Goal: Task Accomplishment & Management: Use online tool/utility

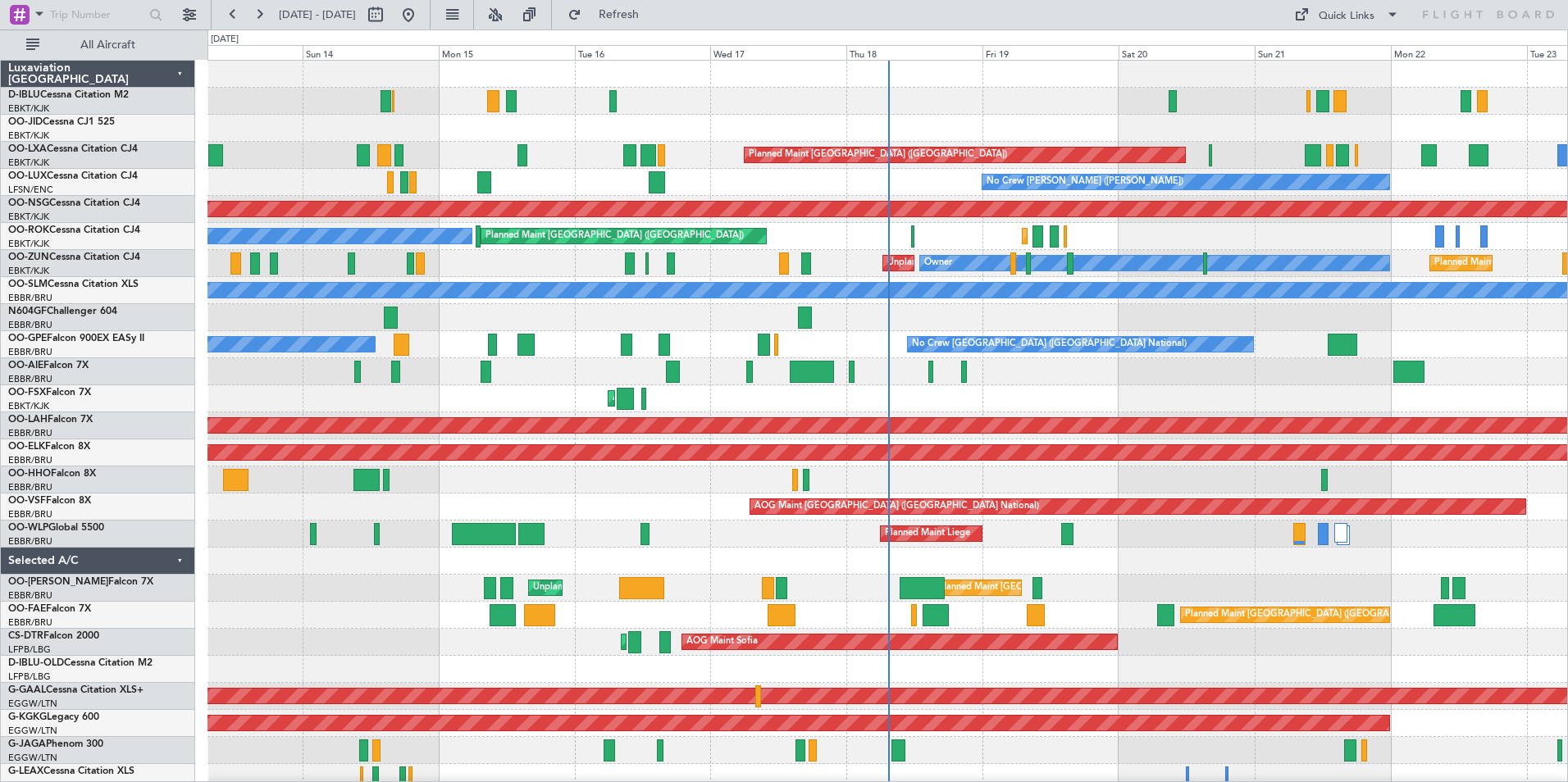
click at [1127, 531] on div "Planned Maint Liege" at bounding box center [887, 534] width 1360 height 27
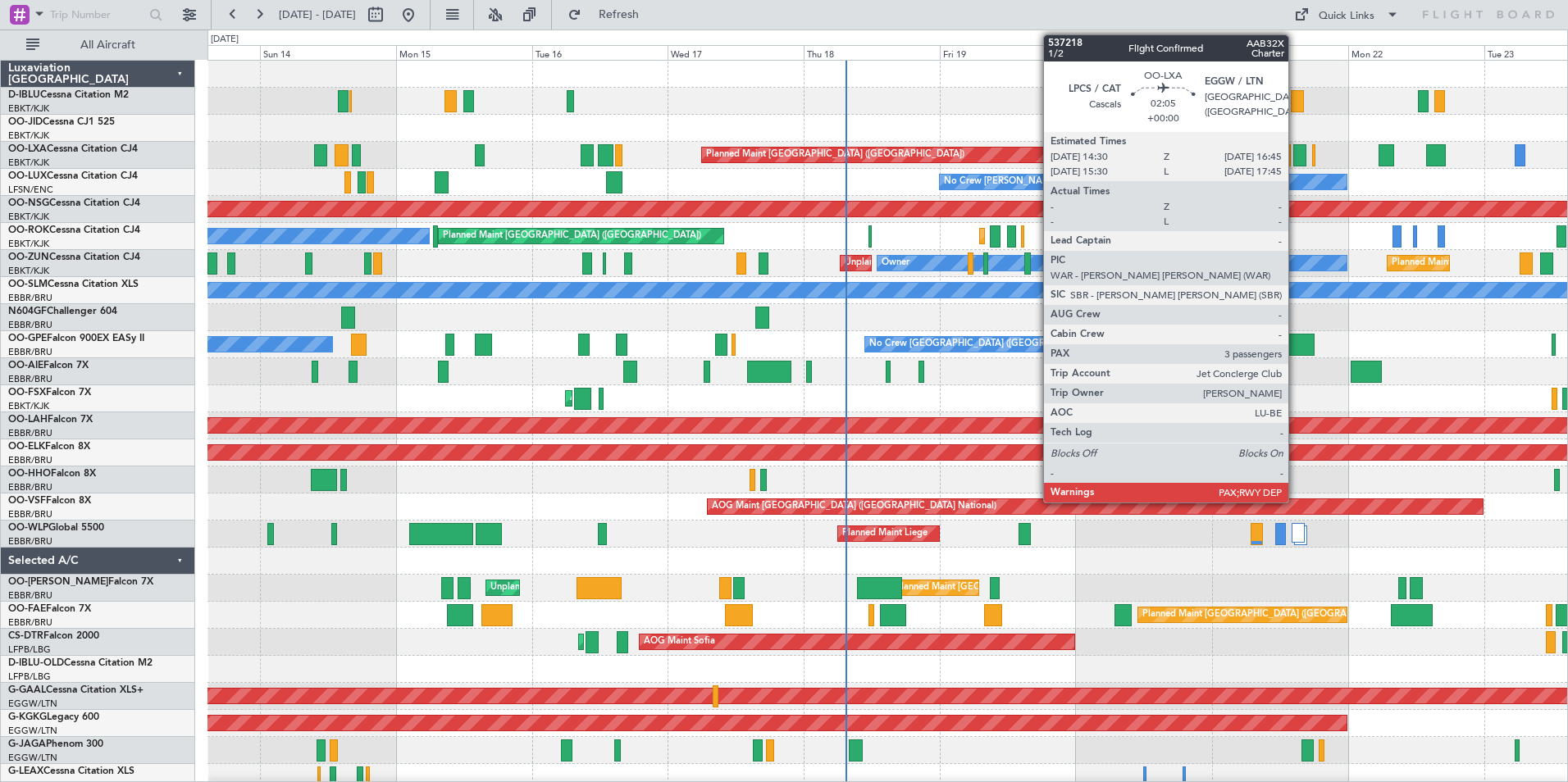
click at [1296, 155] on div at bounding box center [1300, 154] width 13 height 22
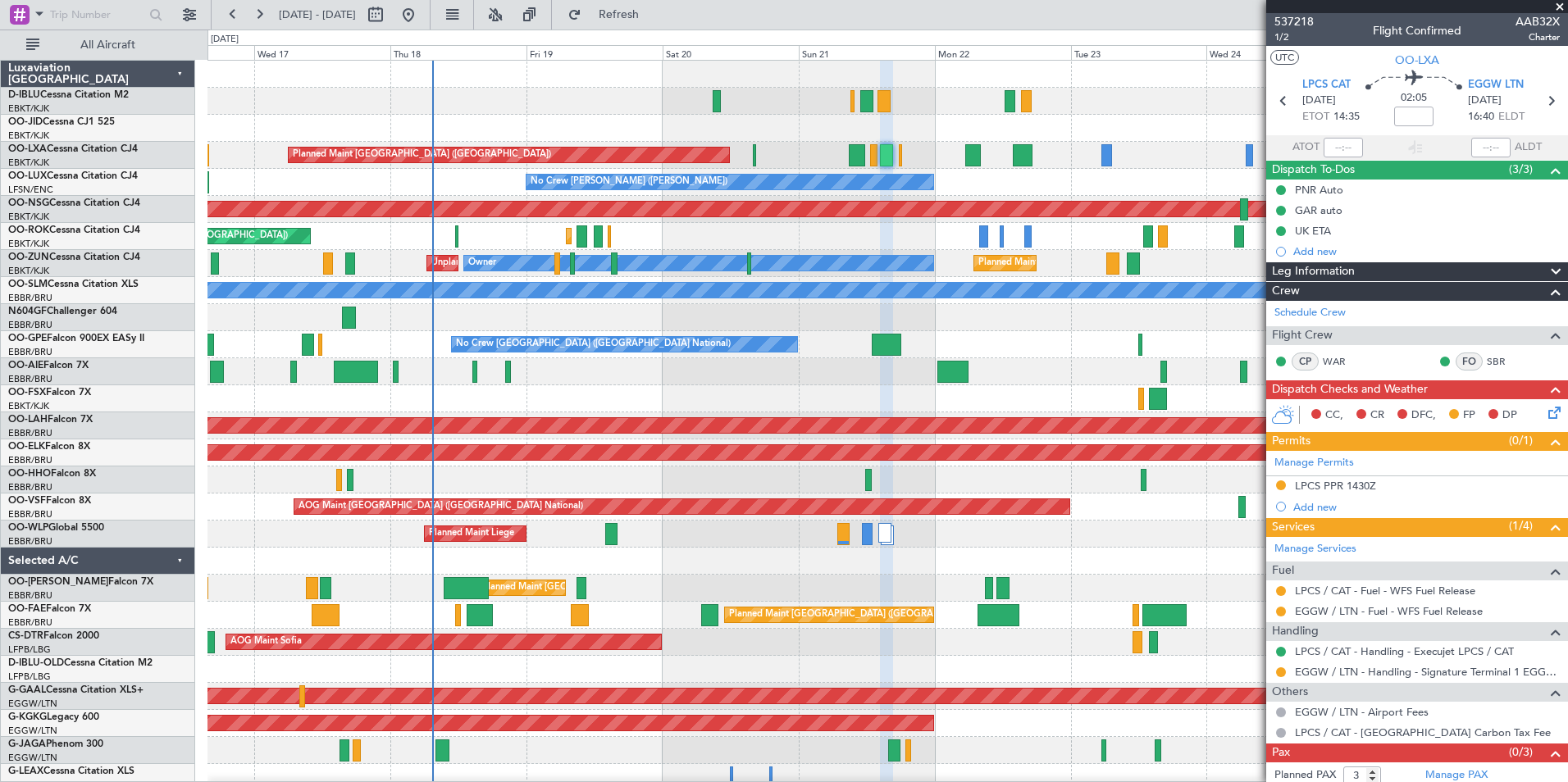
click at [647, 398] on div "A/C Unavailable [GEOGRAPHIC_DATA] ([GEOGRAPHIC_DATA] National) A/C Unavailable …" at bounding box center [887, 601] width 1360 height 1082
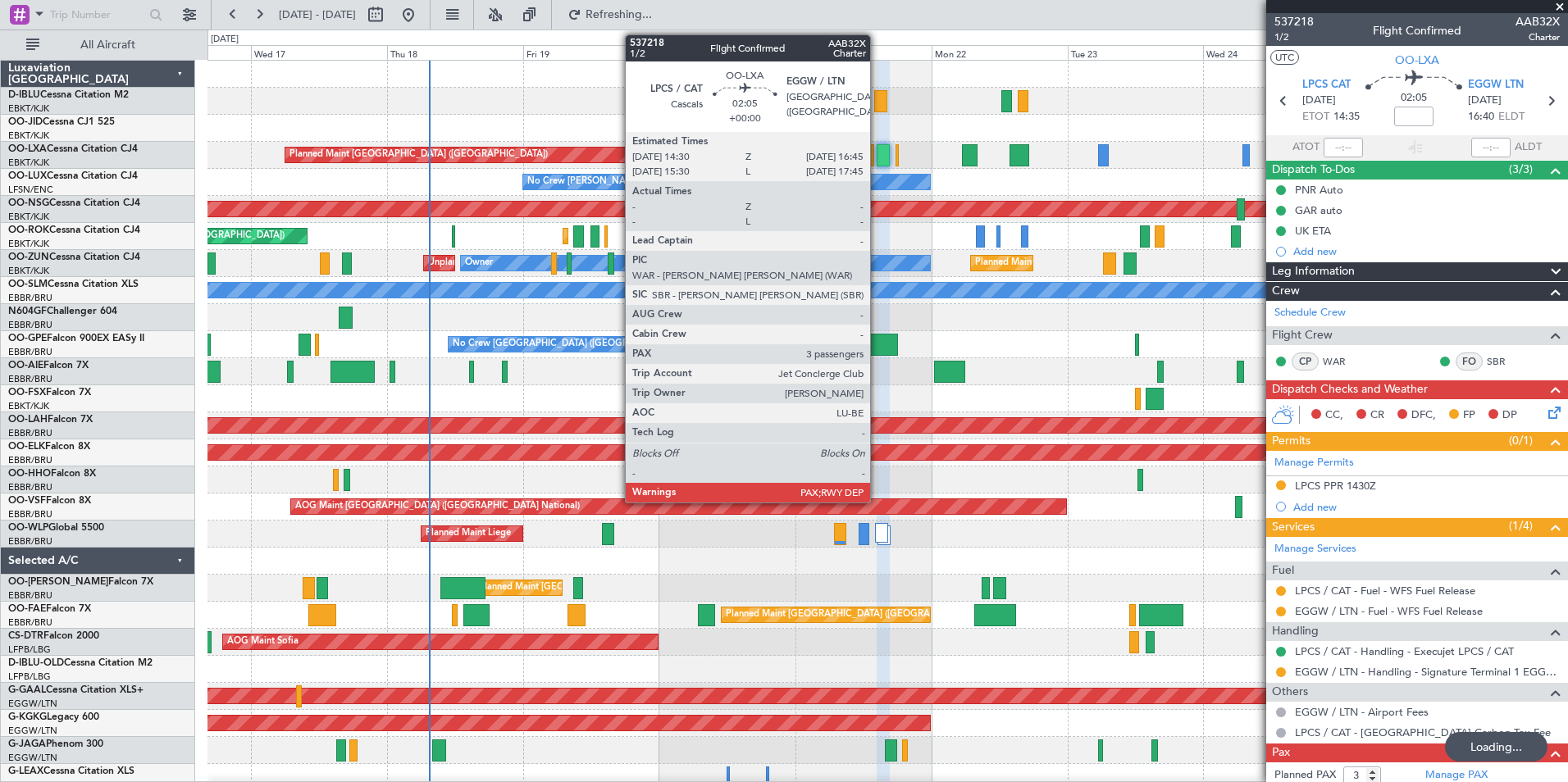
click at [878, 163] on div at bounding box center [883, 154] width 13 height 22
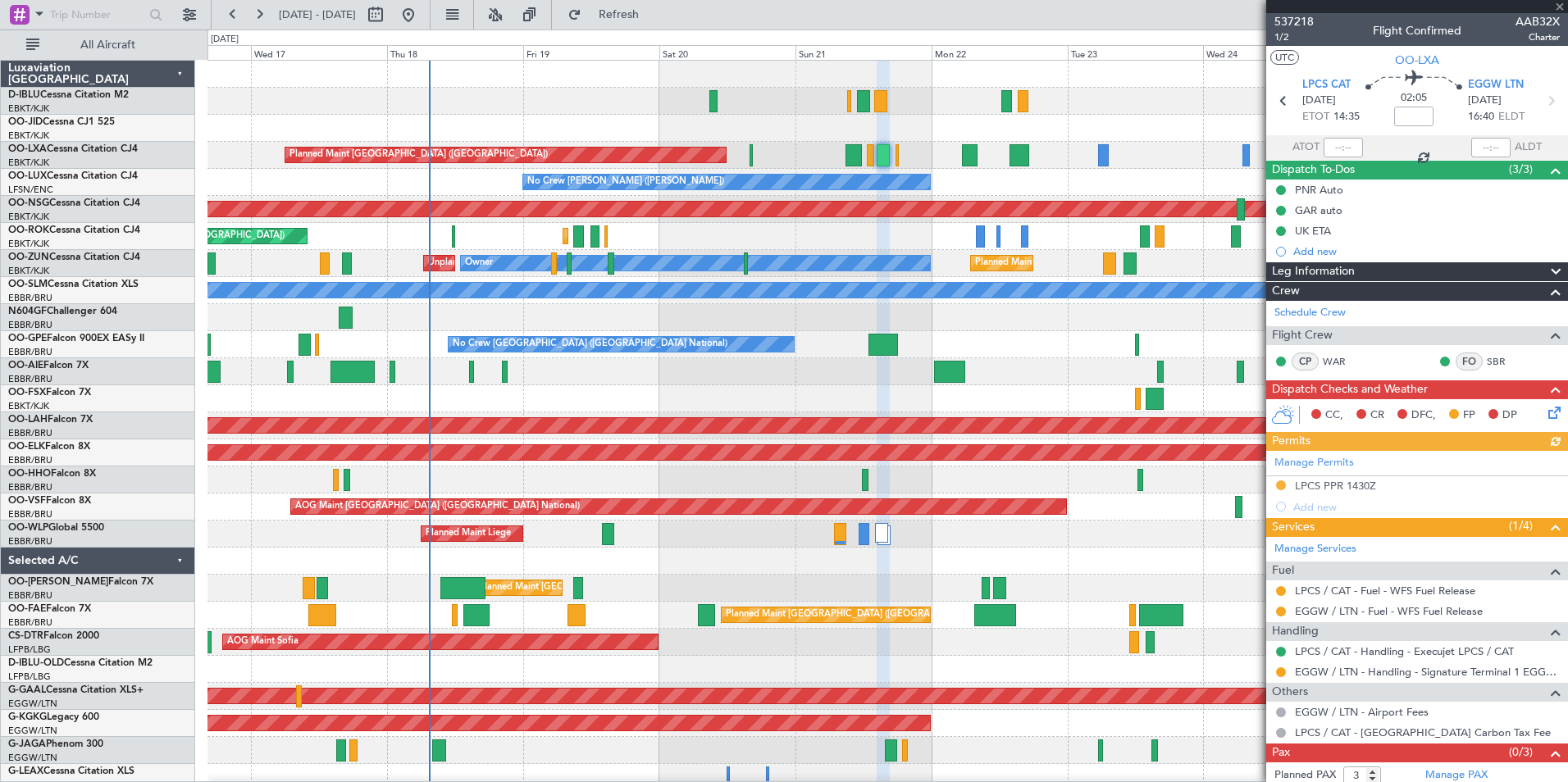
scroll to position [27, 0]
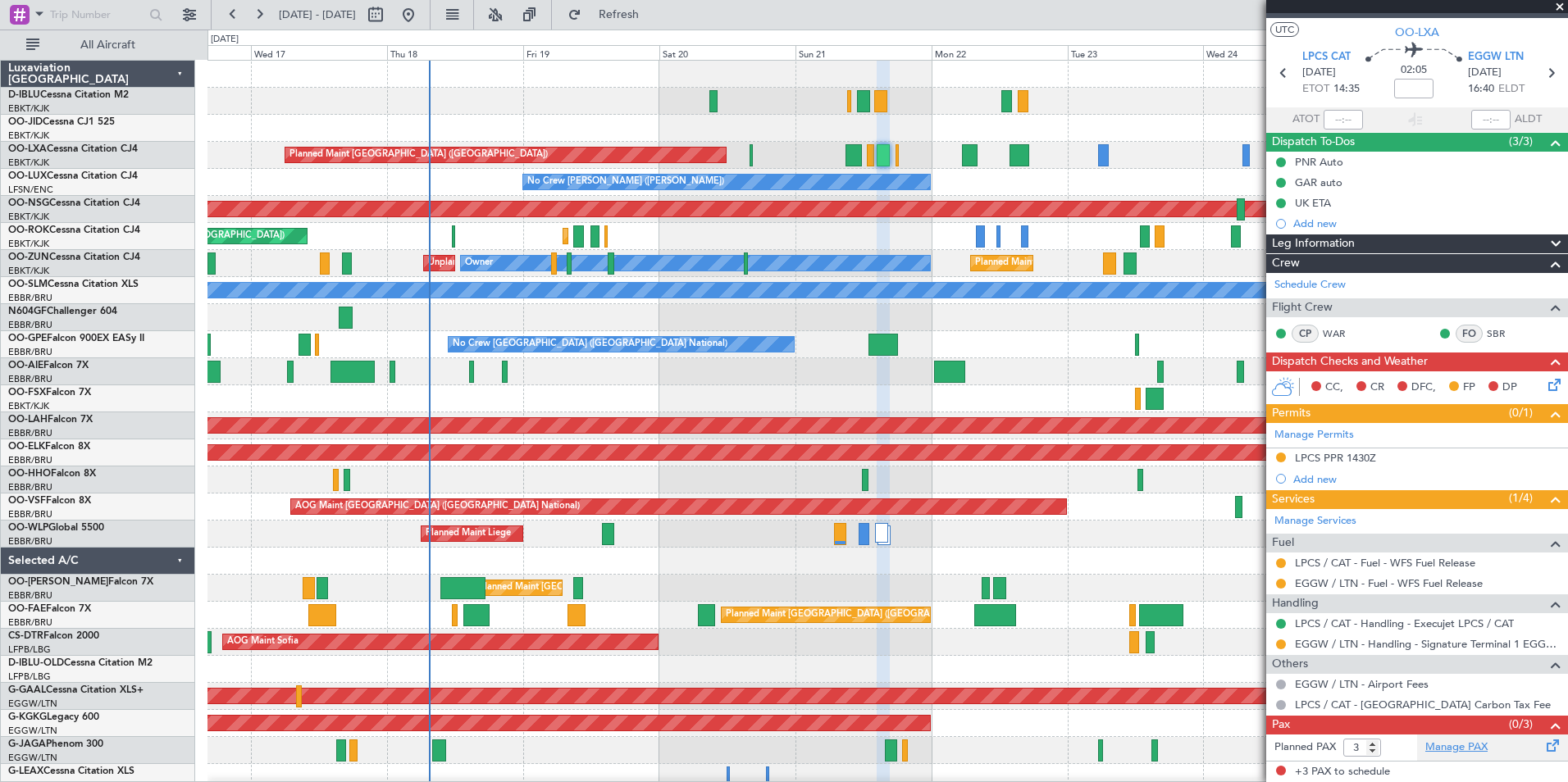
click at [1449, 752] on link "Manage PAX" at bounding box center [1456, 747] width 62 height 16
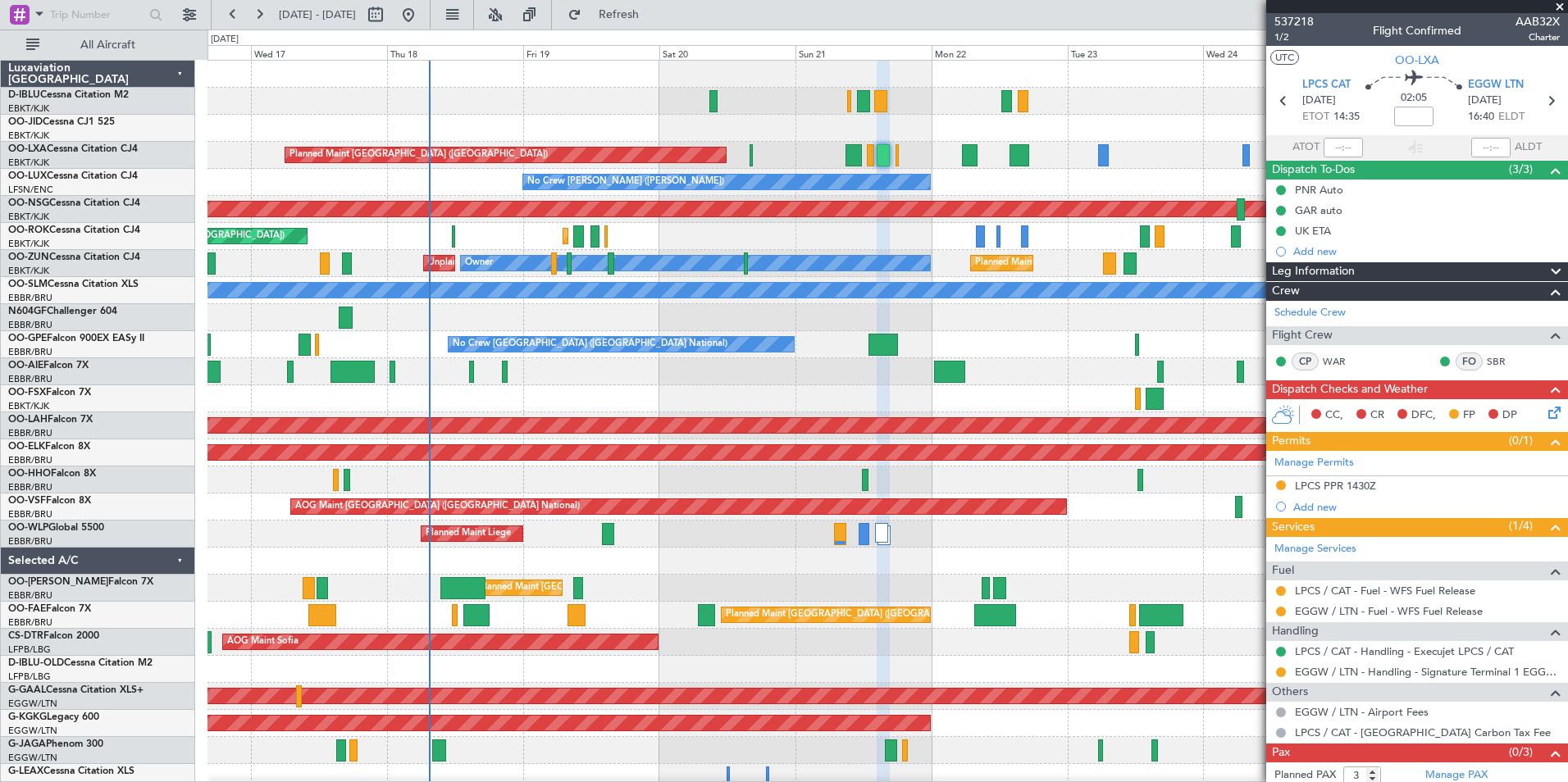
click at [1565, 9] on span at bounding box center [1559, 8] width 16 height 15
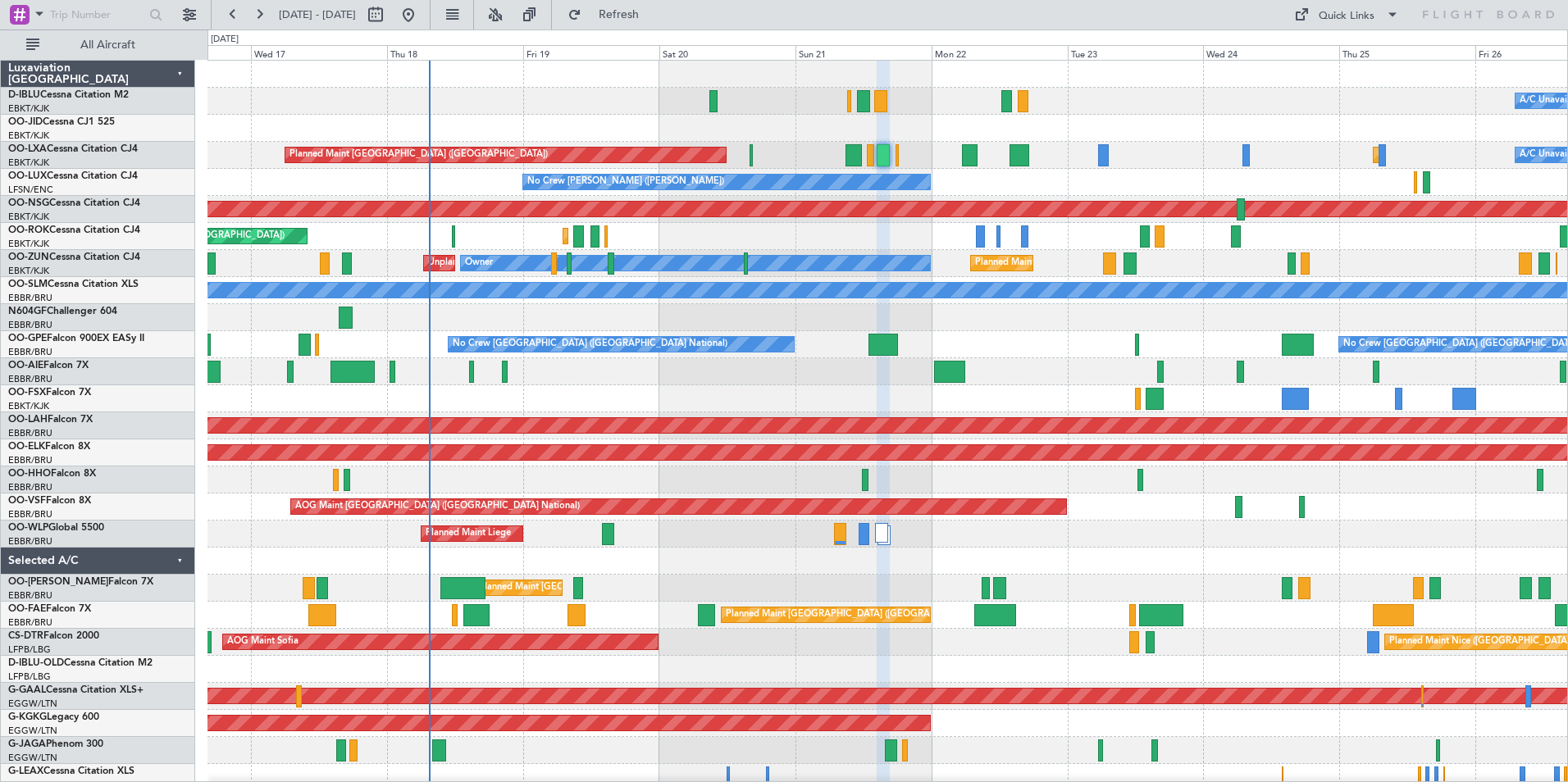
type input "0"
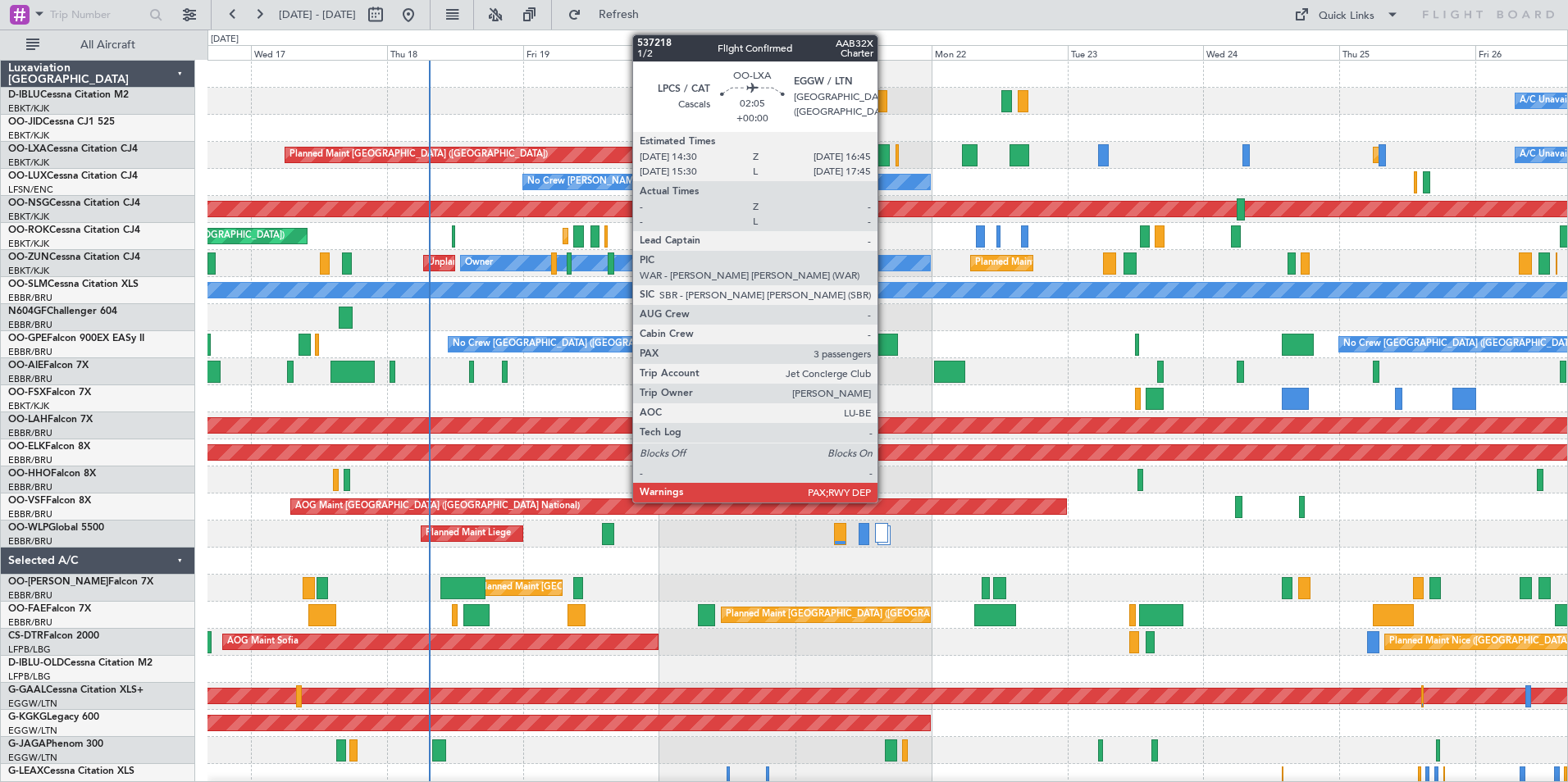
click at [885, 157] on div at bounding box center [883, 154] width 13 height 22
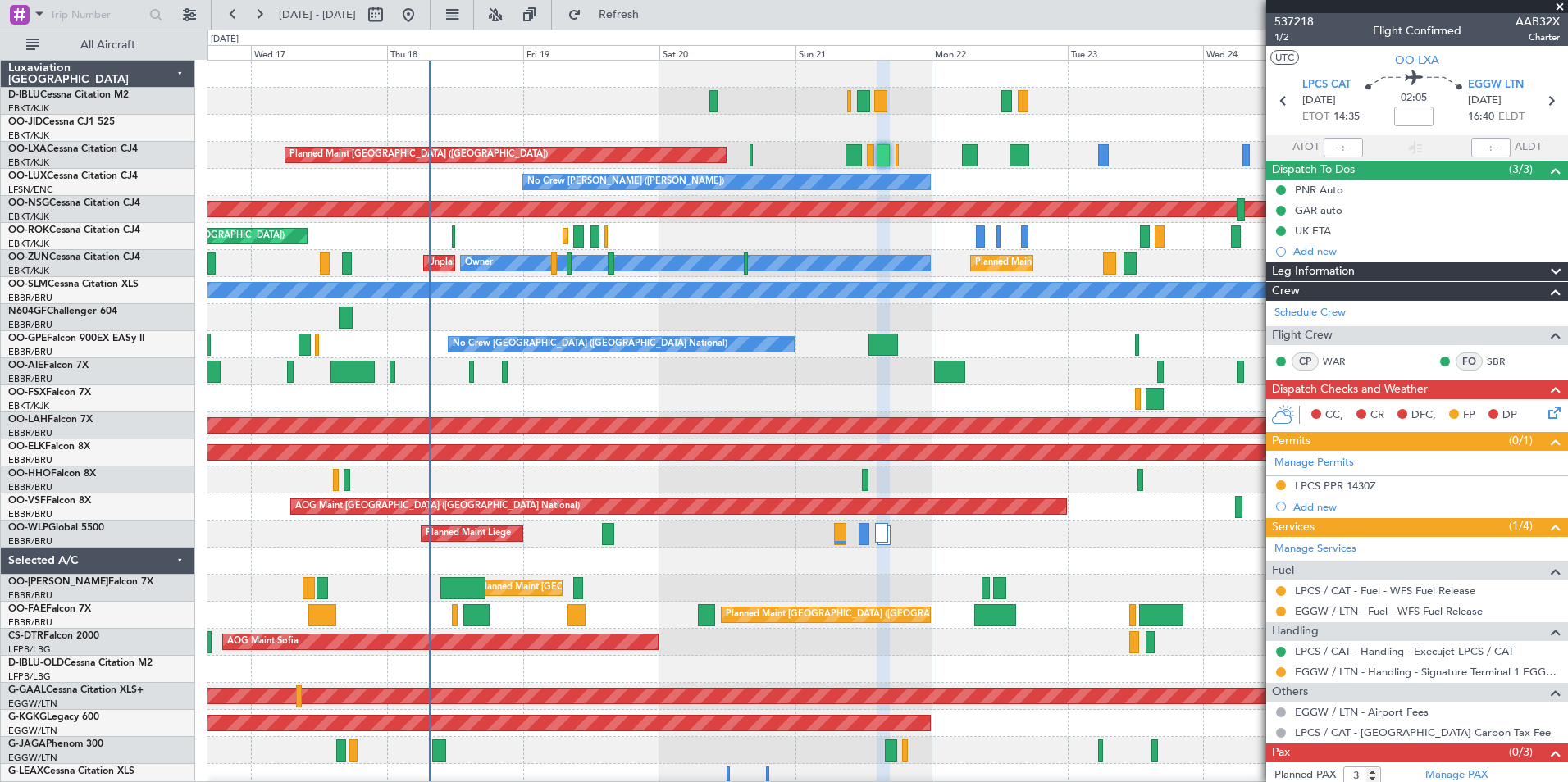
click at [1558, 6] on span at bounding box center [1559, 8] width 16 height 15
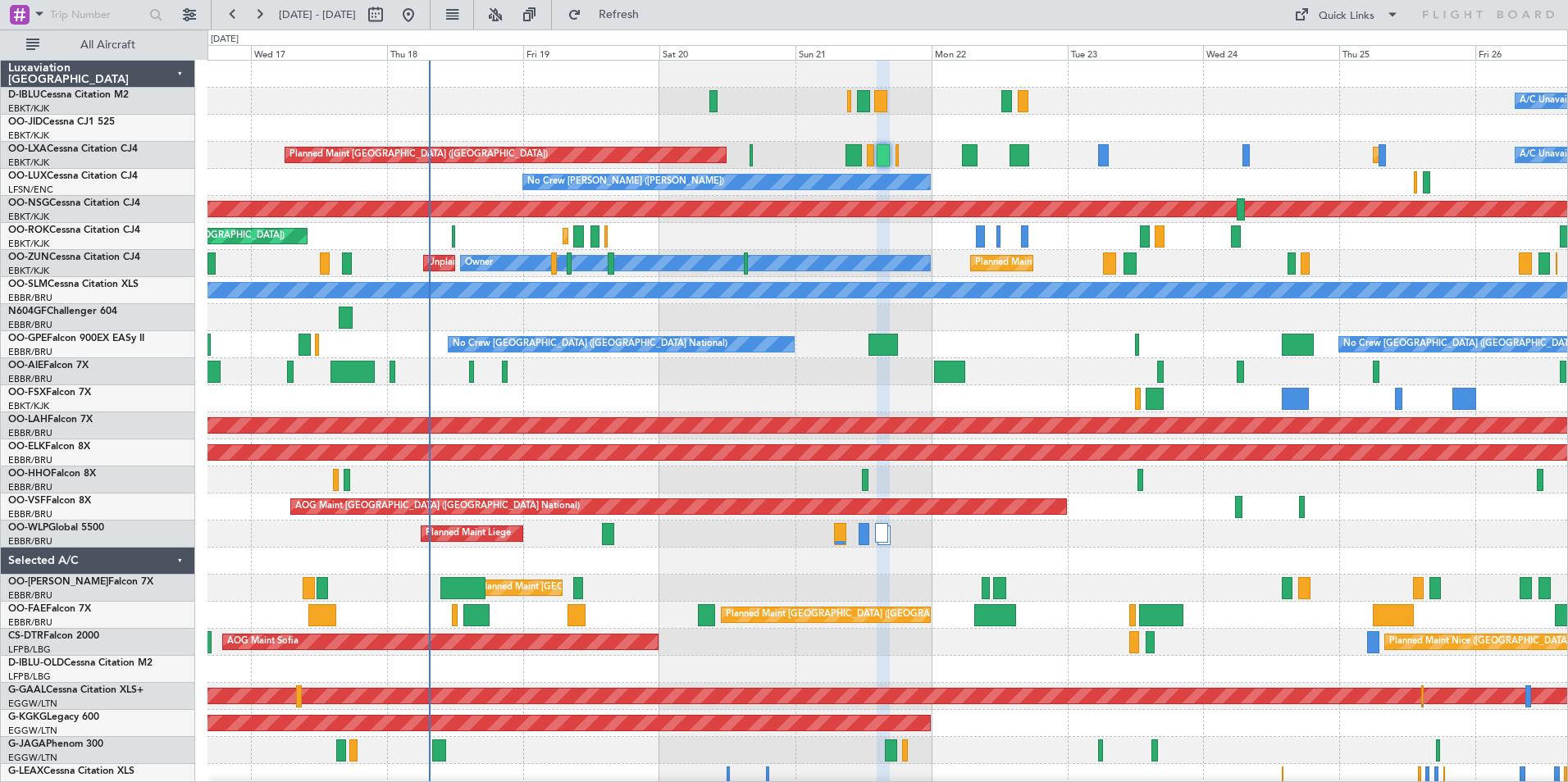
type input "0"
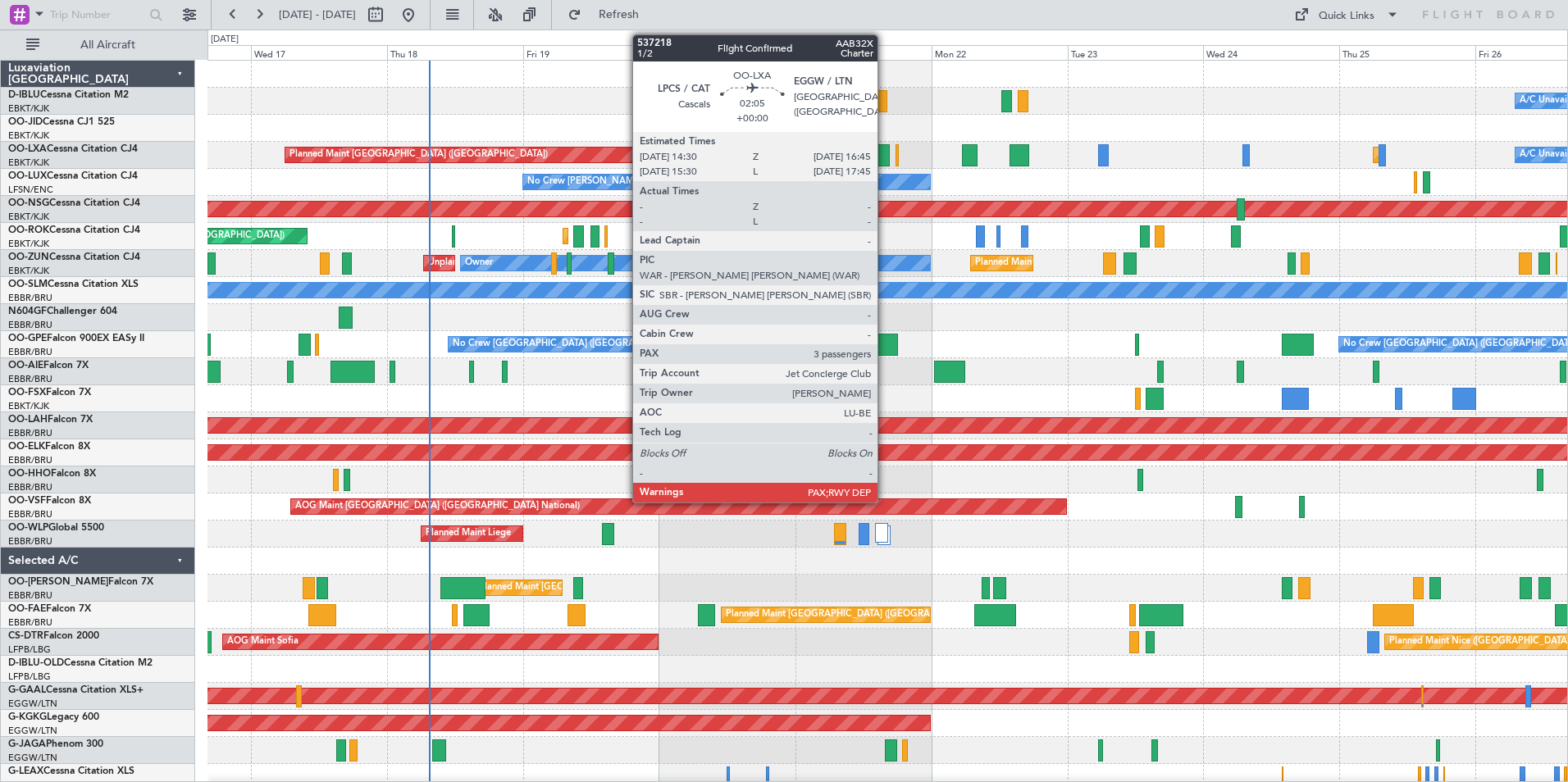
click at [885, 155] on div at bounding box center [883, 154] width 13 height 22
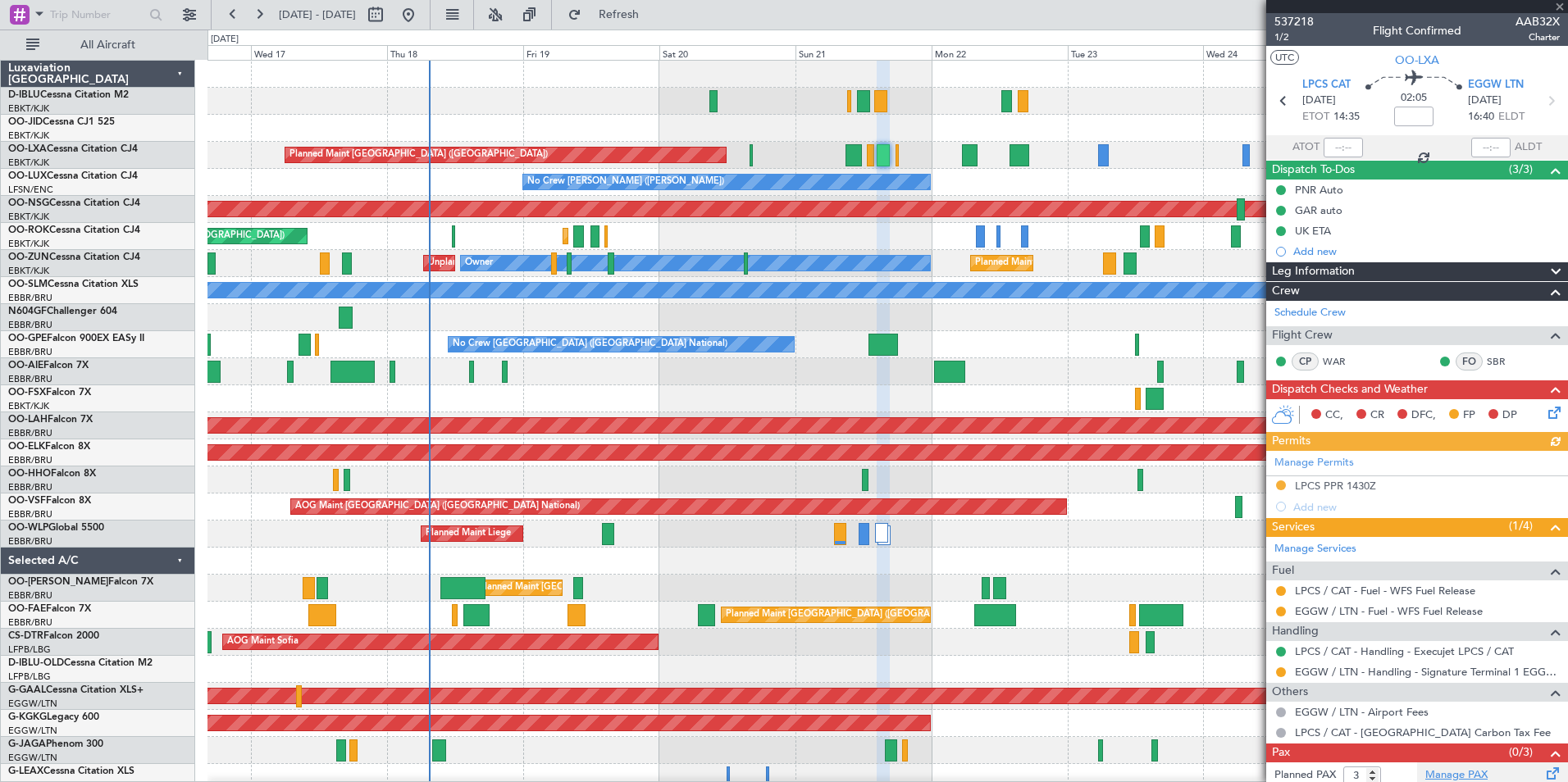
click at [1440, 780] on link "Manage PAX" at bounding box center [1456, 775] width 62 height 16
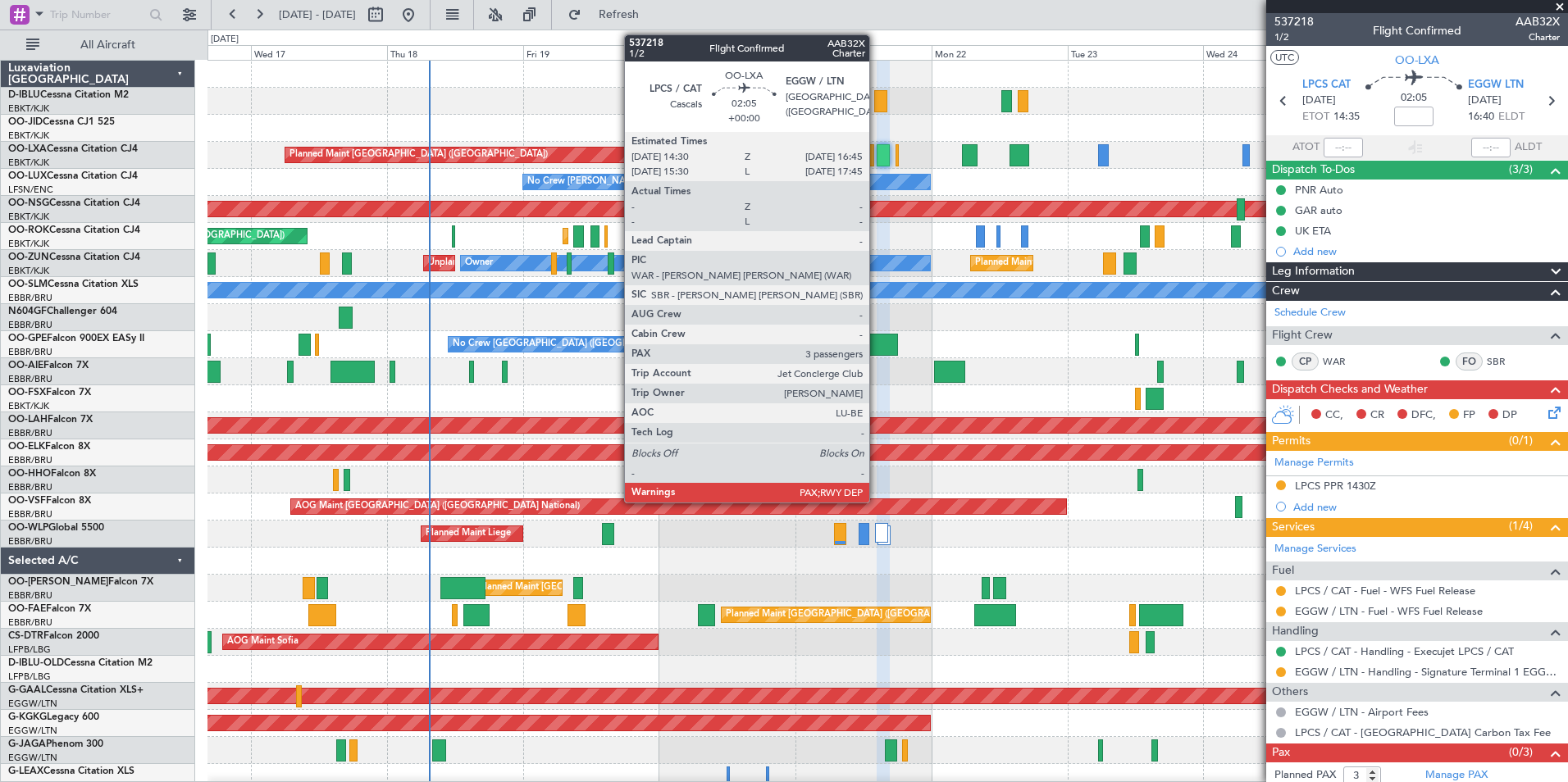
click at [877, 156] on div at bounding box center [883, 154] width 13 height 22
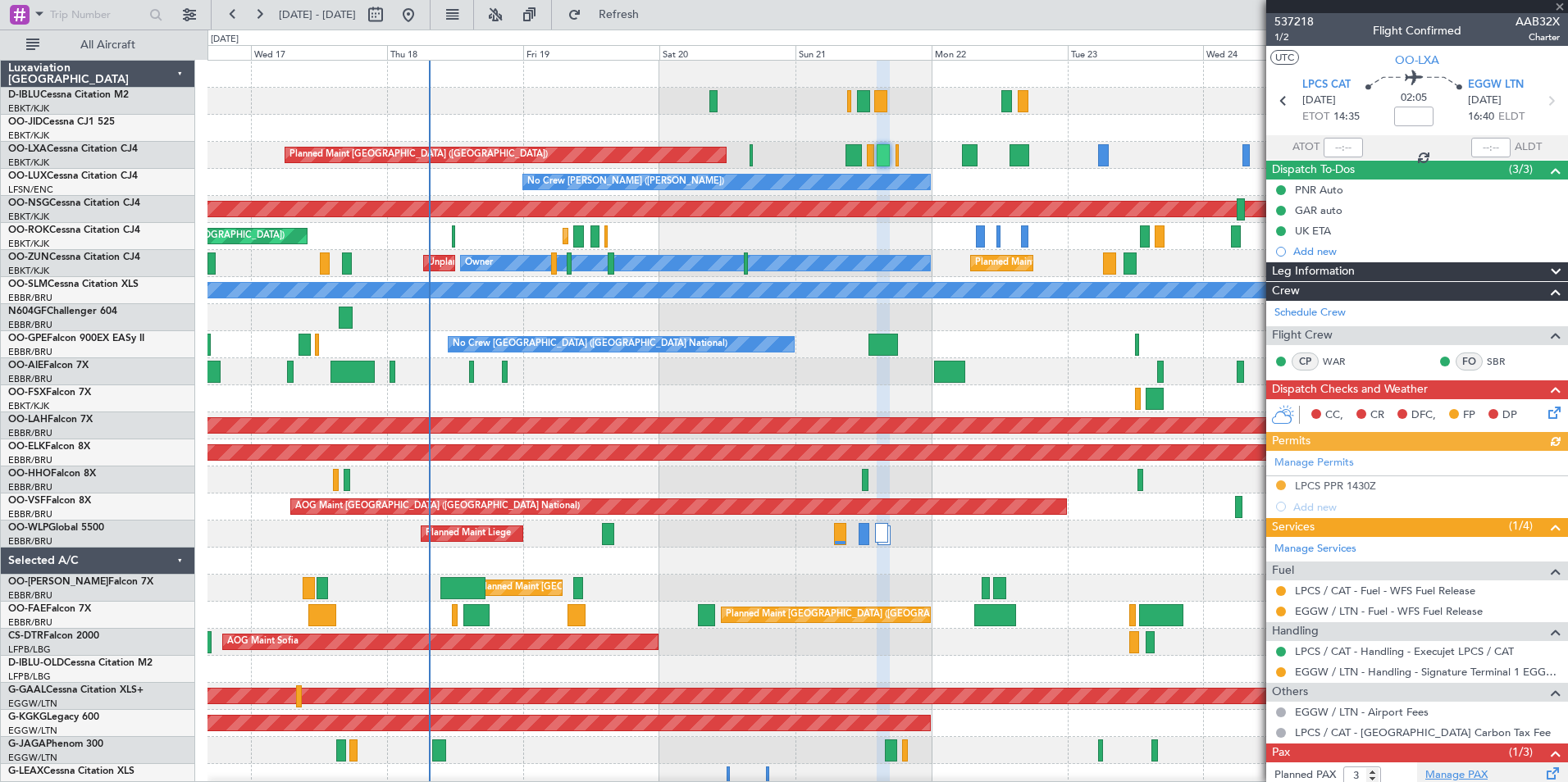
click at [1448, 770] on link "Manage PAX" at bounding box center [1456, 775] width 62 height 16
click at [1303, 23] on span "537218" at bounding box center [1294, 22] width 40 height 17
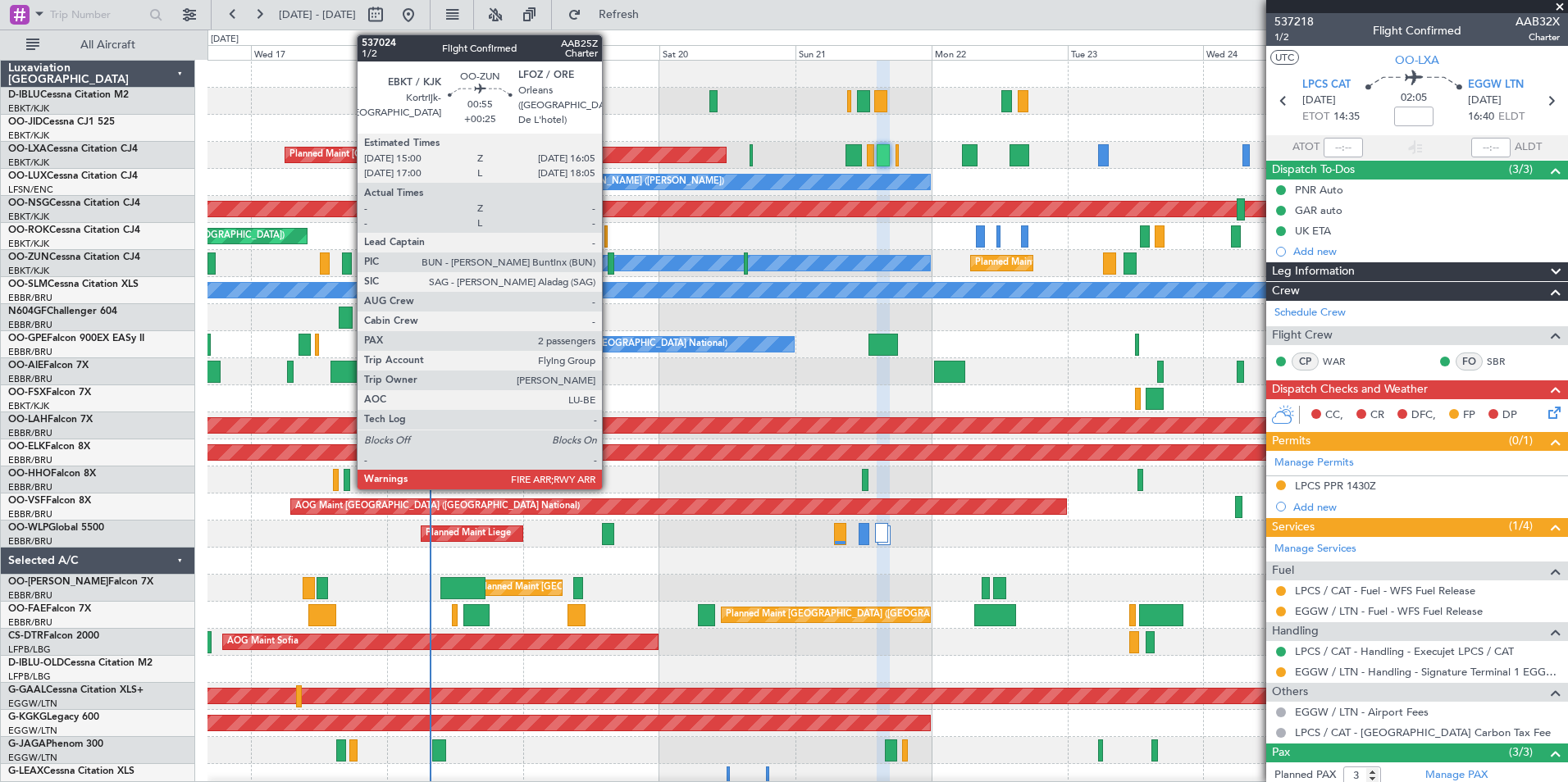
click at [610, 270] on div at bounding box center [611, 263] width 7 height 22
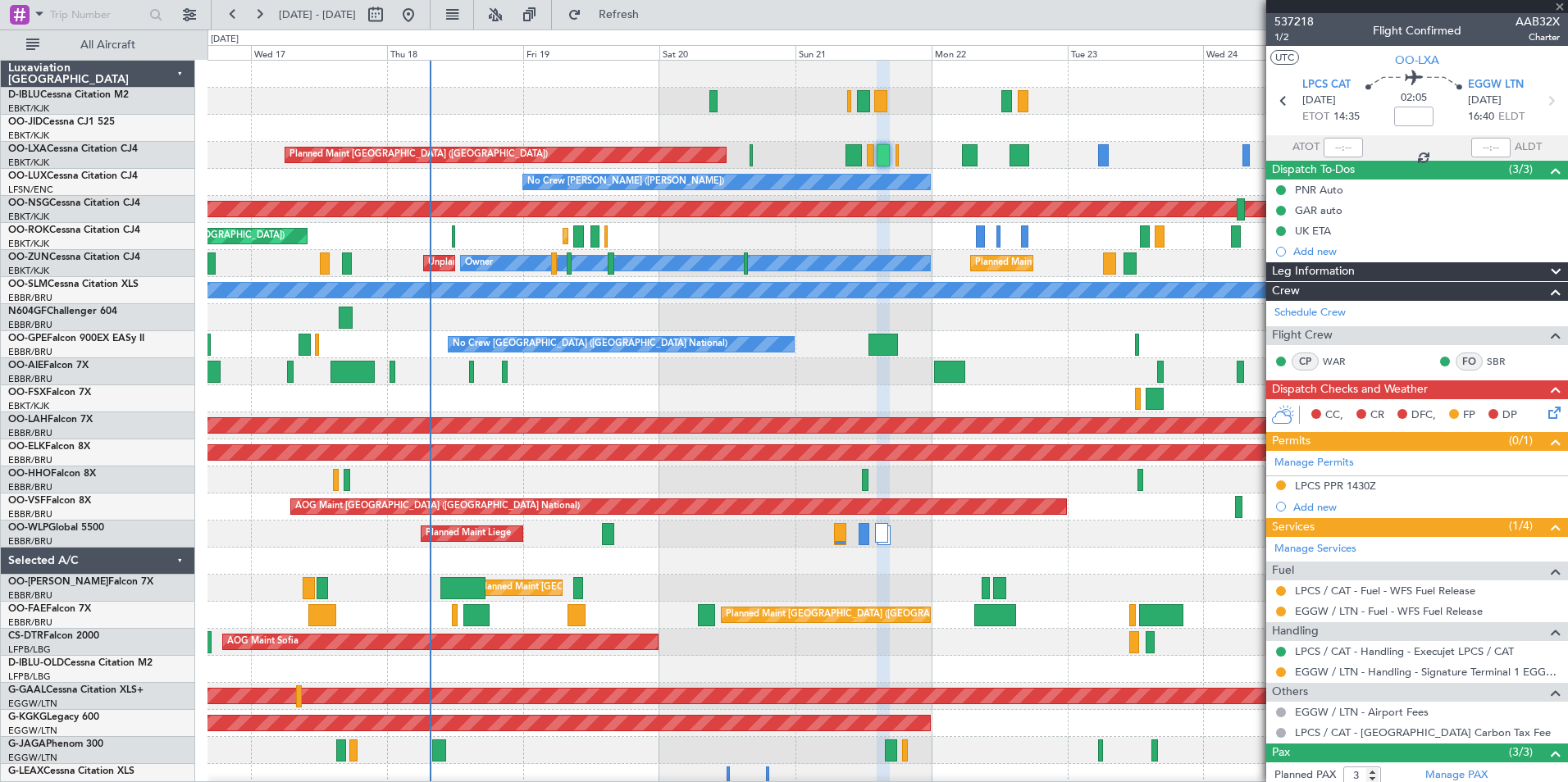
type input "+00:25"
type input "2"
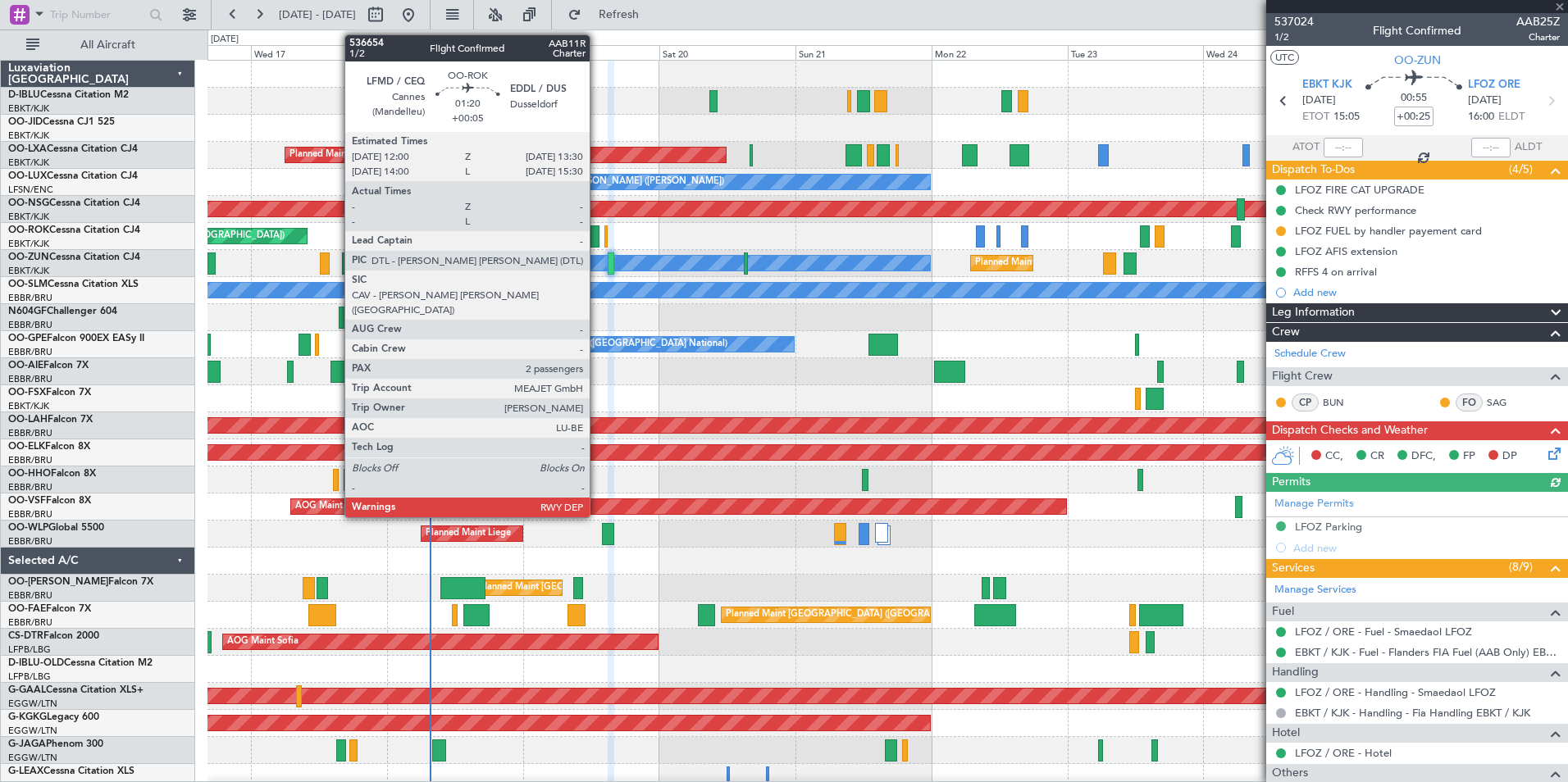
click at [597, 240] on div at bounding box center [596, 236] width 9 height 22
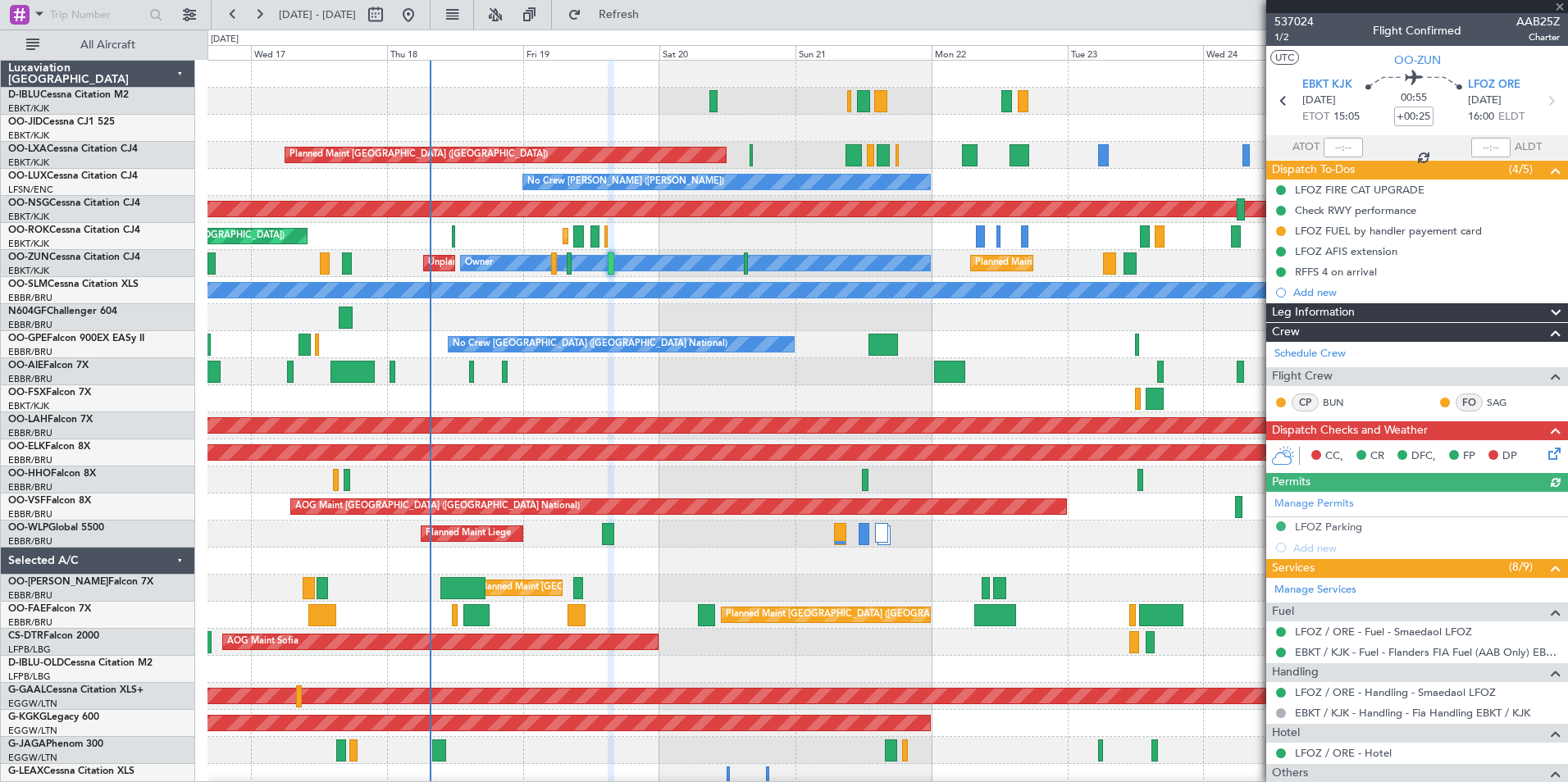
type input "+00:05"
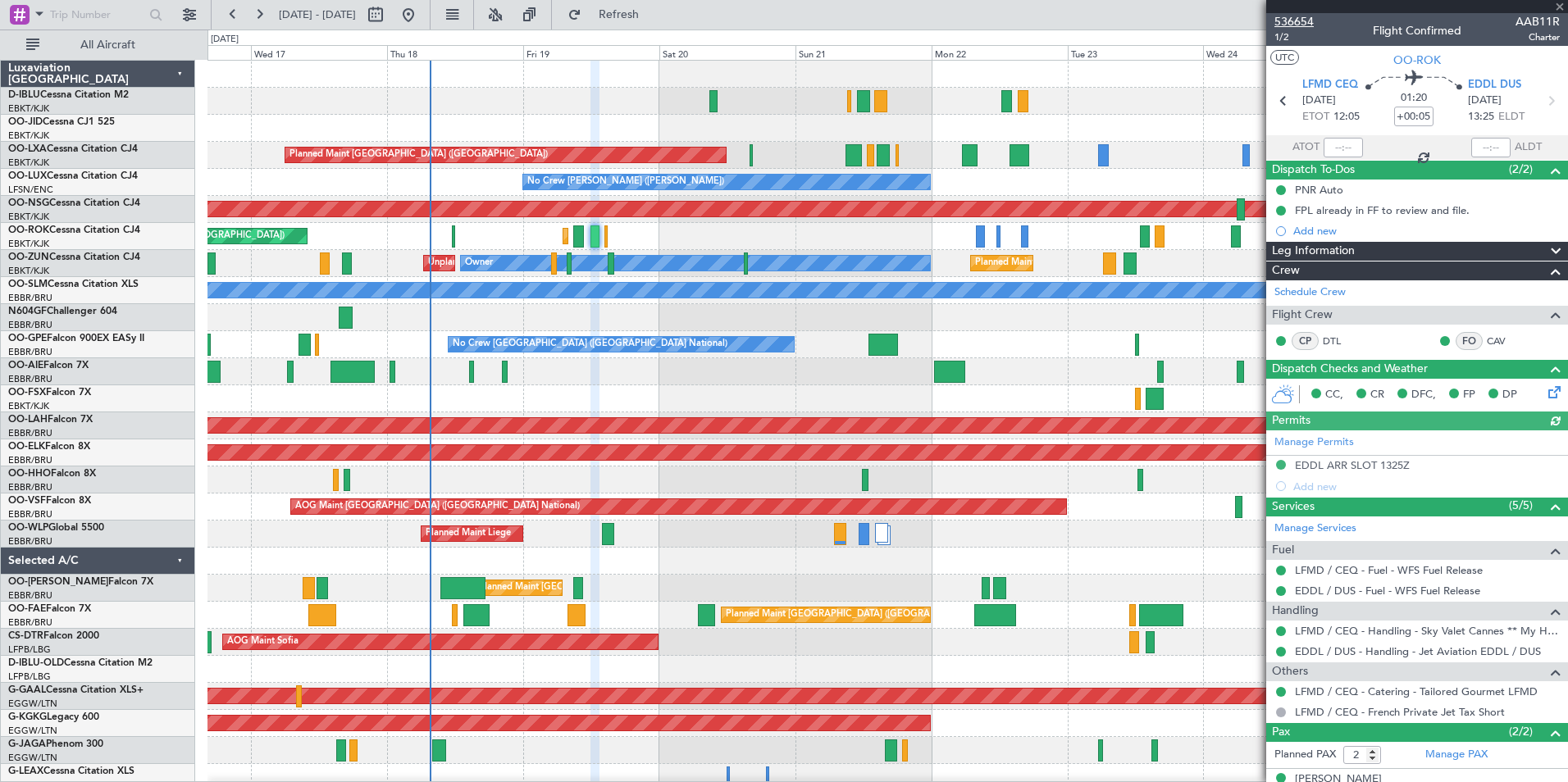
click at [1292, 27] on span "536654" at bounding box center [1294, 22] width 40 height 17
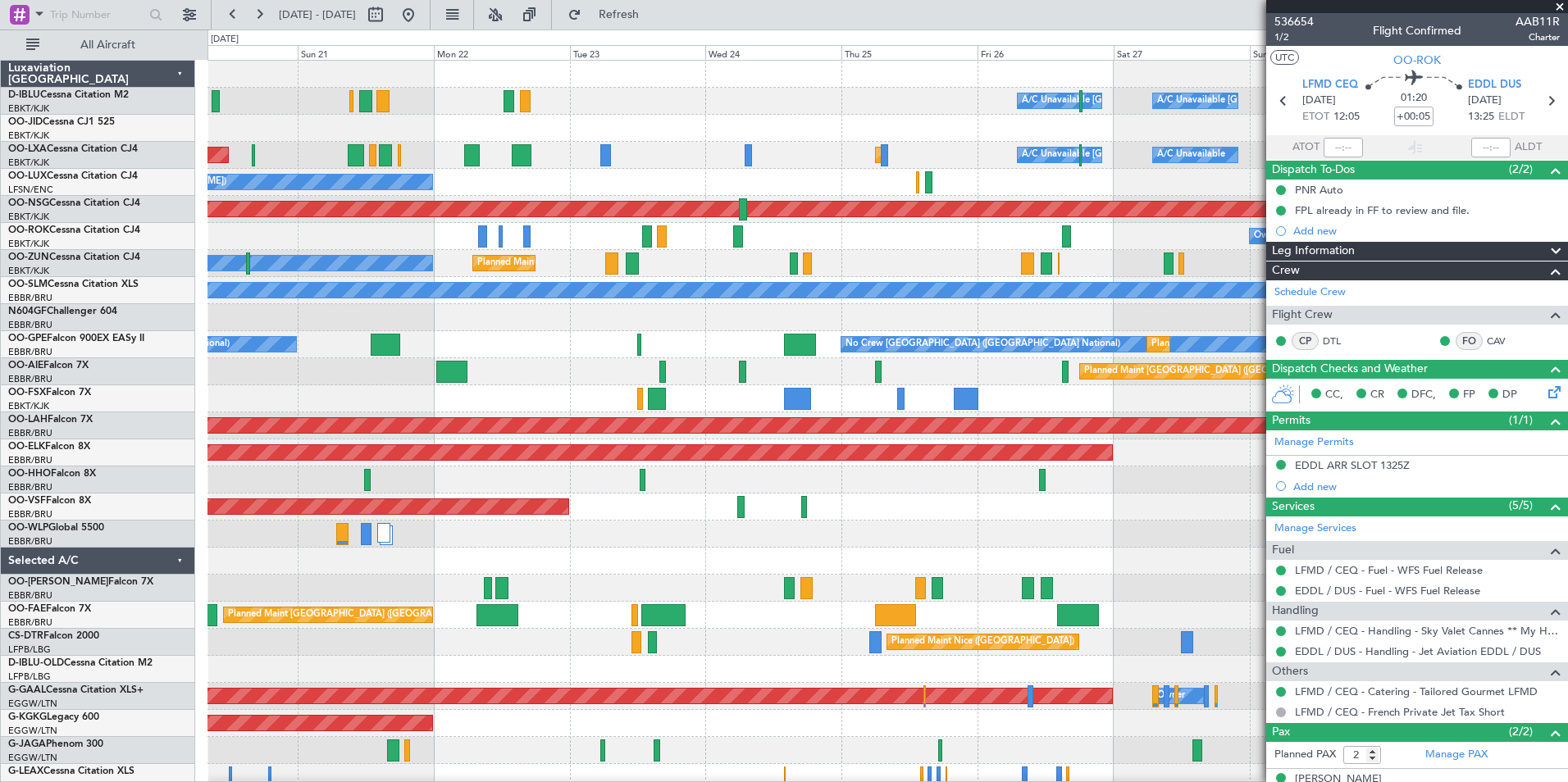
click at [432, 414] on div "A/C Unavailable Brussels (Brussels National) A/C Unavailable Kortrijk-Wevelgem …" at bounding box center [887, 601] width 1360 height 1082
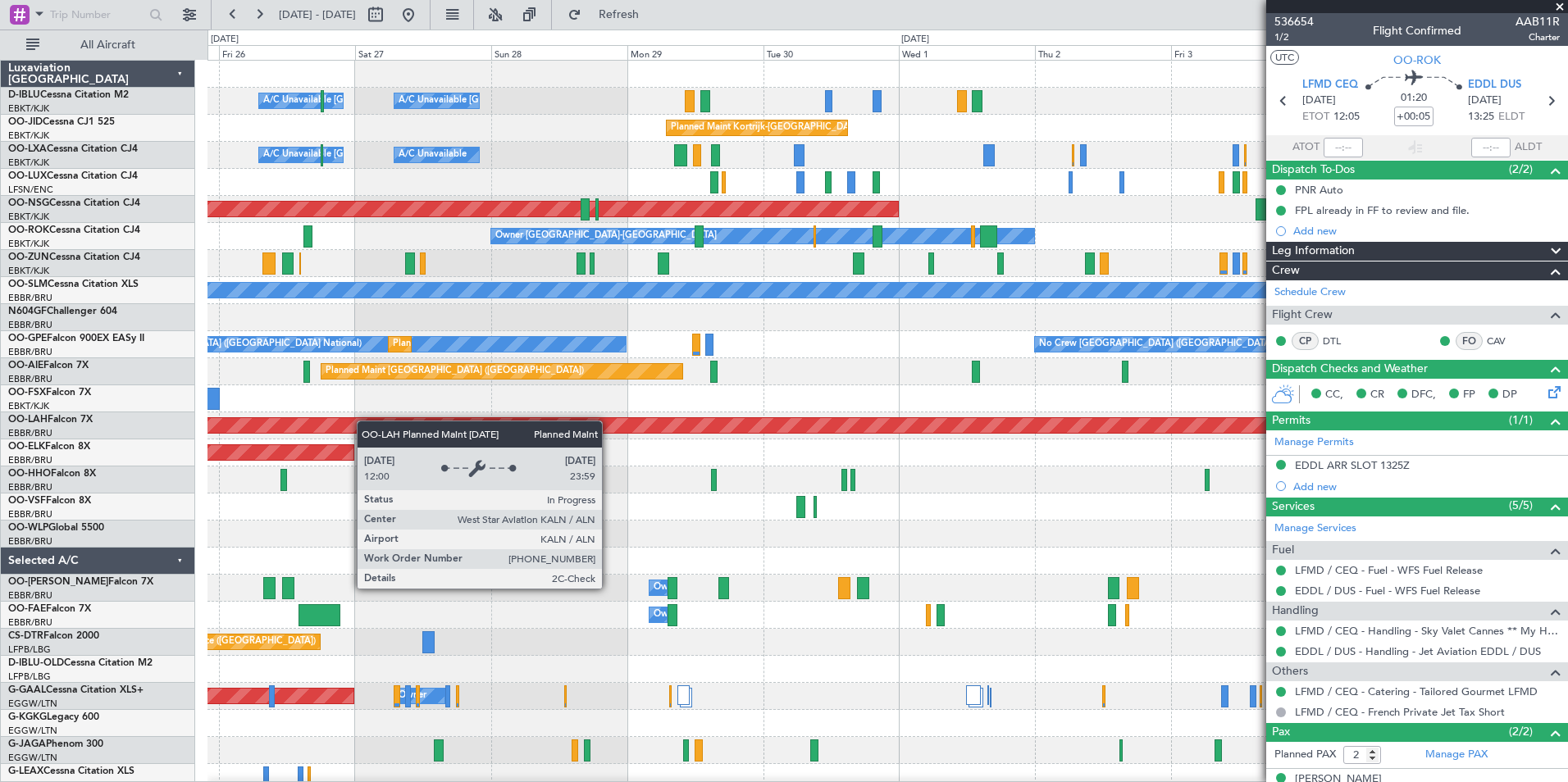
click at [291, 430] on div "A/C Unavailable [GEOGRAPHIC_DATA] ([GEOGRAPHIC_DATA] National) A/C Unavailable …" at bounding box center [887, 601] width 1360 height 1082
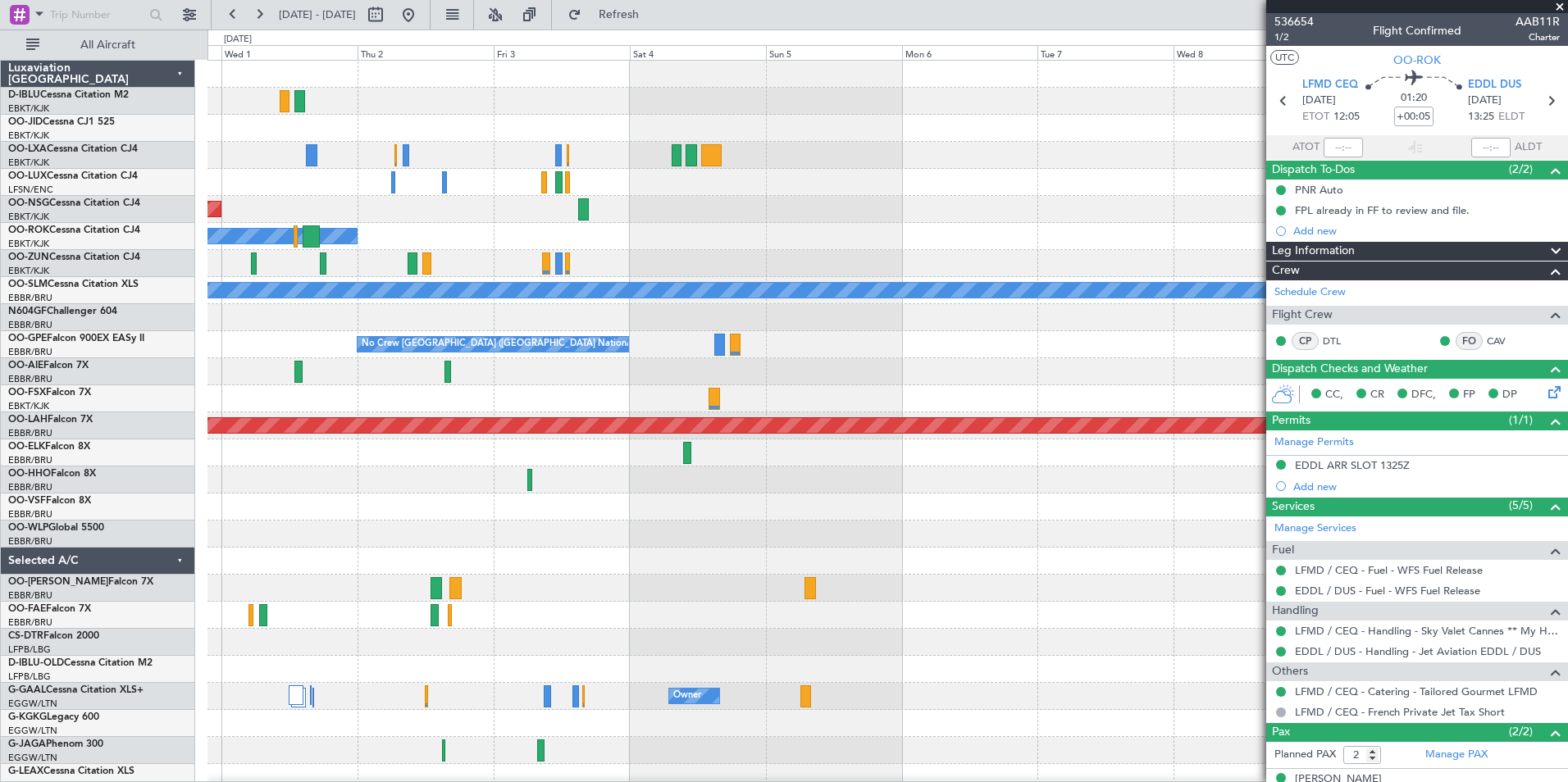
click at [22, 497] on div "Planned Maint Kortrijk-Wevelgem Planned Maint Paris (Le Bourget) Owner Kortrijk…" at bounding box center [784, 405] width 1568 height 753
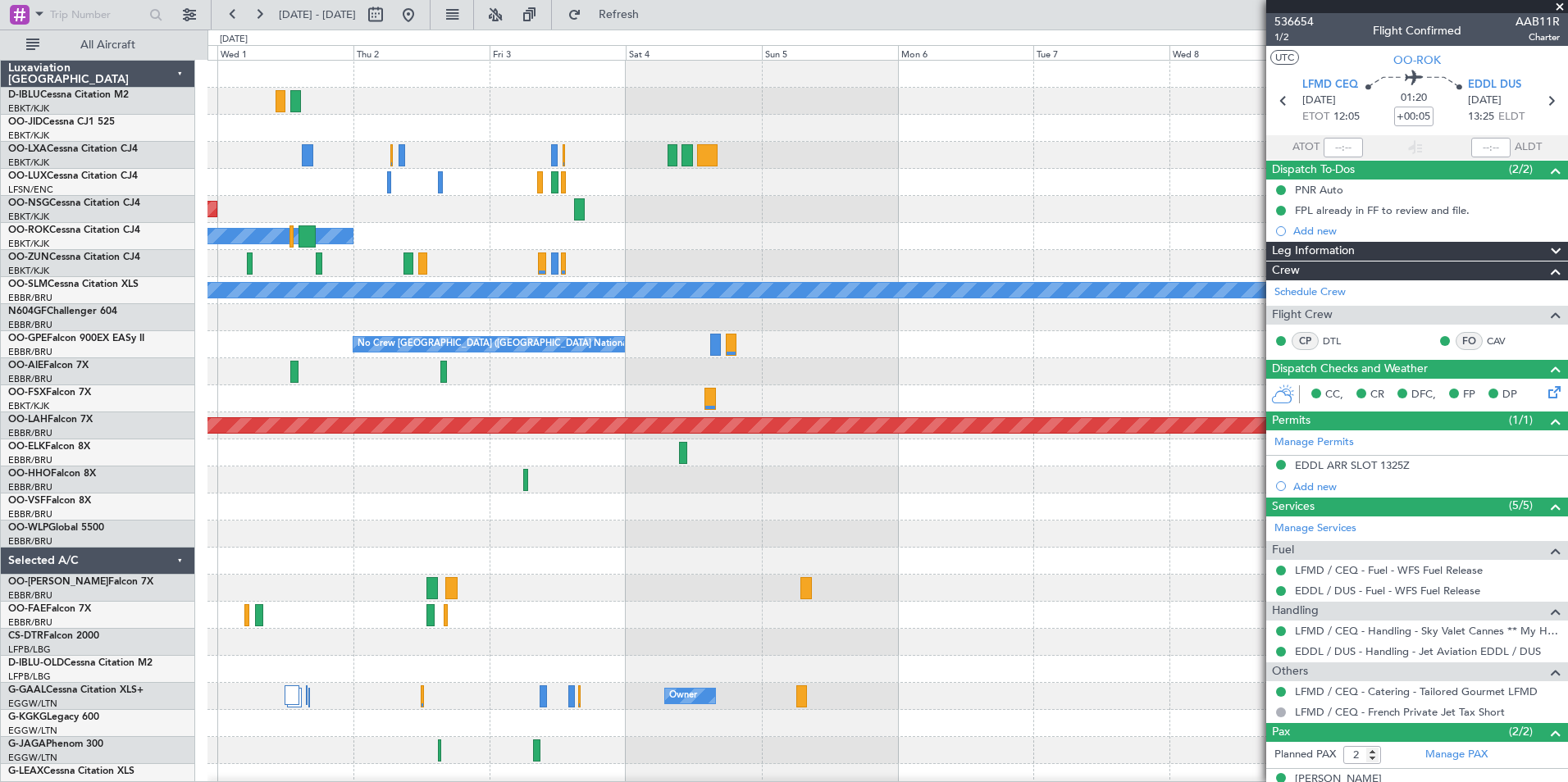
click at [92, 535] on div "Planned Maint Kortrijk-Wevelgem Planned Maint Paris (Le Bourget) Owner Kortrijk…" at bounding box center [784, 405] width 1568 height 753
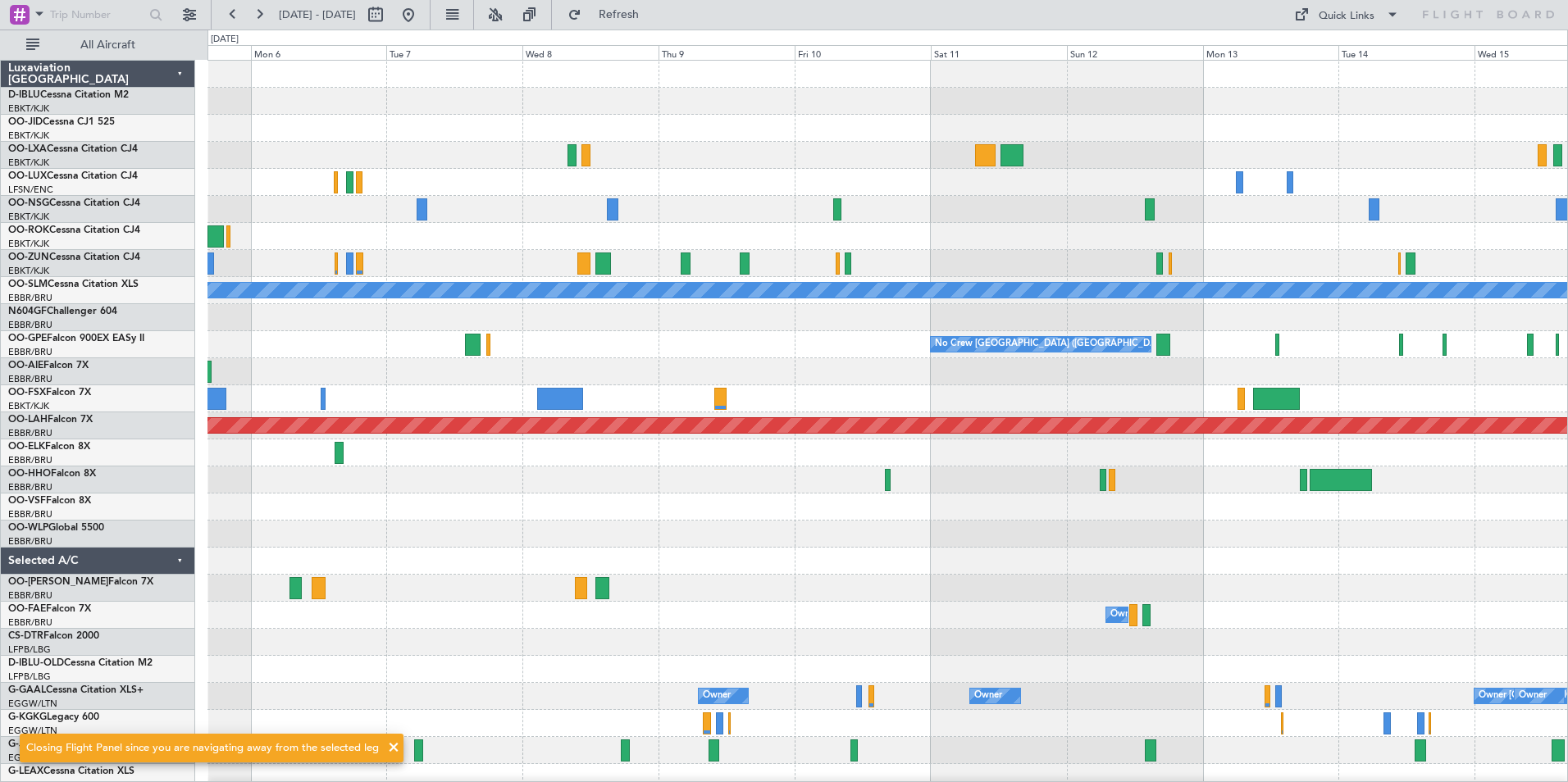
click at [471, 527] on div "A/C Unavailable Monchengladbach No Crew Brussels (Brussels National) No Crew Br…" at bounding box center [887, 575] width 1360 height 1028
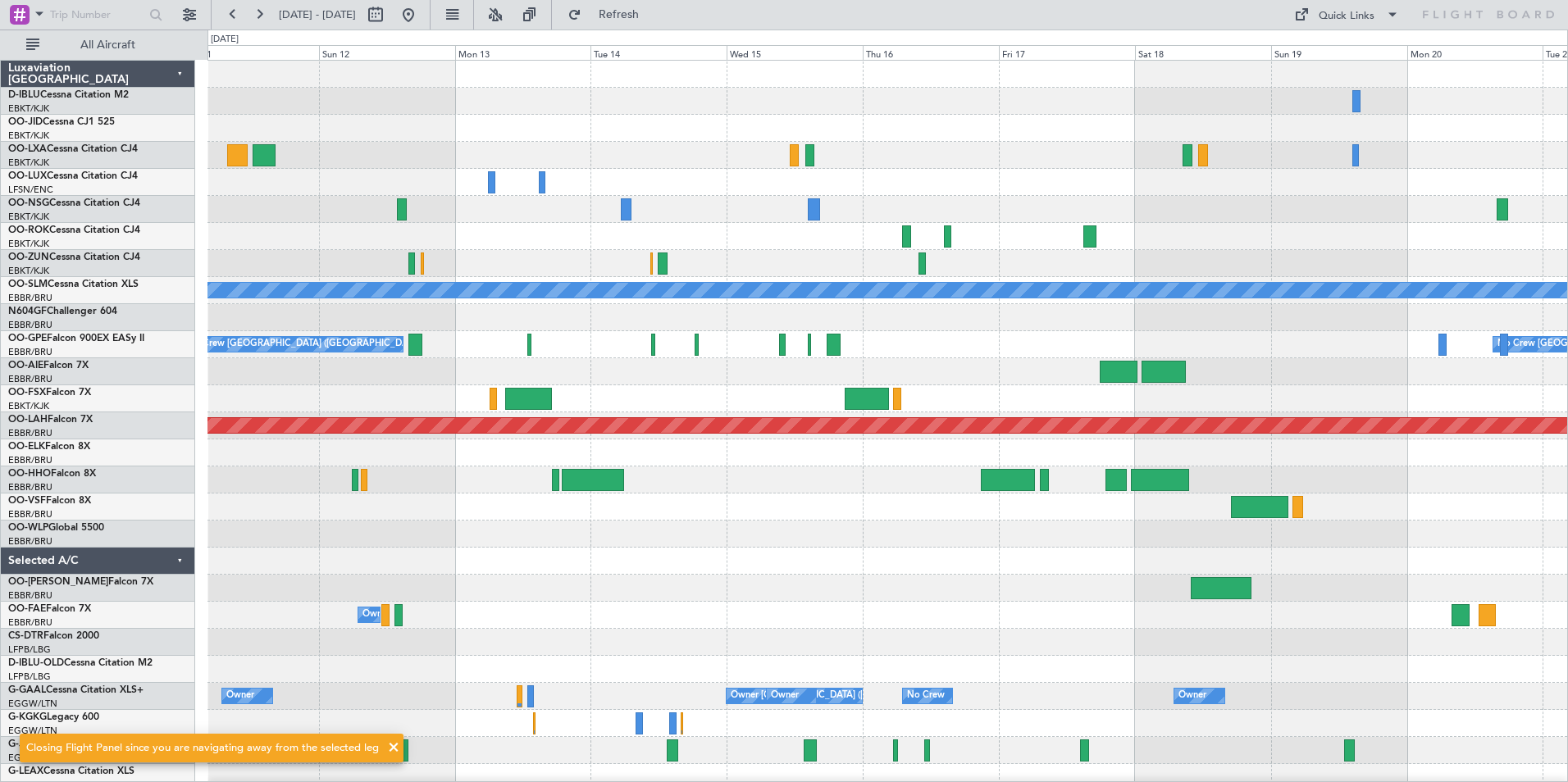
click at [114, 573] on div "A/C Unavailable Monchengladbach No Crew Brussels (Brussels National) No Crew Br…" at bounding box center [784, 405] width 1568 height 753
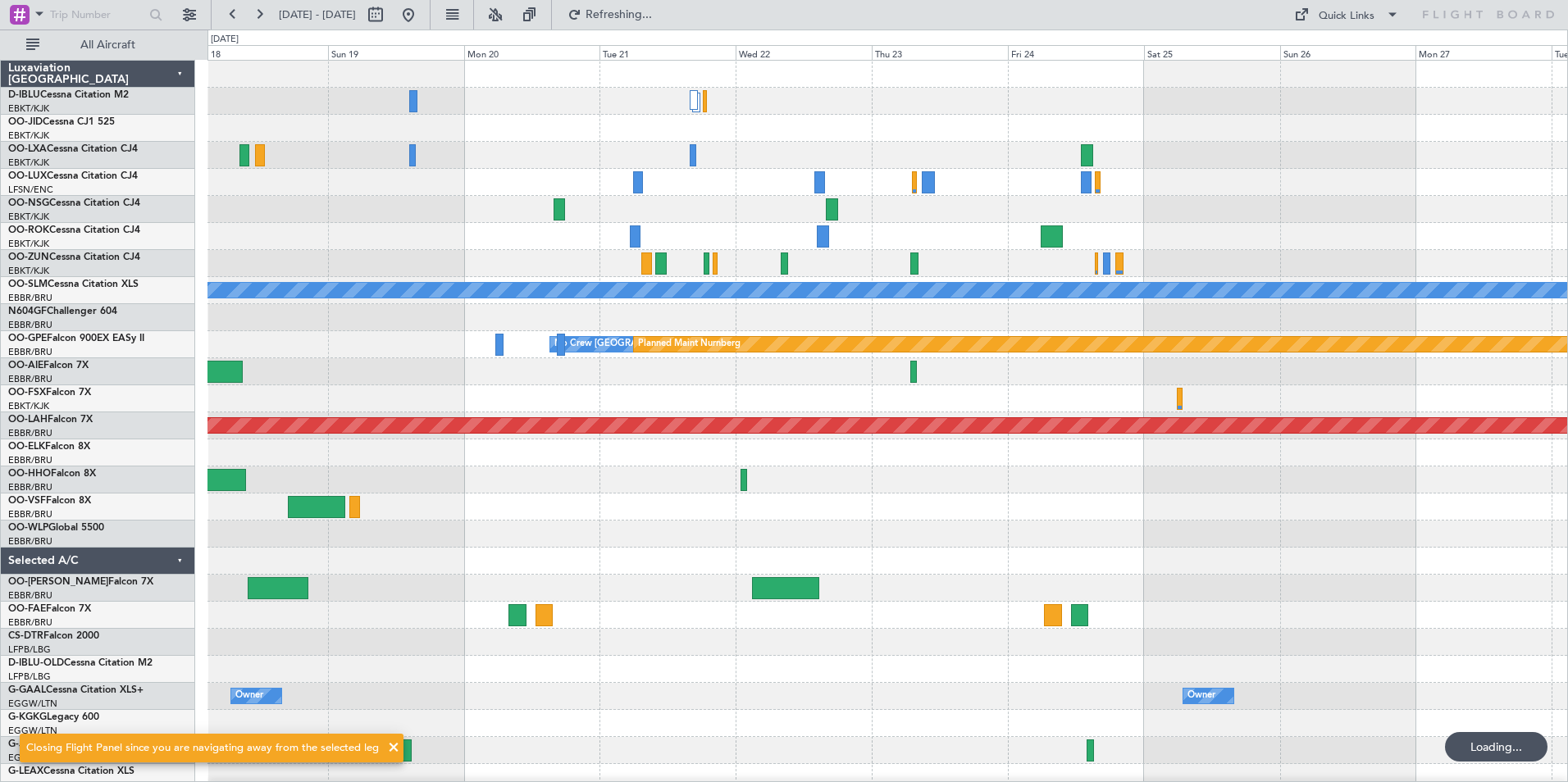
click at [0, 647] on html "18 Oct 2025 - 28 Oct 2025 Refreshing... Quick Links All Aircraft A/C Unavailabl…" at bounding box center [784, 391] width 1568 height 782
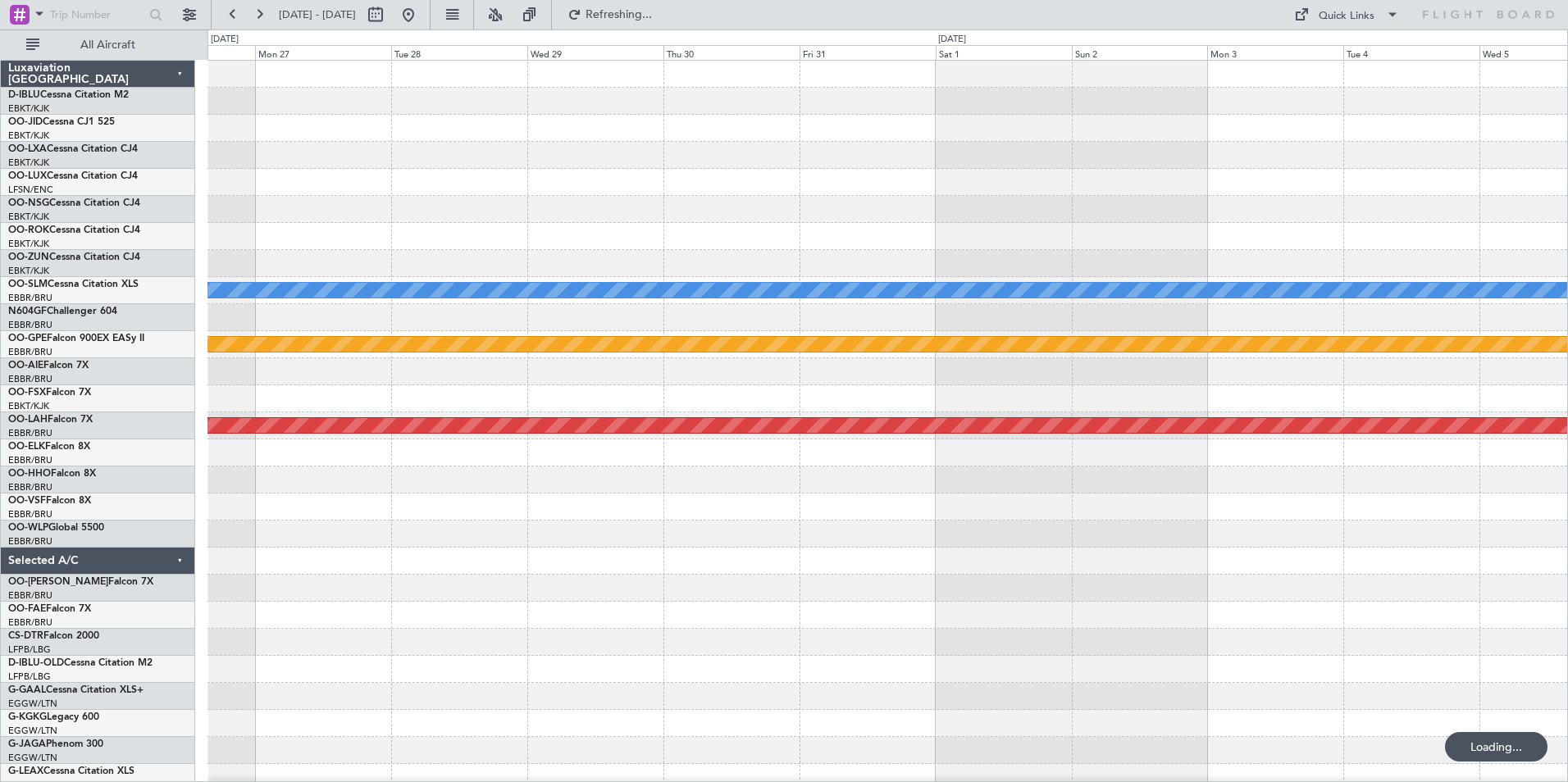
click at [43, 678] on div "A/C Unavailable Monchengladbach Planned Maint Nurnberg No Crew Brussels (Brusse…" at bounding box center [784, 405] width 1568 height 753
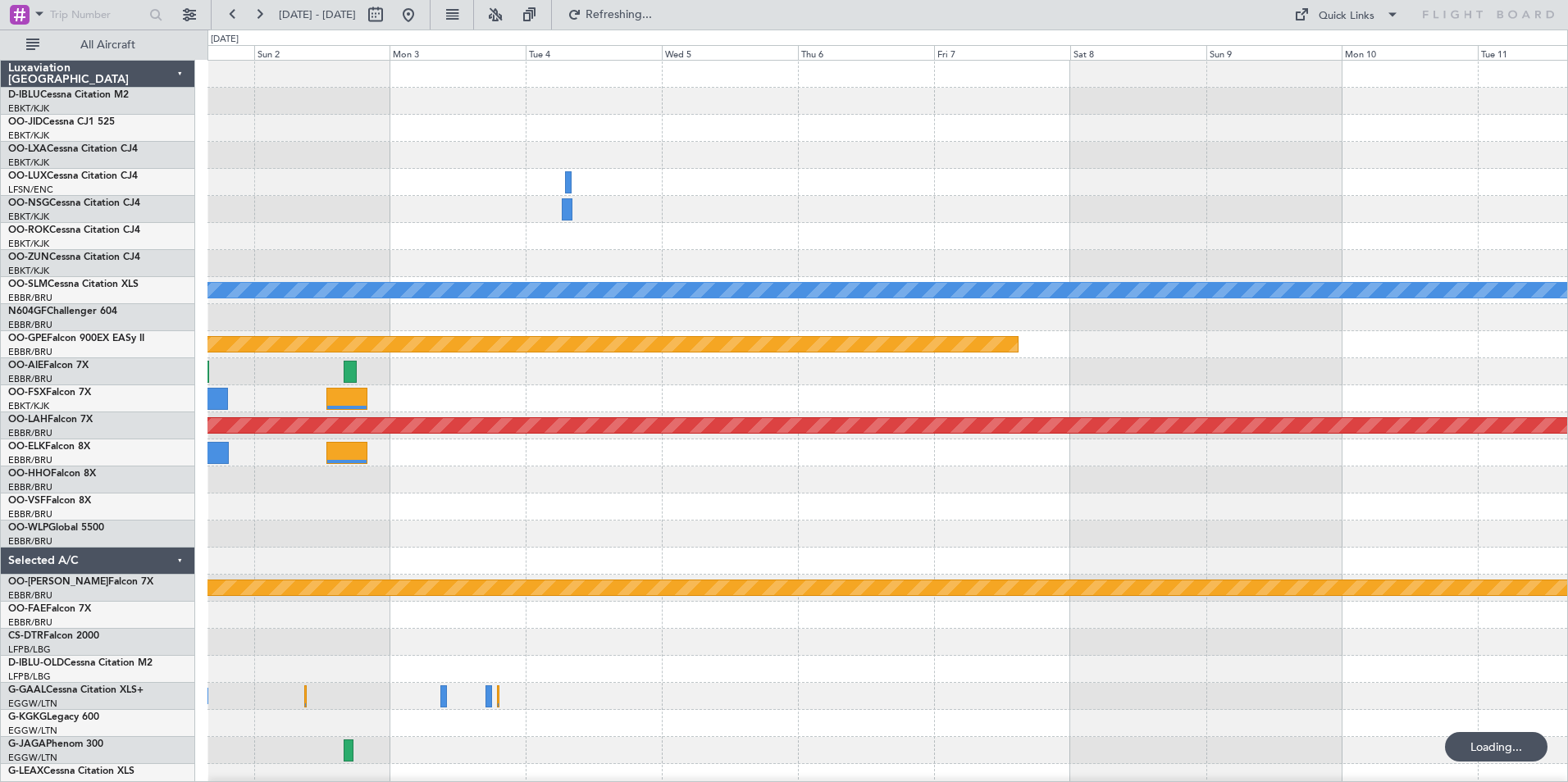
click at [1567, 669] on html "01 Nov 2025 - 11 Nov 2025 Refreshing... Quick Links All Aircraft Planned Maint …" at bounding box center [784, 391] width 1568 height 782
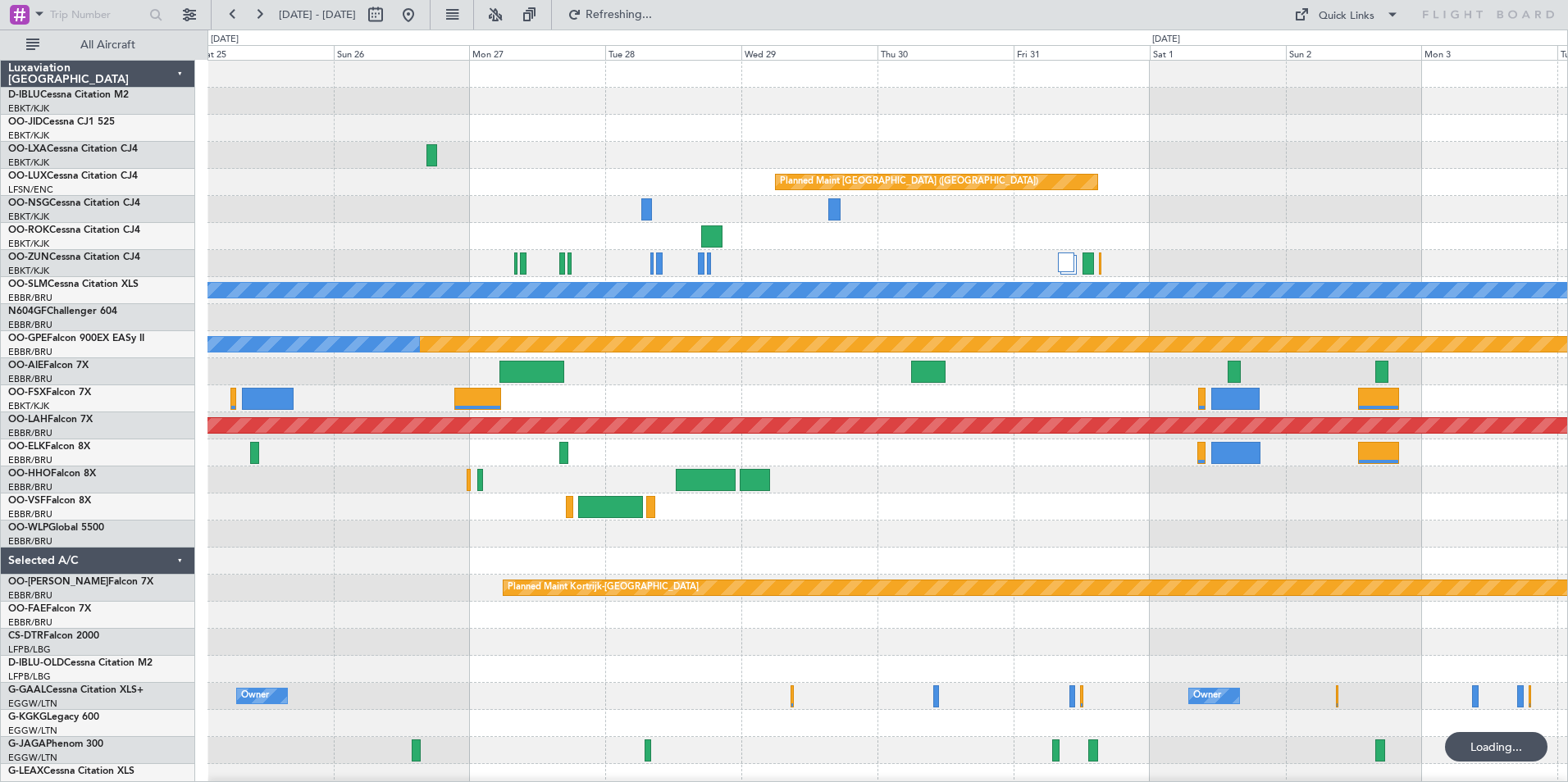
click at [1567, 653] on html "01 Nov 2025 - 11 Nov 2025 Refreshing... Quick Links All Aircraft Planned Maint …" at bounding box center [784, 391] width 1568 height 782
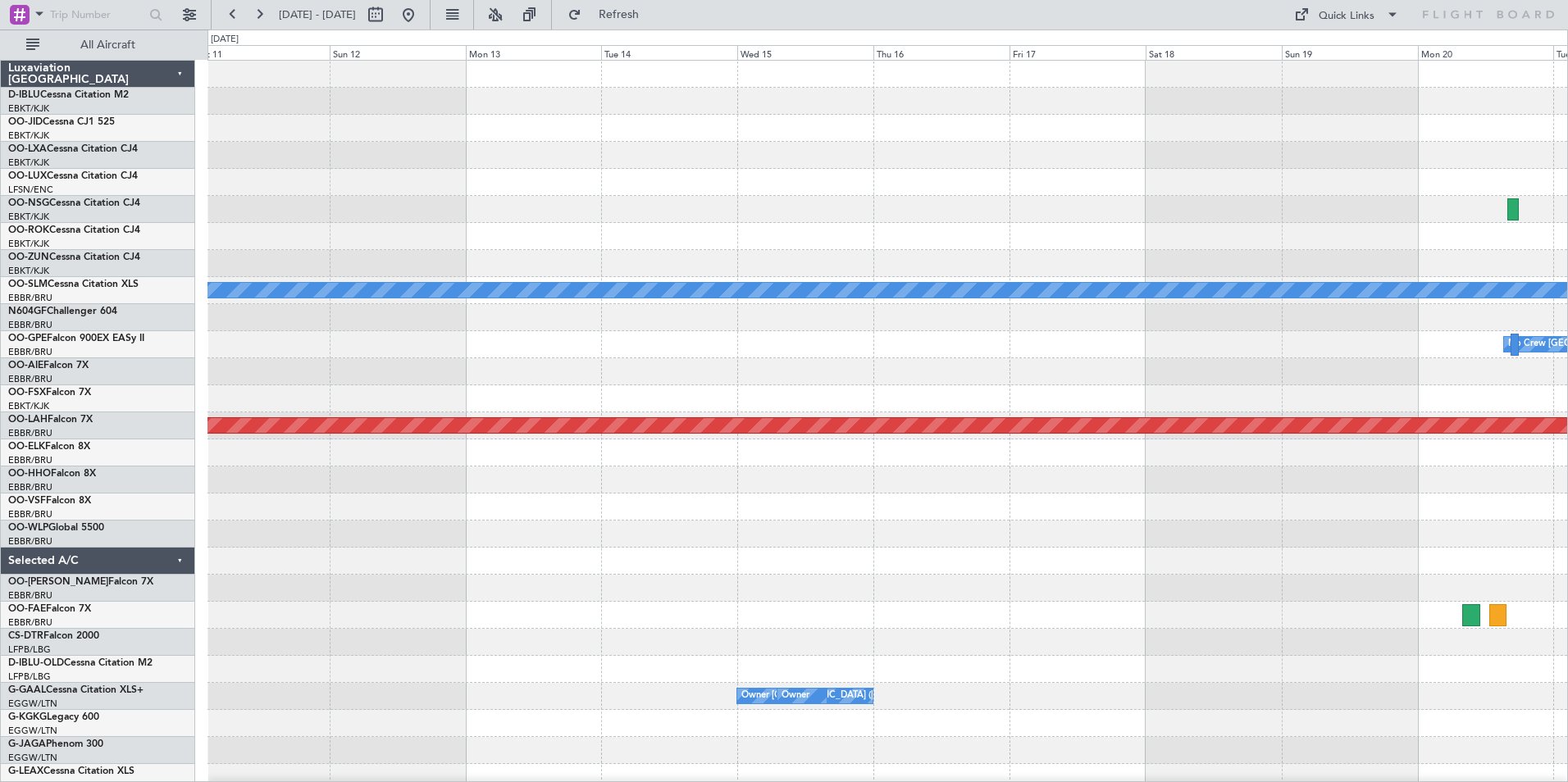
click at [1567, 678] on html "01 Nov 2025 - 11 Nov 2025 Refresh Quick Links All Aircraft A/C Unavailable Monc…" at bounding box center [784, 391] width 1568 height 782
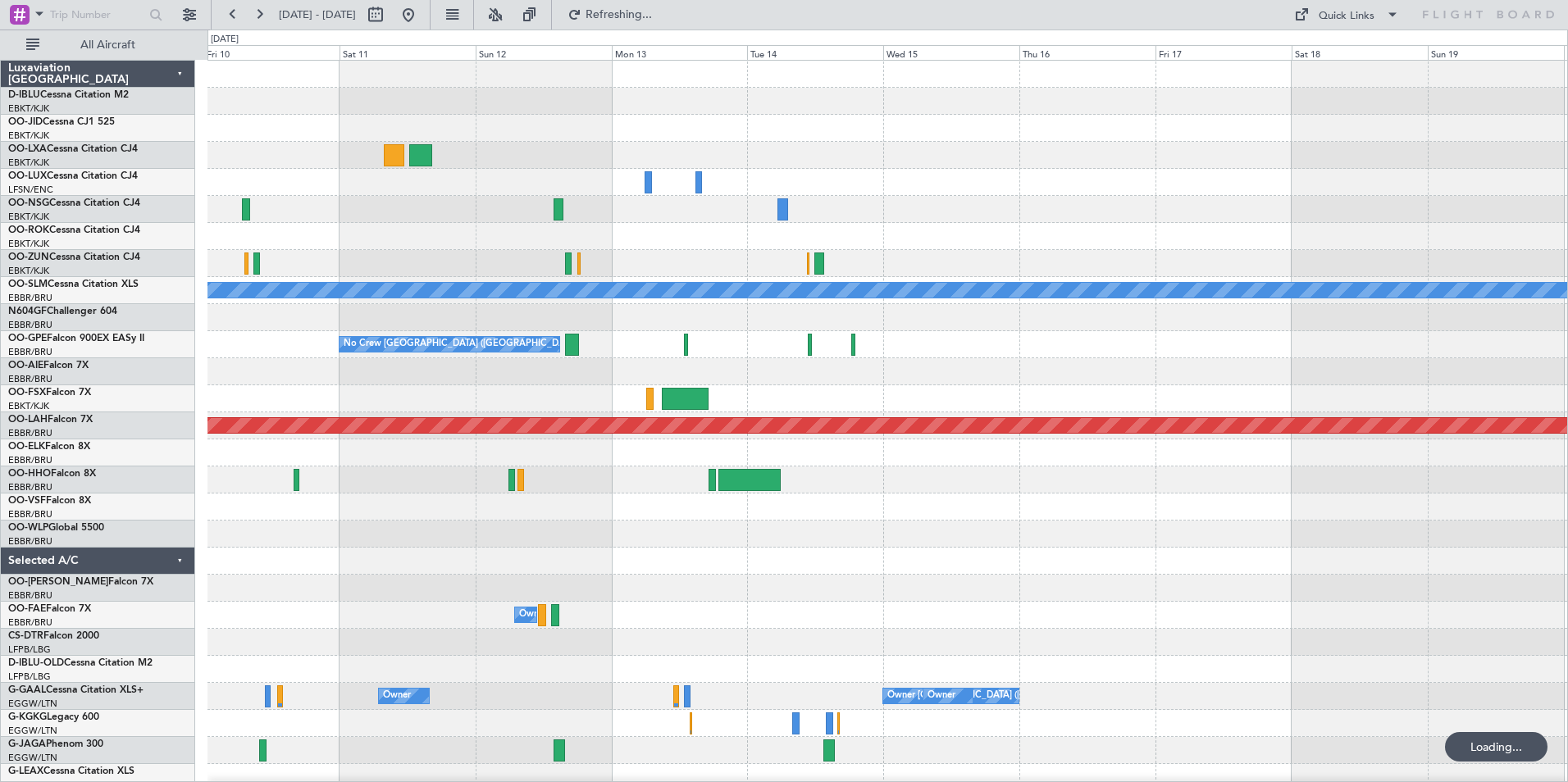
click at [1047, 573] on div at bounding box center [887, 561] width 1360 height 27
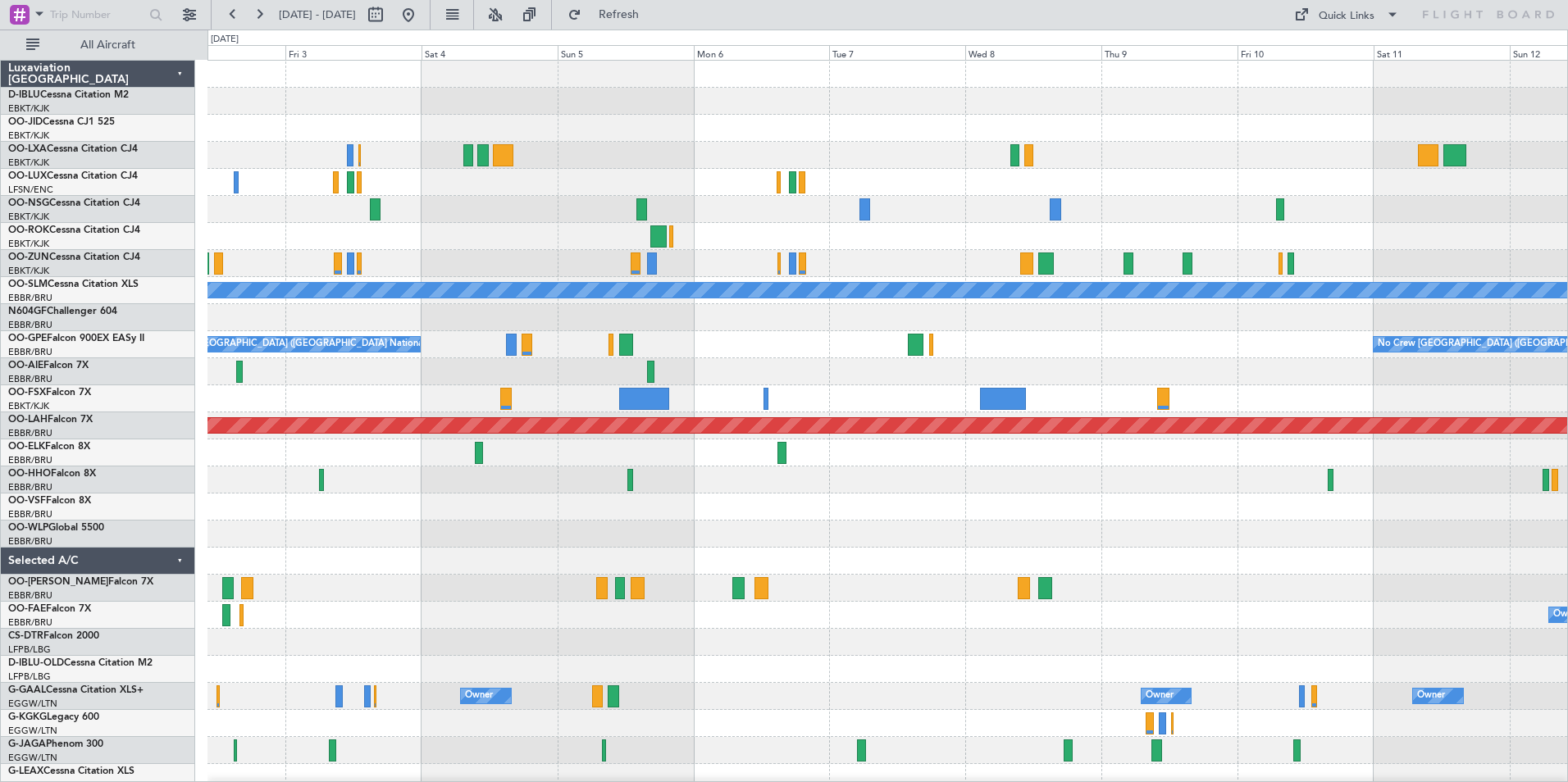
click at [1286, 585] on div "Planned Maint Kortrijk-Wevelgem Planned Maint Paris (Le Bourget) Owner Kortrijk…" at bounding box center [887, 575] width 1360 height 1028
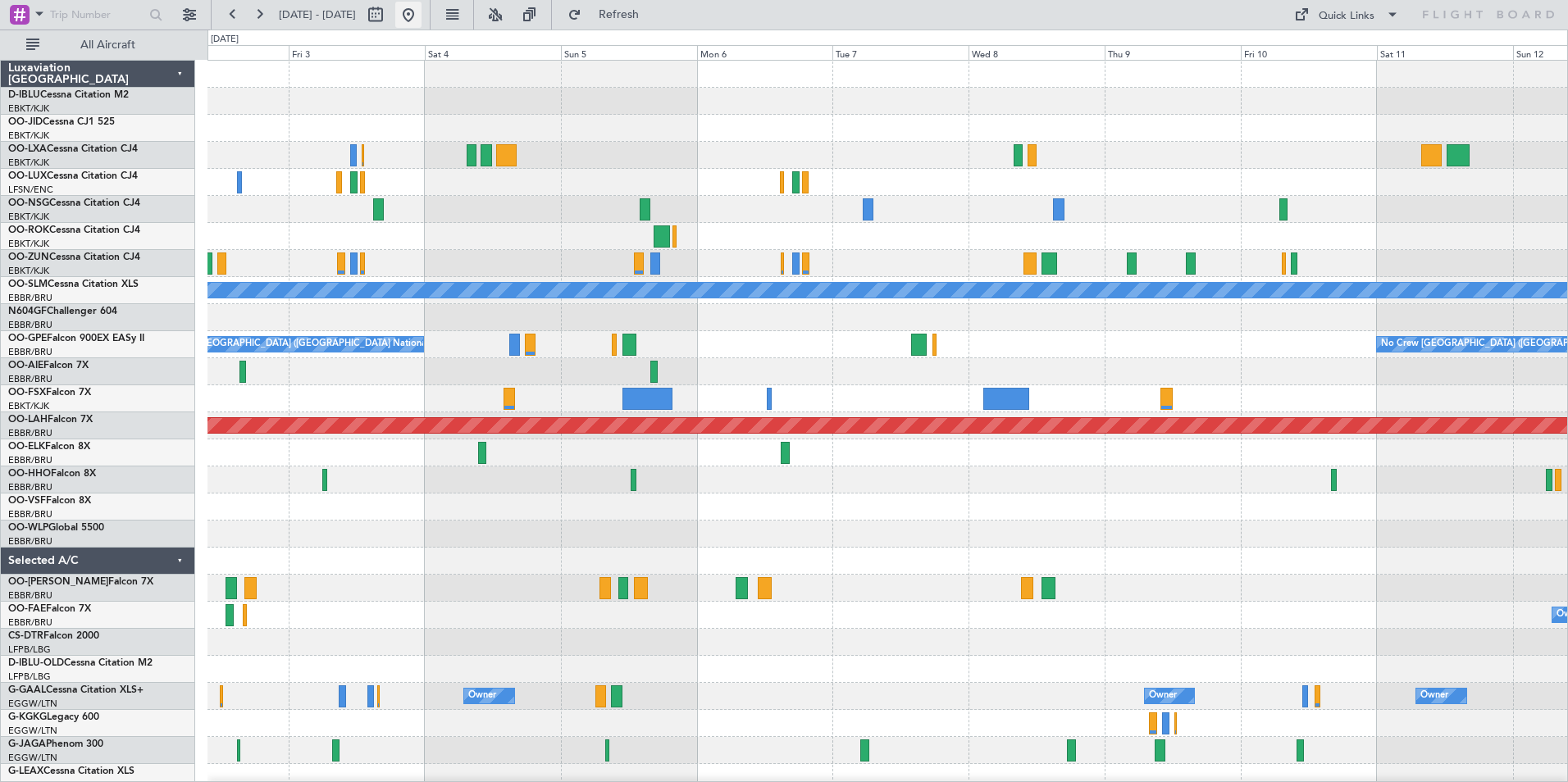
click at [421, 23] on button at bounding box center [409, 15] width 27 height 27
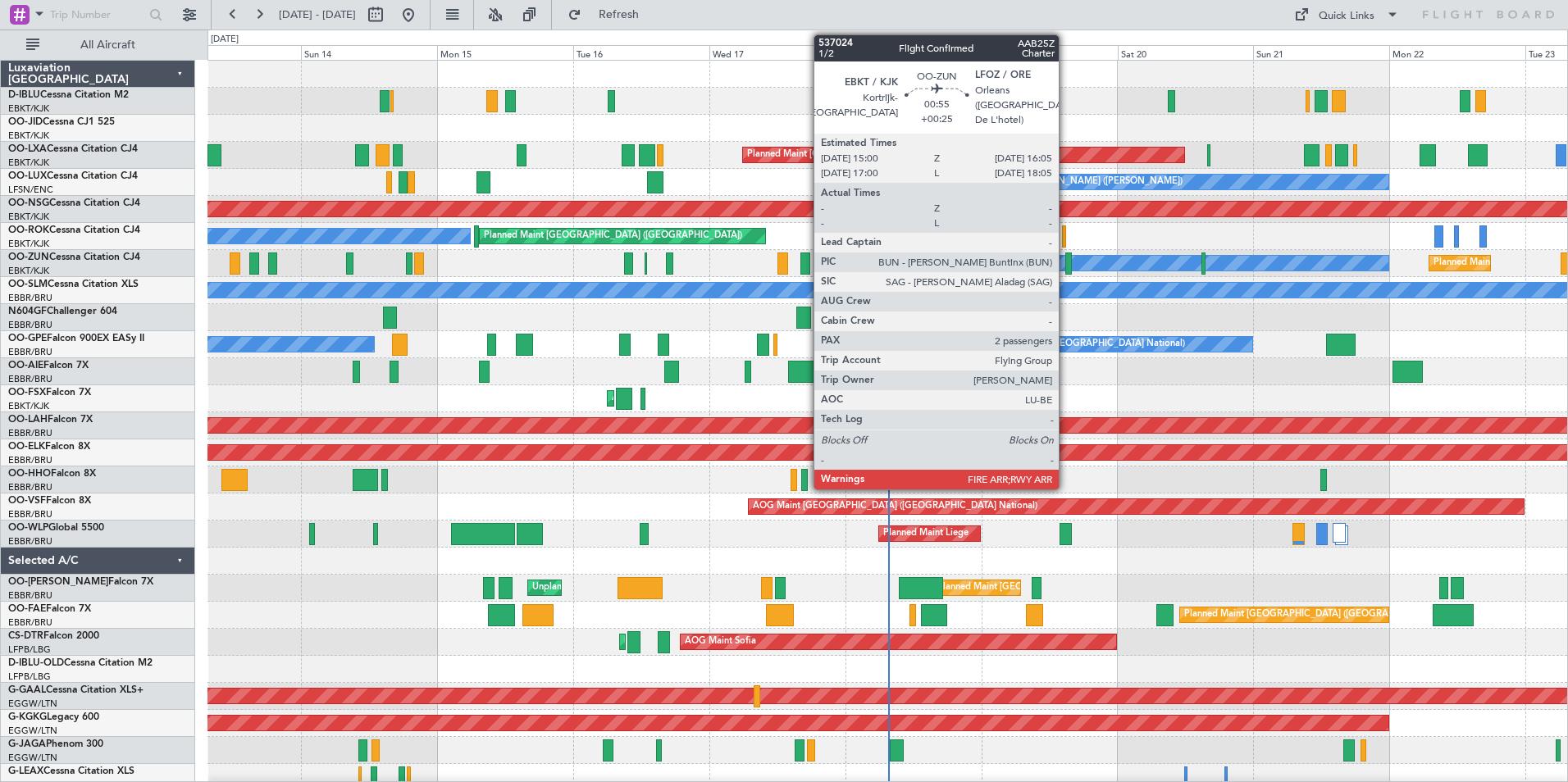
click at [1066, 267] on div at bounding box center [1068, 263] width 7 height 22
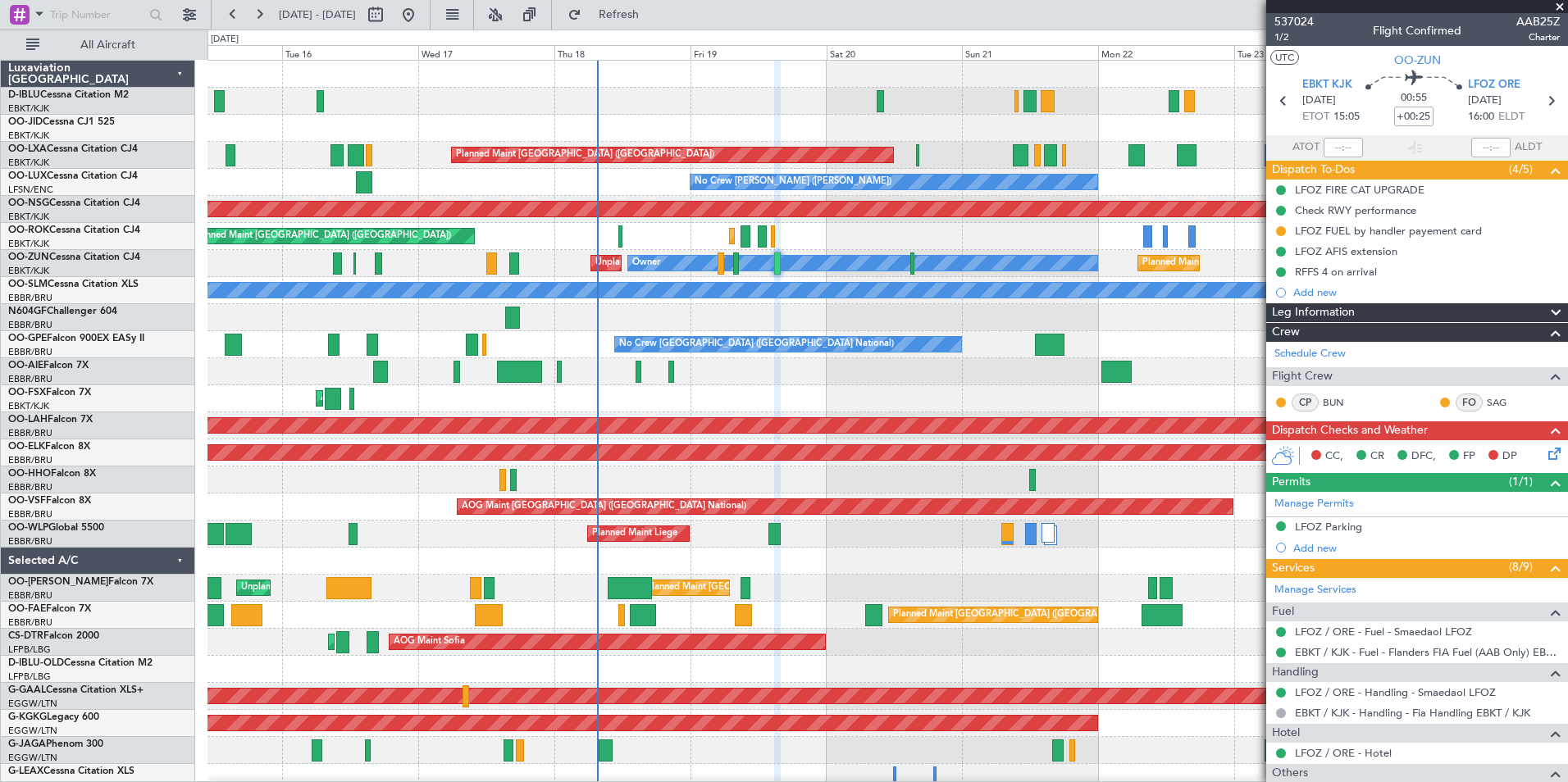
click at [760, 413] on div "A/C Unavailable Brussels (Brussels National) A/C Unavailable Kortrijk-Wevelgem …" at bounding box center [887, 601] width 1360 height 1082
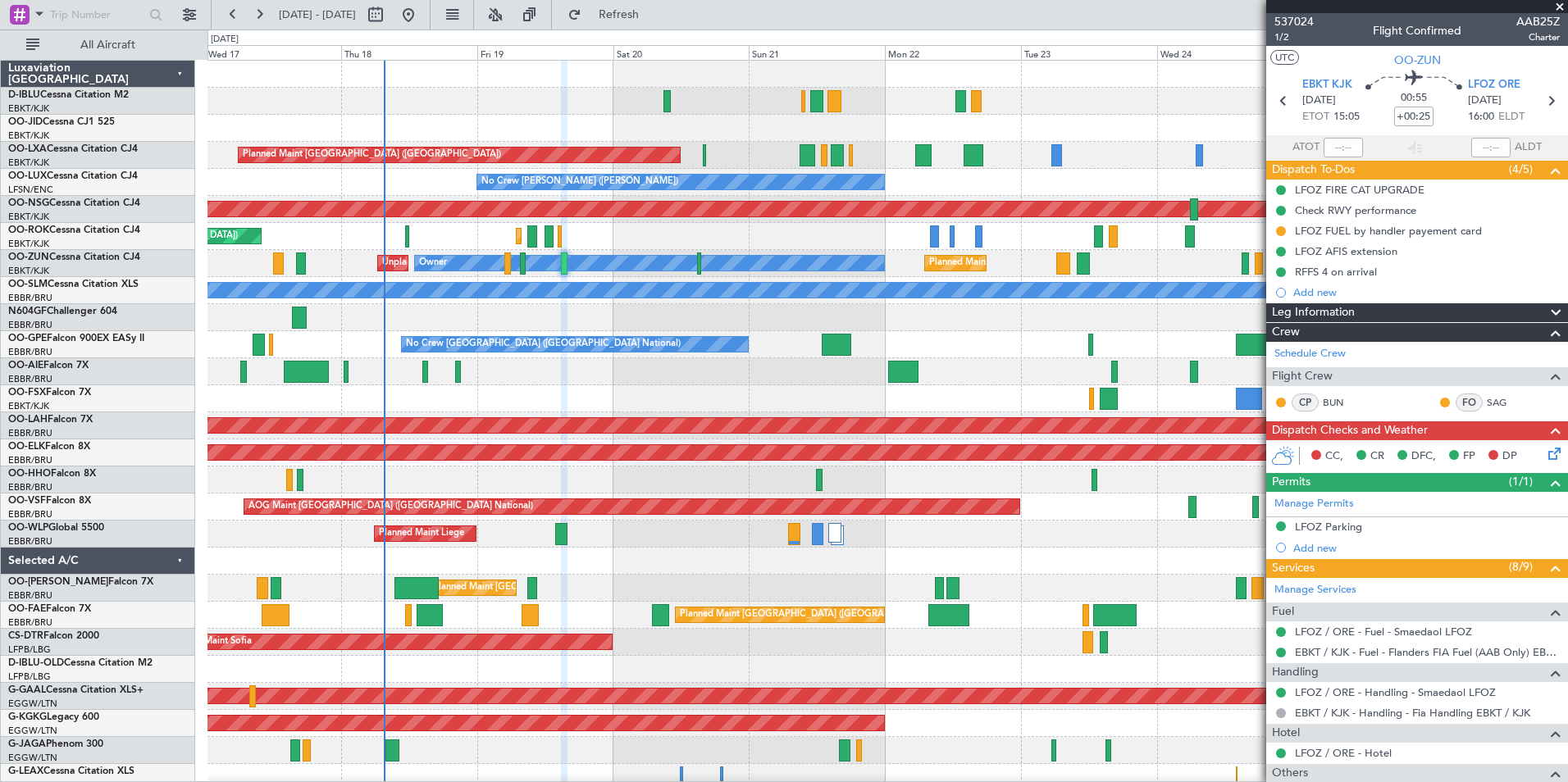
click at [977, 551] on div at bounding box center [887, 561] width 1360 height 27
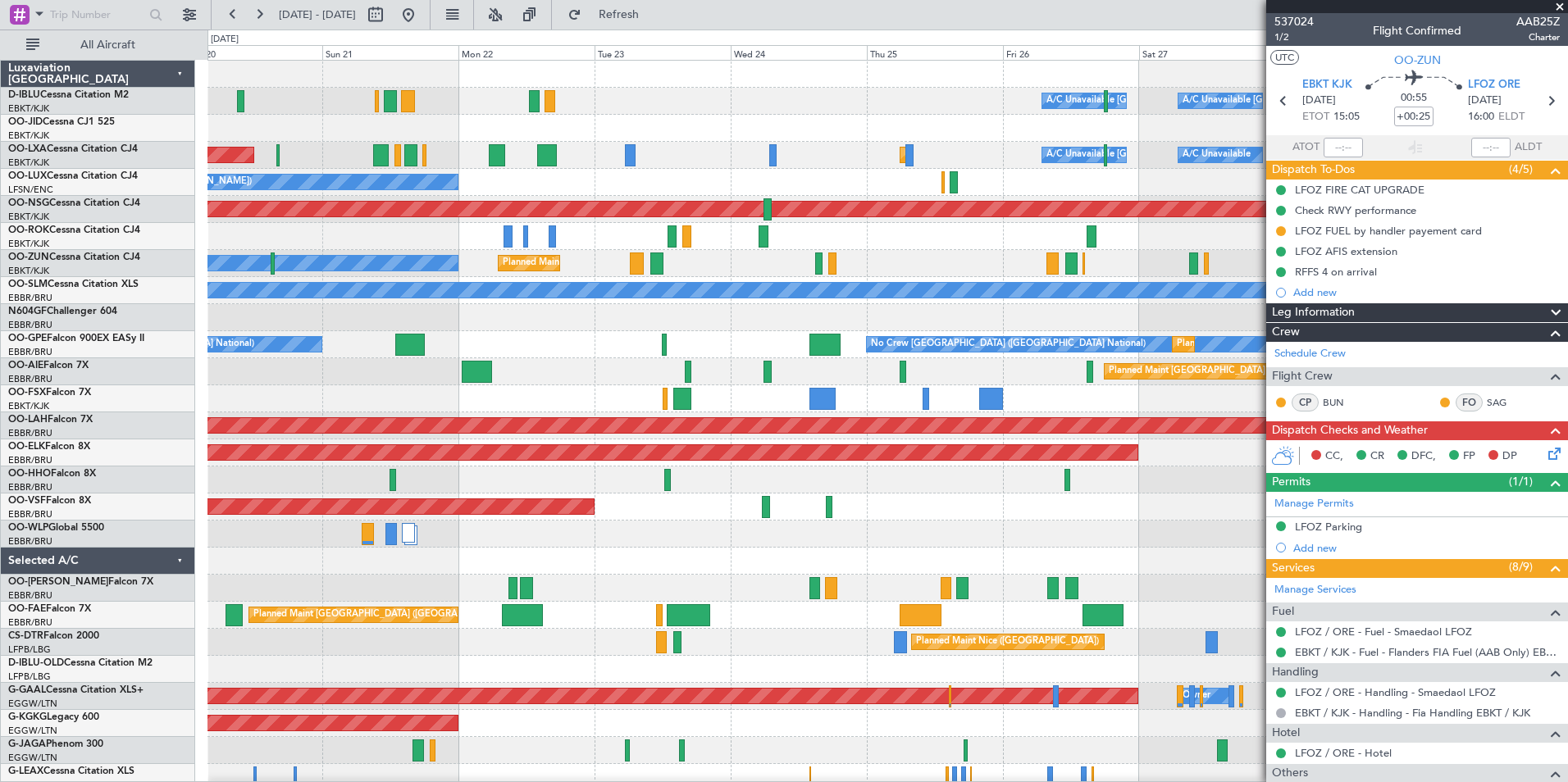
click at [606, 396] on div "A/C Unavailable Brussels (Brussels National) A/C Unavailable Kortrijk-Wevelgem …" at bounding box center [887, 601] width 1360 height 1082
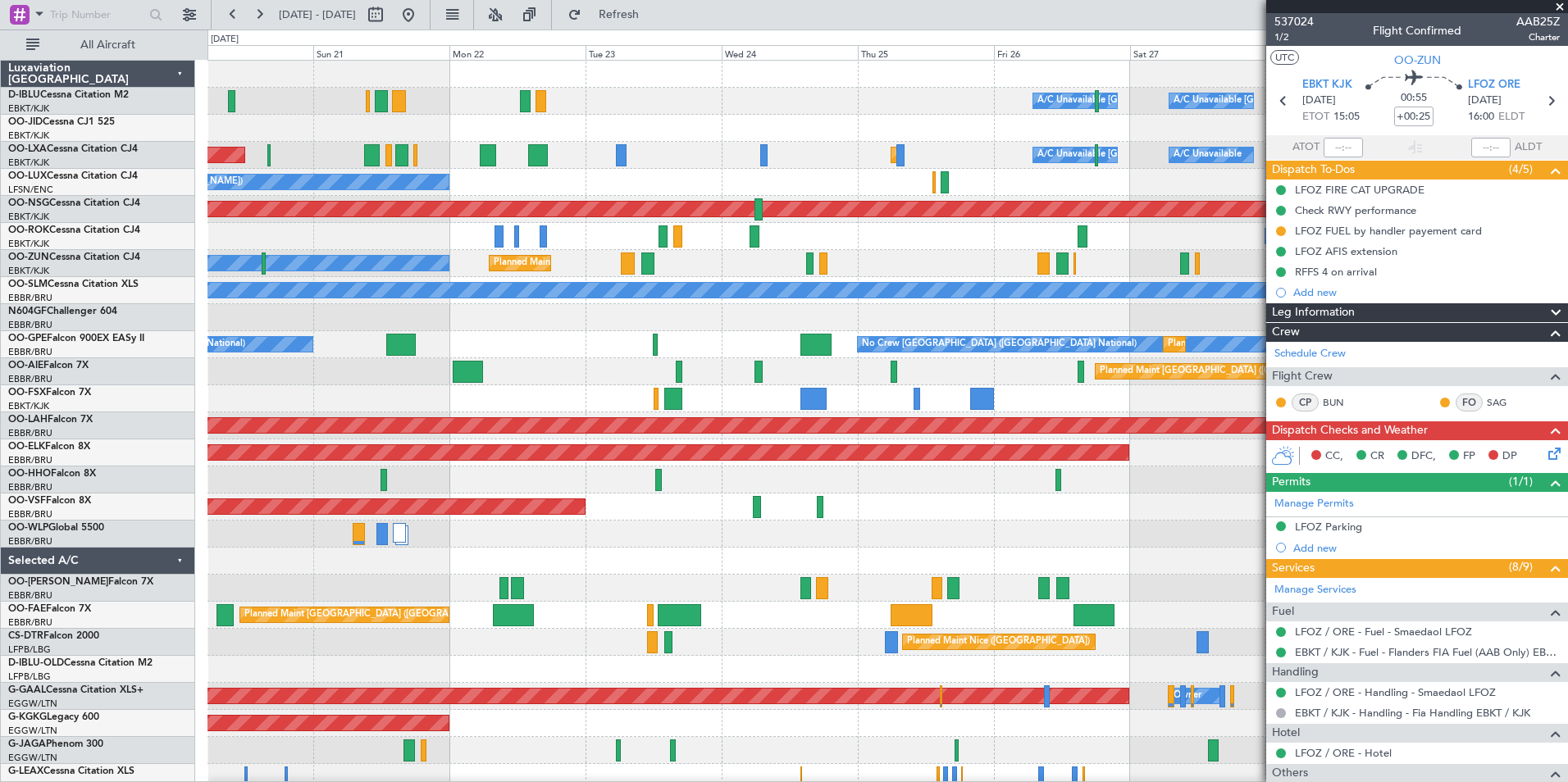
click at [693, 400] on div "A/C Unavailable Brussels (Brussels National) A/C Unavailable Kortrijk-Wevelgem …" at bounding box center [887, 601] width 1360 height 1082
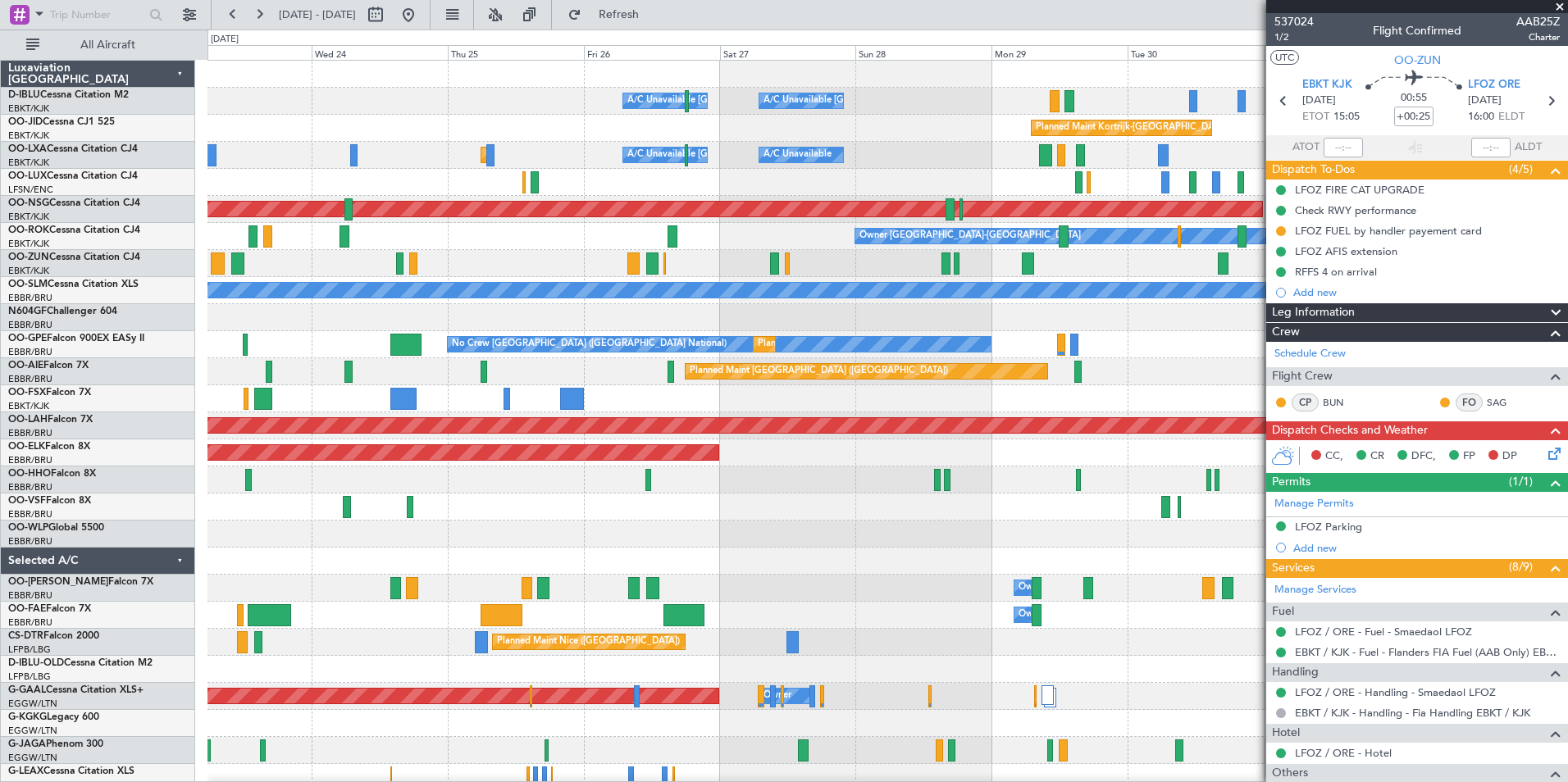
scroll to position [306, 0]
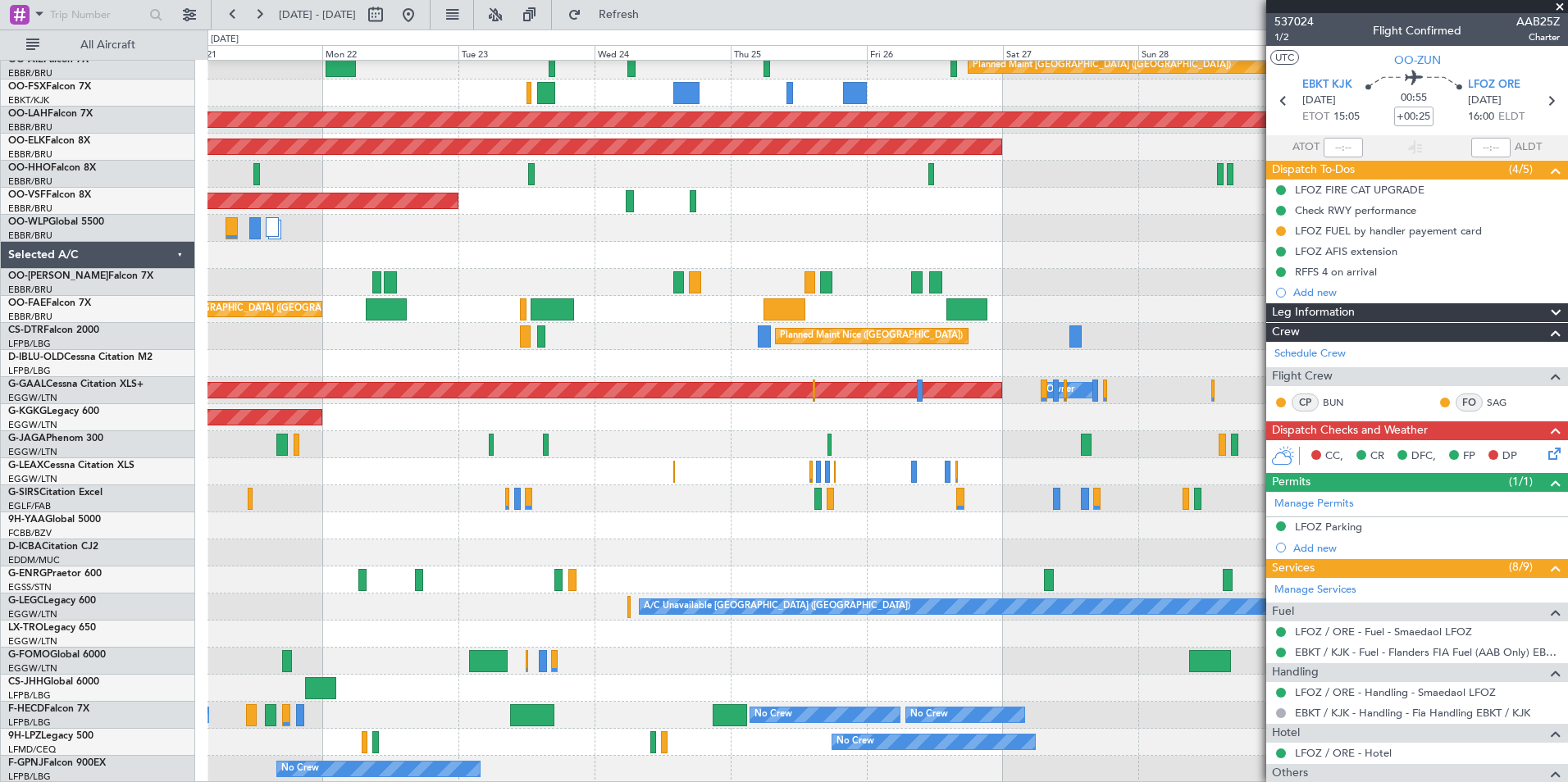
click at [1163, 617] on div "No Crew Brussels (Brussels National) Planned Maint Brussels (Brussels National)…" at bounding box center [887, 269] width 1360 height 1028
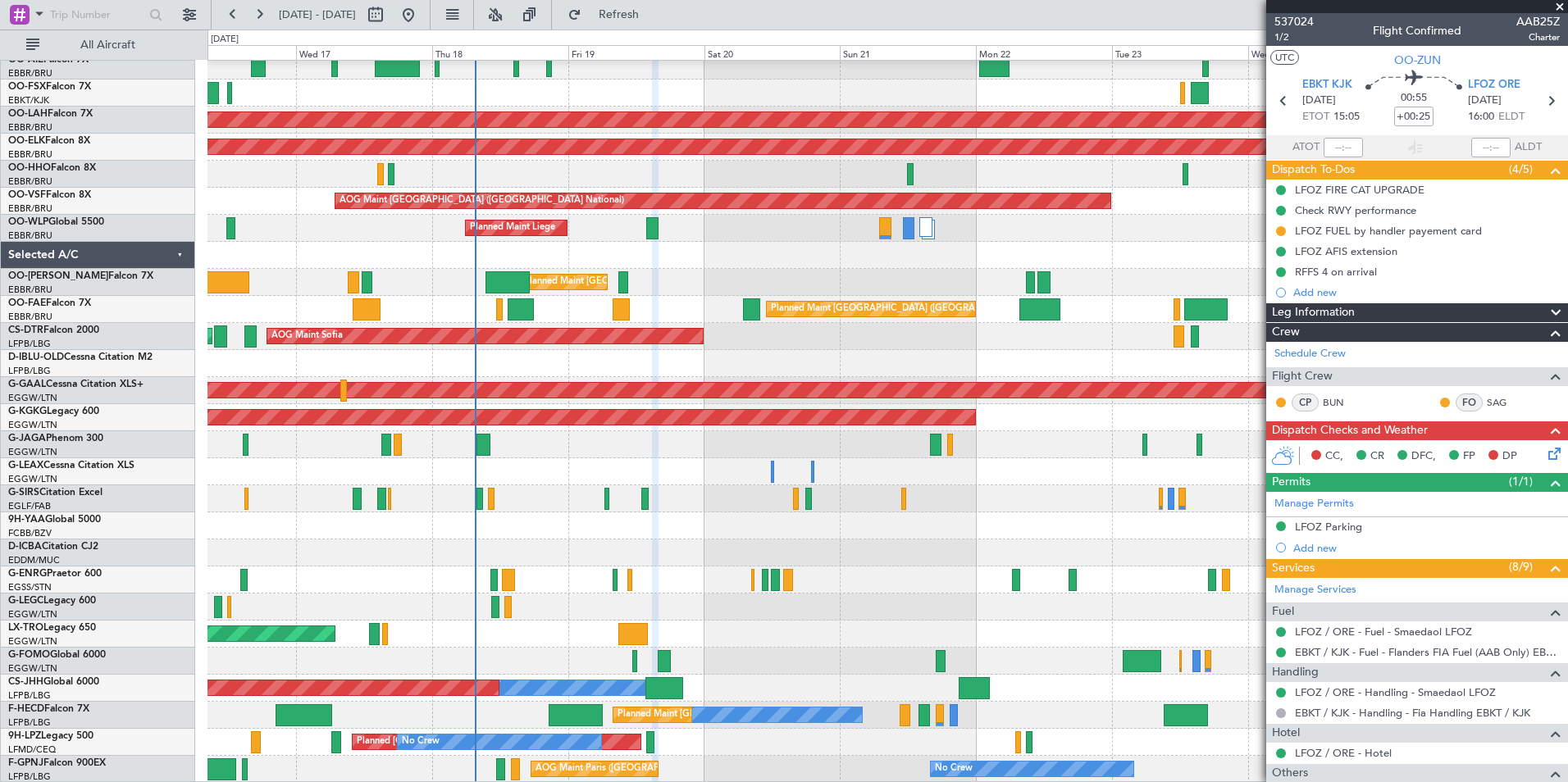
click at [1051, 603] on div "No Crew Brussels (Brussels National) No Crew Brussels (Brussels National) Plann…" at bounding box center [887, 269] width 1360 height 1028
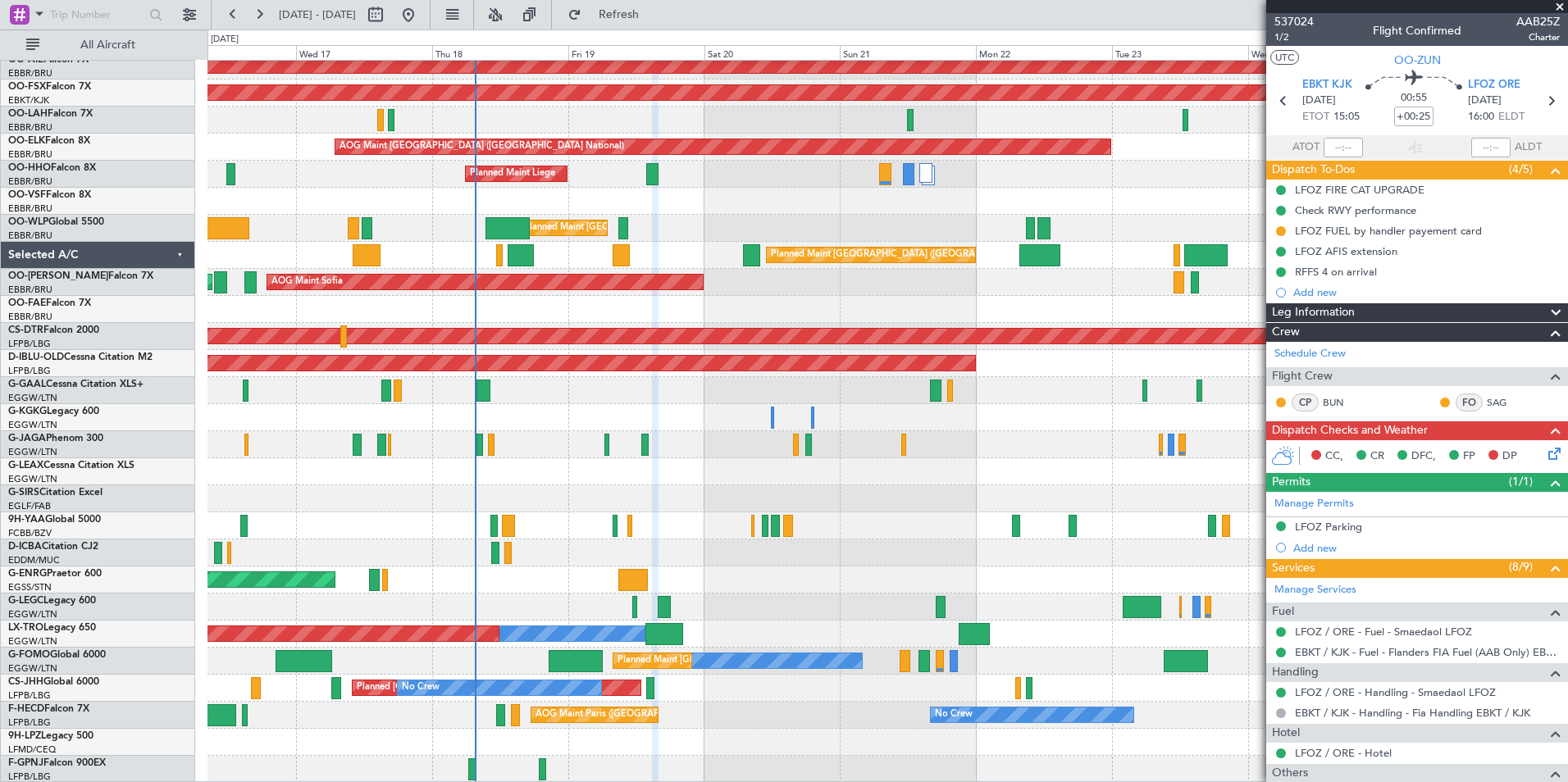
scroll to position [360, 0]
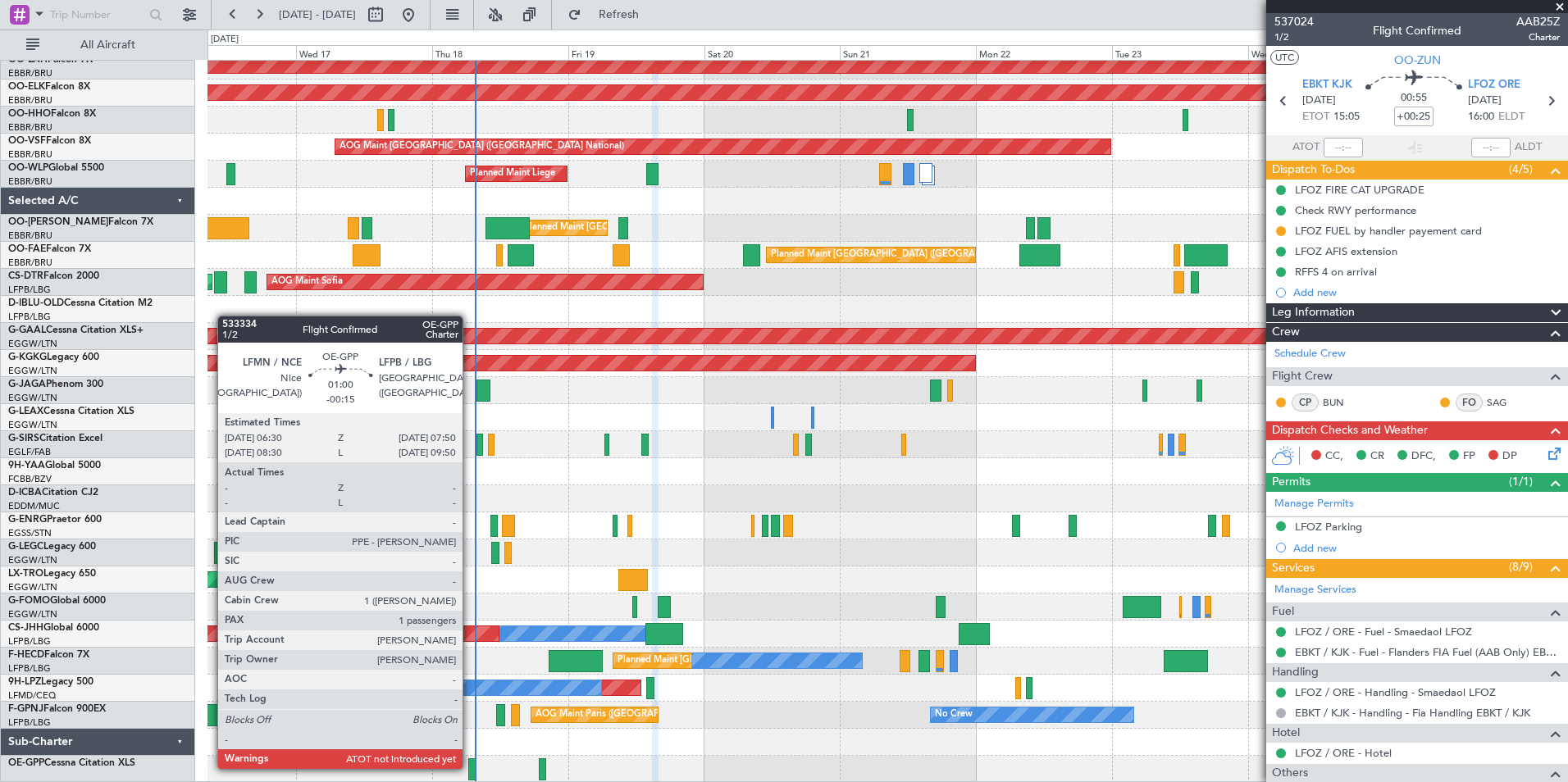
click at [470, 768] on div at bounding box center [472, 769] width 9 height 22
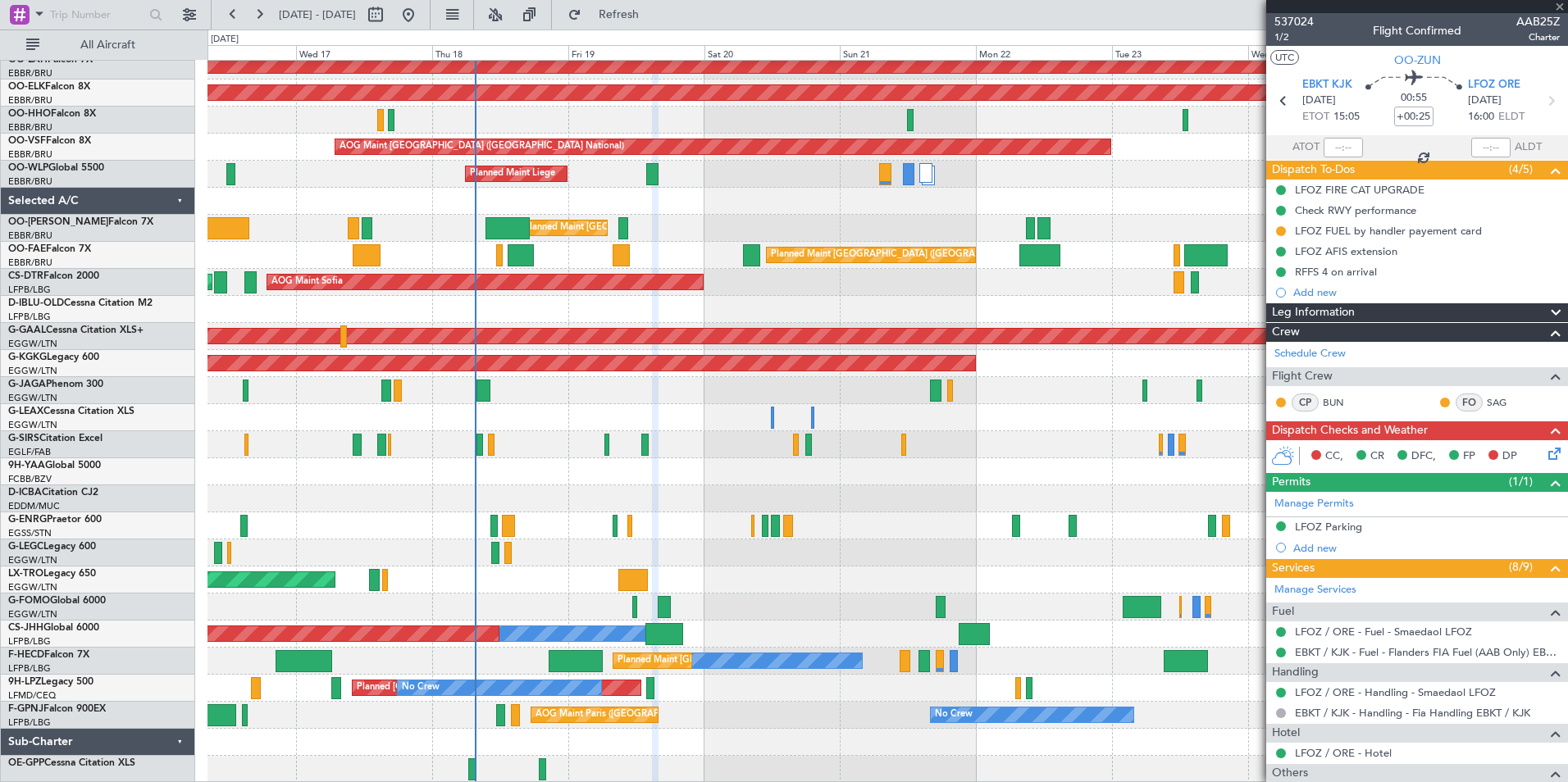
type input "-00:15"
type input "1"
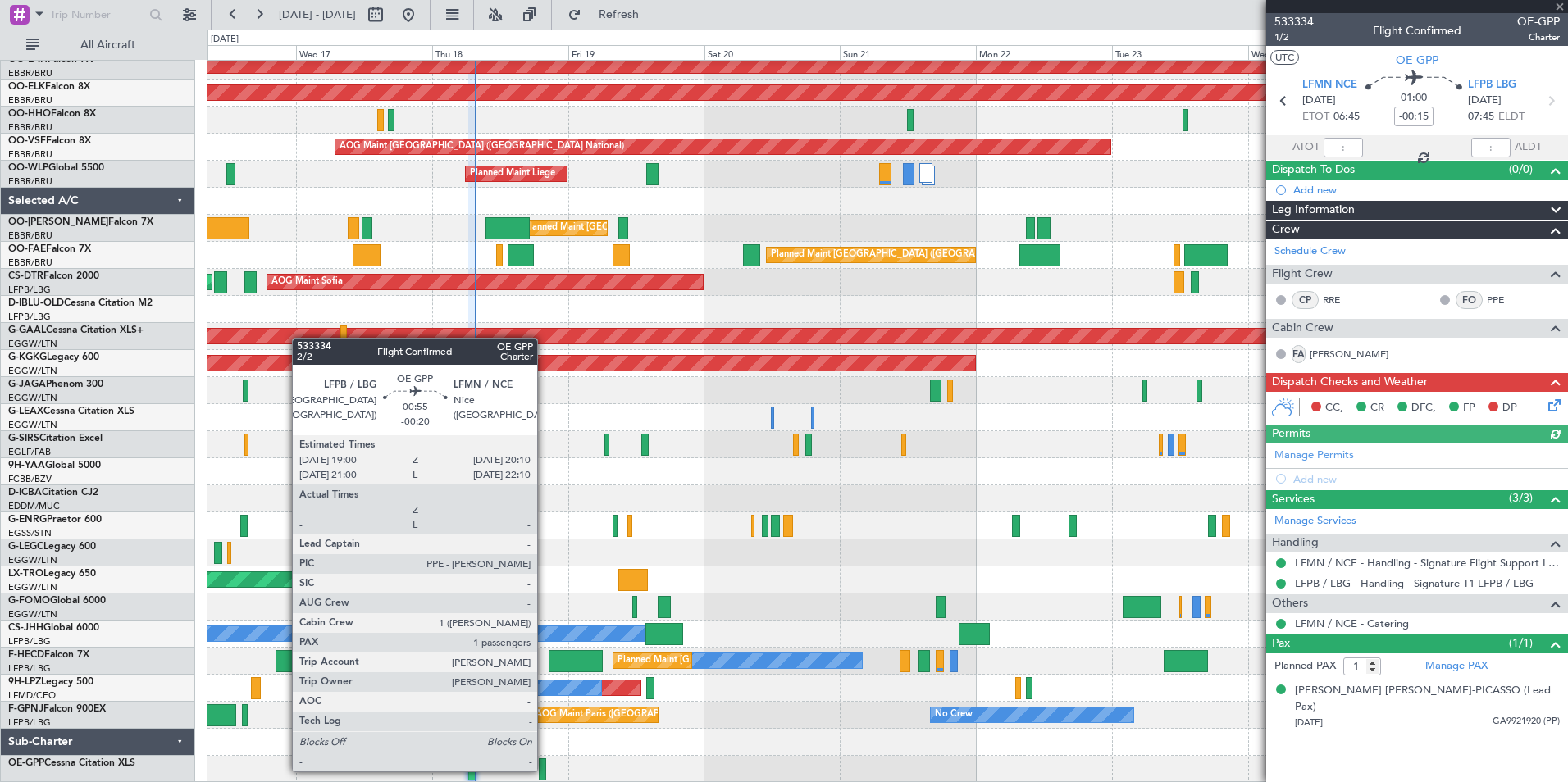
click at [544, 770] on div at bounding box center [543, 769] width 8 height 22
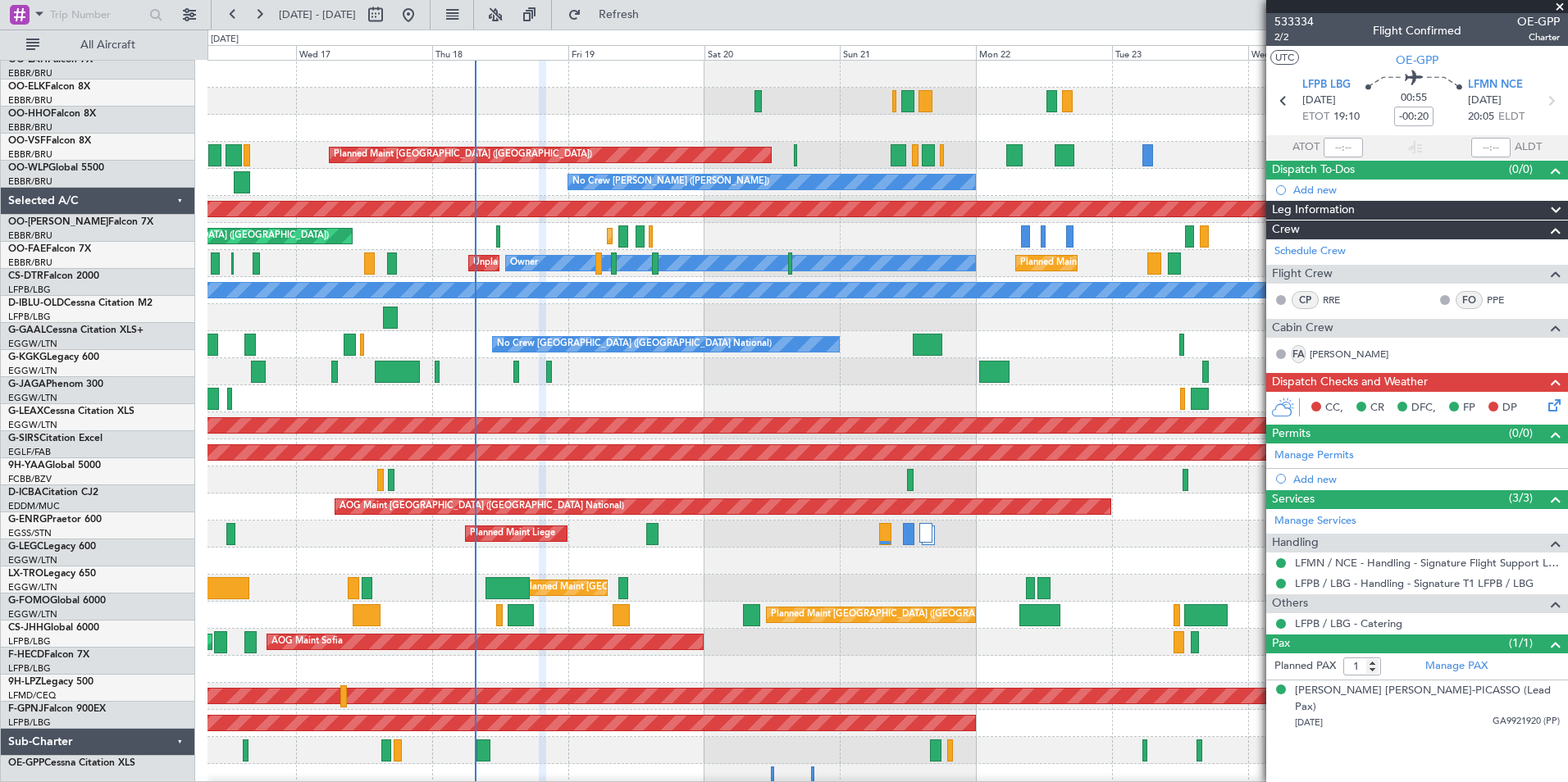
scroll to position [0, 0]
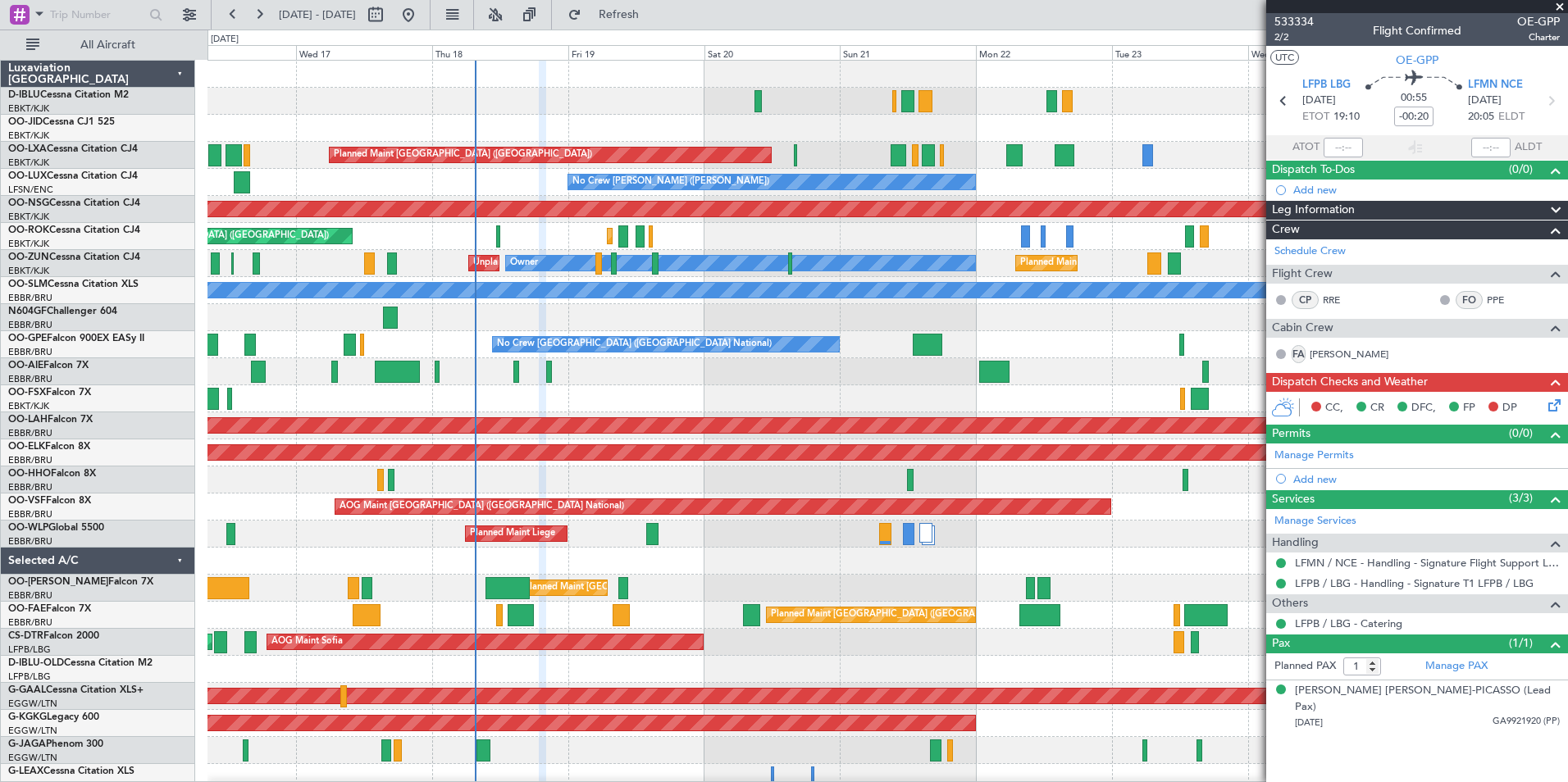
click at [389, 560] on div at bounding box center [887, 561] width 1360 height 27
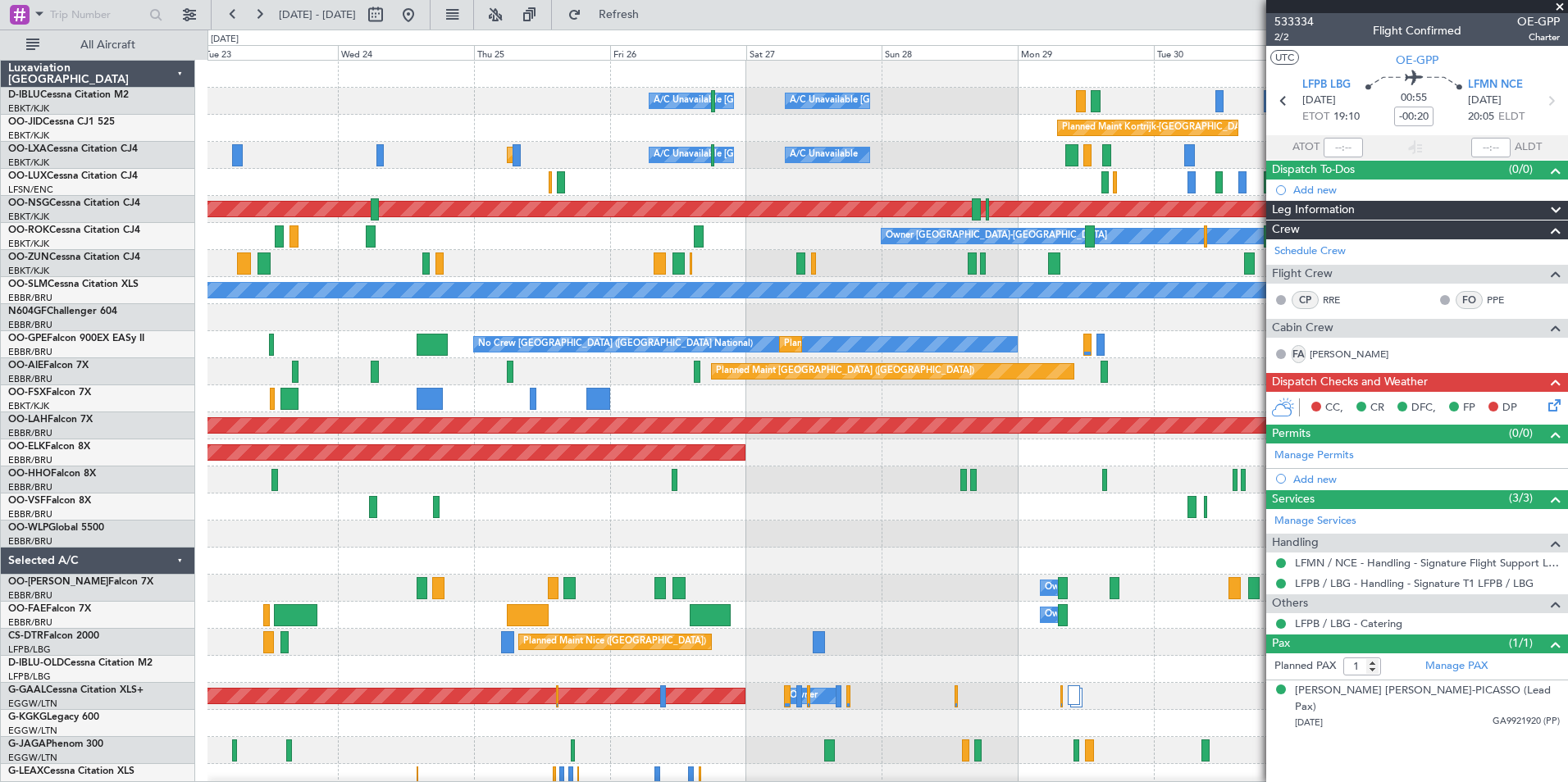
click at [597, 544] on div at bounding box center [887, 534] width 1360 height 27
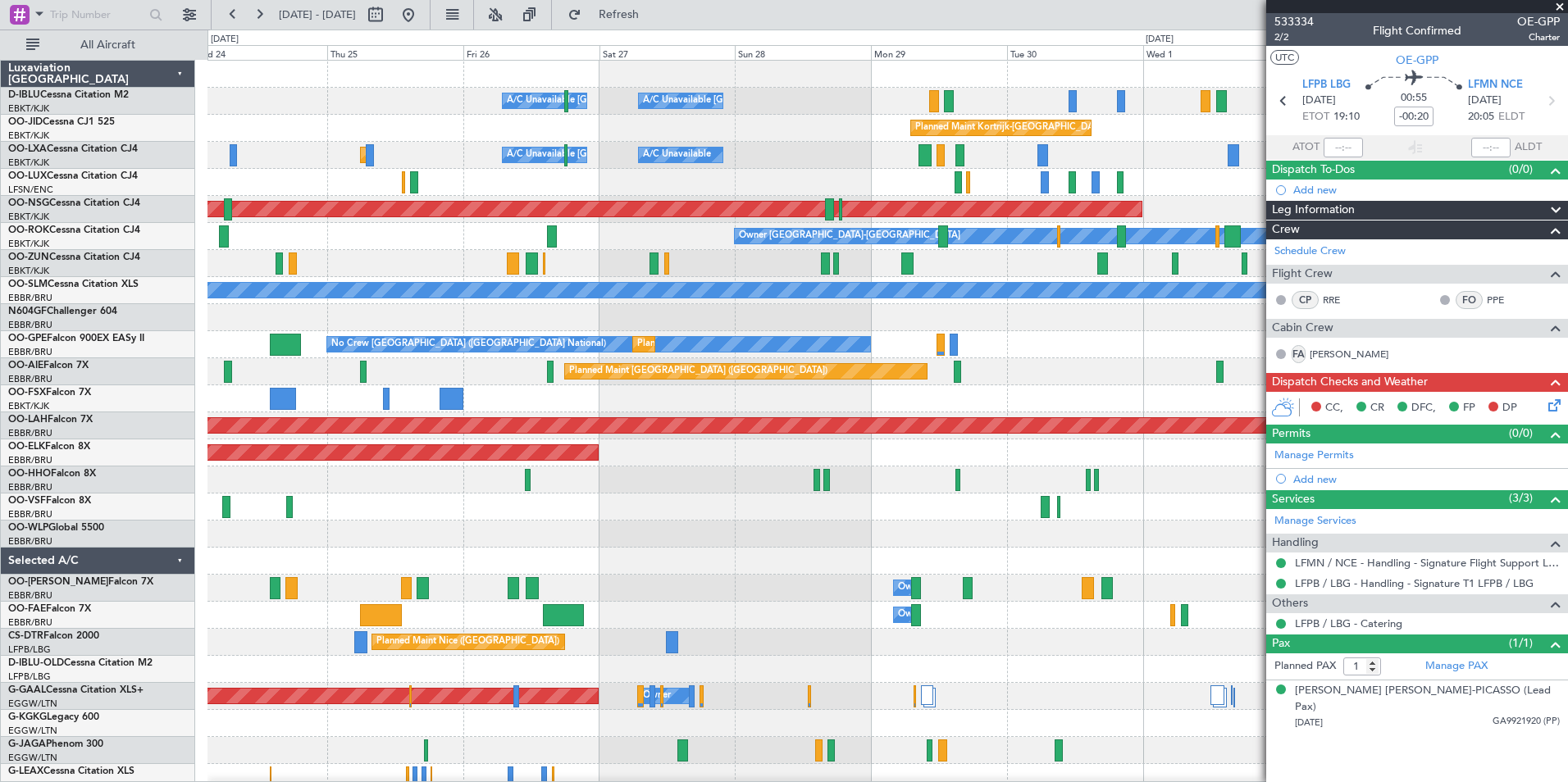
click at [387, 551] on div "A/C Unavailable Brussels (Brussels National) A/C Unavailable Kortrijk-Wevelgem …" at bounding box center [887, 601] width 1360 height 1082
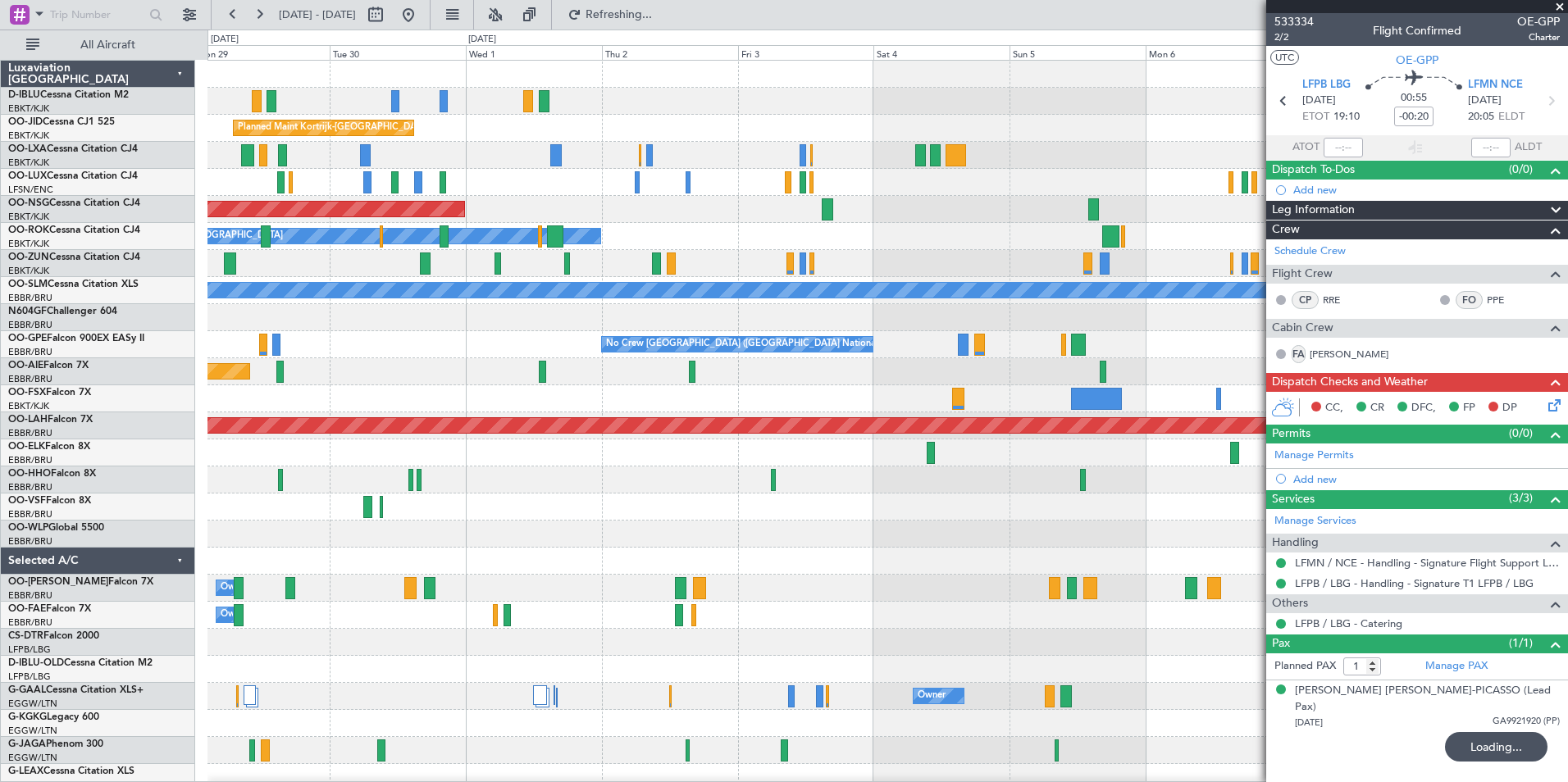
click at [894, 524] on div "A/C Unavailable Kortrijk-Wevelgem A/C Unavailable Brussels (Brussels National) …" at bounding box center [887, 575] width 1360 height 1028
click at [940, 515] on div at bounding box center [887, 507] width 1360 height 27
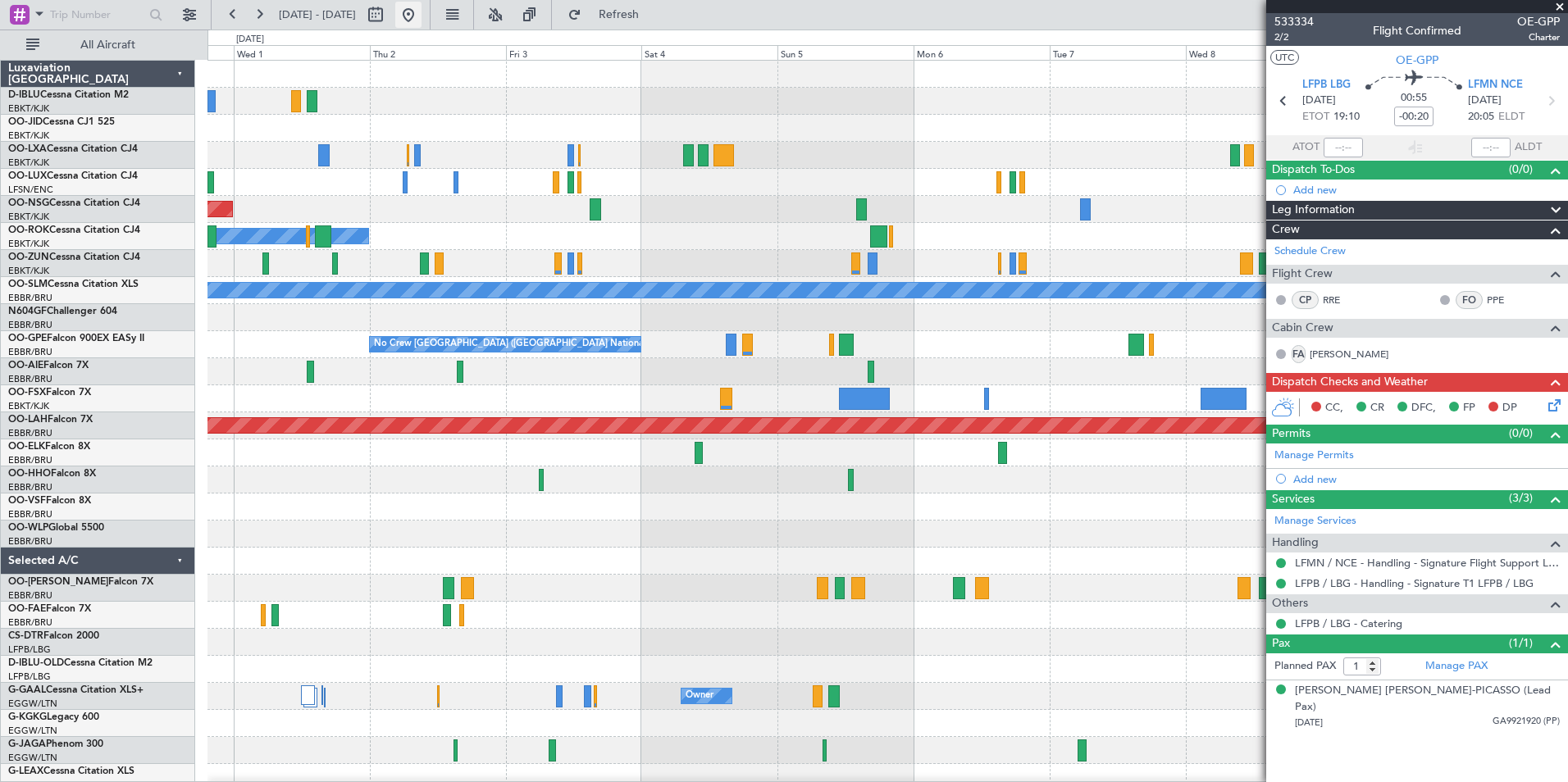
click at [421, 15] on button at bounding box center [409, 15] width 27 height 27
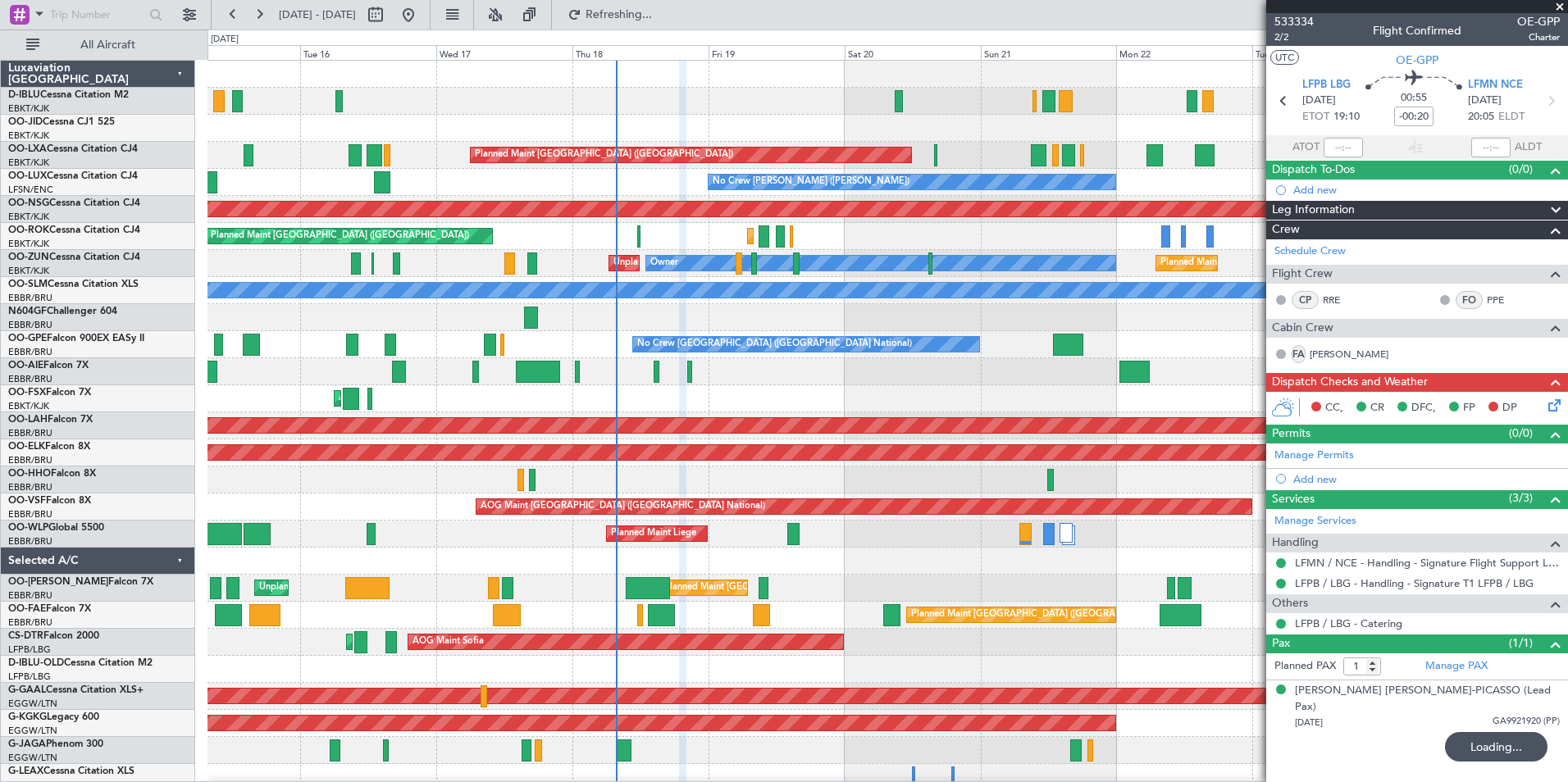
click at [708, 497] on div "A/C Unavailable Brussels (Brussels National) A/C Unavailable Kortrijk-Wevelgem …" at bounding box center [887, 601] width 1360 height 1082
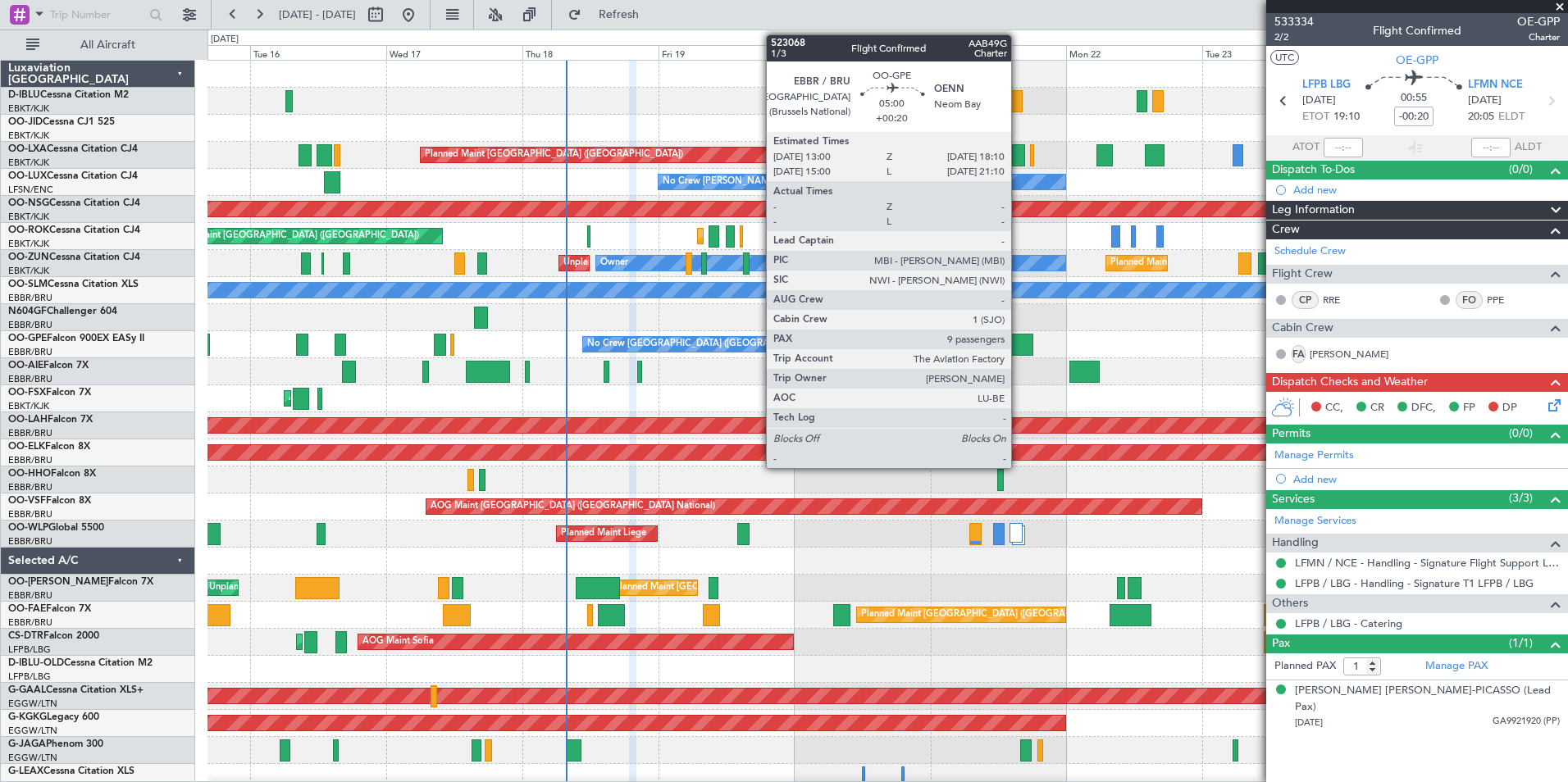
click at [1019, 347] on div at bounding box center [1017, 345] width 29 height 22
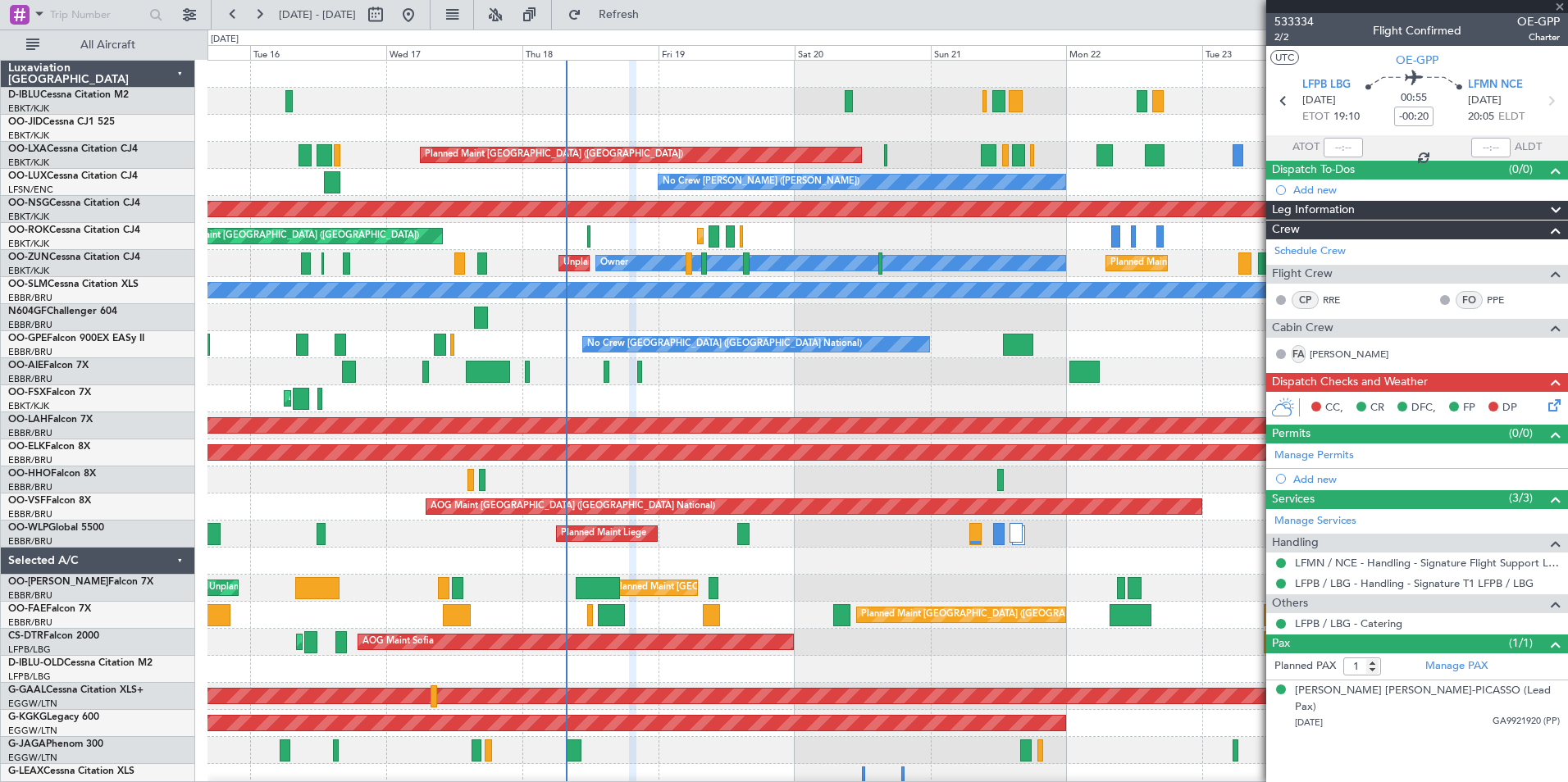
type input "+00:20"
type input "9"
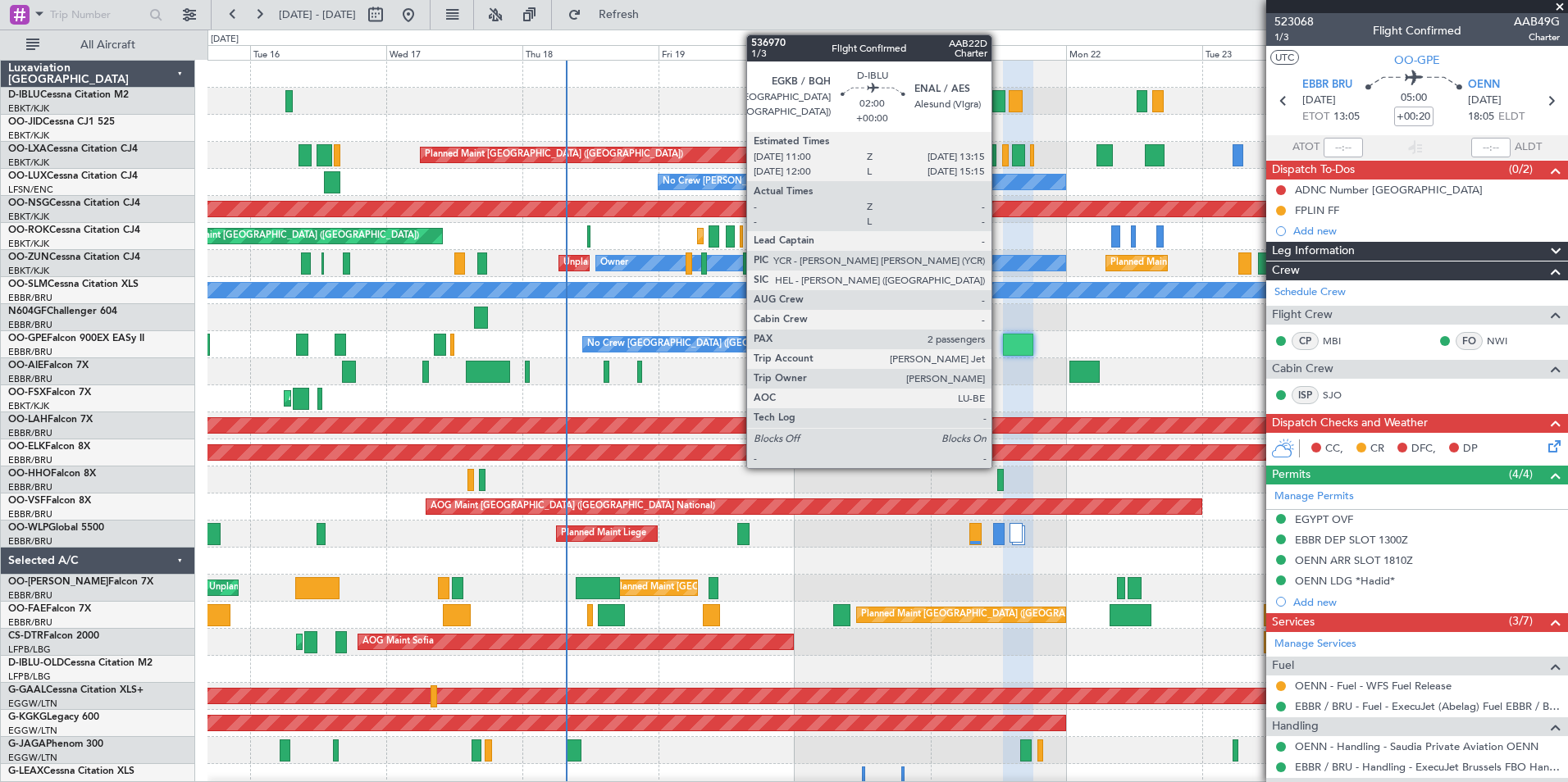
click at [999, 98] on div at bounding box center [999, 100] width 13 height 22
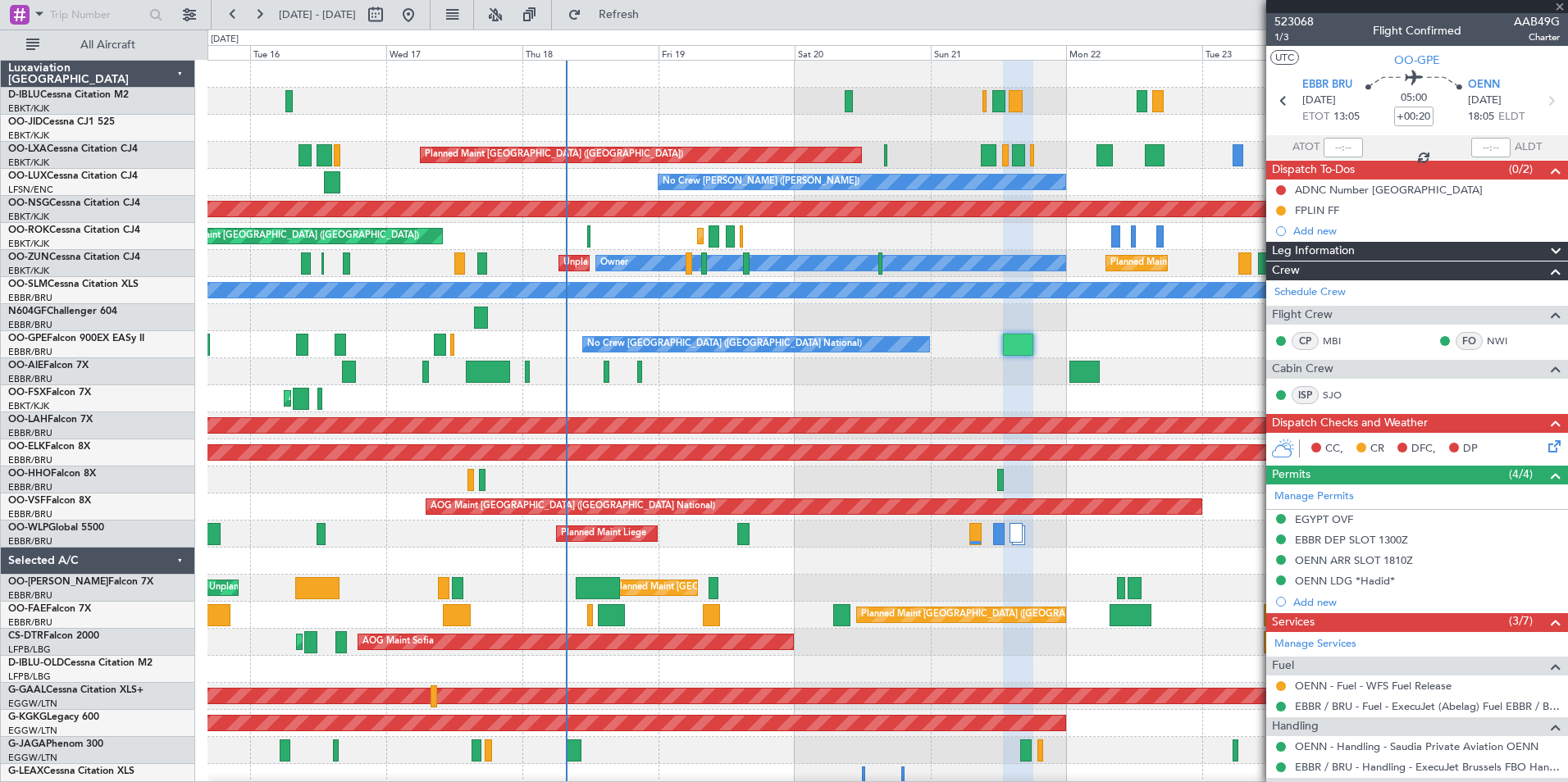
type input "2"
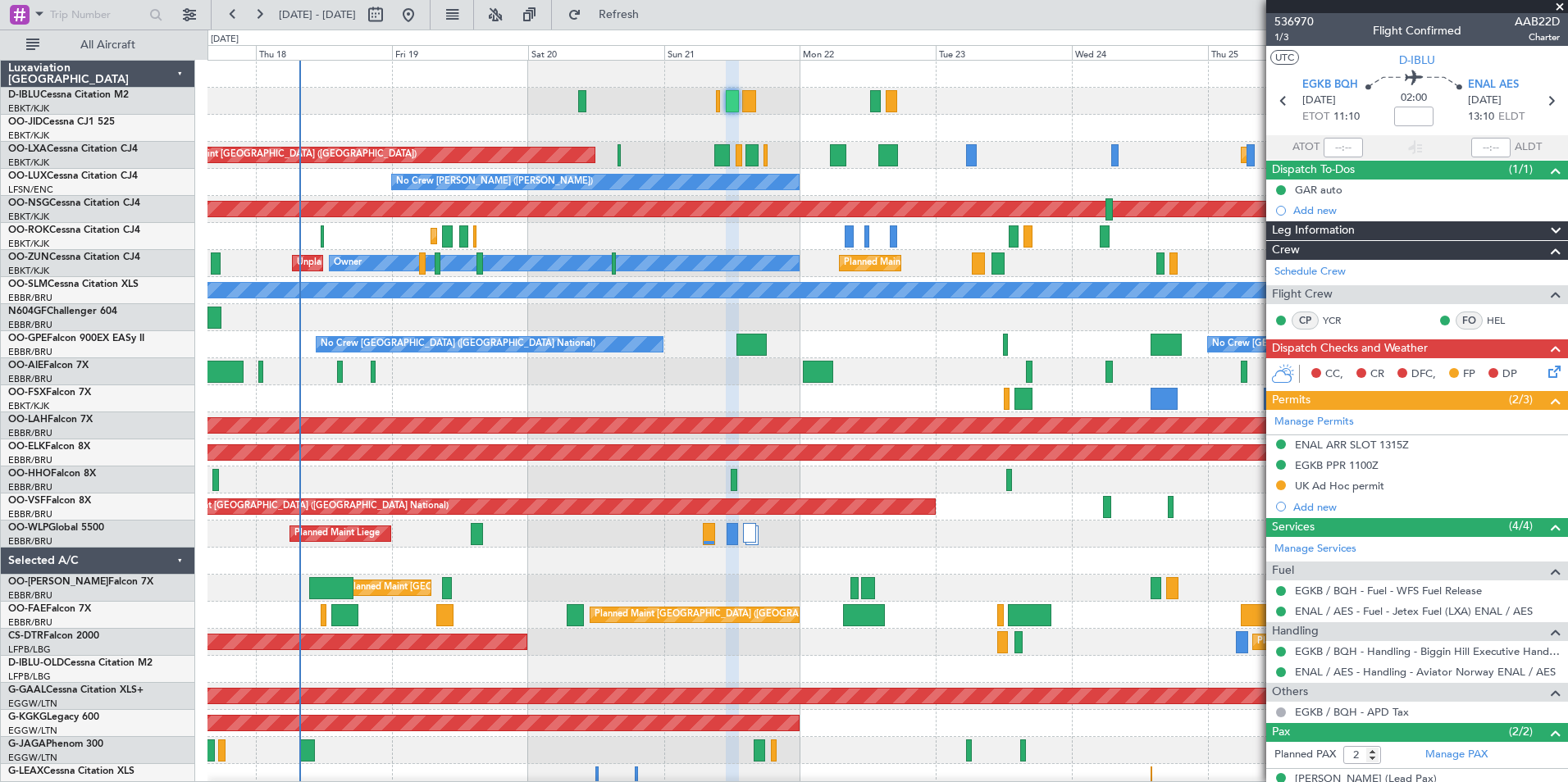
click at [825, 546] on div "Planned Maint Liege" at bounding box center [887, 534] width 1360 height 27
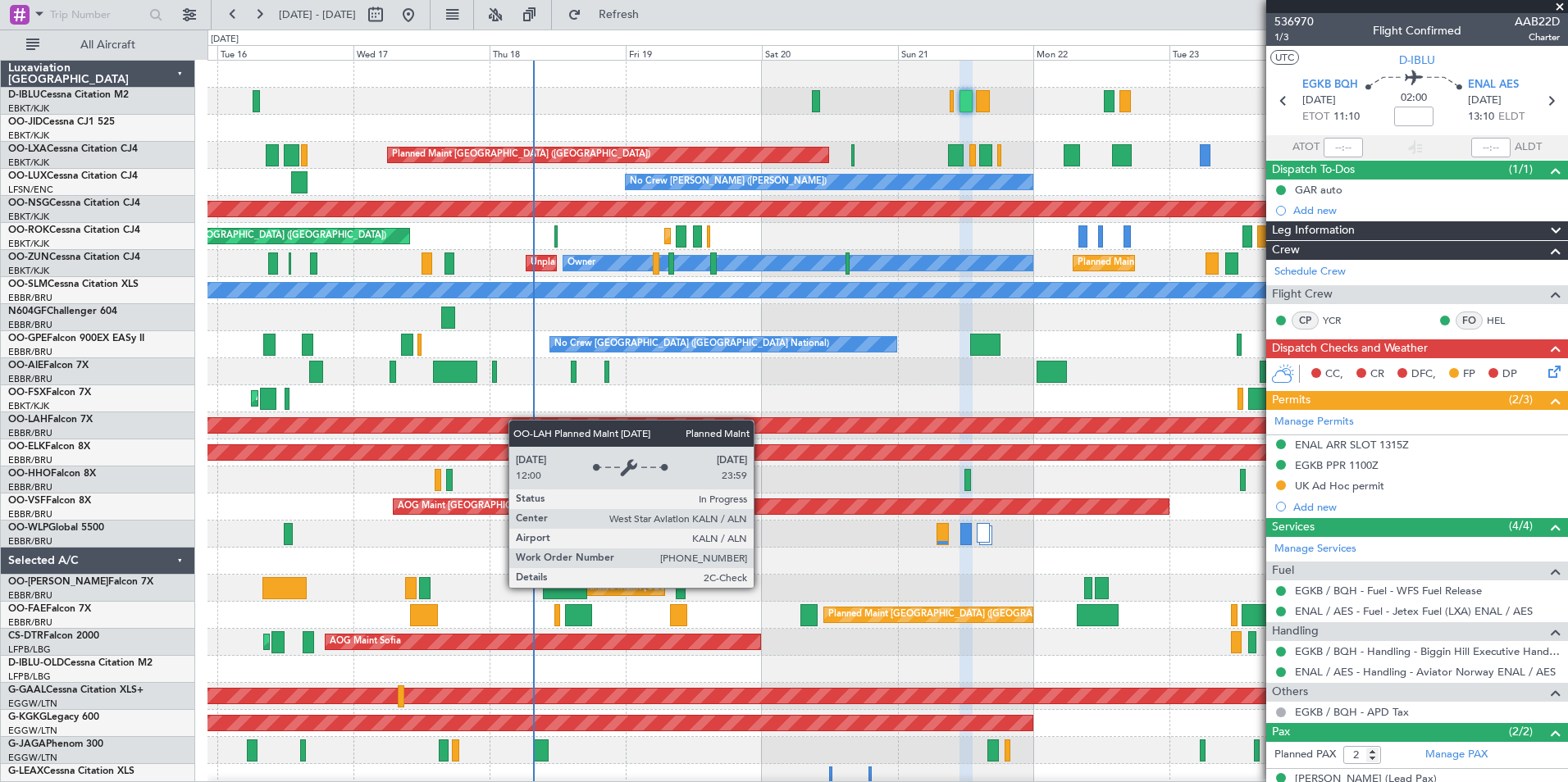
click at [542, 423] on div "A/C Unavailable [GEOGRAPHIC_DATA] ([GEOGRAPHIC_DATA] National) A/C Unavailable …" at bounding box center [887, 601] width 1360 height 1082
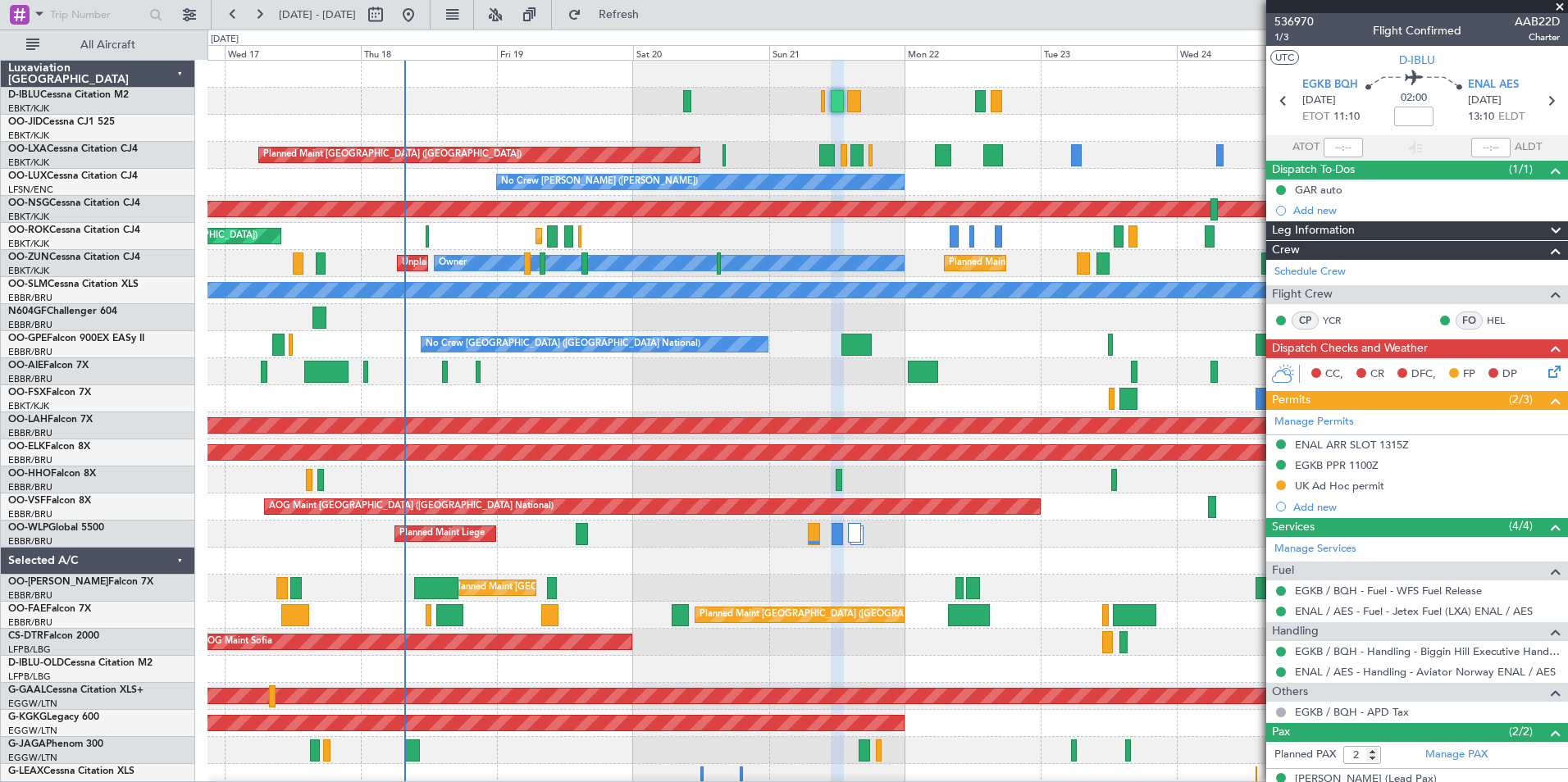
click at [601, 562] on div at bounding box center [887, 561] width 1360 height 27
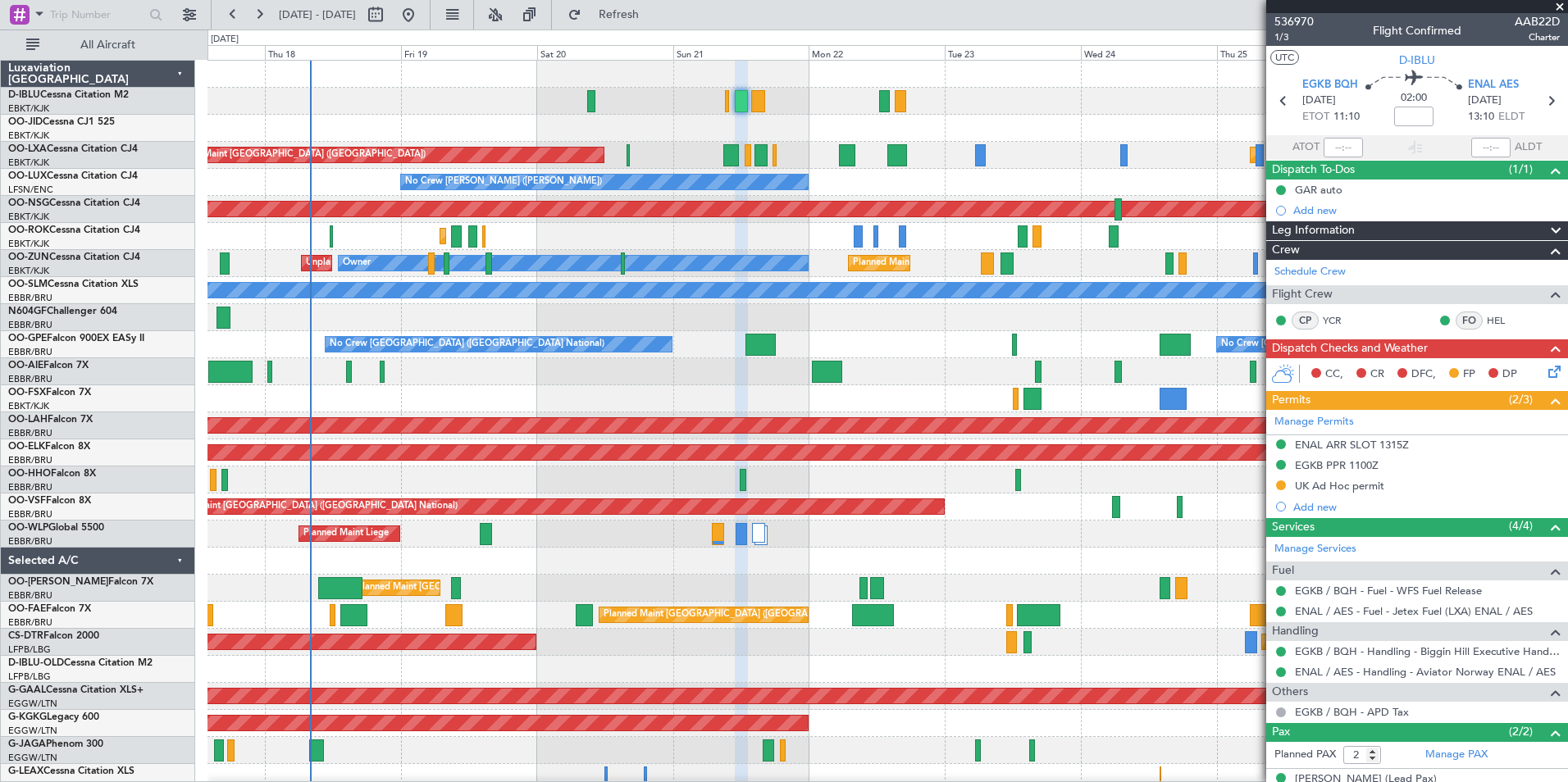
click at [473, 464] on div "A/C Unavailable Brussels (Brussels National) A/C Unavailable Kortrijk-Wevelgem …" at bounding box center [887, 601] width 1360 height 1082
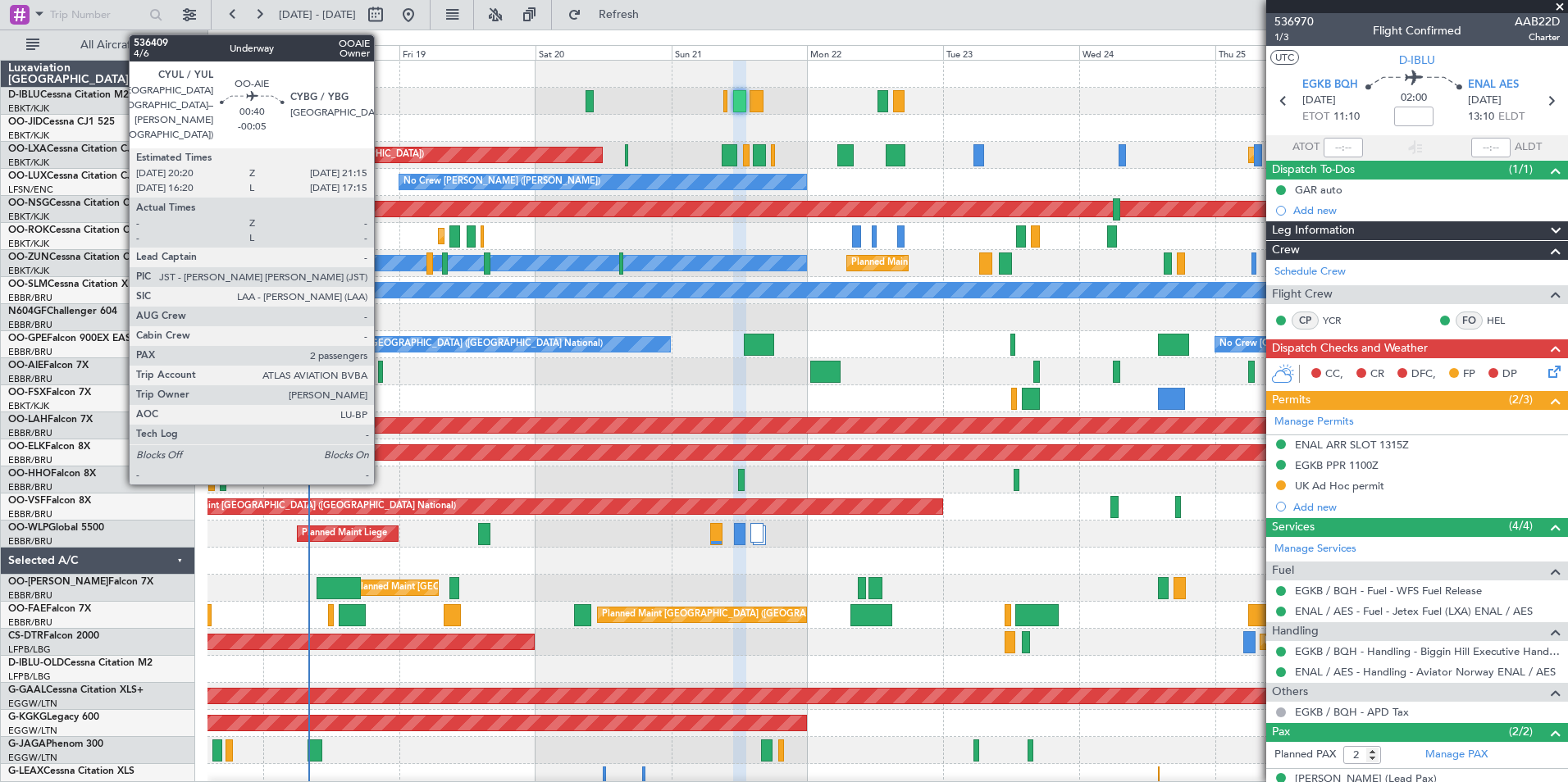
click at [381, 375] on div at bounding box center [381, 371] width 6 height 22
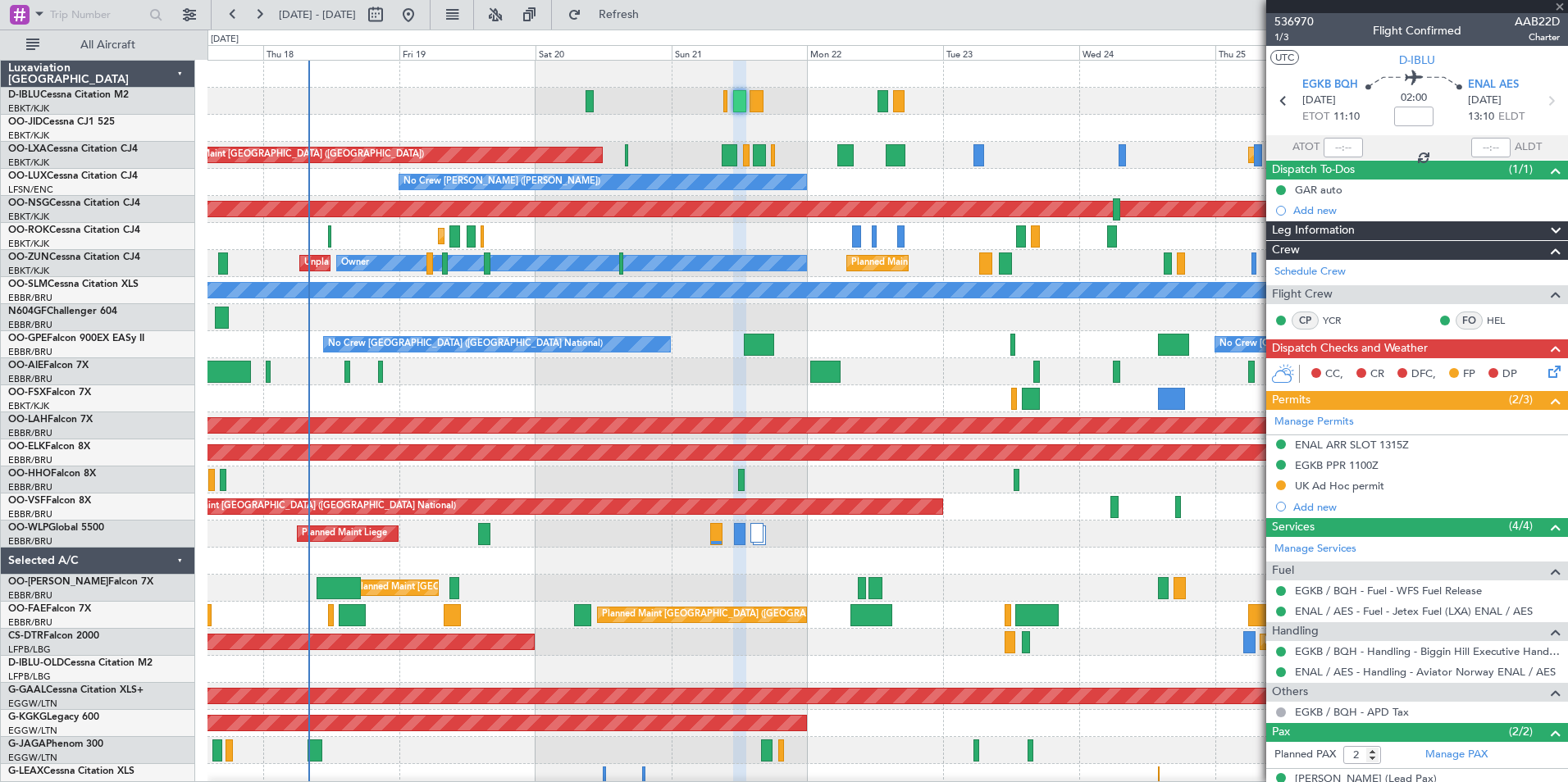
type input "-00:05"
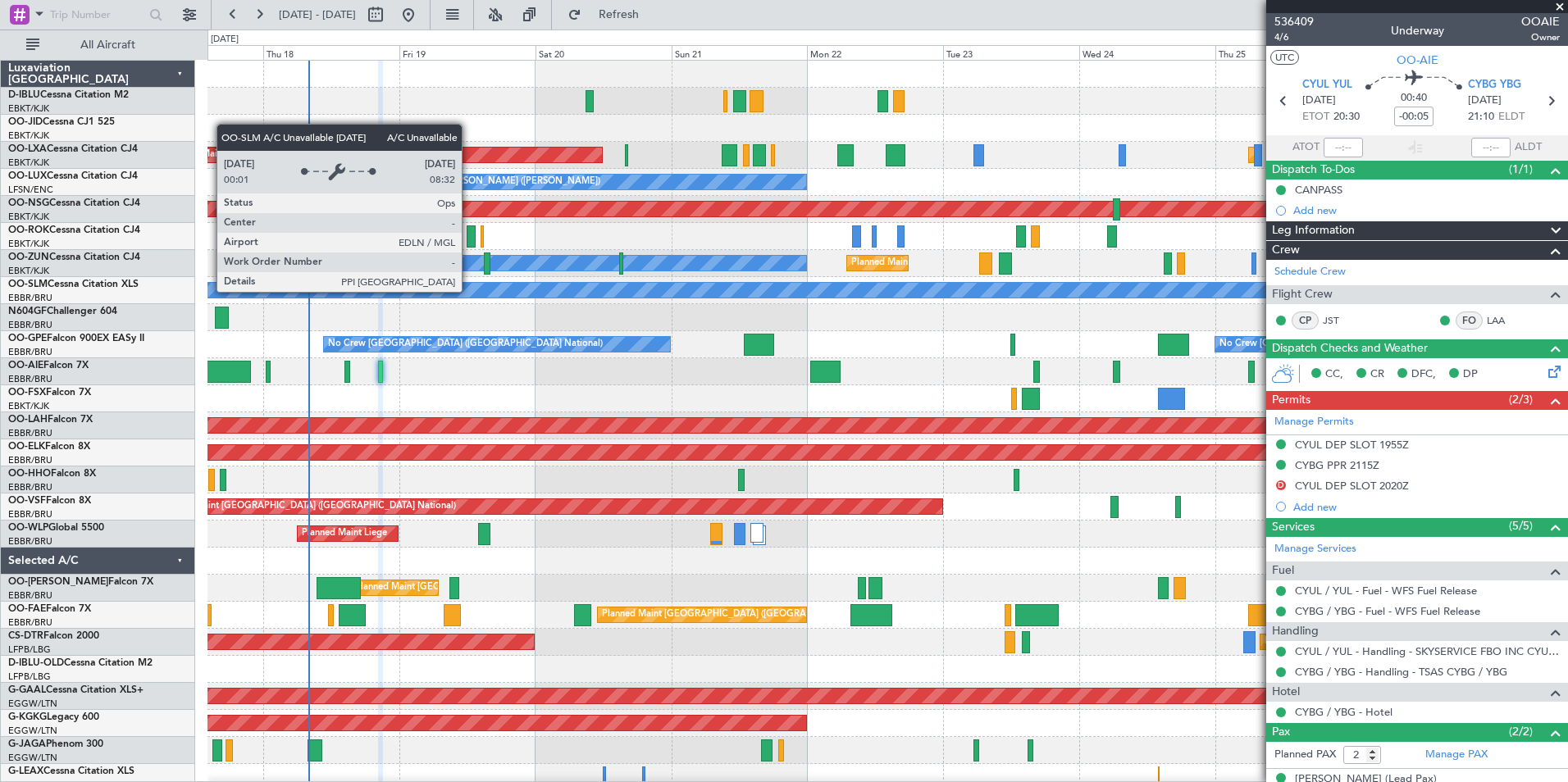
click at [597, 304] on div "A/C Unavailable Brussels (Brussels National) A/C Unavailable Kortrijk-Wevelgem …" at bounding box center [887, 601] width 1360 height 1082
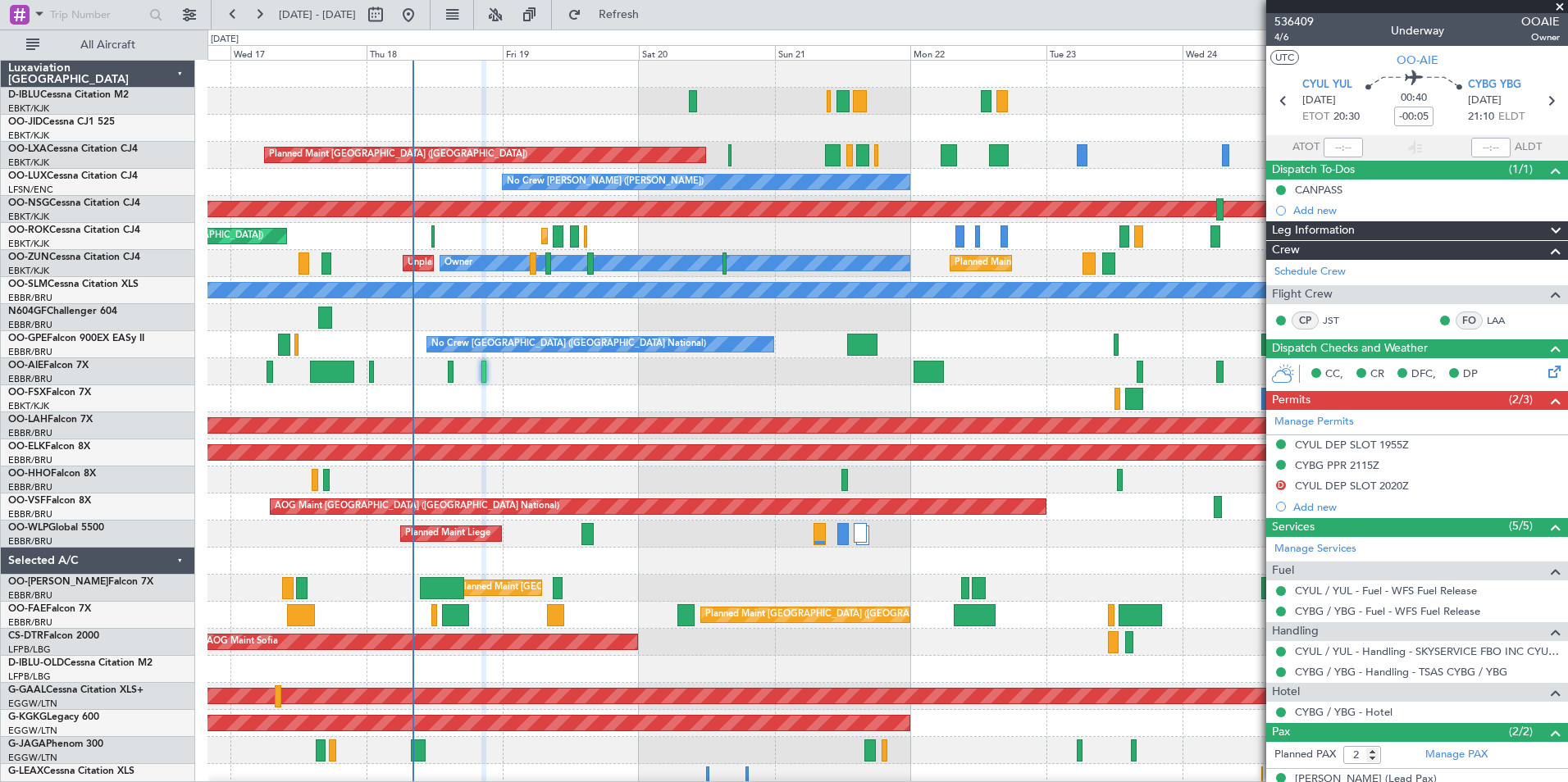
click at [751, 552] on div at bounding box center [887, 561] width 1360 height 27
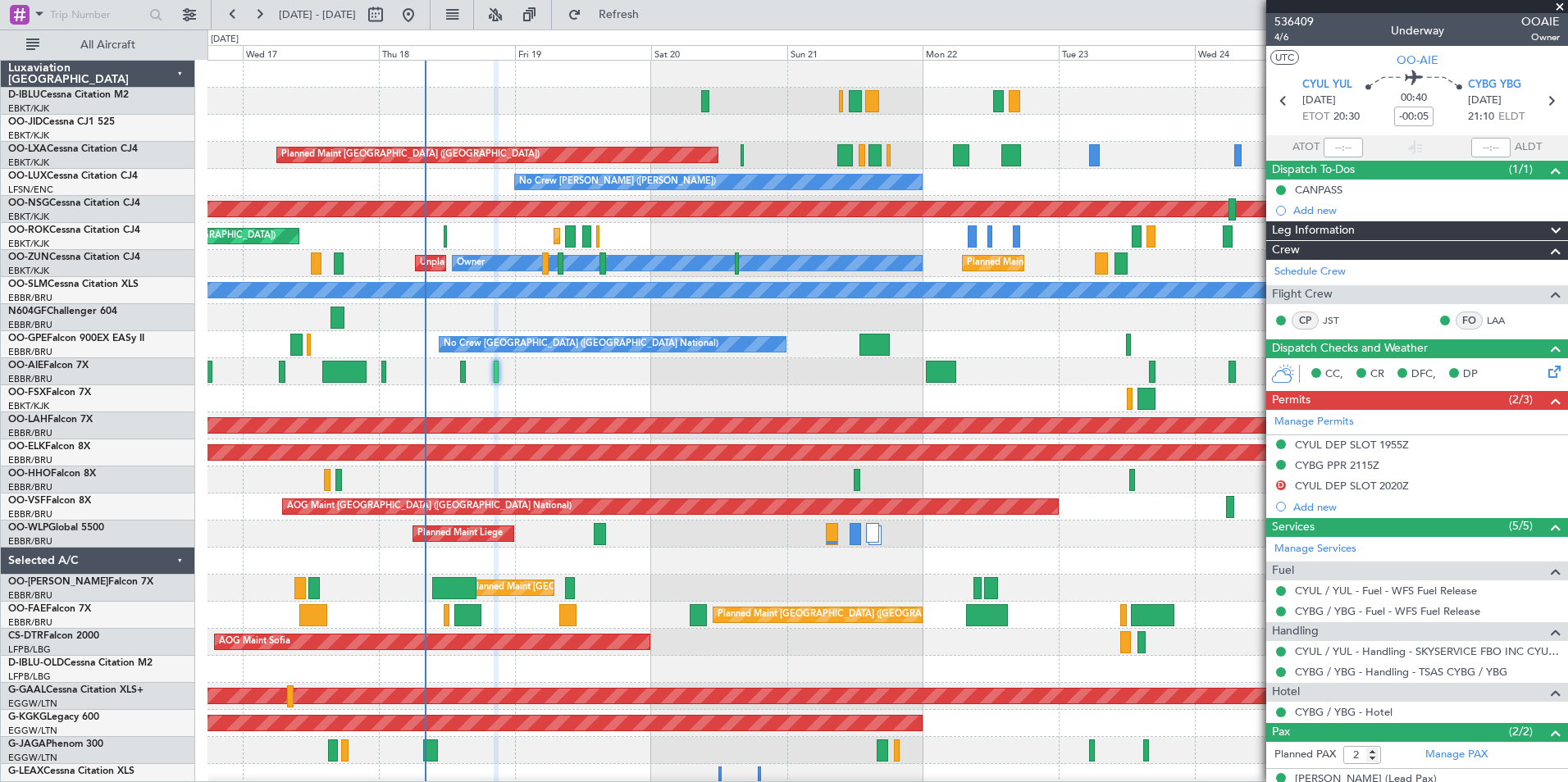
click at [821, 355] on div "No Crew Brussels (Brussels National) No Crew Brussels (Brussels National) Plann…" at bounding box center [887, 345] width 1360 height 27
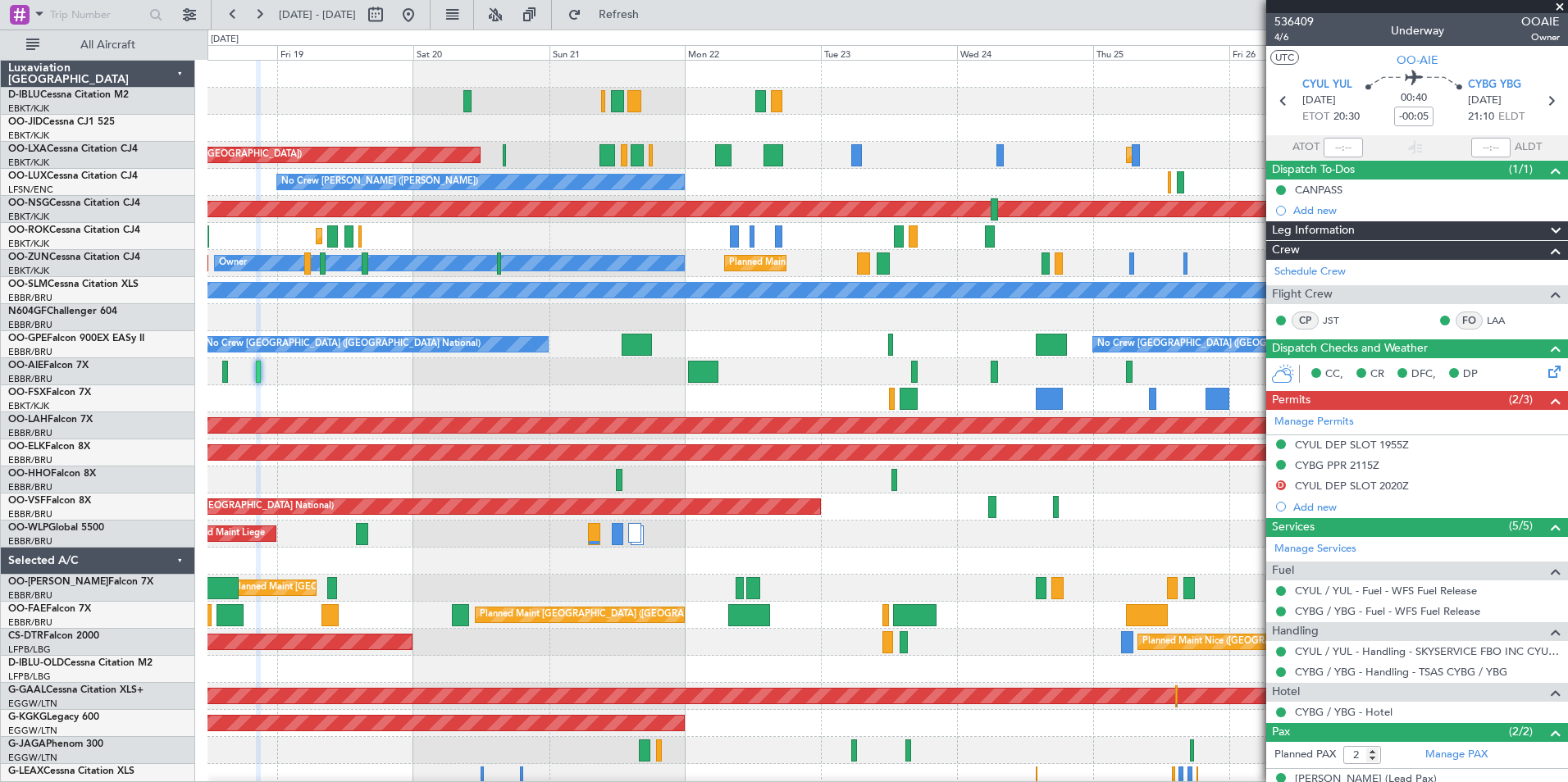
click at [810, 338] on div "A/C Unavailable Brussels (Brussels National) A/C Unavailable Kortrijk-Wevelgem …" at bounding box center [887, 601] width 1360 height 1082
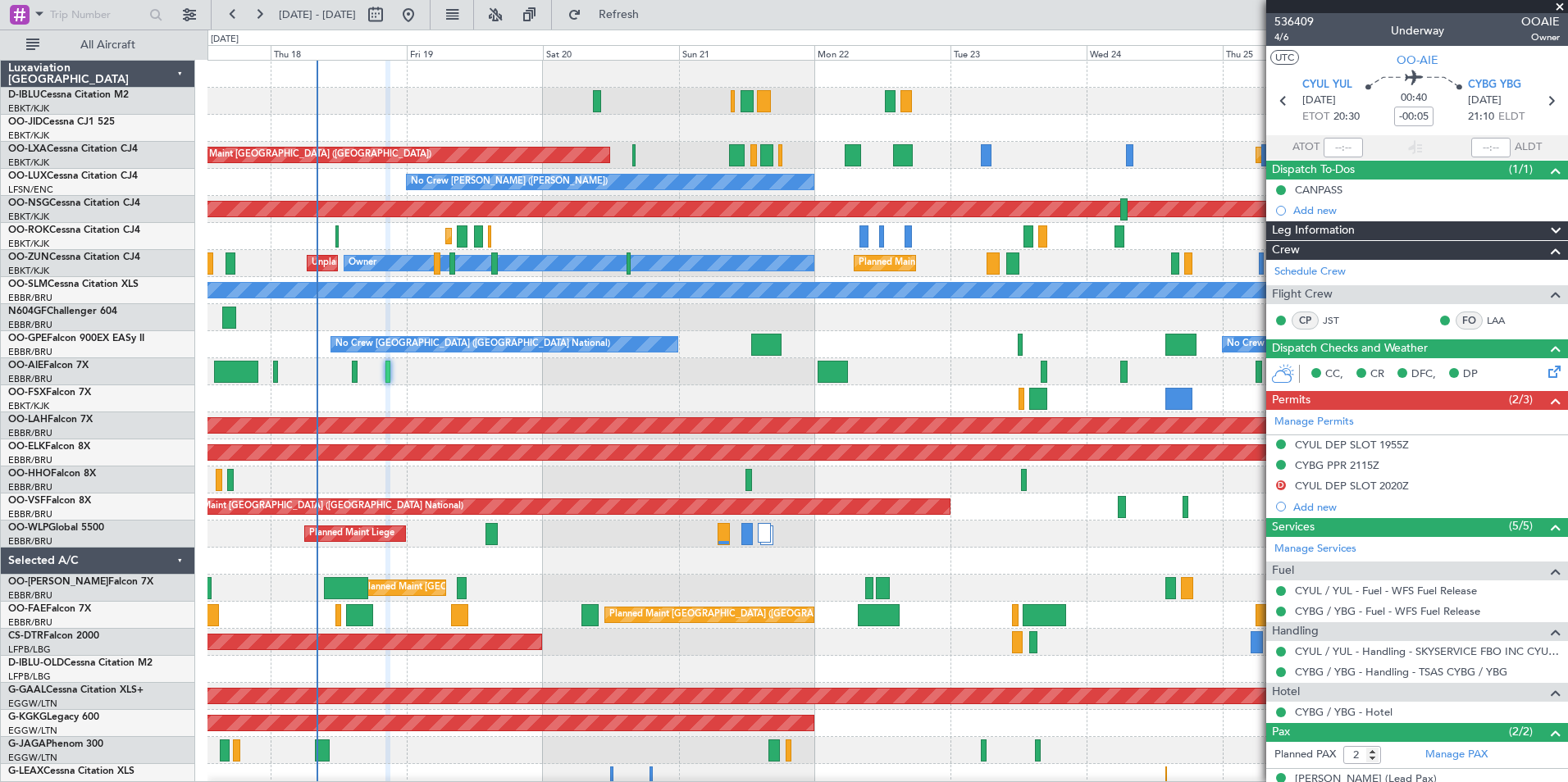
click at [668, 249] on div "Planned Maint Kortrijk-Wevelgem Planned Maint Paris (Le Bourget) Owner Kortrijk…" at bounding box center [887, 237] width 1360 height 27
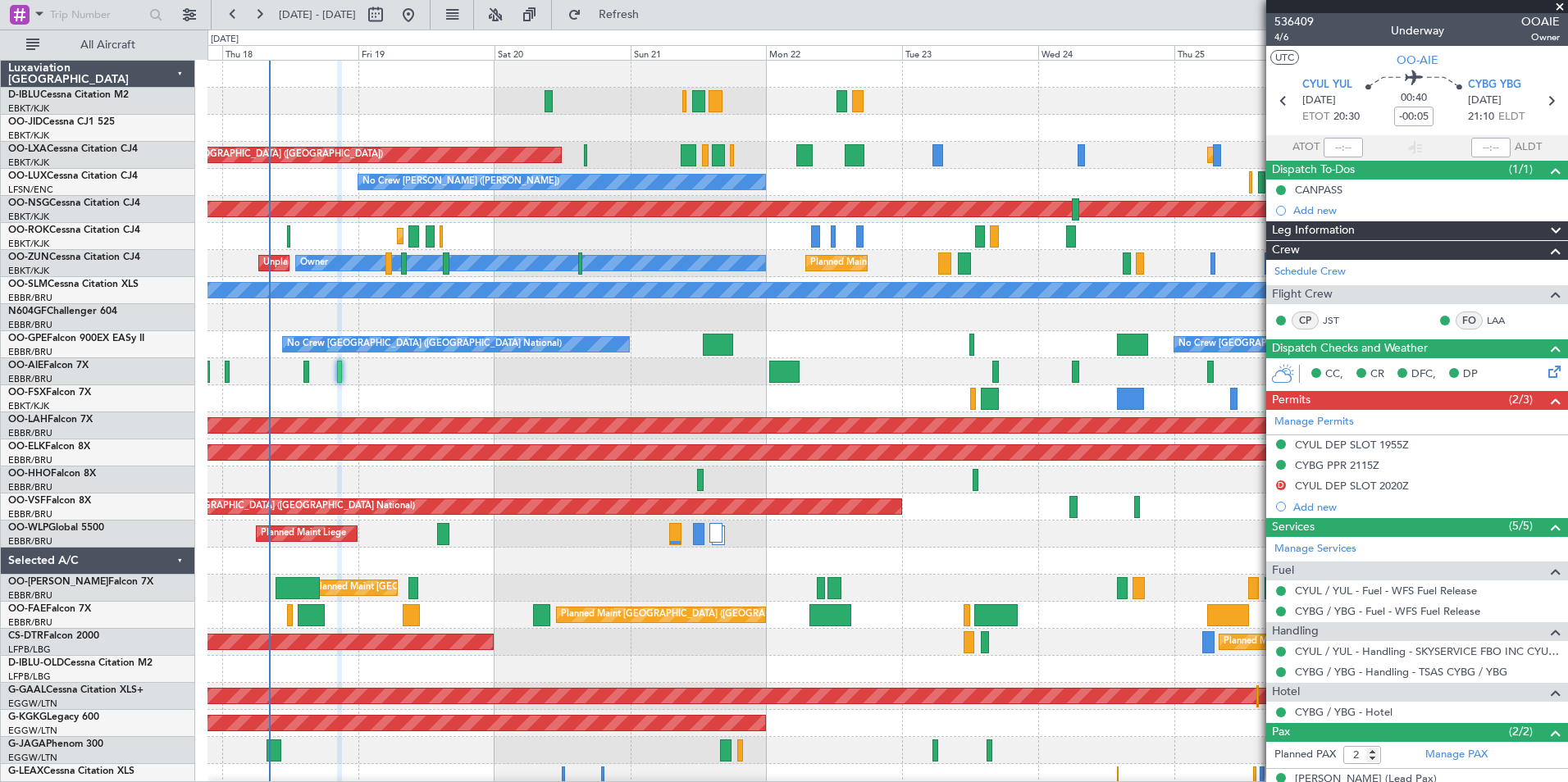
click at [657, 384] on div "Planned Maint [GEOGRAPHIC_DATA] ([GEOGRAPHIC_DATA])" at bounding box center [887, 372] width 1360 height 27
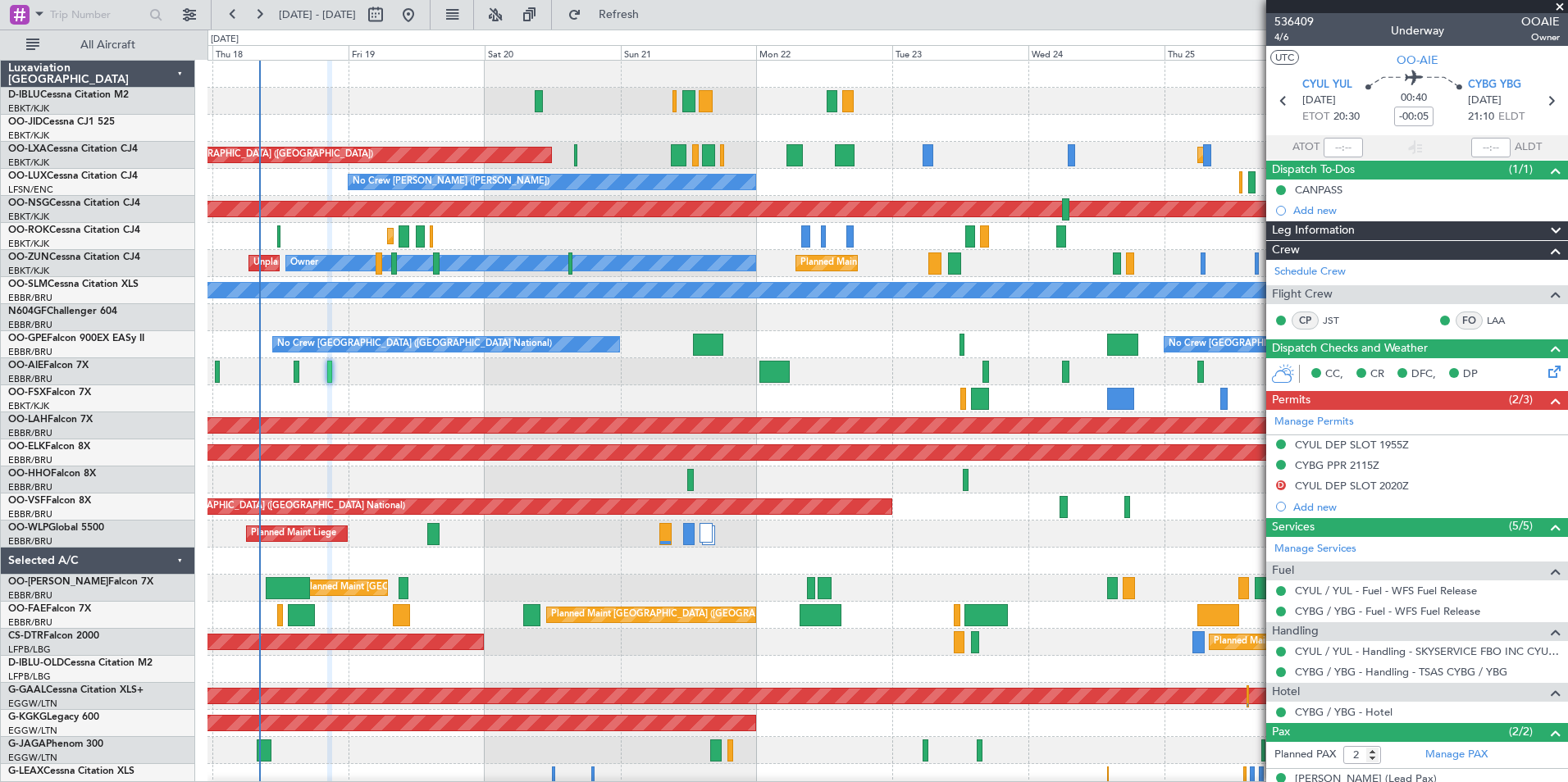
click at [885, 249] on div "Planned Maint Kortrijk-Wevelgem Owner Kortrijk-Wevelgem Planned Maint Paris (Le…" at bounding box center [887, 237] width 1360 height 27
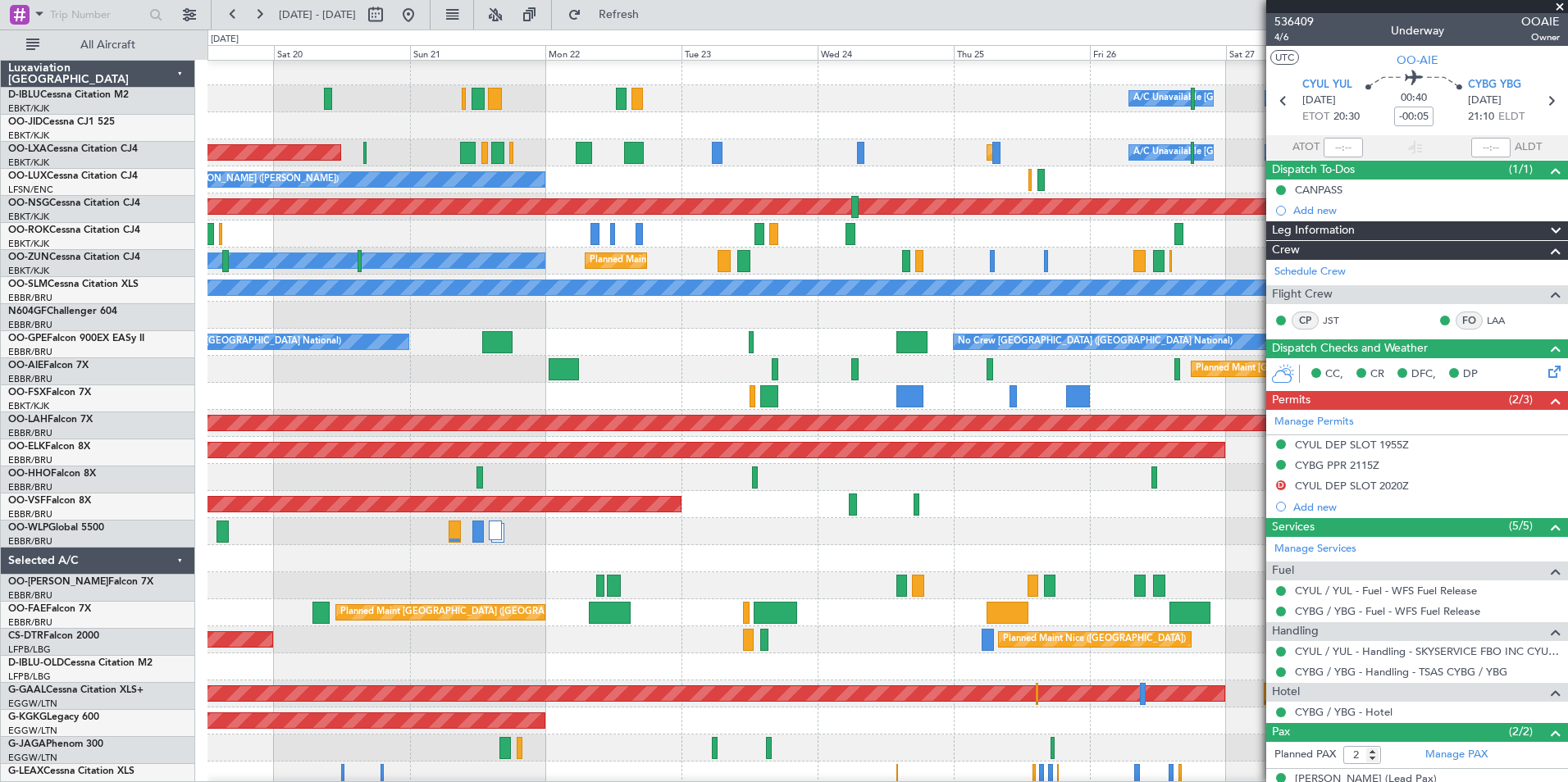
scroll to position [3, 0]
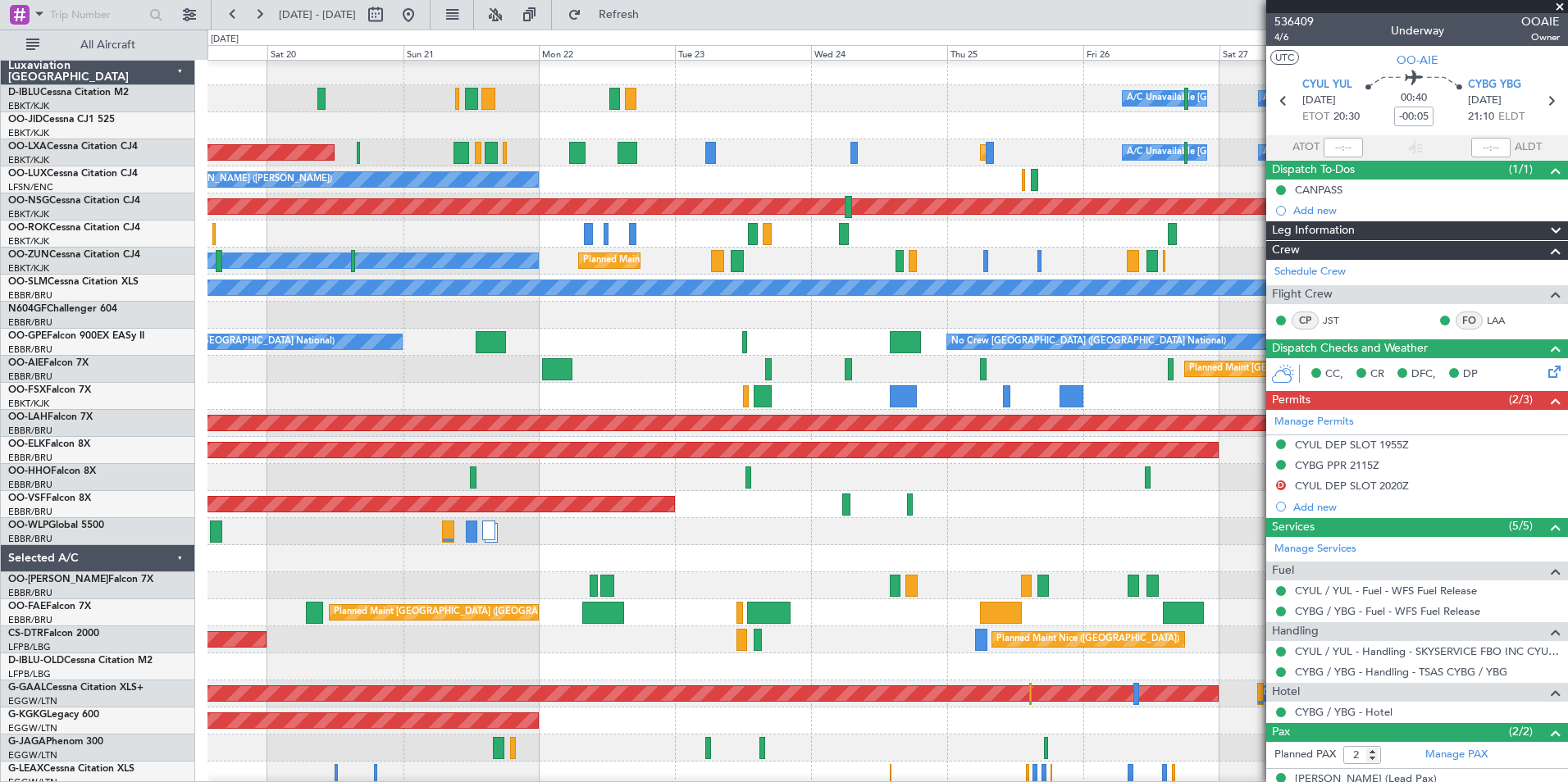
click at [910, 245] on div "Owner Kortrijk-Wevelgem Planned Maint Kortrijk-Wevelgem Planned Maint Paris (Le…" at bounding box center [887, 234] width 1360 height 27
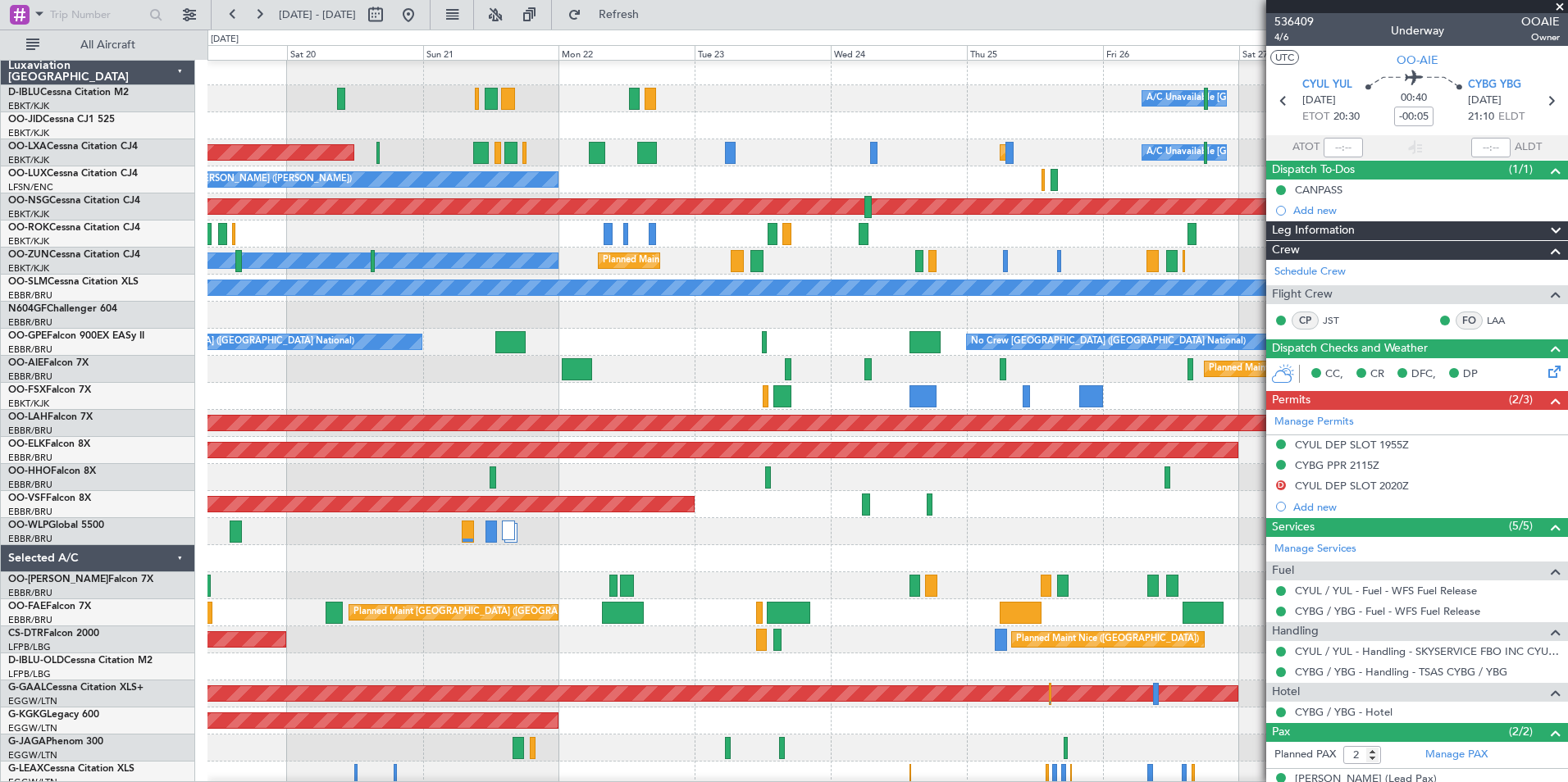
click at [966, 244] on div "Owner Kortrijk-Wevelgem Planned Maint Kortrijk-Wevelgem Planned Maint Paris (Le…" at bounding box center [887, 234] width 1360 height 27
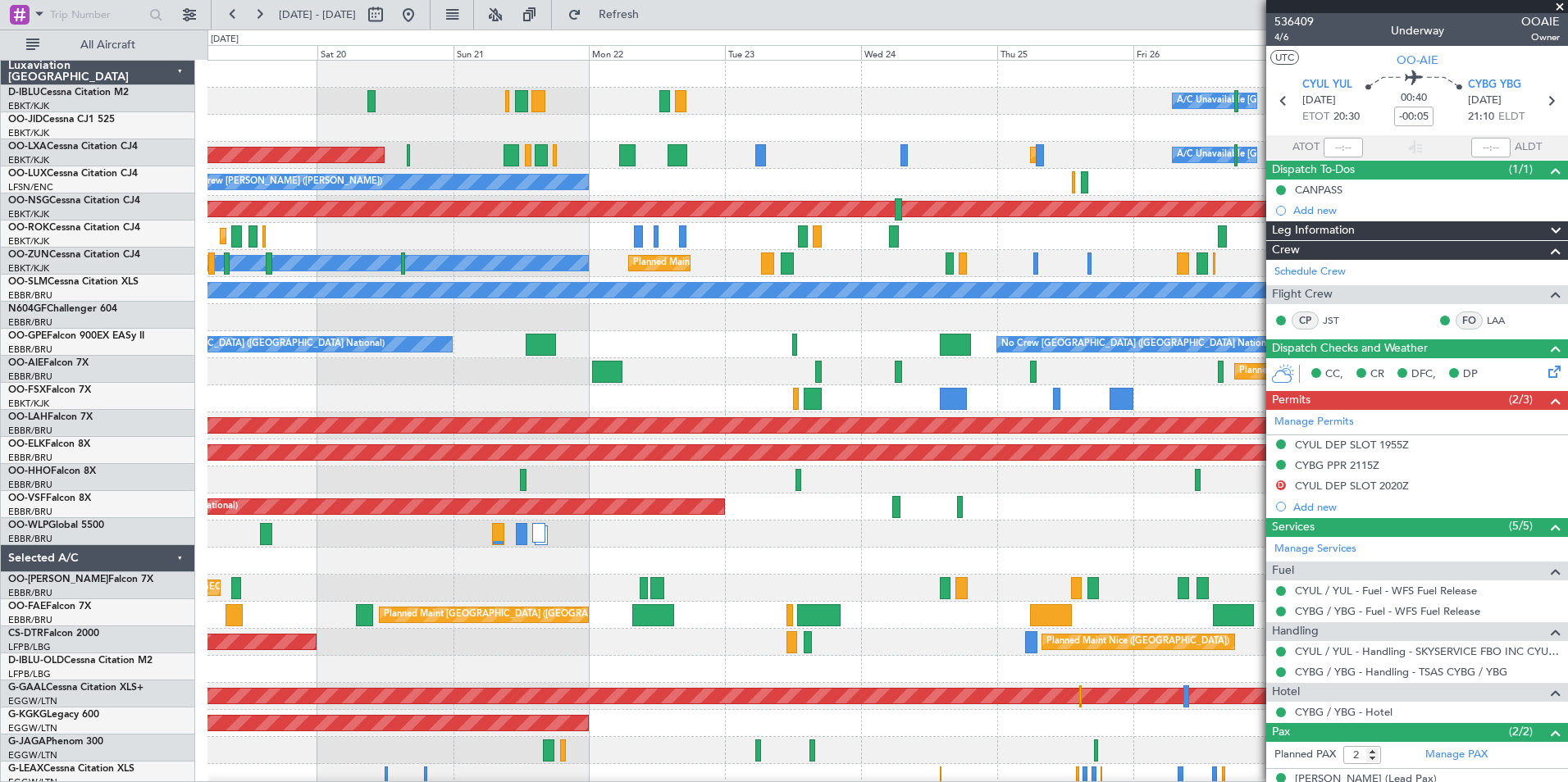
scroll to position [0, 0]
click at [868, 271] on div "Owner Planned Maint Kortrijk-Wevelgem Unplanned Maint Kortrijk-Wevelgem" at bounding box center [887, 263] width 1360 height 27
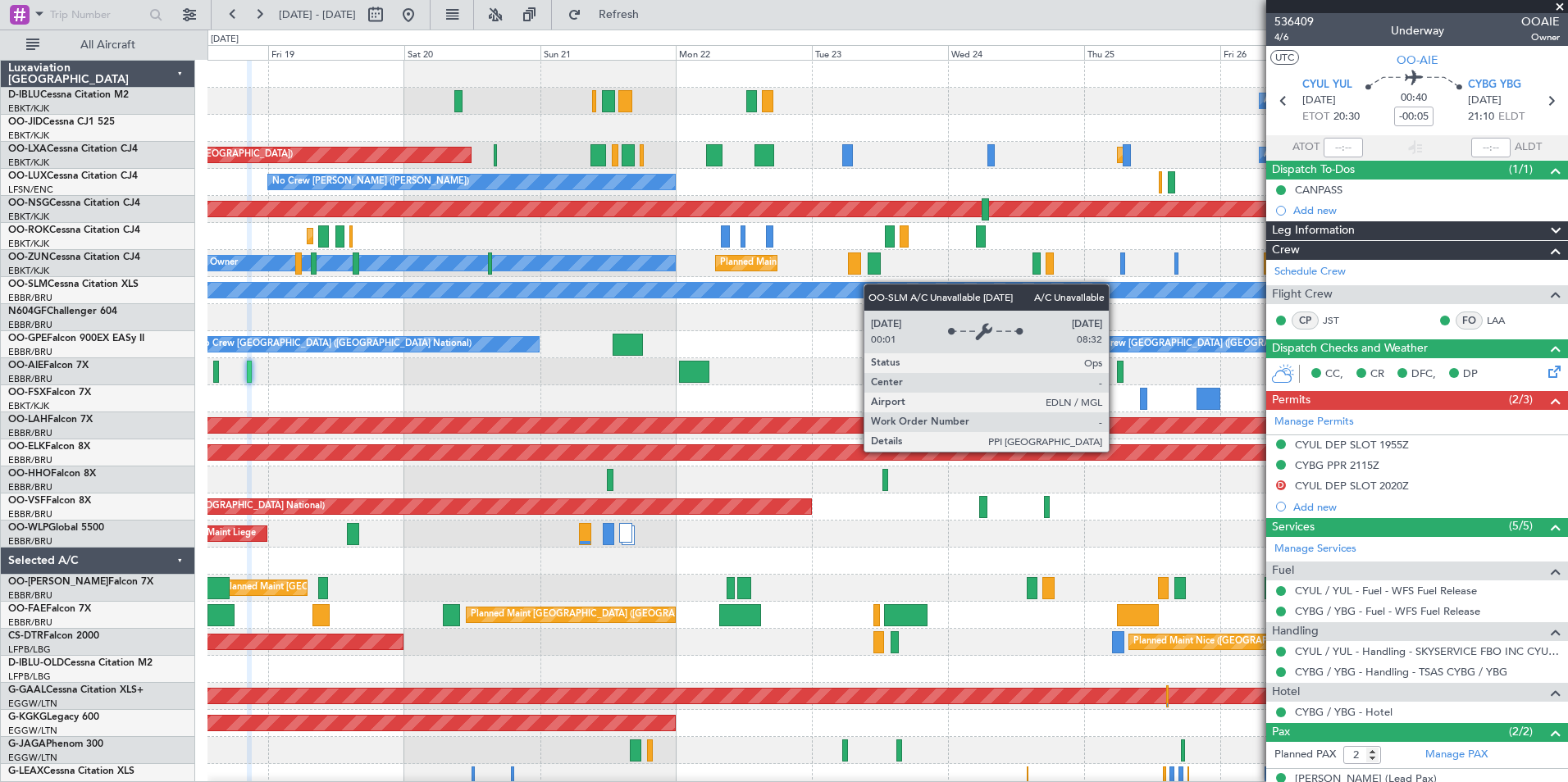
click at [898, 286] on div "A/C Unavailable Brussels (Brussels National) A/C Unavailable Kortrijk-Wevelgem …" at bounding box center [887, 575] width 1360 height 1028
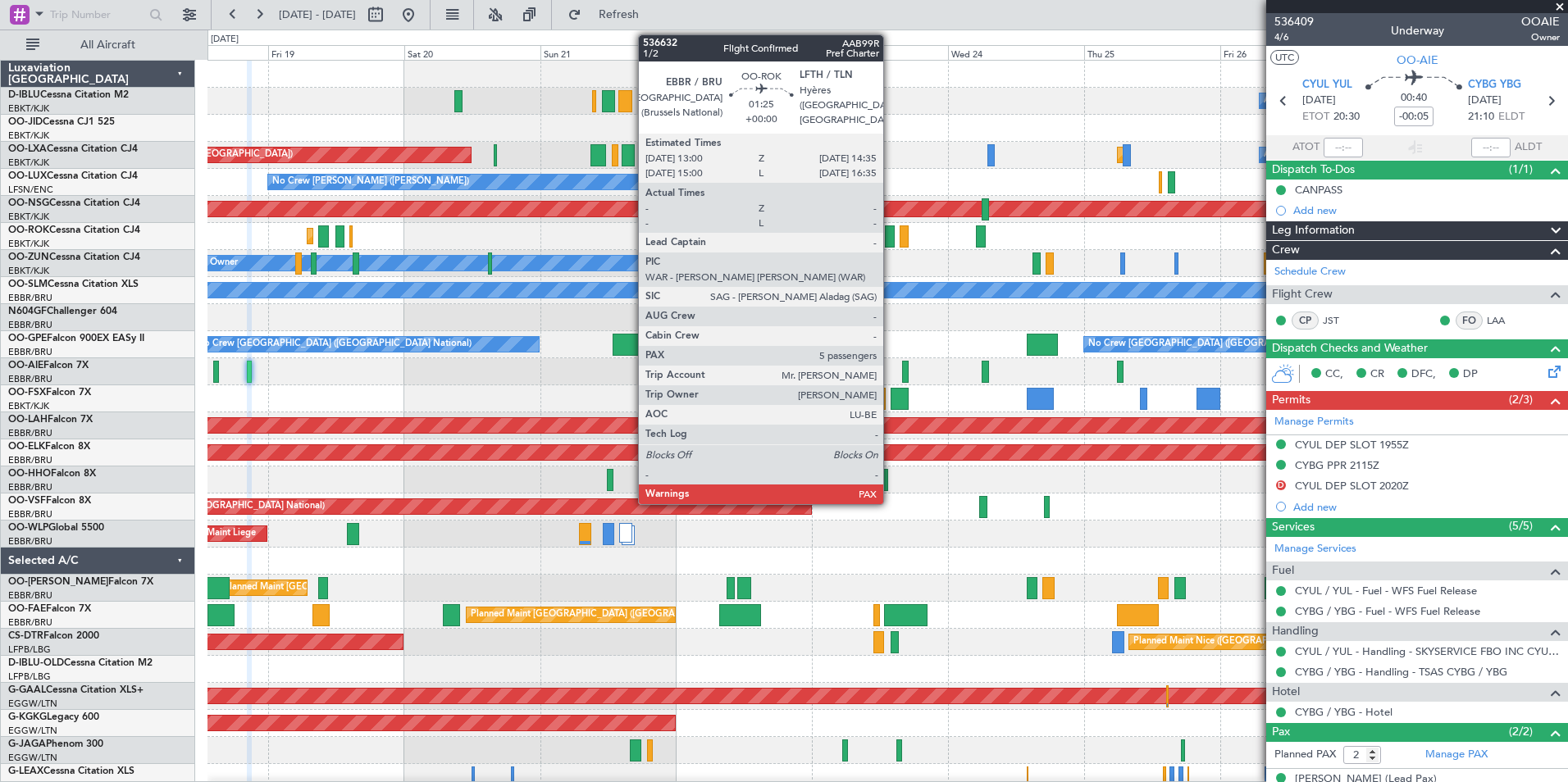
click at [891, 236] on div at bounding box center [890, 236] width 9 height 22
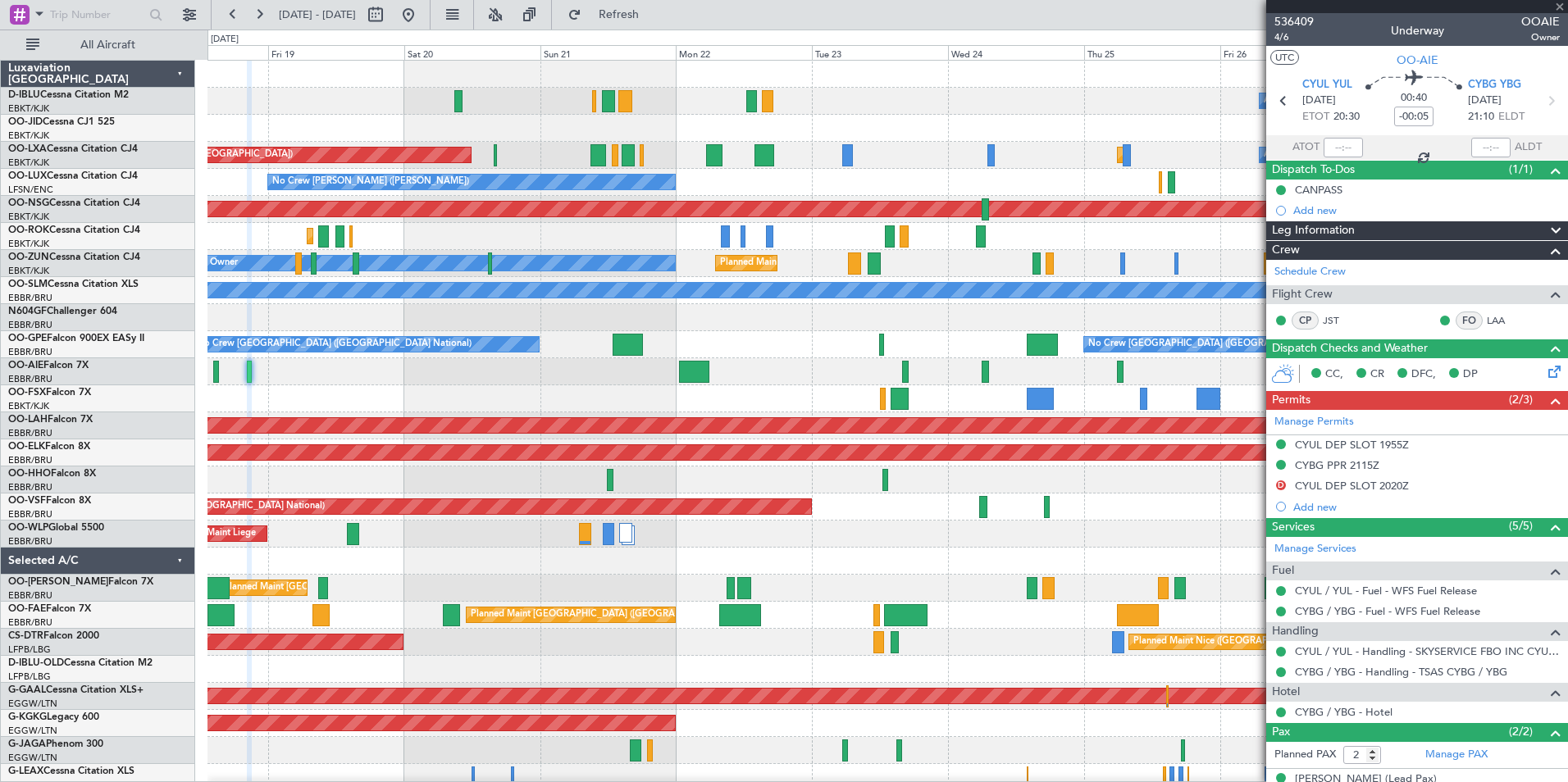
type input "6"
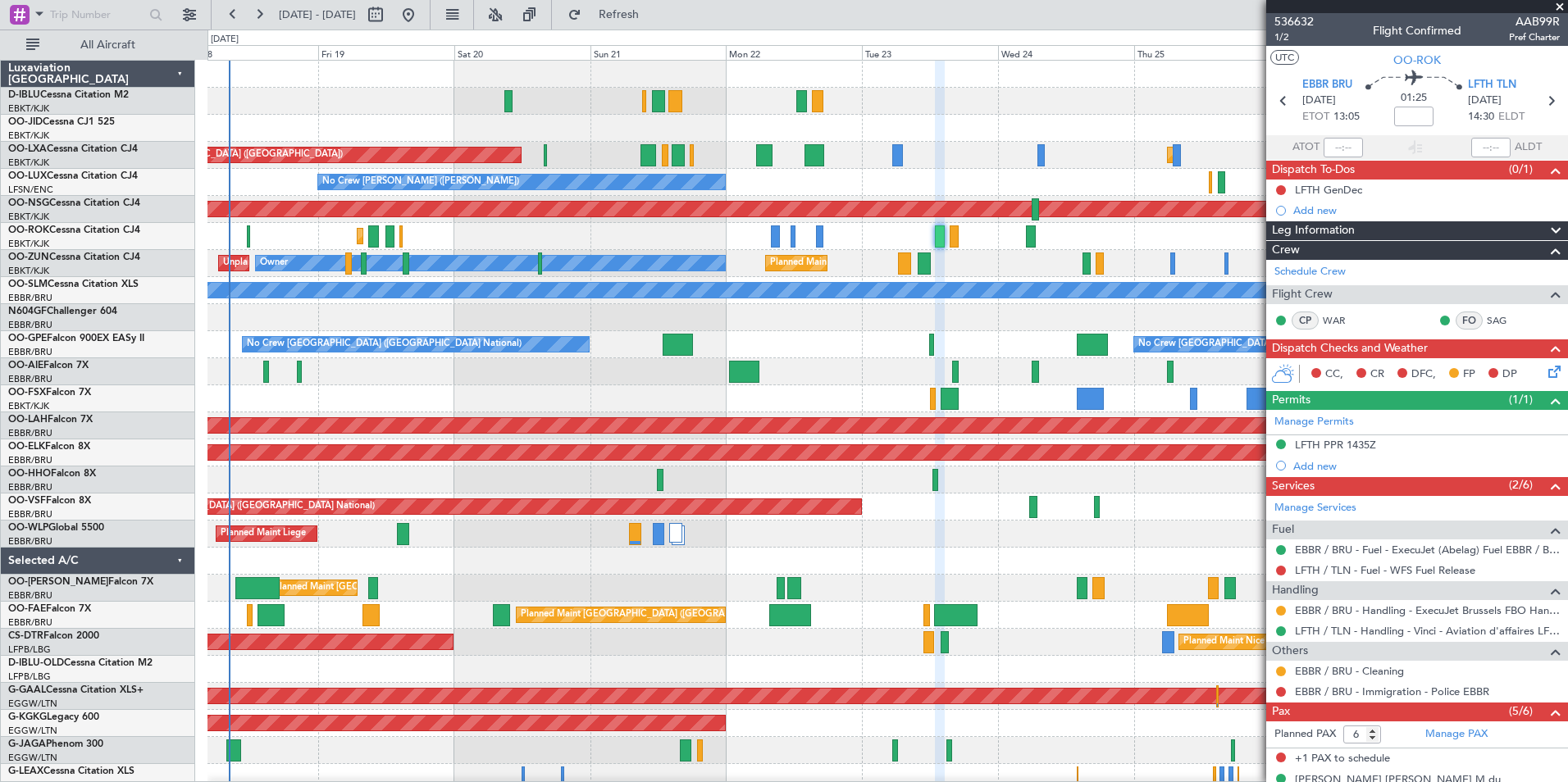
click at [1041, 279] on div "A/C Unavailable Brussels (Brussels National) A/C Unavailable Kortrijk-Wevelgem …" at bounding box center [887, 601] width 1360 height 1082
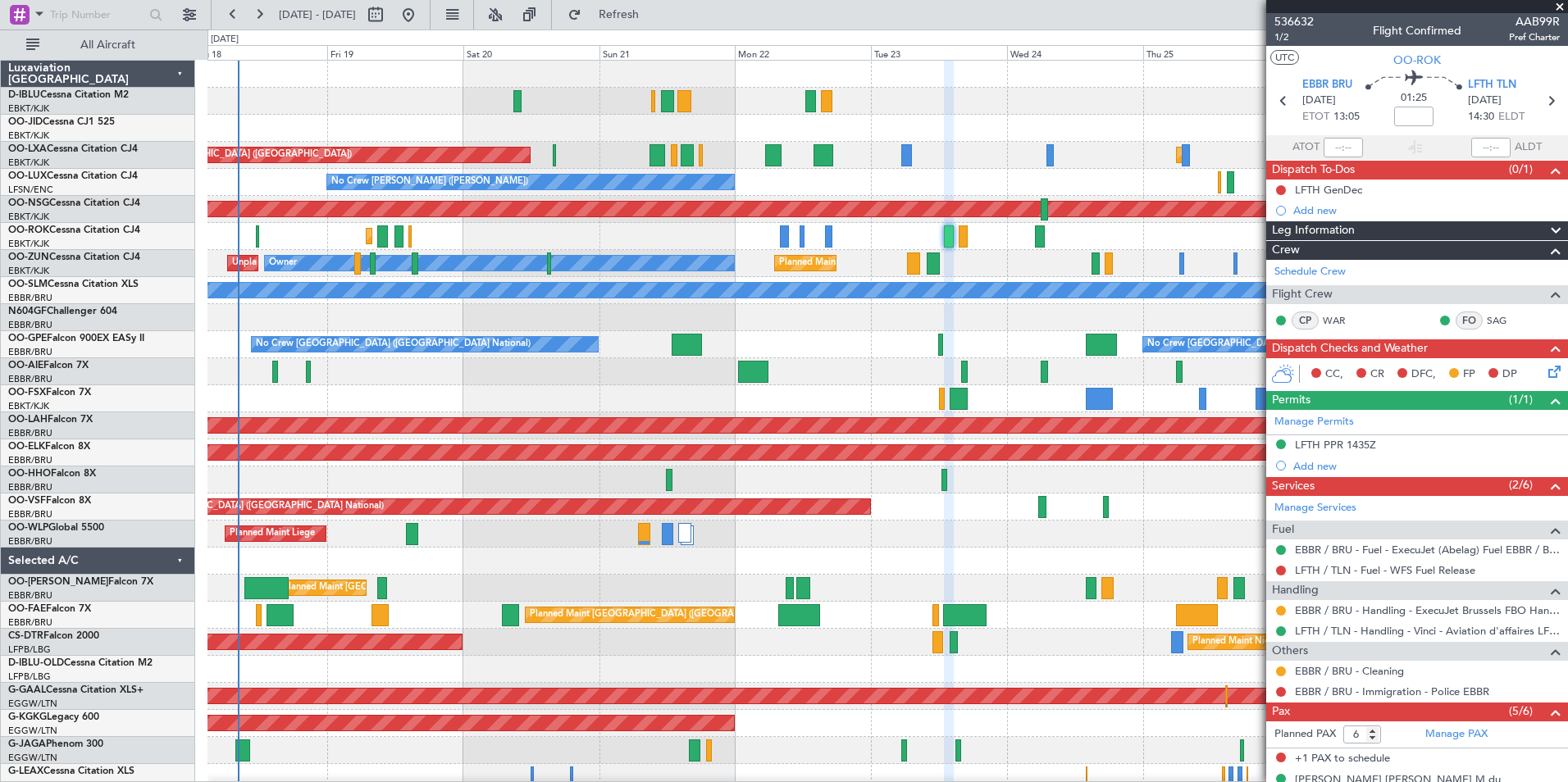
click at [855, 335] on div "No Crew Brussels (Brussels National) No Crew Brussels (Brussels National) Plann…" at bounding box center [887, 345] width 1360 height 27
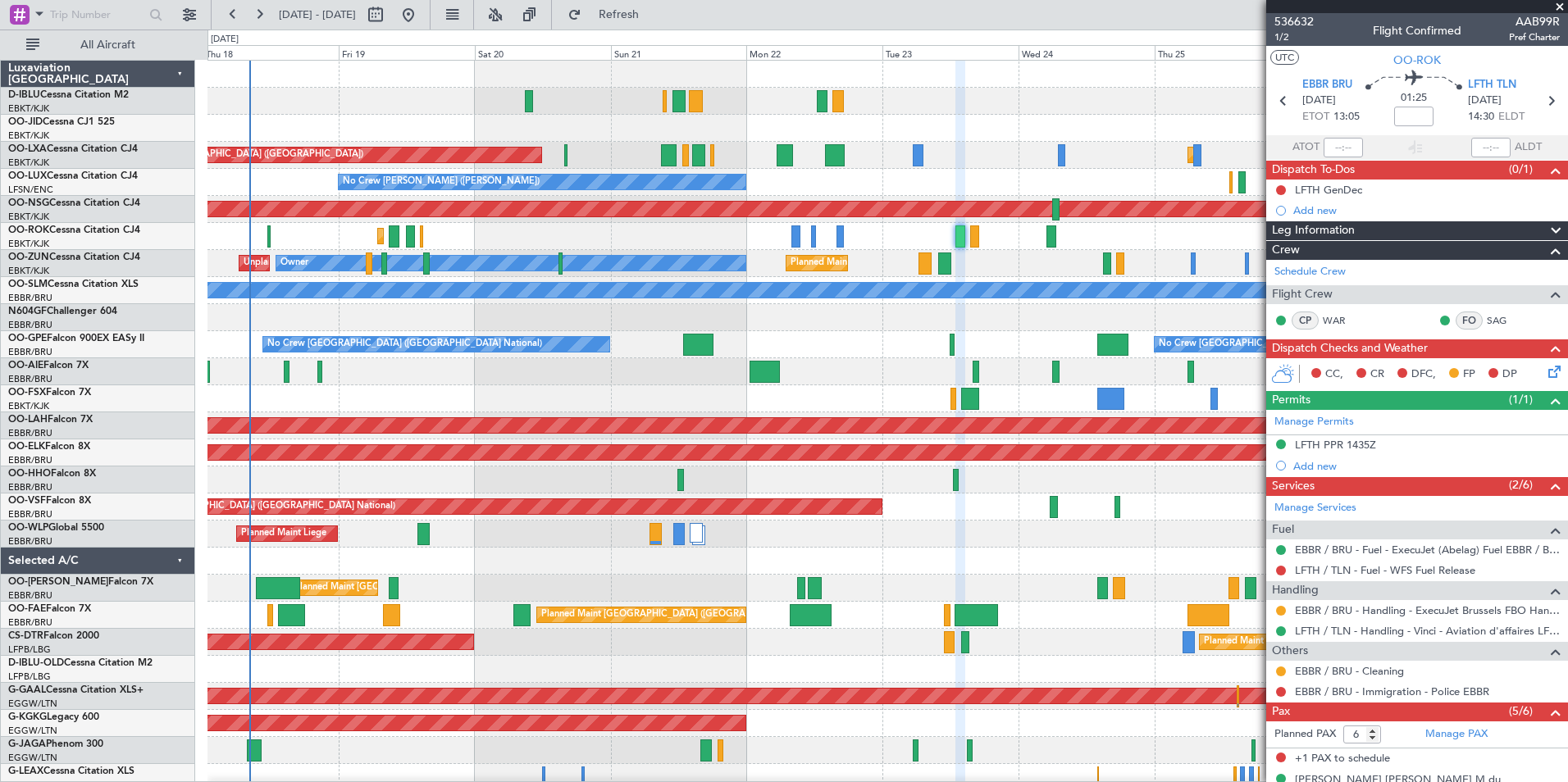
click at [864, 341] on div "No Crew Brussels (Brussels National) No Crew Brussels (Brussels National) Plann…" at bounding box center [887, 345] width 1360 height 27
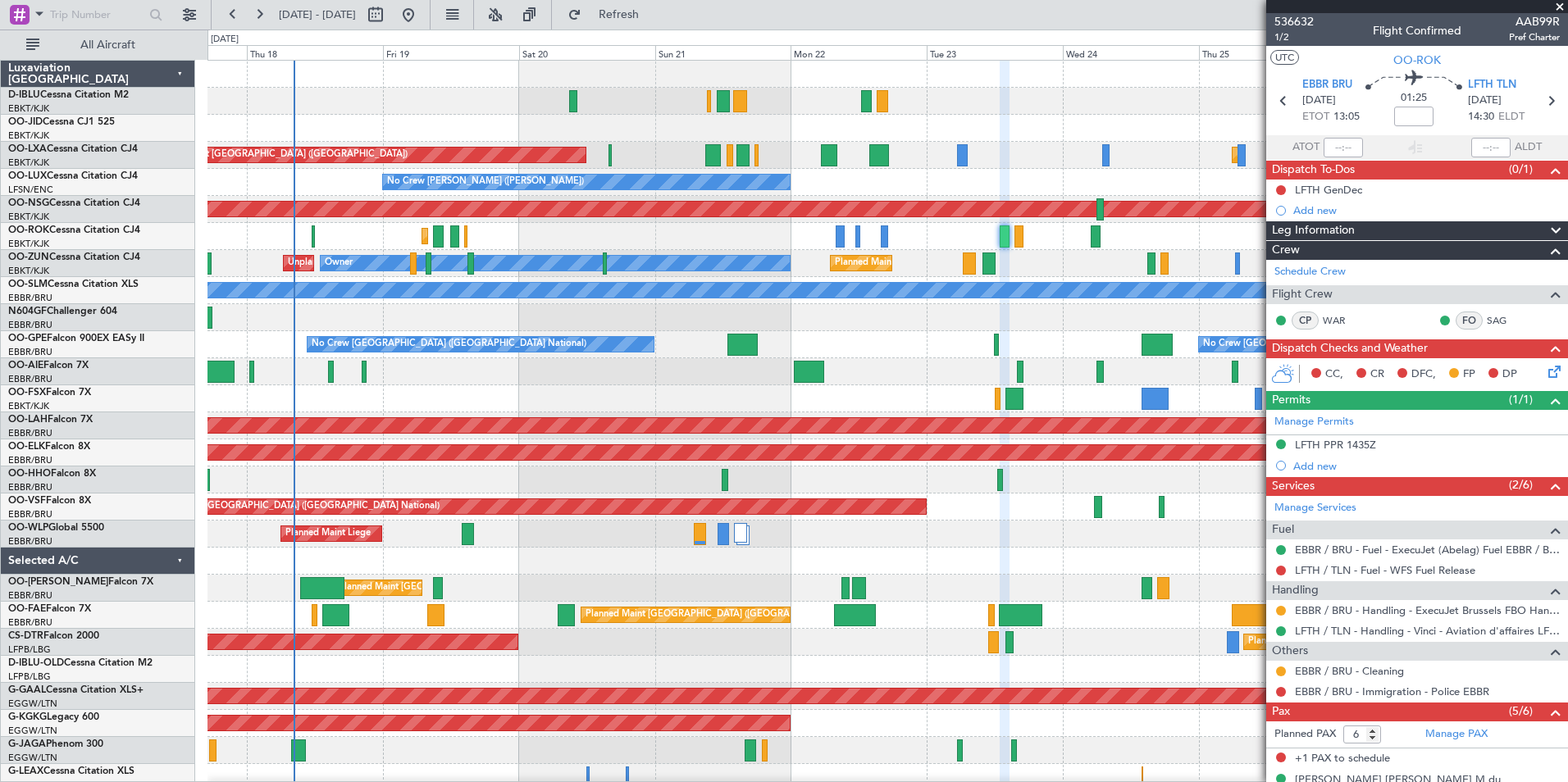
click at [1072, 327] on div at bounding box center [887, 317] width 1360 height 27
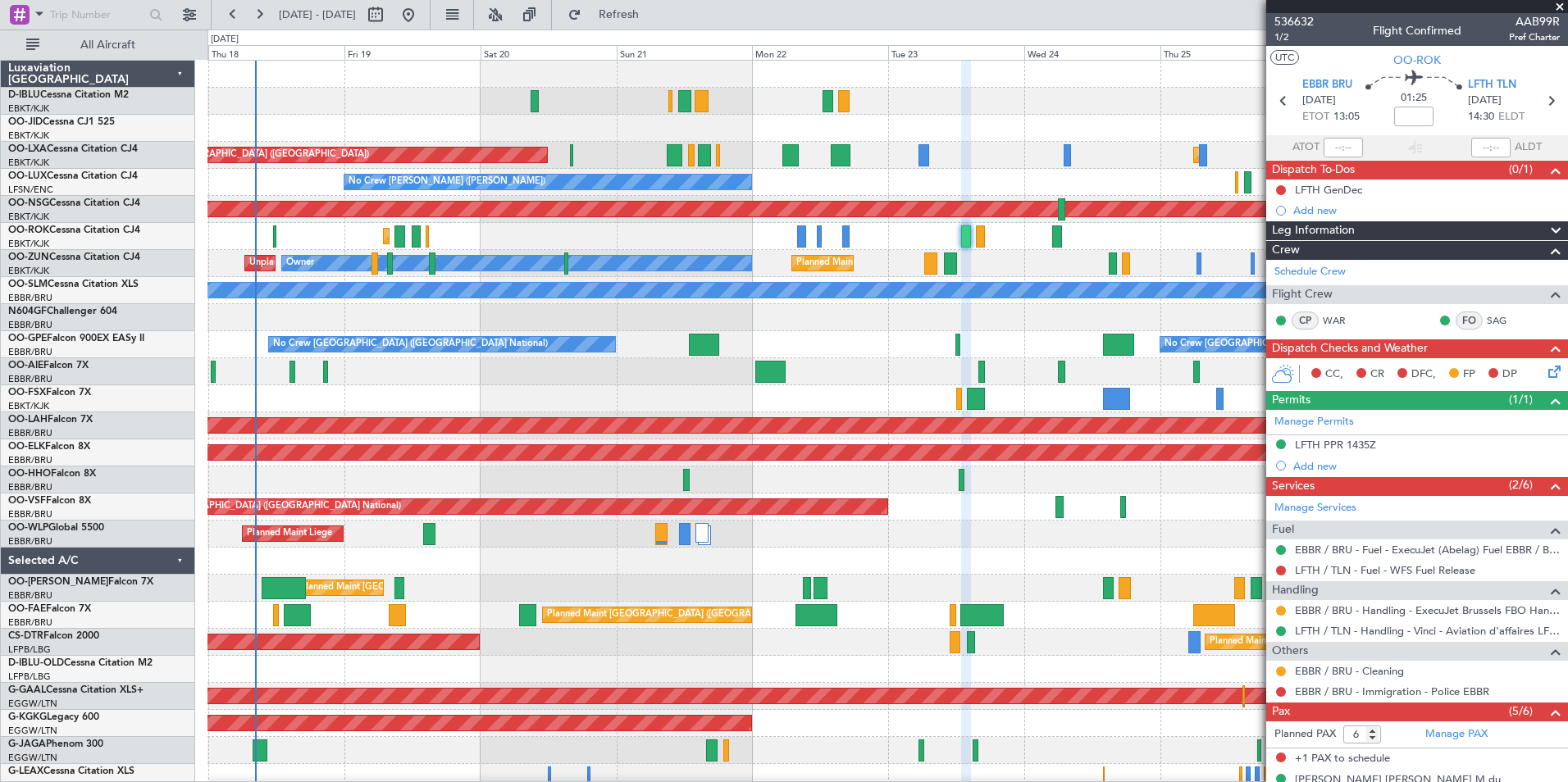
click at [910, 347] on div "No Crew Brussels (Brussels National) No Crew Brussels (Brussels National) Plann…" at bounding box center [887, 345] width 1360 height 27
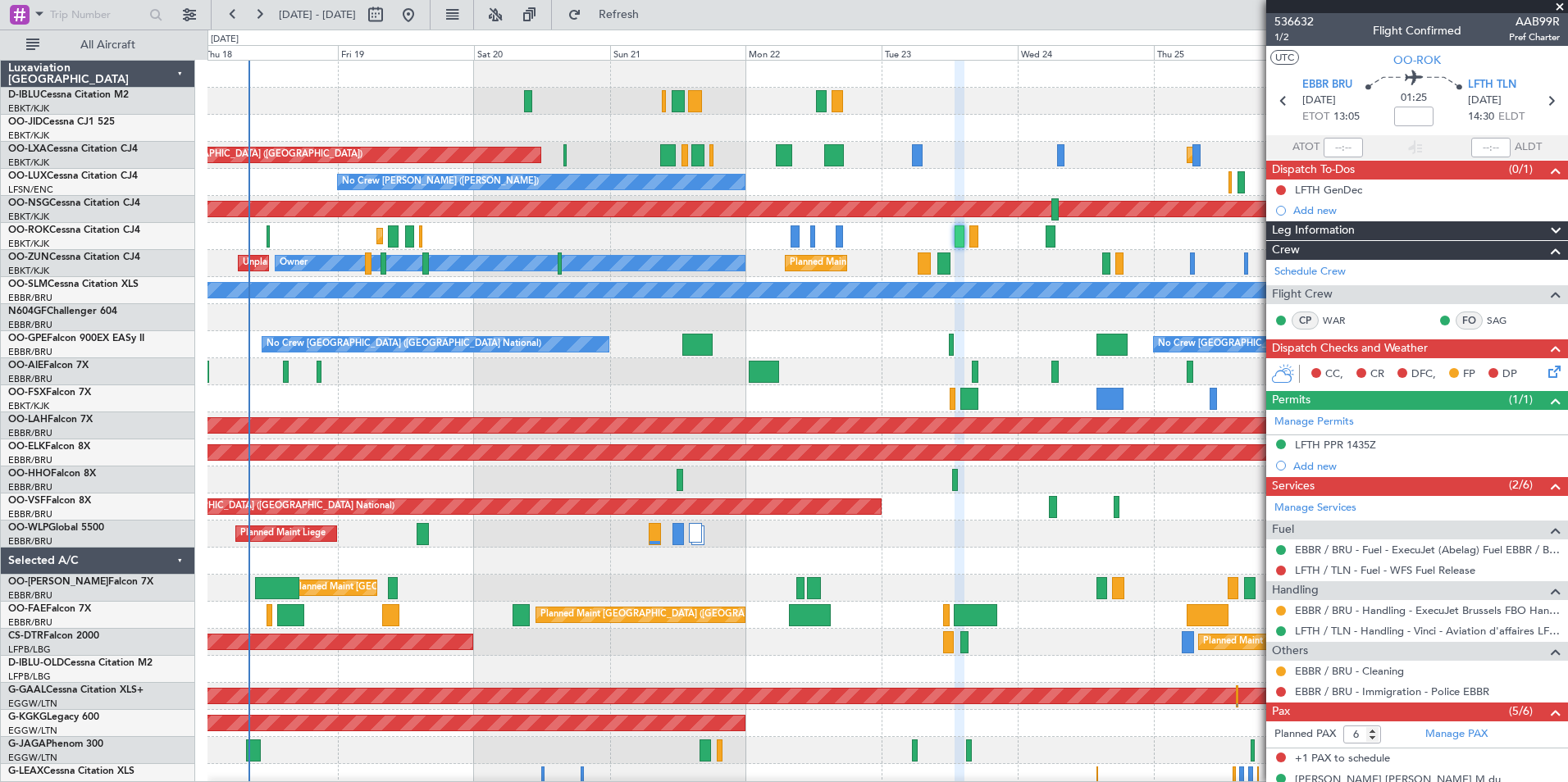
click at [993, 356] on div "No Crew Brussels (Brussels National) No Crew Brussels (Brussels National) Plann…" at bounding box center [887, 345] width 1360 height 27
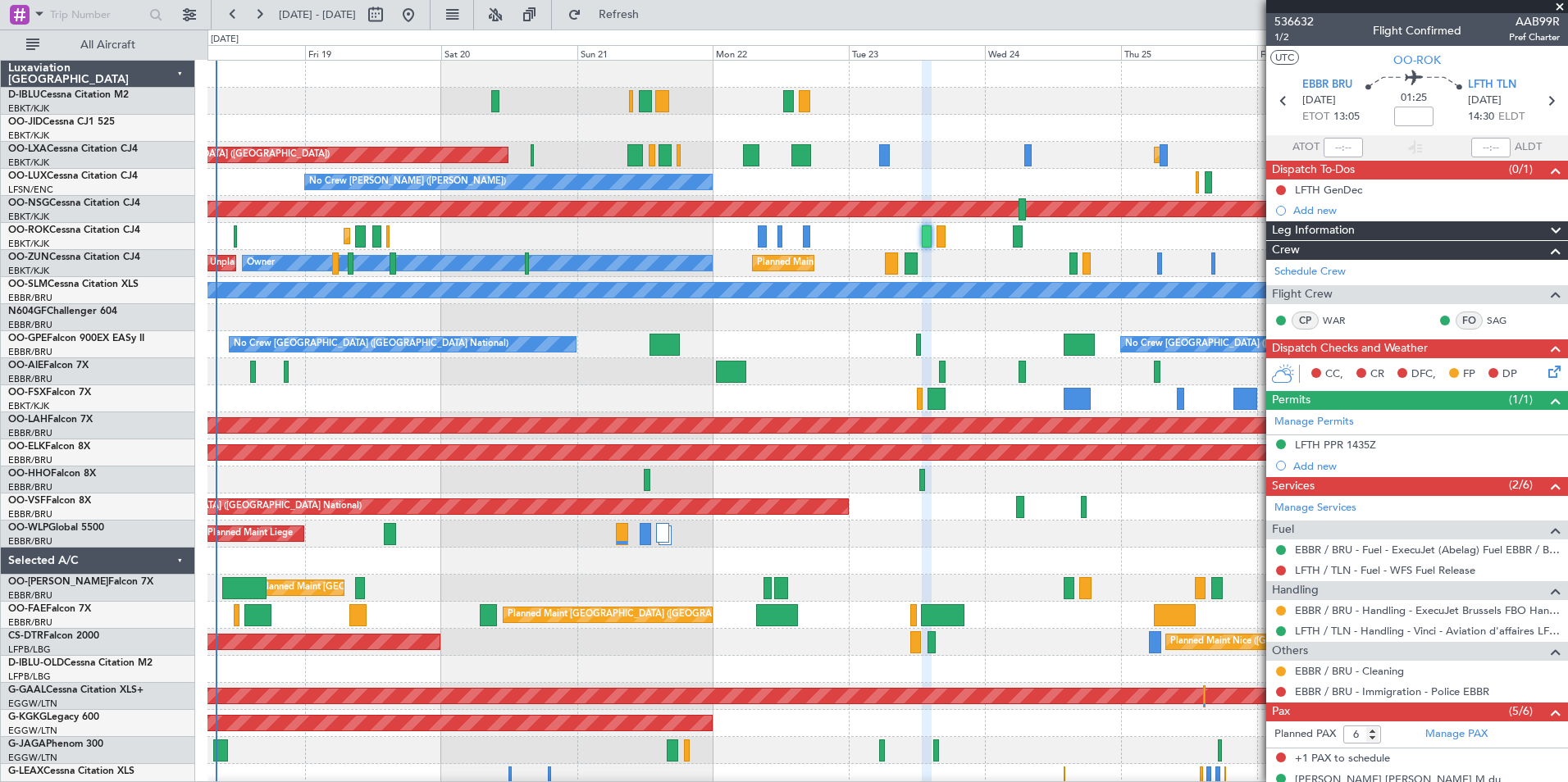
click at [875, 331] on div "A/C Unavailable Brussels (Brussels National) A/C Unavailable Kortrijk-Wevelgem …" at bounding box center [887, 601] width 1360 height 1082
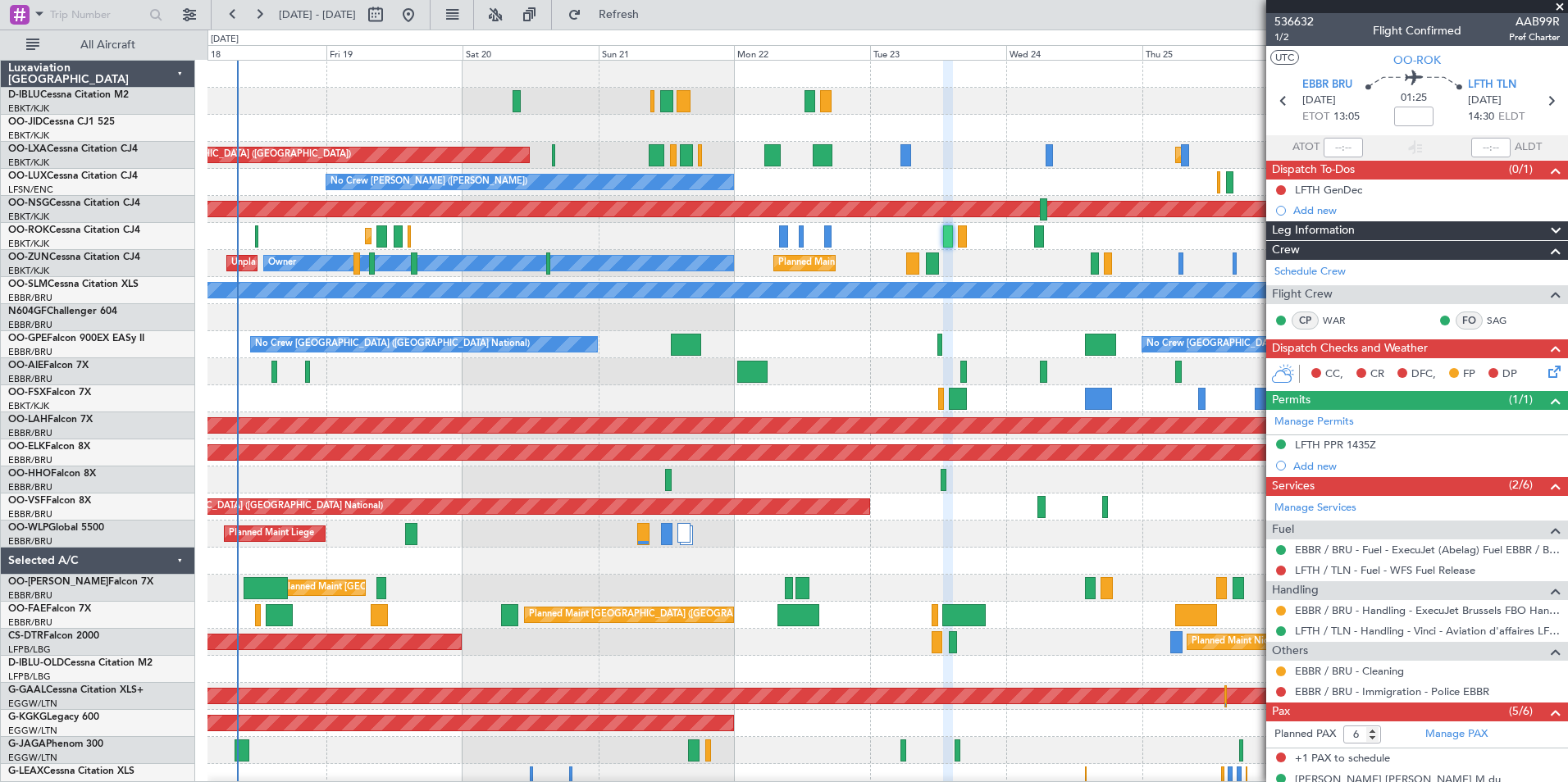
click at [557, 383] on div "Planned Maint [GEOGRAPHIC_DATA] ([GEOGRAPHIC_DATA])" at bounding box center [887, 372] width 1360 height 27
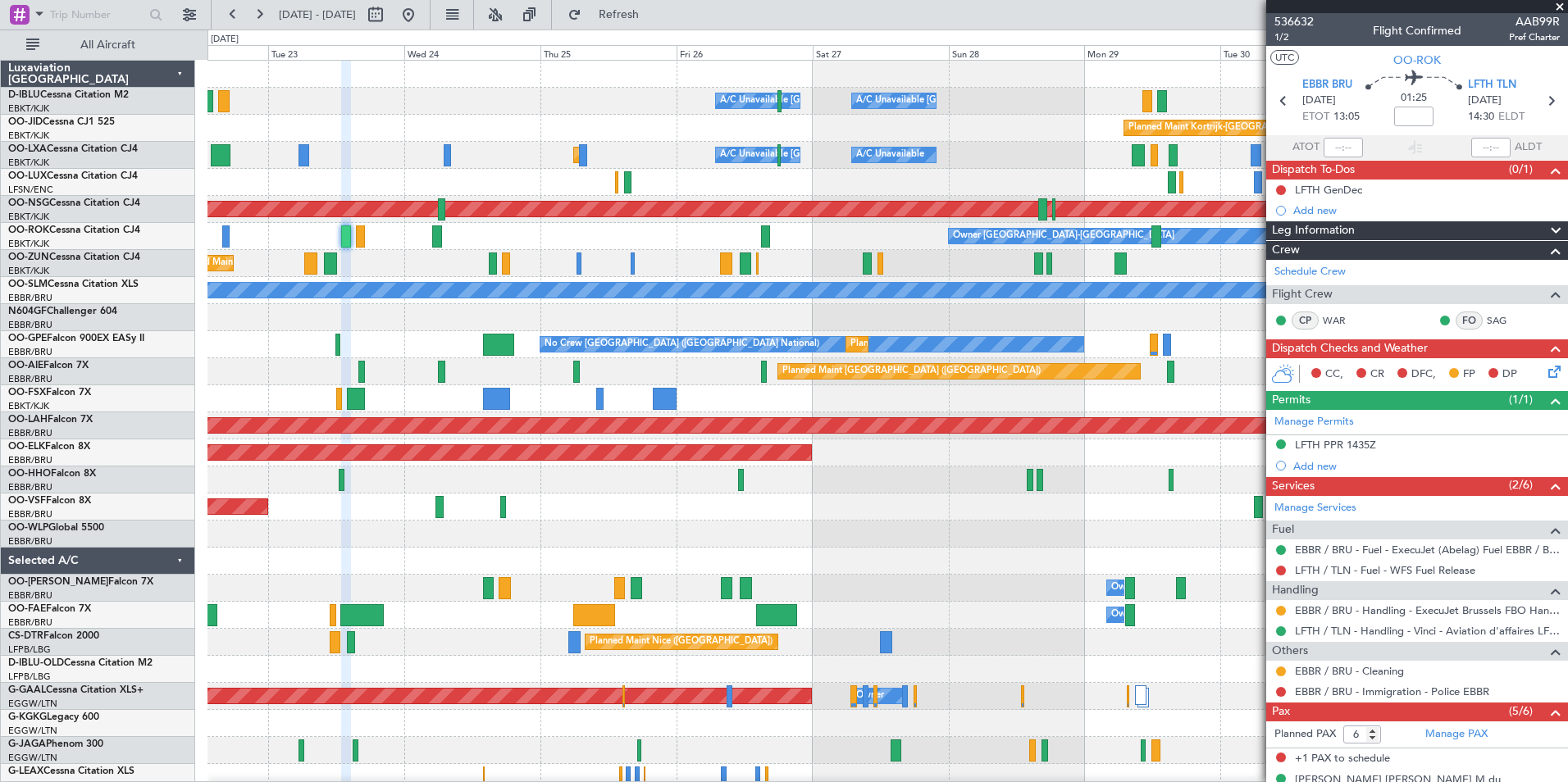
click at [512, 575] on div "A/C Unavailable Brussels (Brussels National) A/C Unavailable Kortrijk-Wevelgem …" at bounding box center [887, 601] width 1360 height 1082
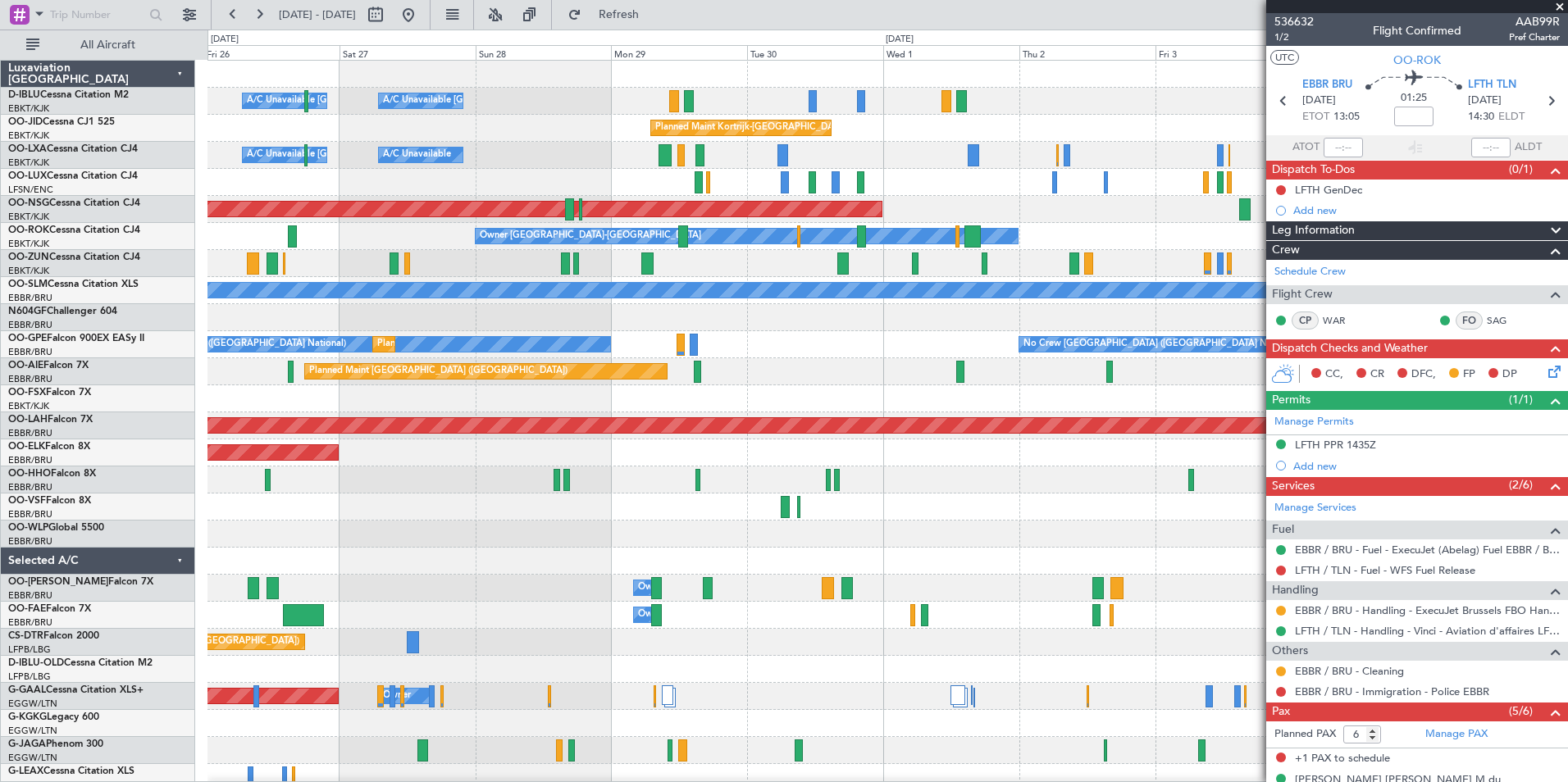
click at [278, 620] on div "A/C Unavailable [GEOGRAPHIC_DATA] ([GEOGRAPHIC_DATA] National) A/C Unavailable …" at bounding box center [887, 601] width 1360 height 1082
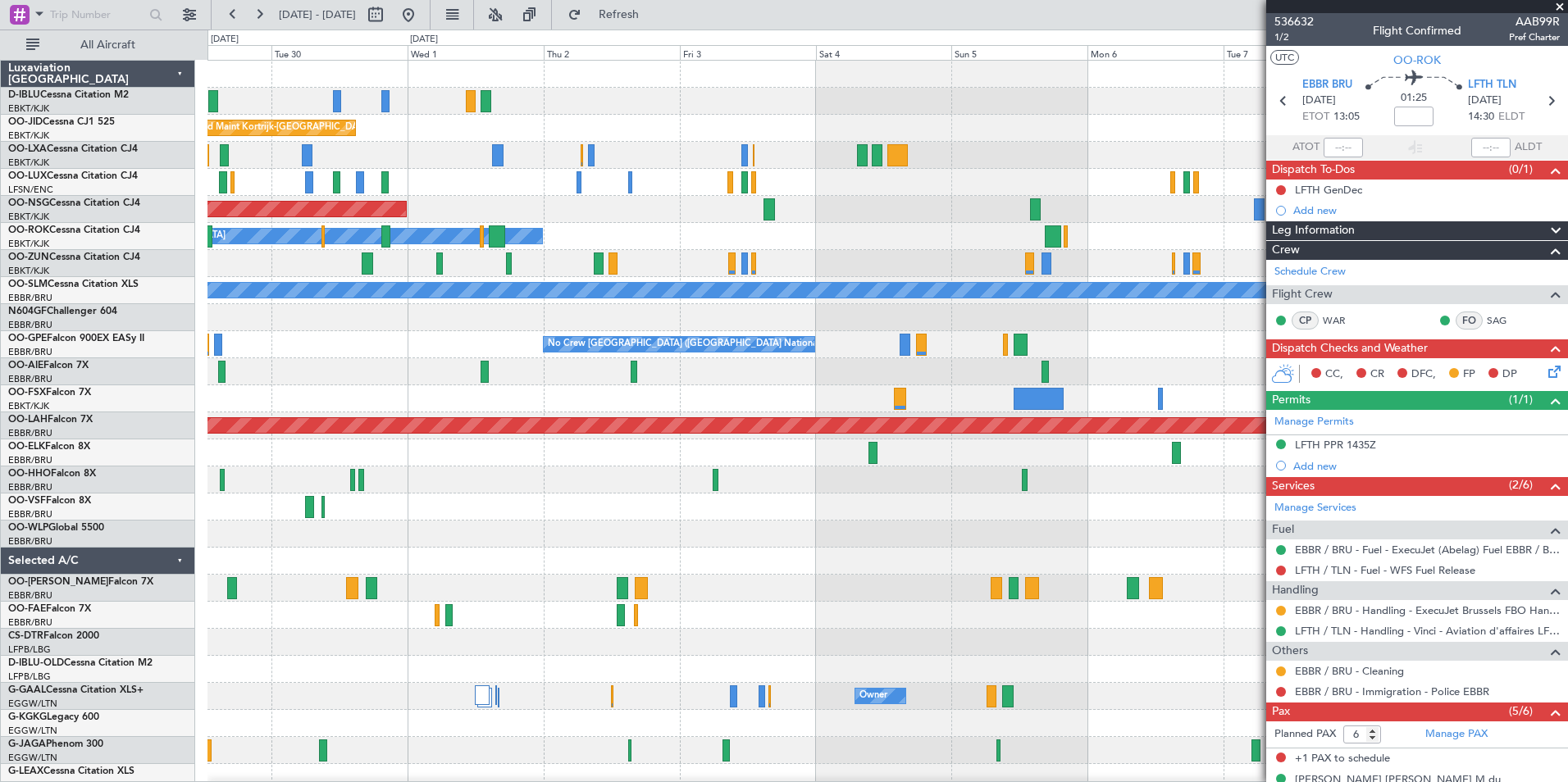
click at [214, 623] on div "A/C Unavailable Kortrijk-Wevelgem Planned Maint Kortrijk-Wevelgem A/C Unavailab…" at bounding box center [887, 601] width 1360 height 1082
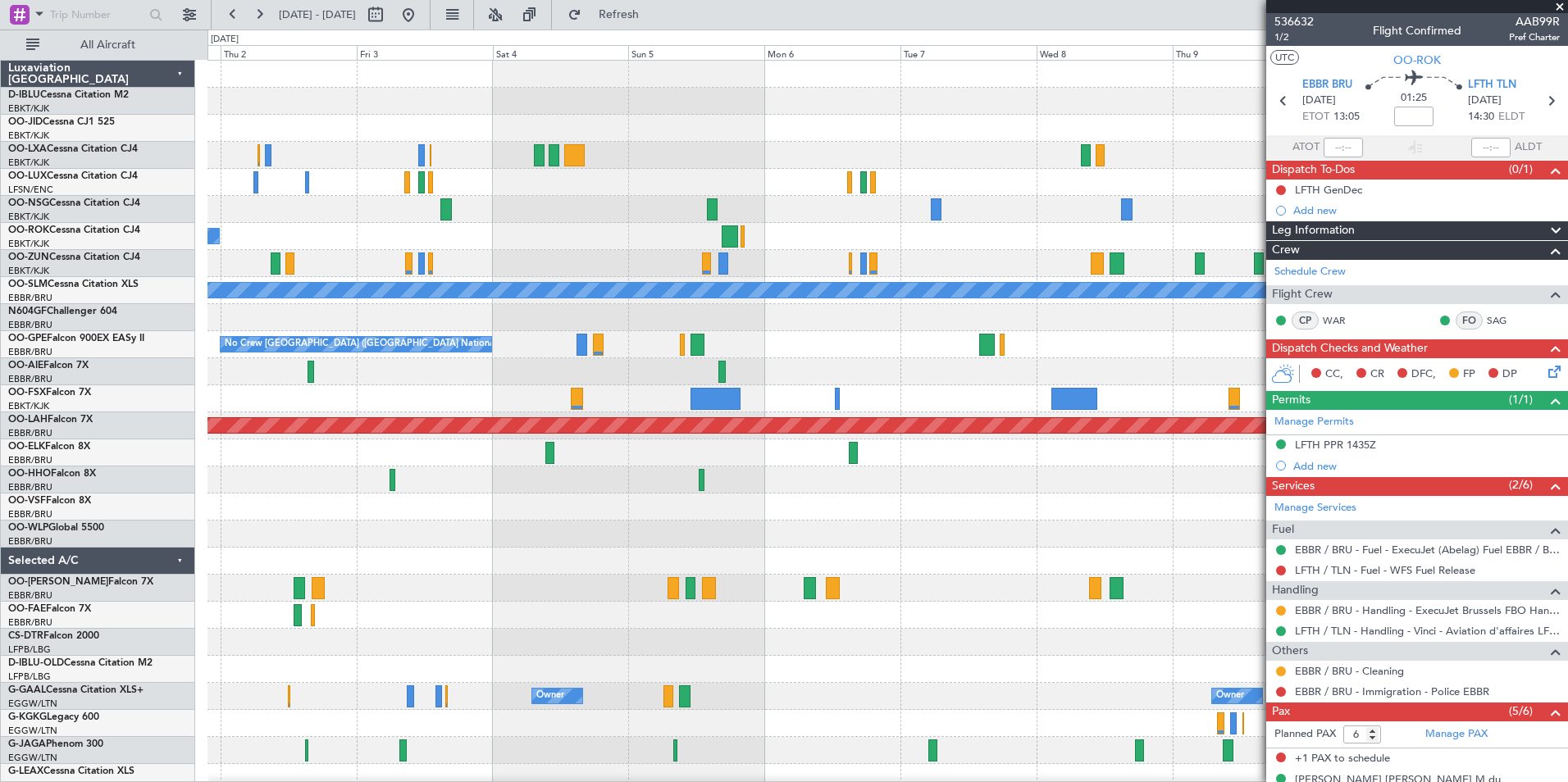
click at [241, 609] on div "Planned Maint Kortrijk-Wevelgem Planned Maint Paris (Le Bourget) Owner Kortrijk…" at bounding box center [887, 601] width 1360 height 1082
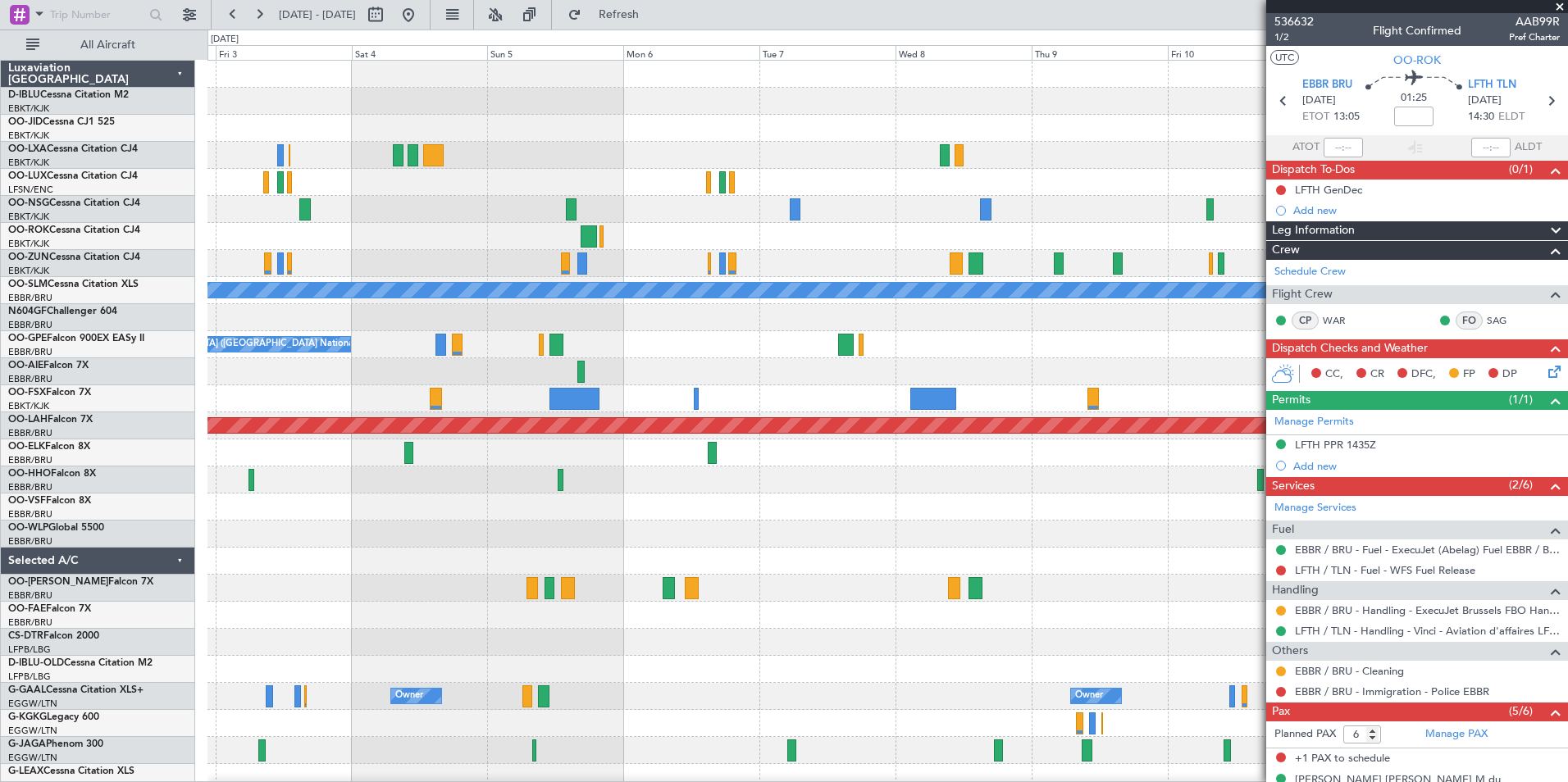
click at [971, 500] on div "Planned Maint Kortrijk-Wevelgem Planned Maint Paris (Le Bourget) Owner Kortrijk…" at bounding box center [887, 575] width 1360 height 1028
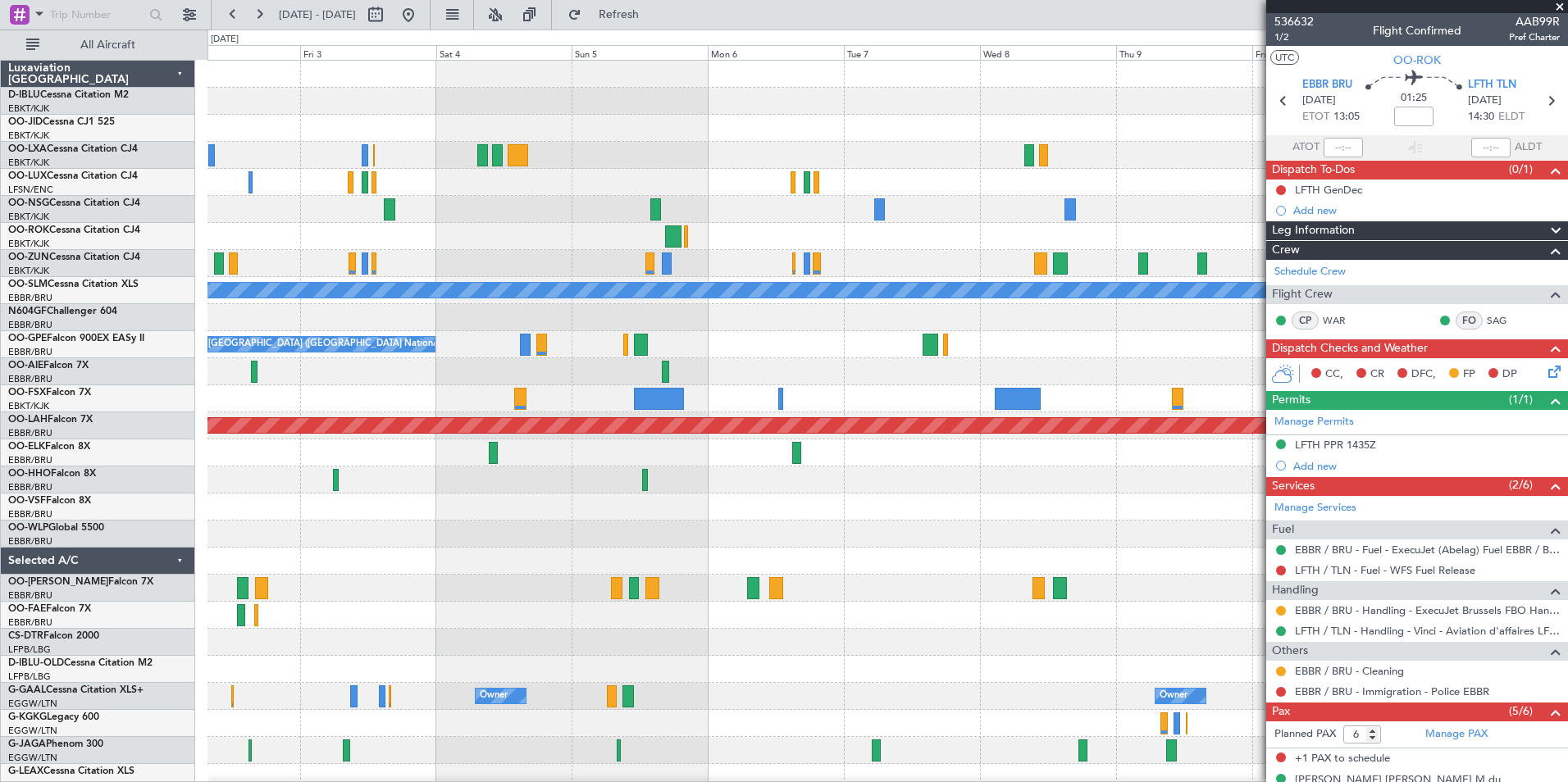
click at [1039, 460] on div at bounding box center [887, 453] width 1360 height 27
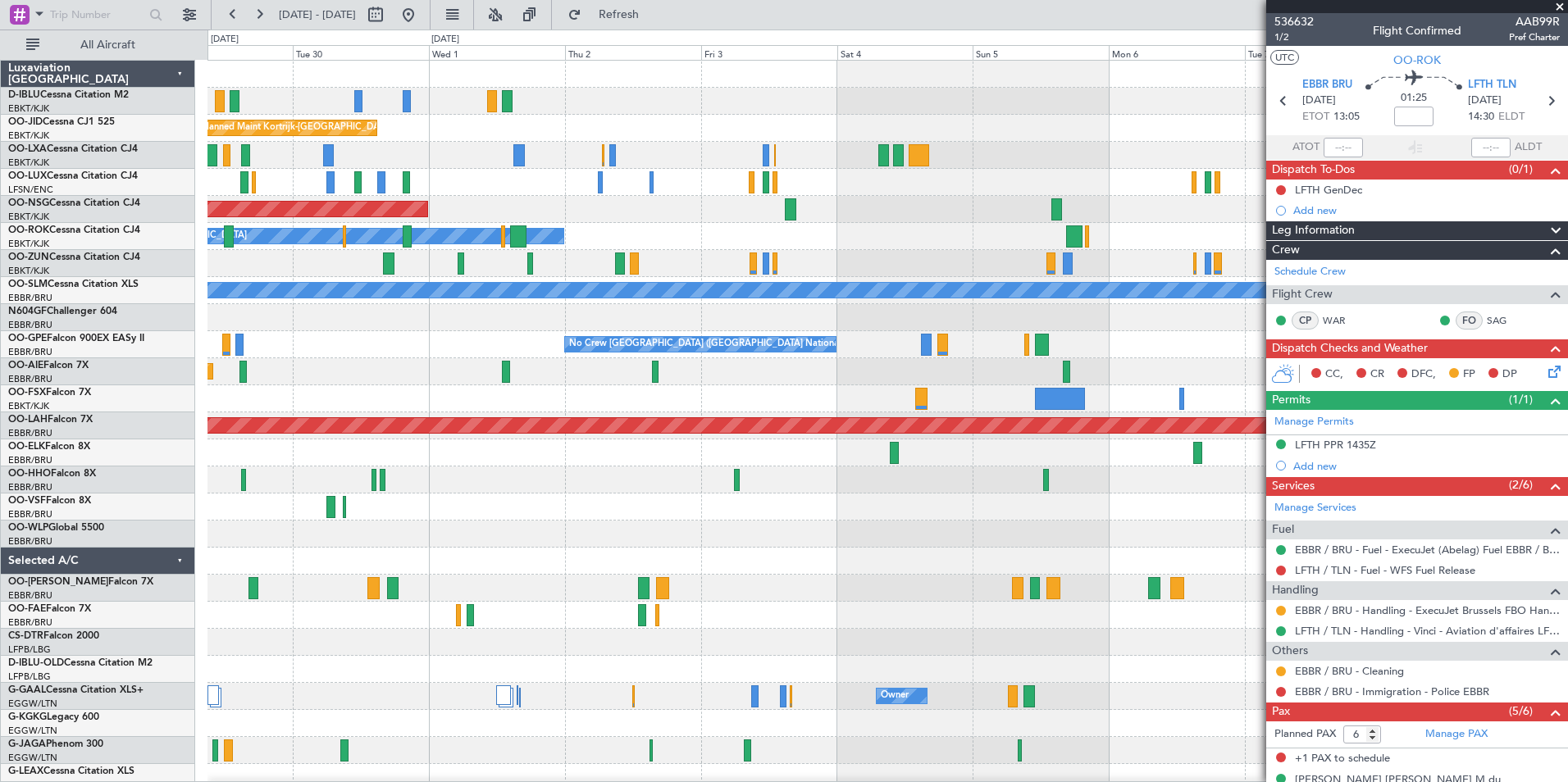
click at [1112, 502] on div "A/C Unavailable Kortrijk-Wevelgem A/C Unavailable Brussels (Brussels National) …" at bounding box center [887, 575] width 1360 height 1028
click at [1165, 542] on div "A/C Unavailable Kortrijk-Wevelgem A/C Unavailable Brussels (Brussels National) …" at bounding box center [887, 575] width 1360 height 1028
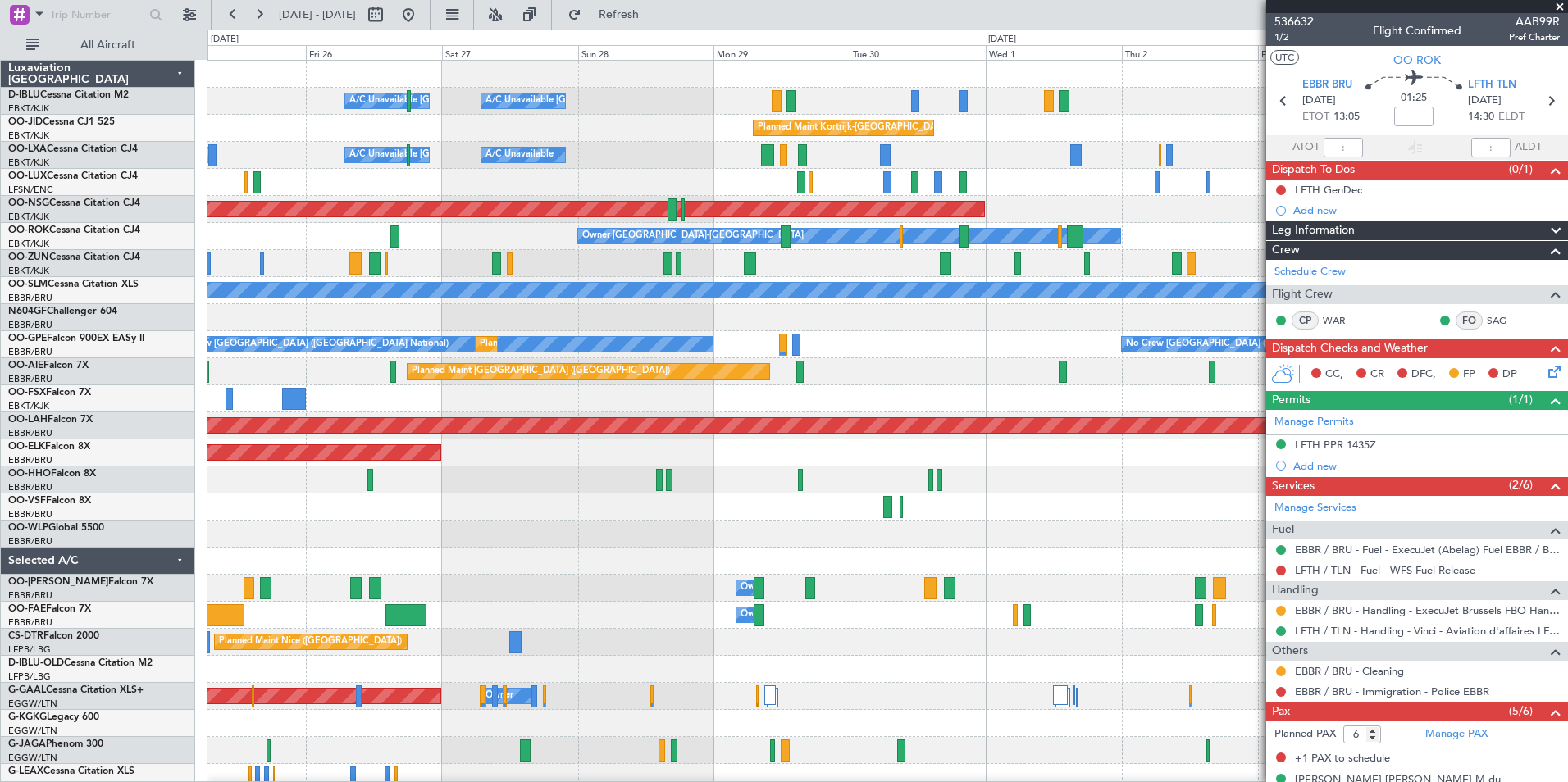
click at [1075, 555] on div "A/C Unavailable Kortrijk-Wevelgem A/C Unavailable Brussels (Brussels National) …" at bounding box center [887, 575] width 1360 height 1028
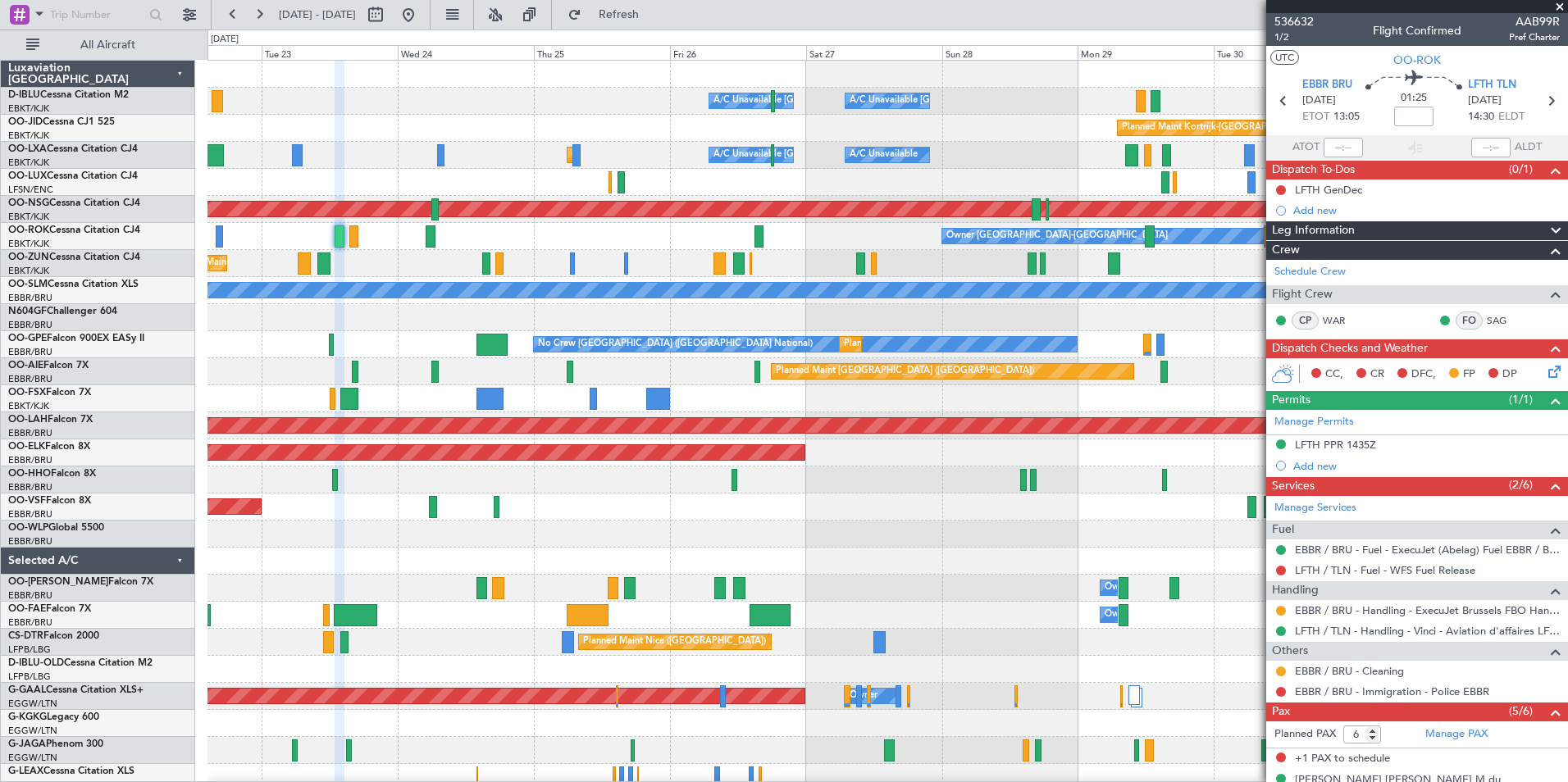
click at [1020, 573] on div at bounding box center [887, 561] width 1360 height 27
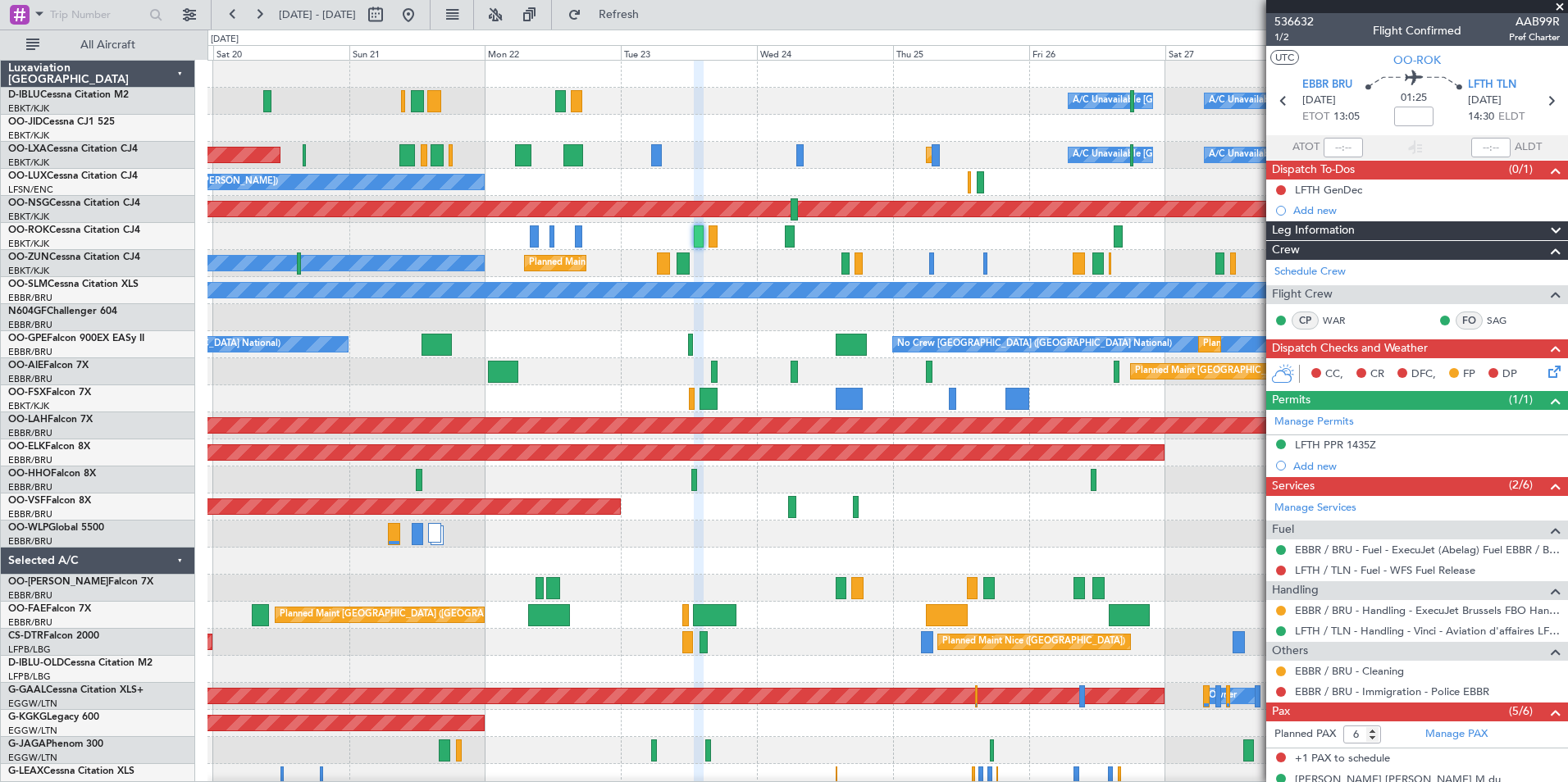
click at [1101, 560] on div "A/C Unavailable Kortrijk-Wevelgem A/C Unavailable Brussels (Brussels National) …" at bounding box center [887, 575] width 1360 height 1028
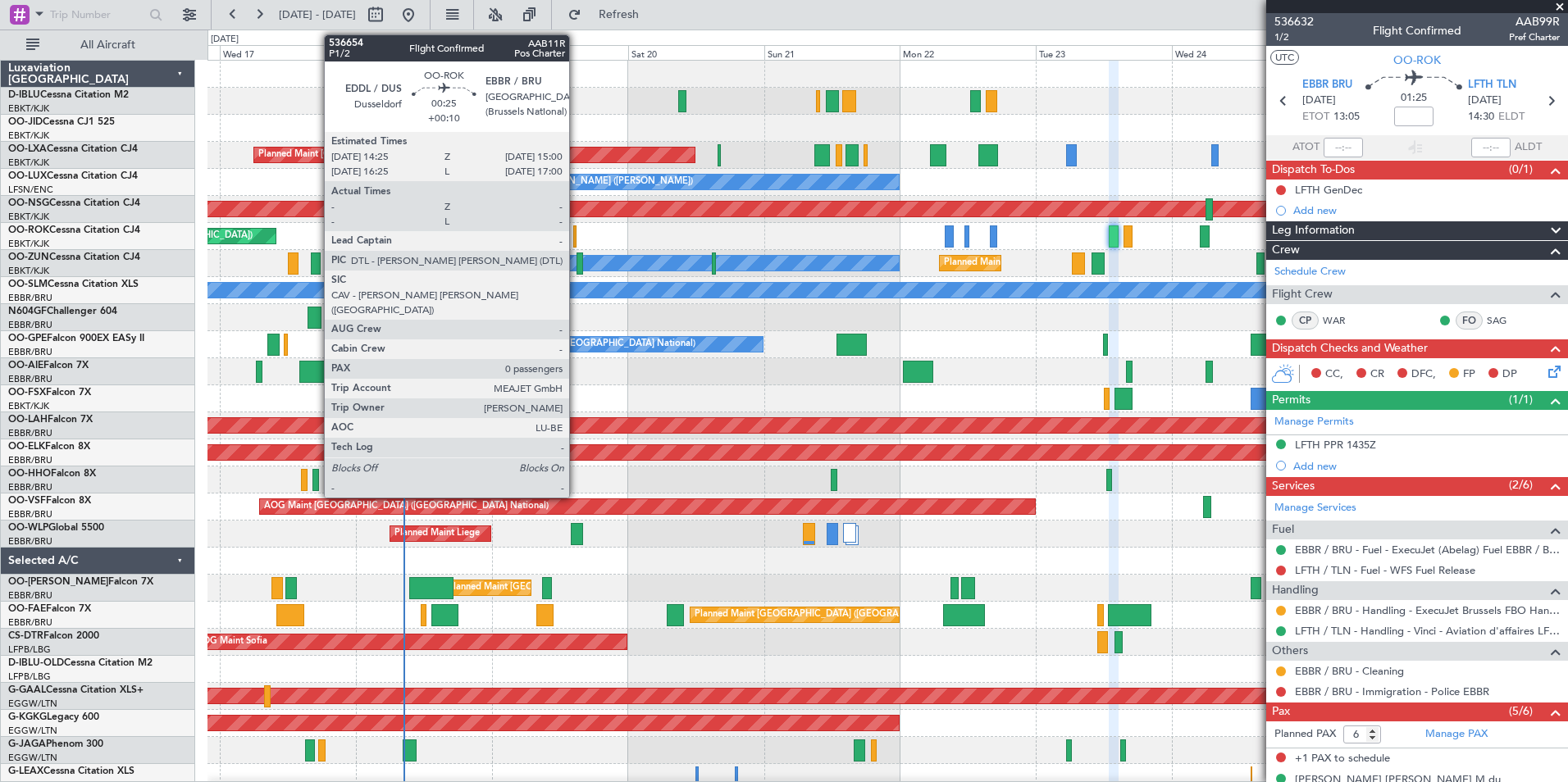
click at [577, 237] on div at bounding box center [575, 236] width 4 height 22
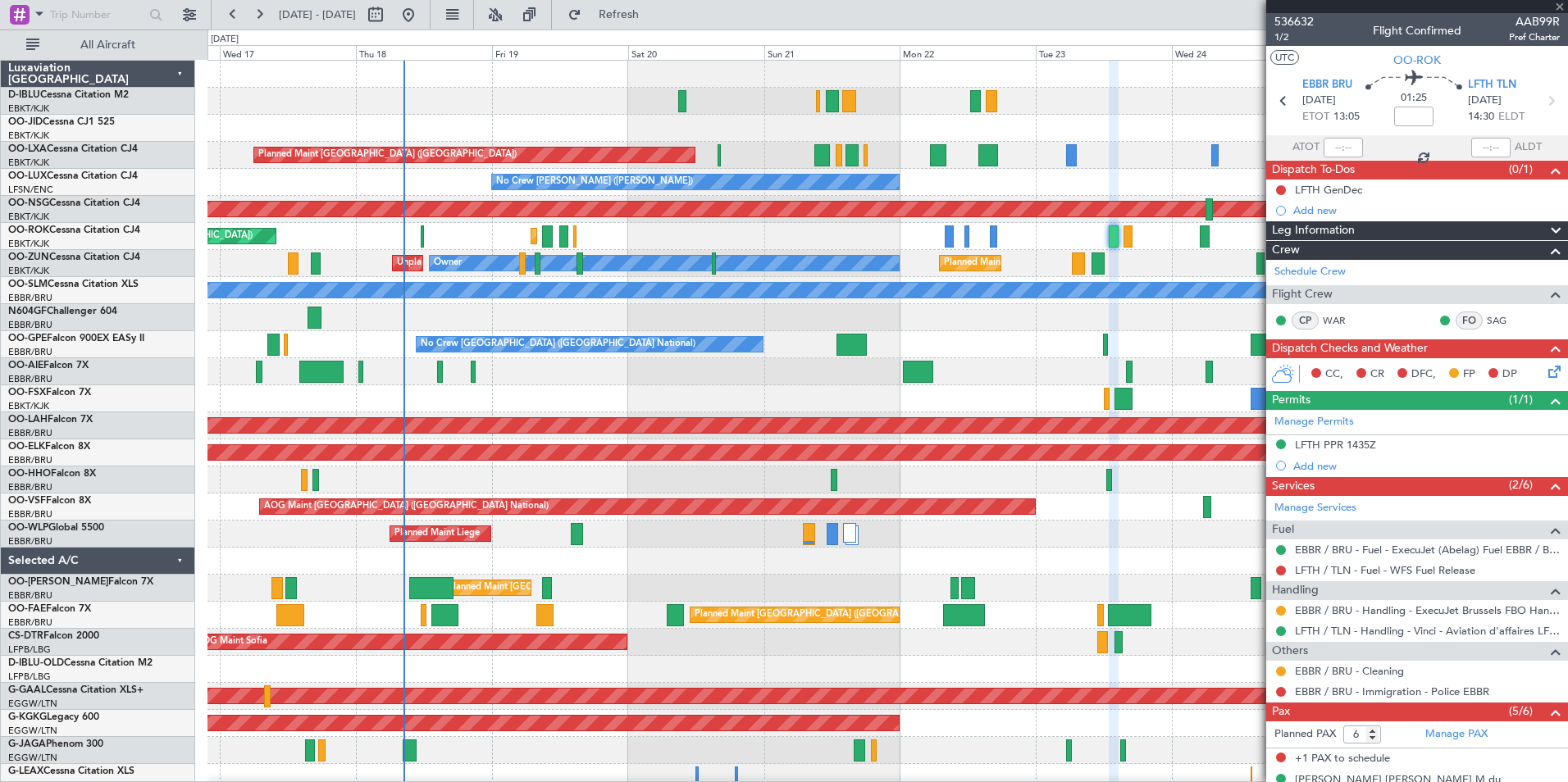
type input "+00:10"
type input "0"
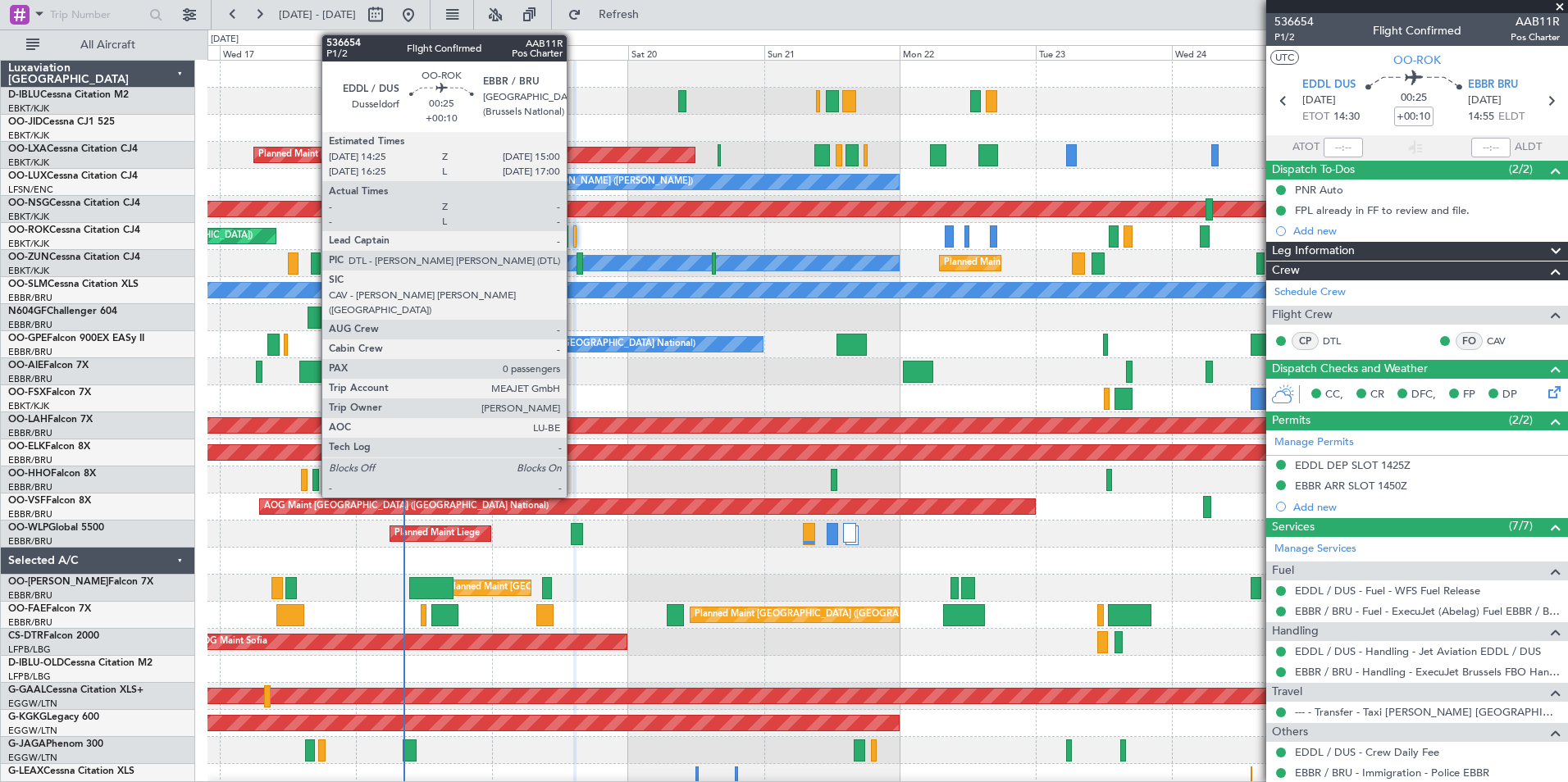
click at [574, 239] on div at bounding box center [575, 236] width 4 height 22
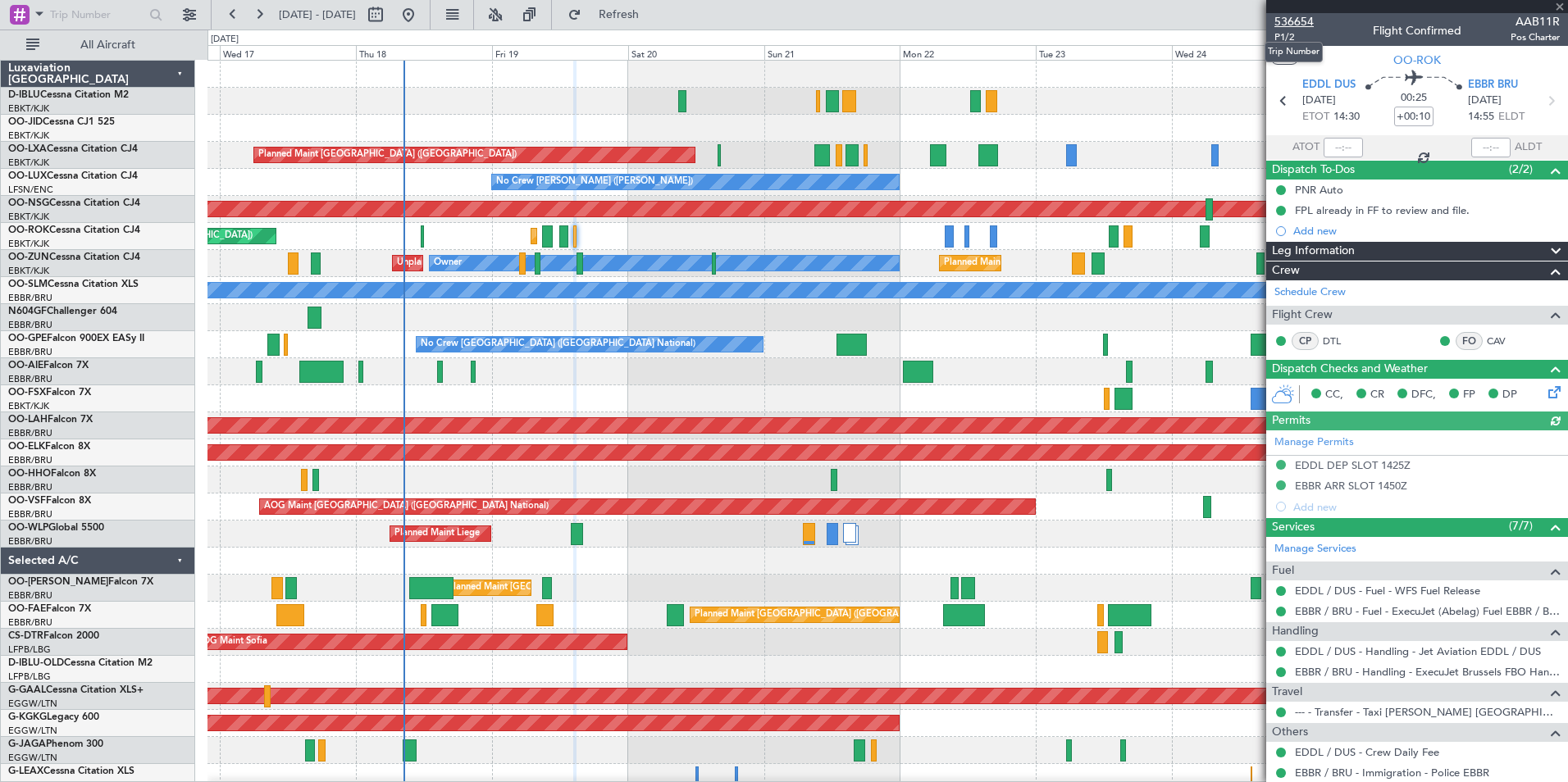
click at [1296, 19] on span "536654" at bounding box center [1294, 22] width 40 height 17
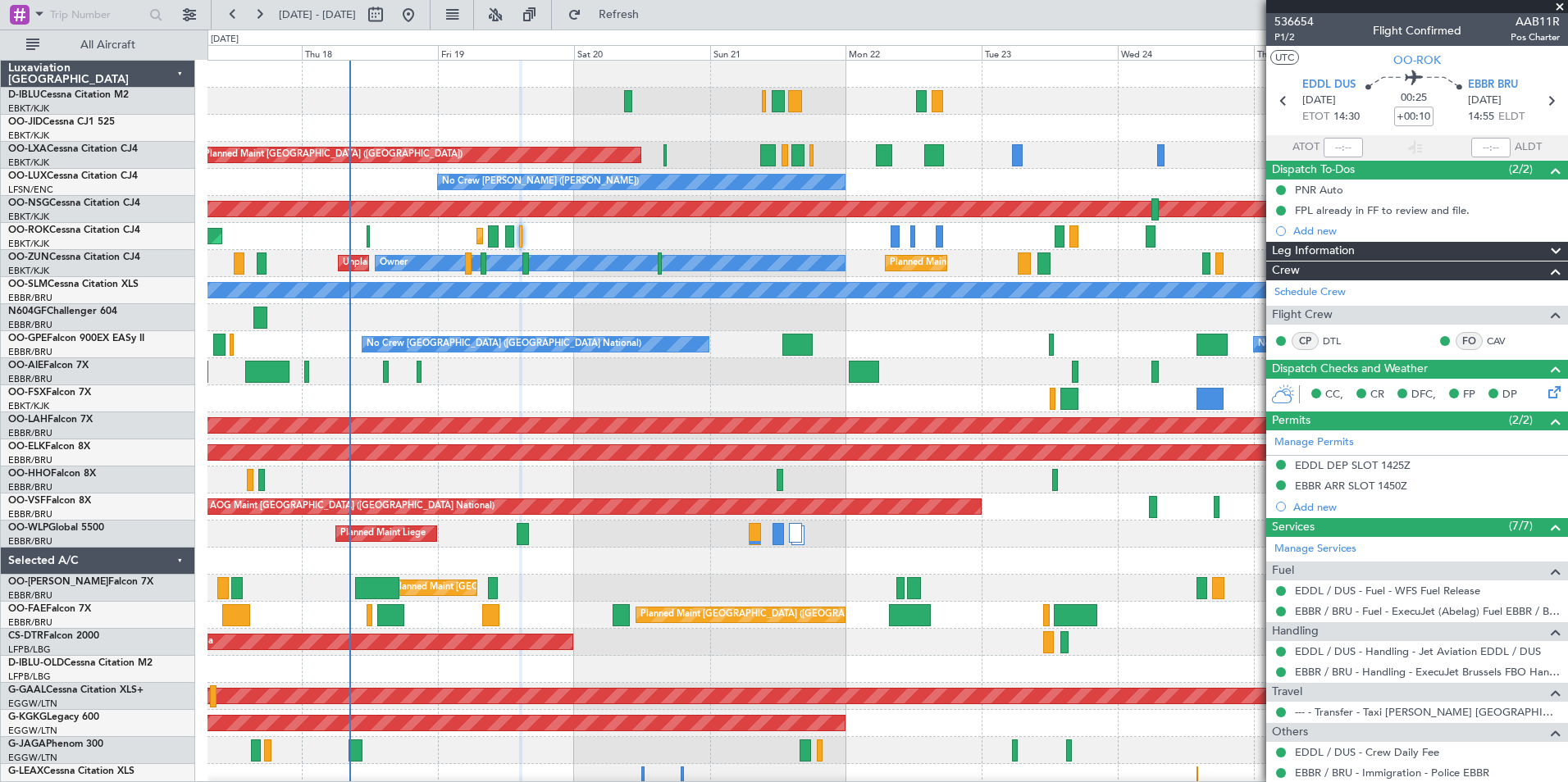
click at [627, 411] on div "AOG Maint Kortrijk-[GEOGRAPHIC_DATA]" at bounding box center [887, 399] width 1360 height 27
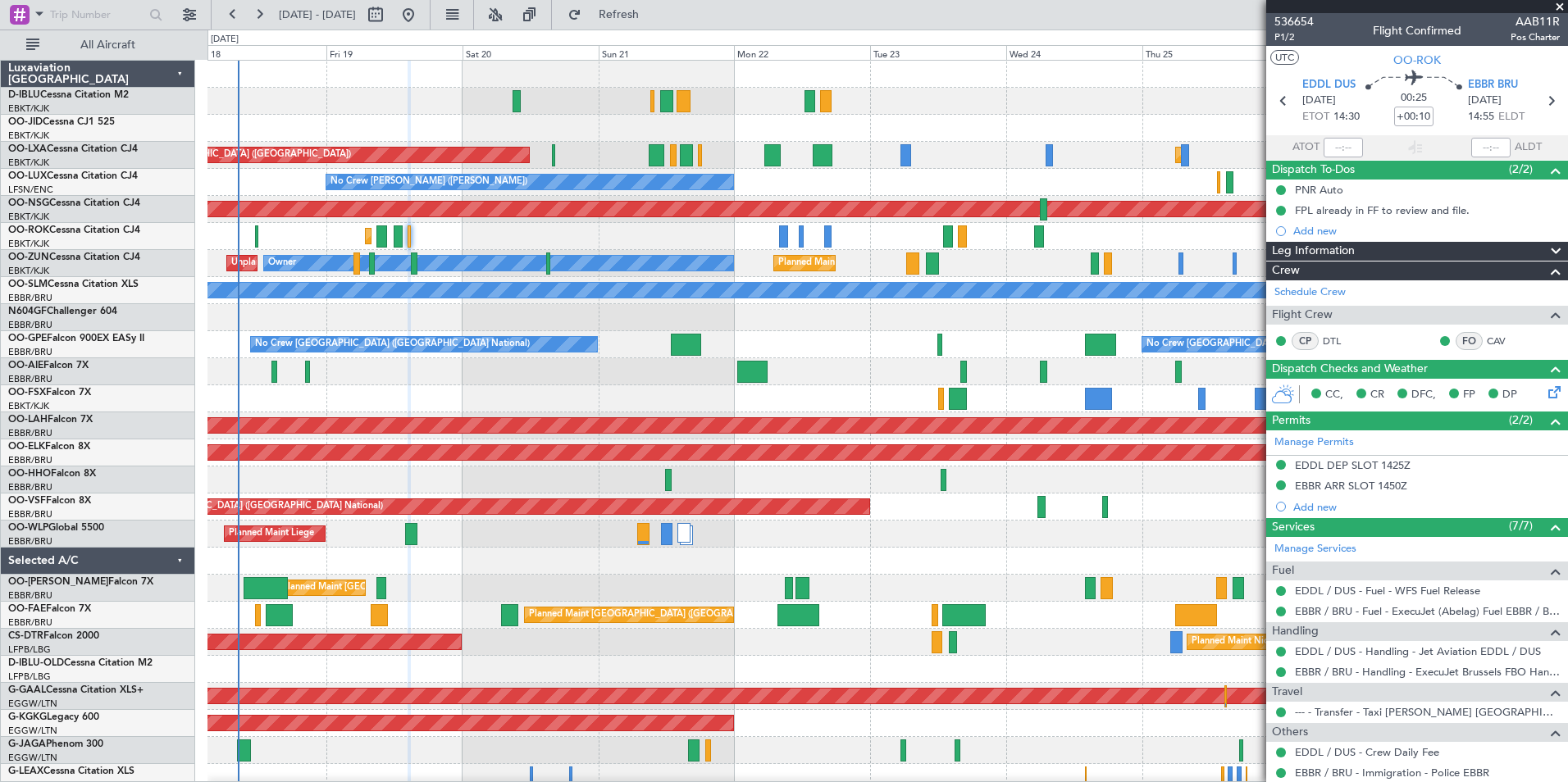
click at [860, 381] on div "A/C Unavailable Brussels (Brussels National) A/C Unavailable Kortrijk-Wevelgem …" at bounding box center [887, 601] width 1360 height 1082
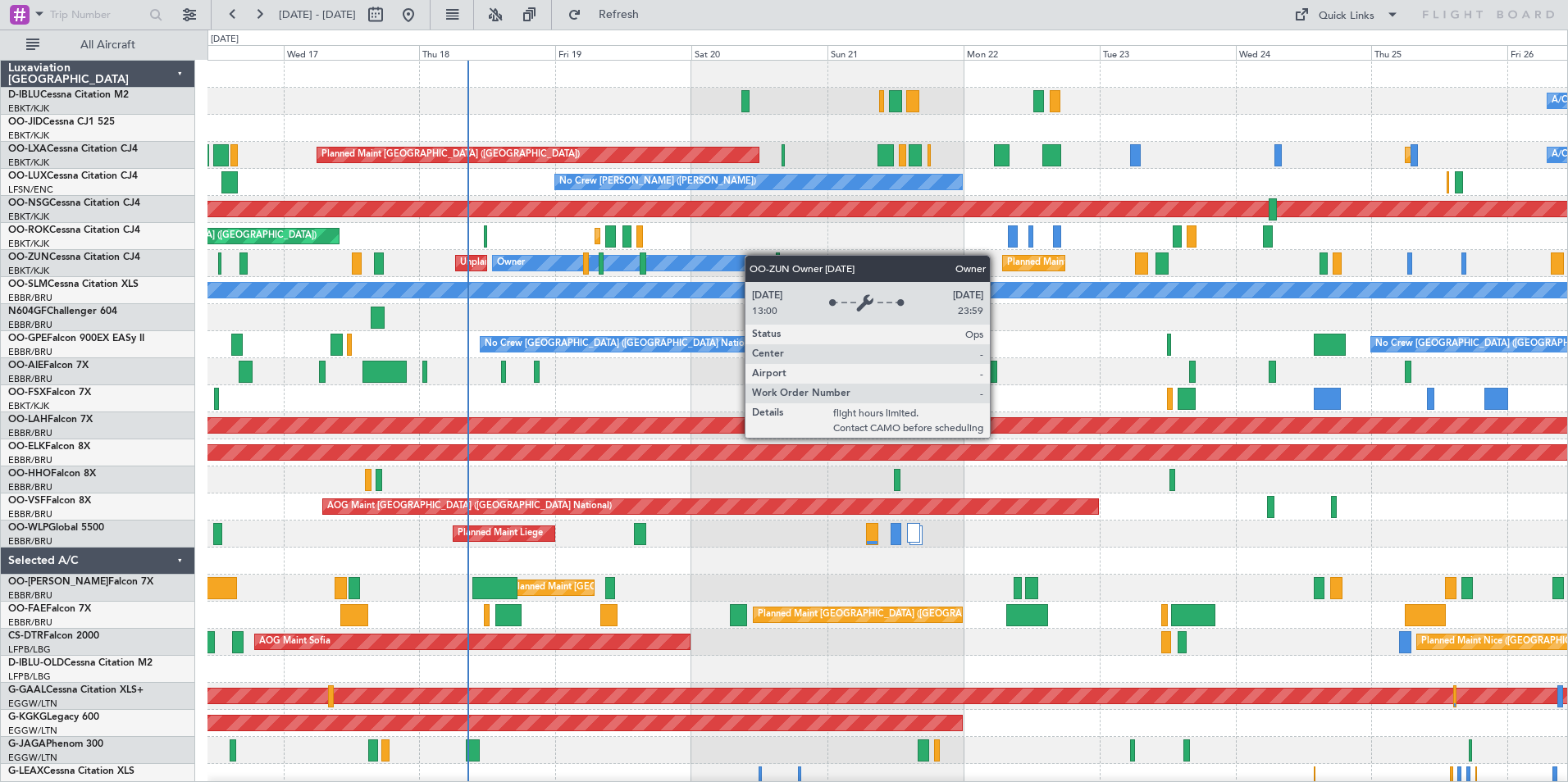
click at [555, 275] on div "A/C Unavailable [GEOGRAPHIC_DATA] ([GEOGRAPHIC_DATA] National) A/C Unavailable …" at bounding box center [887, 601] width 1360 height 1082
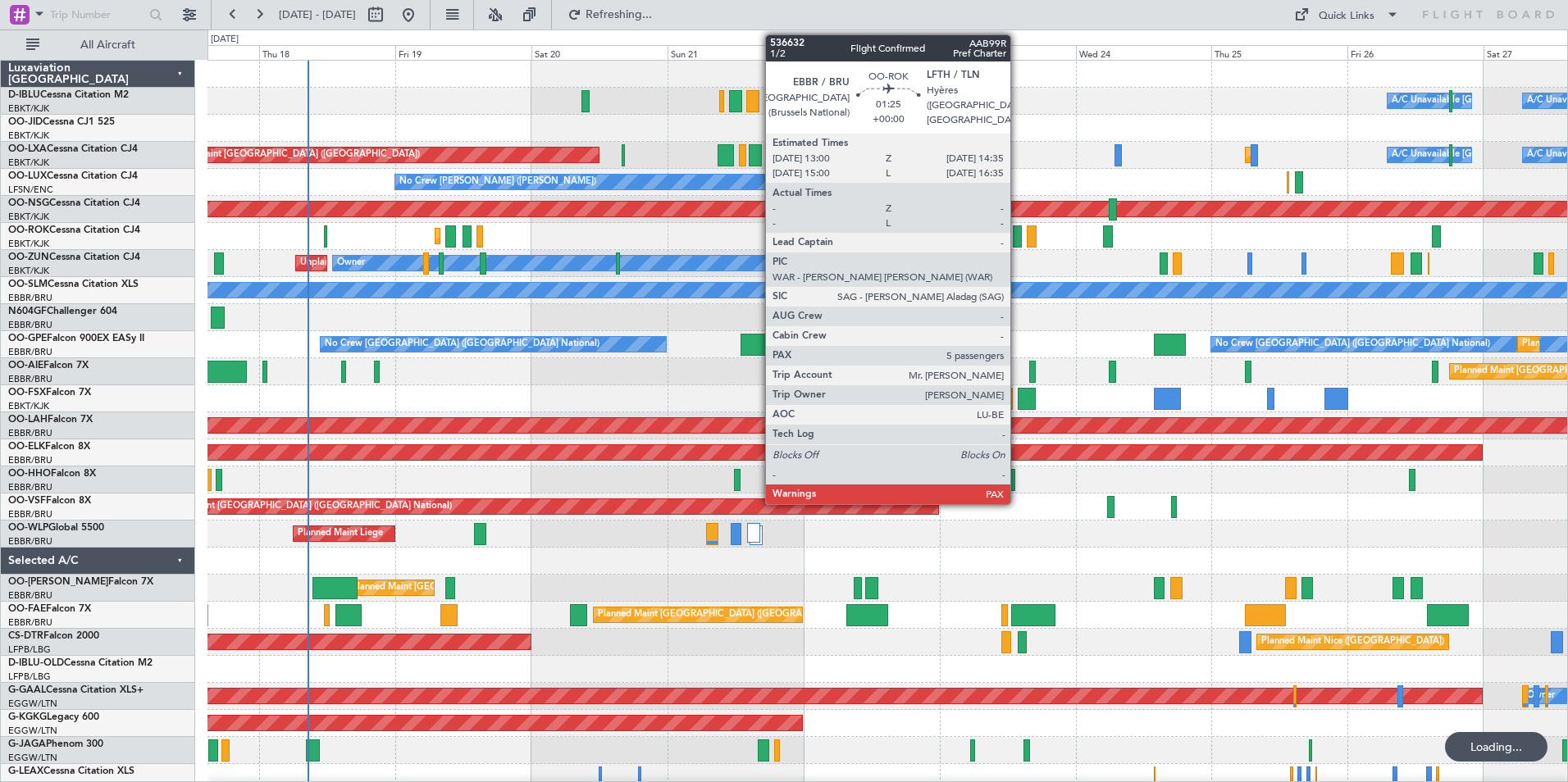
click at [1018, 242] on div at bounding box center [1018, 236] width 9 height 22
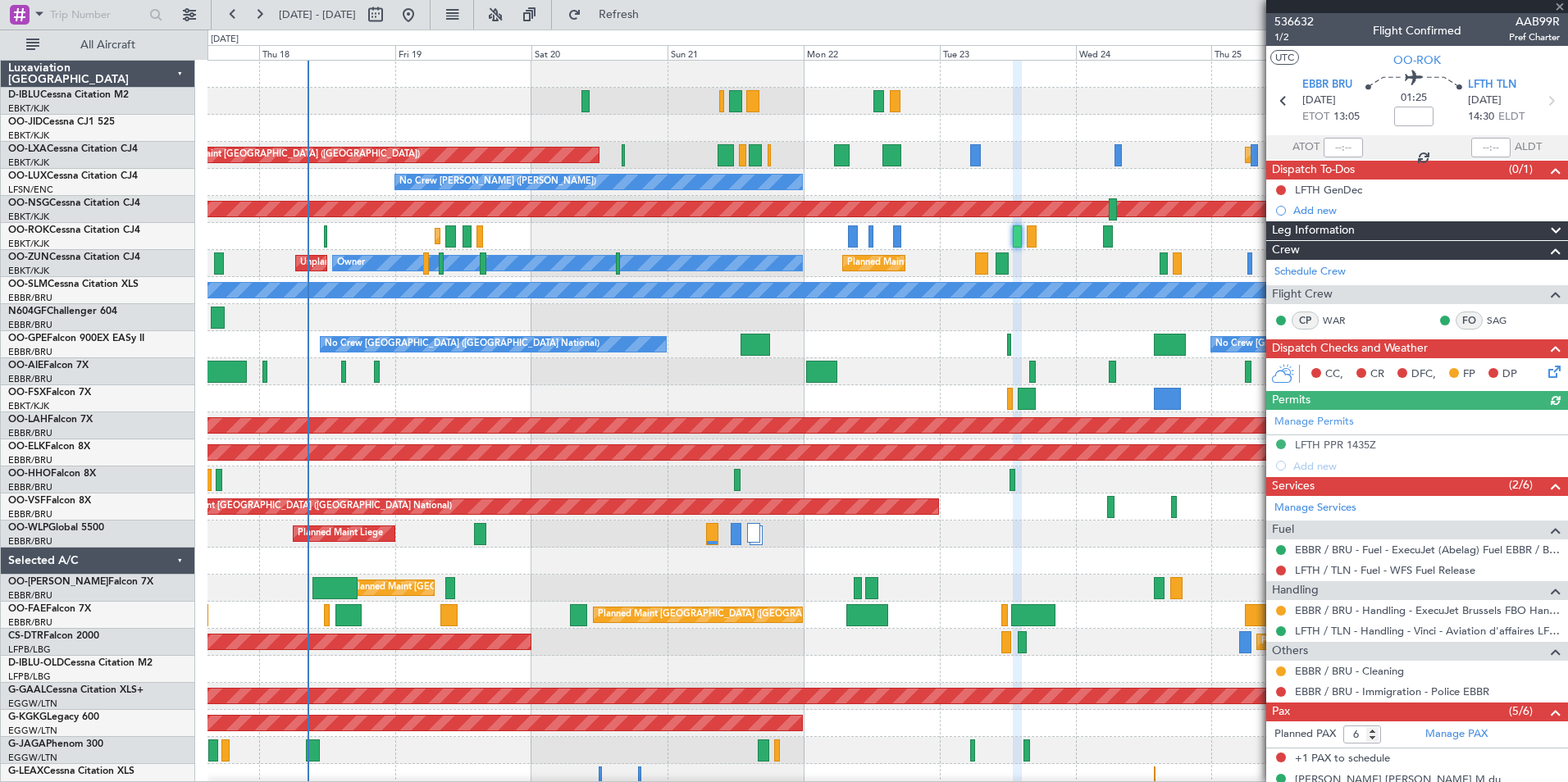
click at [1295, 9] on div at bounding box center [1417, 7] width 302 height 13
click at [1294, 17] on span "536632" at bounding box center [1294, 22] width 40 height 17
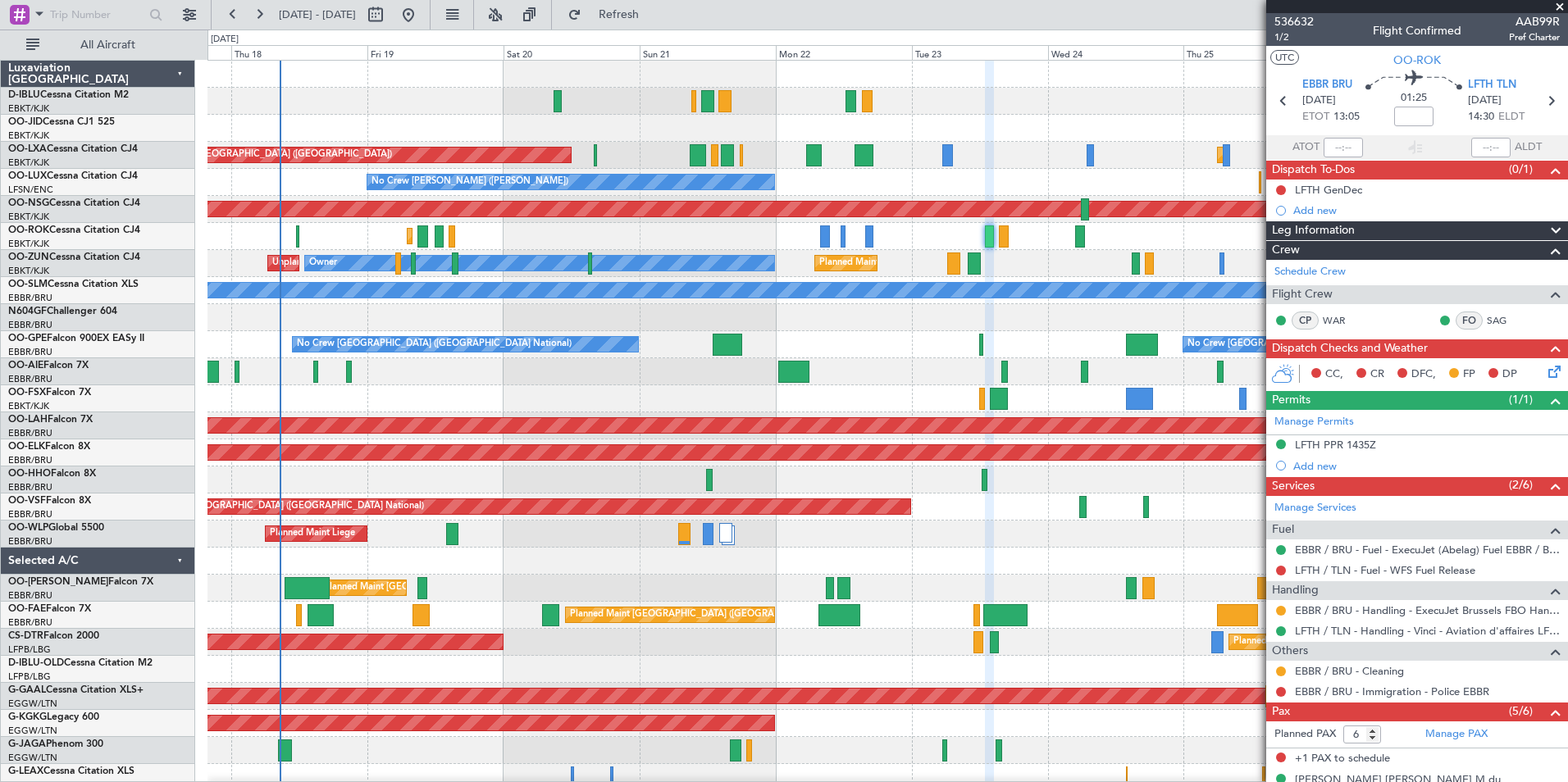
click at [1078, 330] on div at bounding box center [887, 317] width 1360 height 27
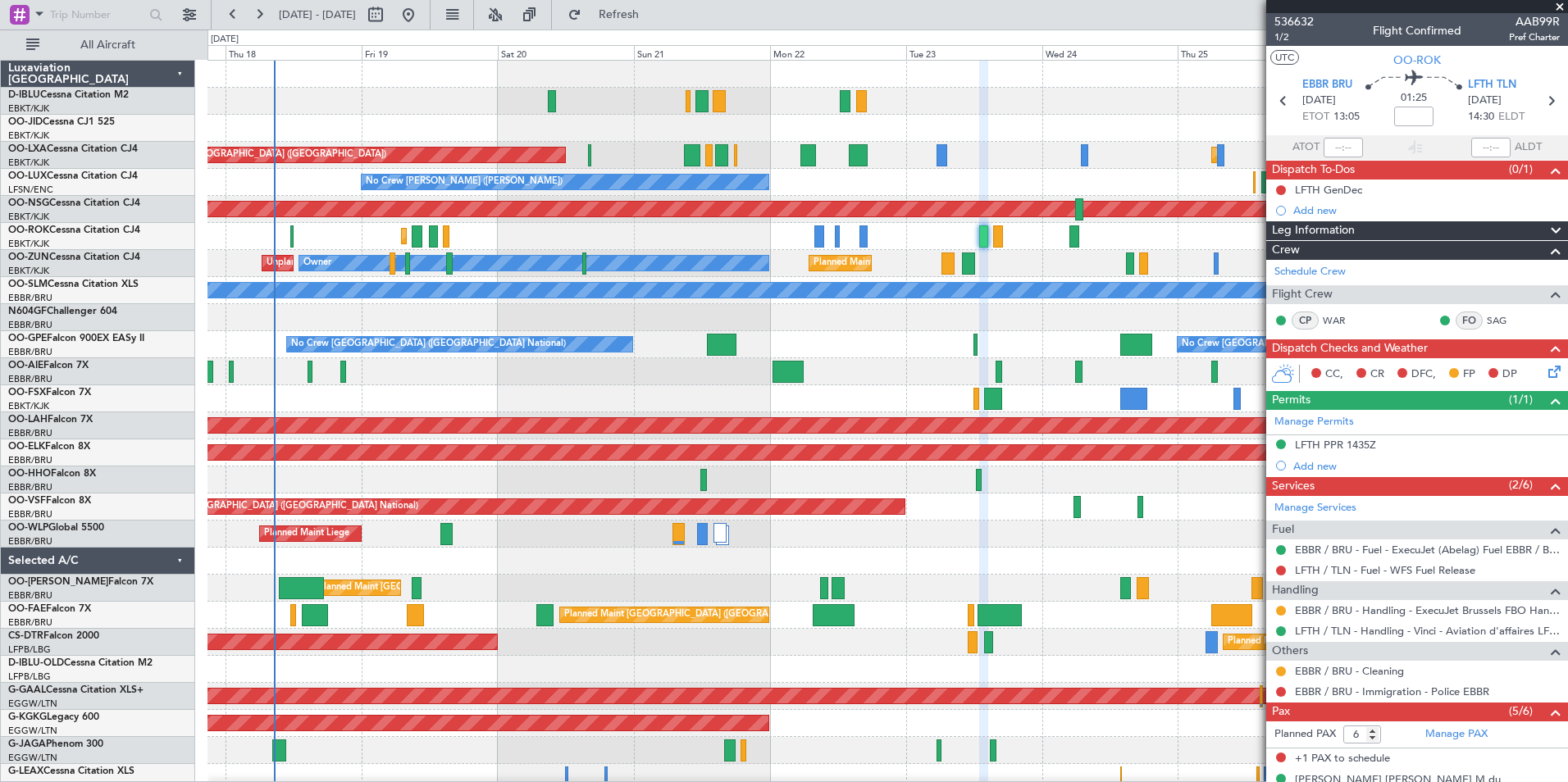
click at [1037, 329] on div at bounding box center [887, 317] width 1360 height 27
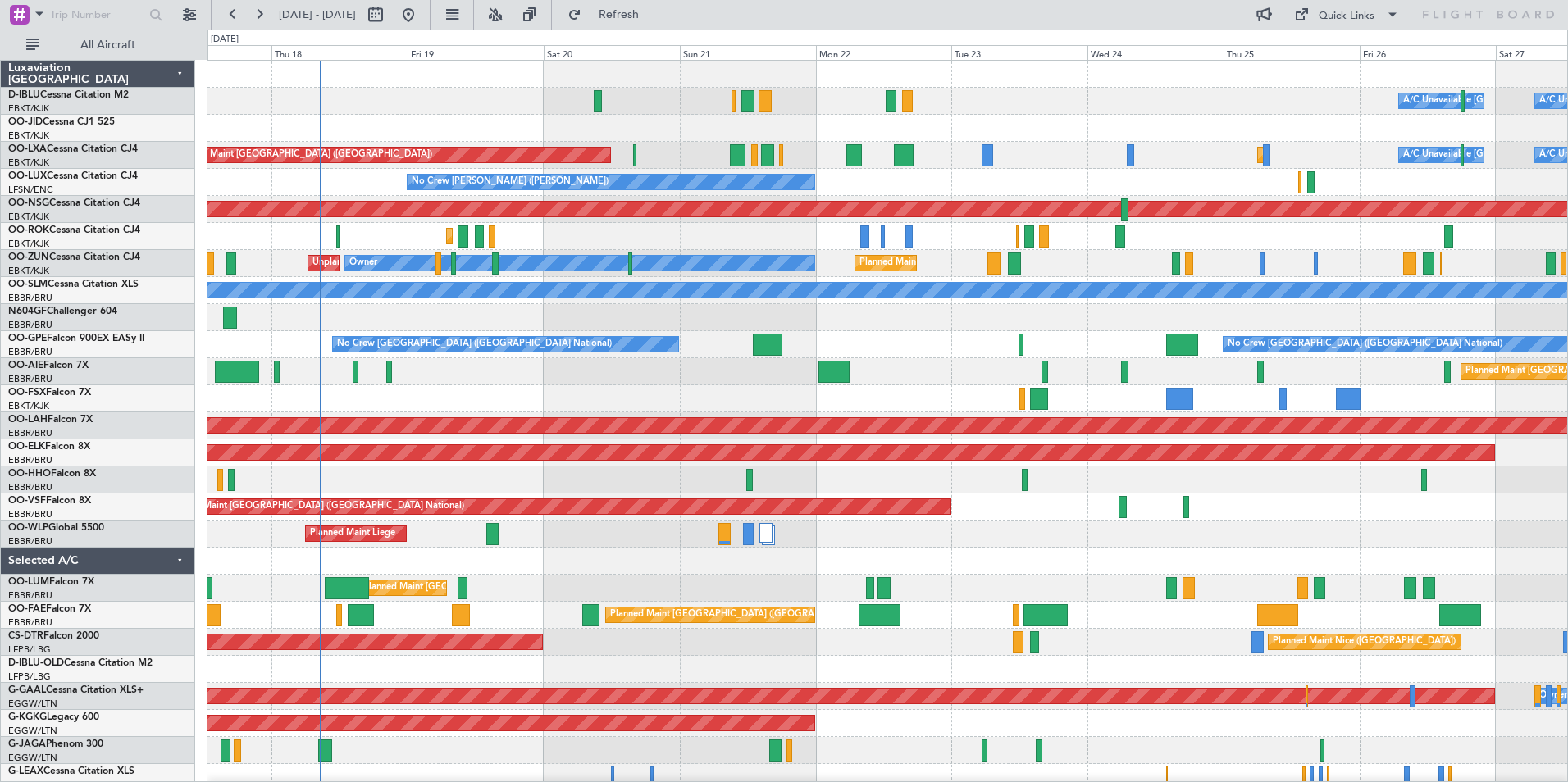
click at [1096, 326] on div at bounding box center [887, 317] width 1360 height 27
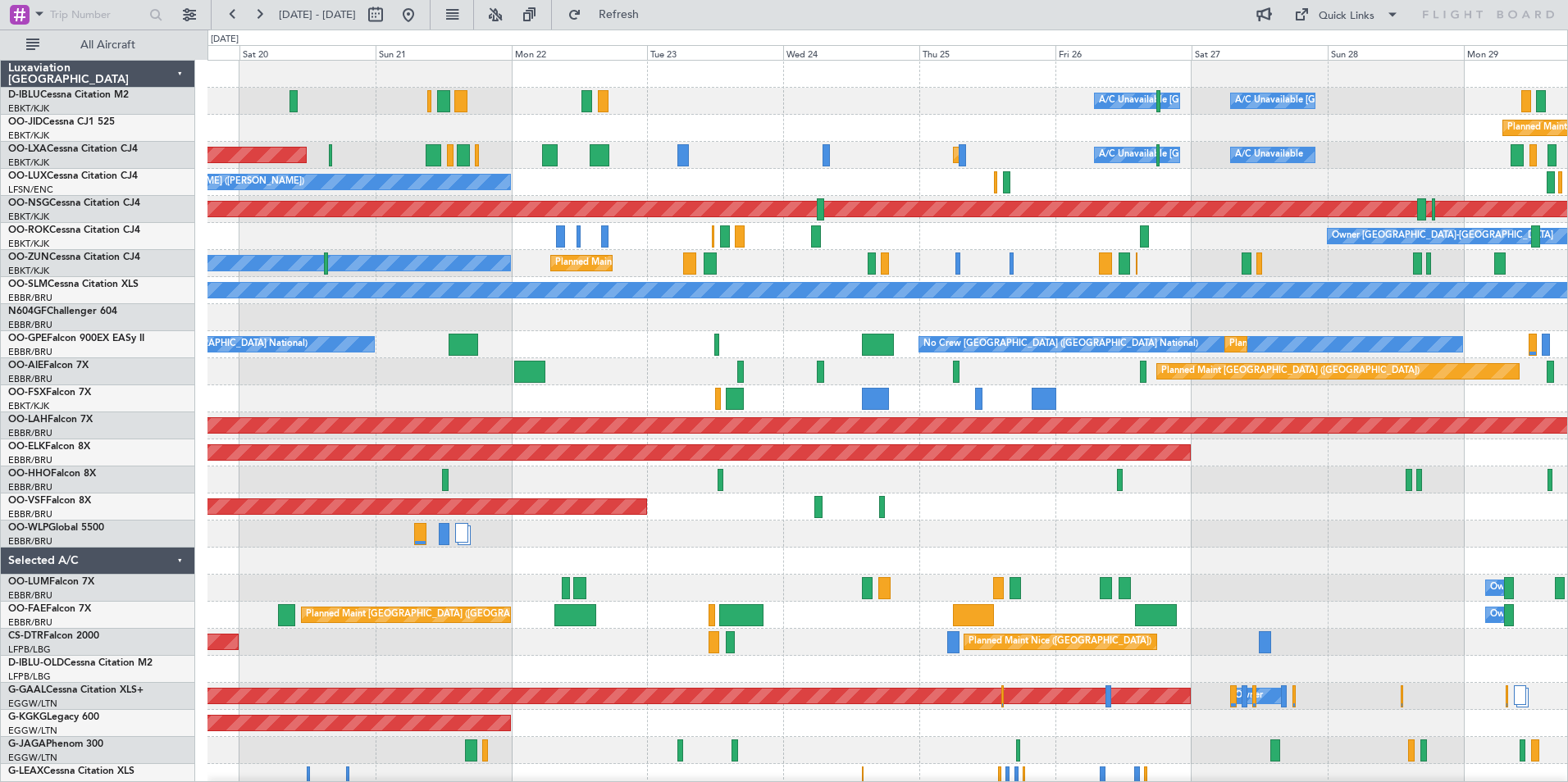
click at [696, 542] on div "A/C Unavailable [GEOGRAPHIC_DATA] ([GEOGRAPHIC_DATA] National) A/C Unavailable …" at bounding box center [887, 601] width 1360 height 1082
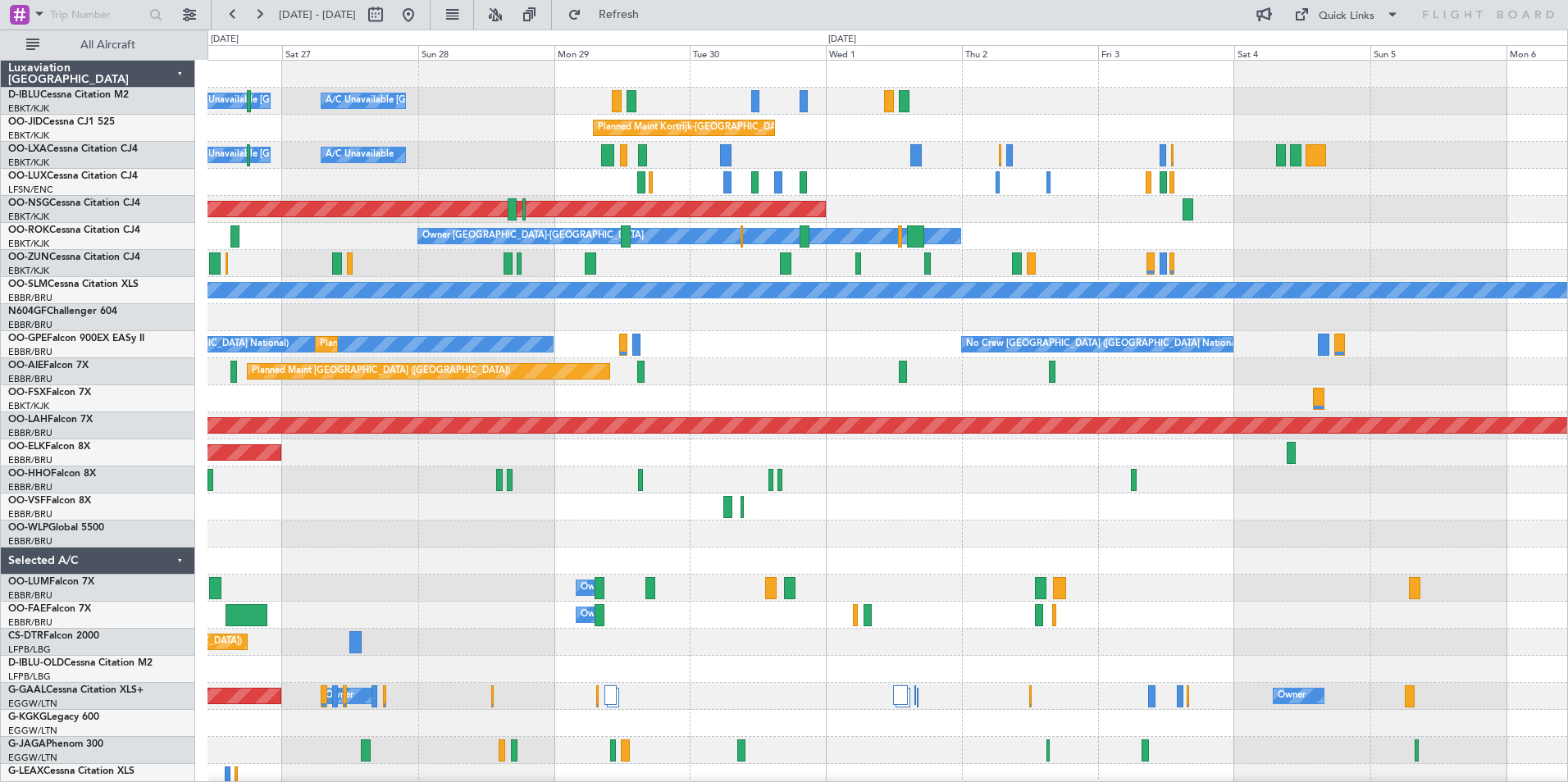
click at [726, 497] on div "A/C Unavailable [GEOGRAPHIC_DATA] ([GEOGRAPHIC_DATA] National) A/C Unavailable …" at bounding box center [887, 601] width 1360 height 1082
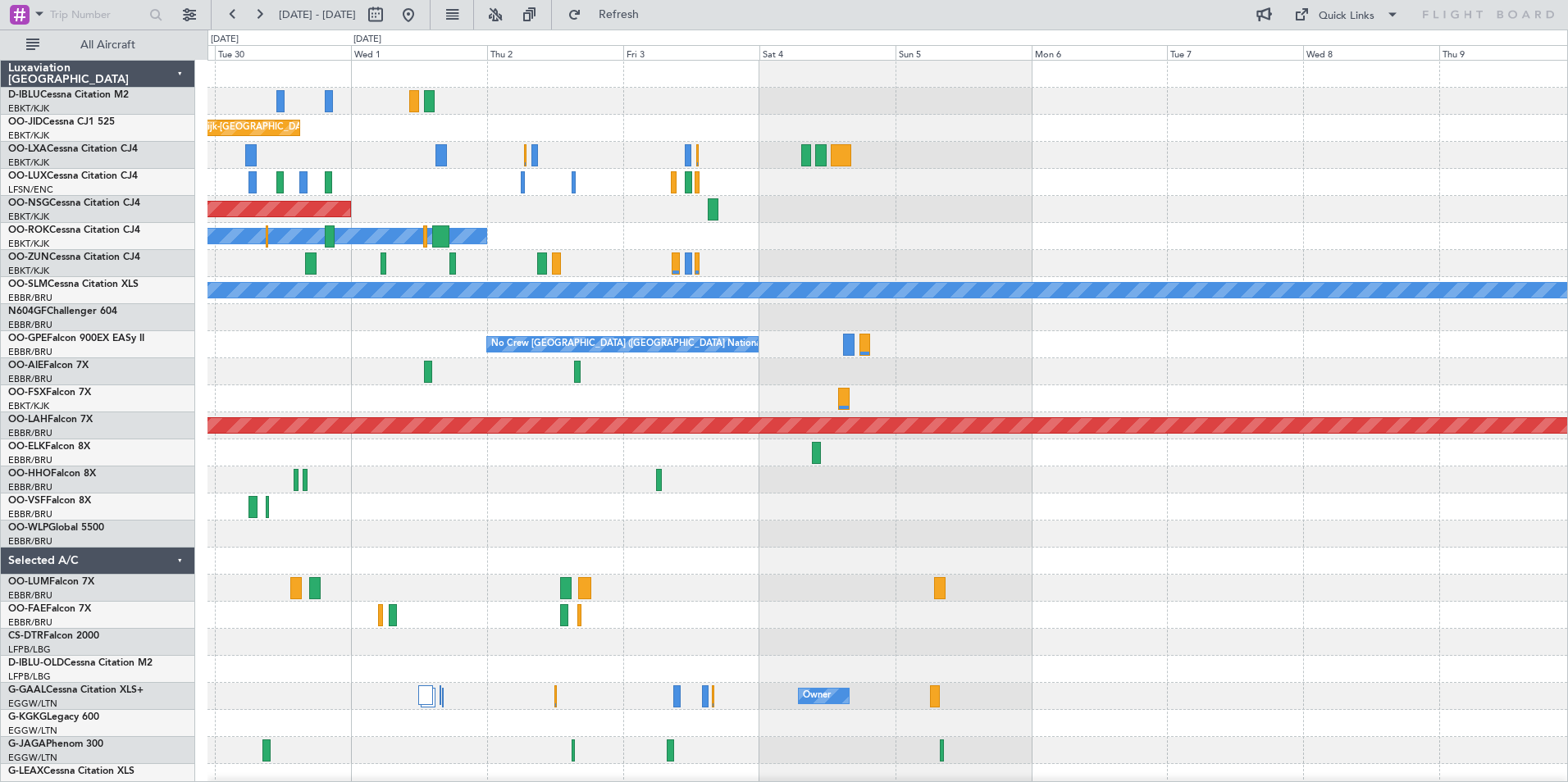
click at [688, 515] on div "A/C Unavailable [GEOGRAPHIC_DATA]-[GEOGRAPHIC_DATA] Planned Maint [GEOGRAPHIC_D…" at bounding box center [887, 601] width 1360 height 1082
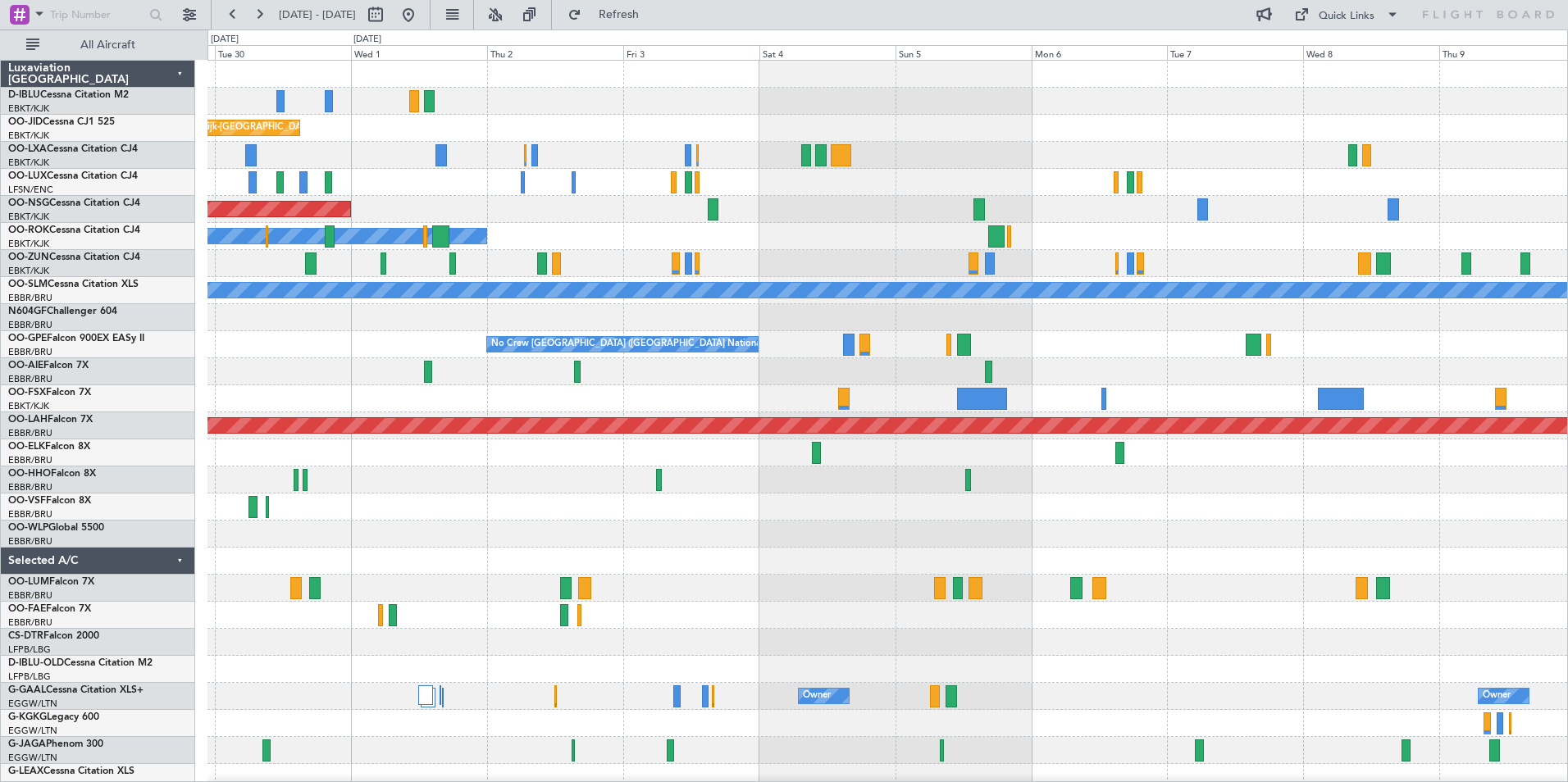
click at [863, 563] on div "A/C Unavailable [GEOGRAPHIC_DATA]-[GEOGRAPHIC_DATA] Planned Maint [GEOGRAPHIC_D…" at bounding box center [887, 575] width 1360 height 1028
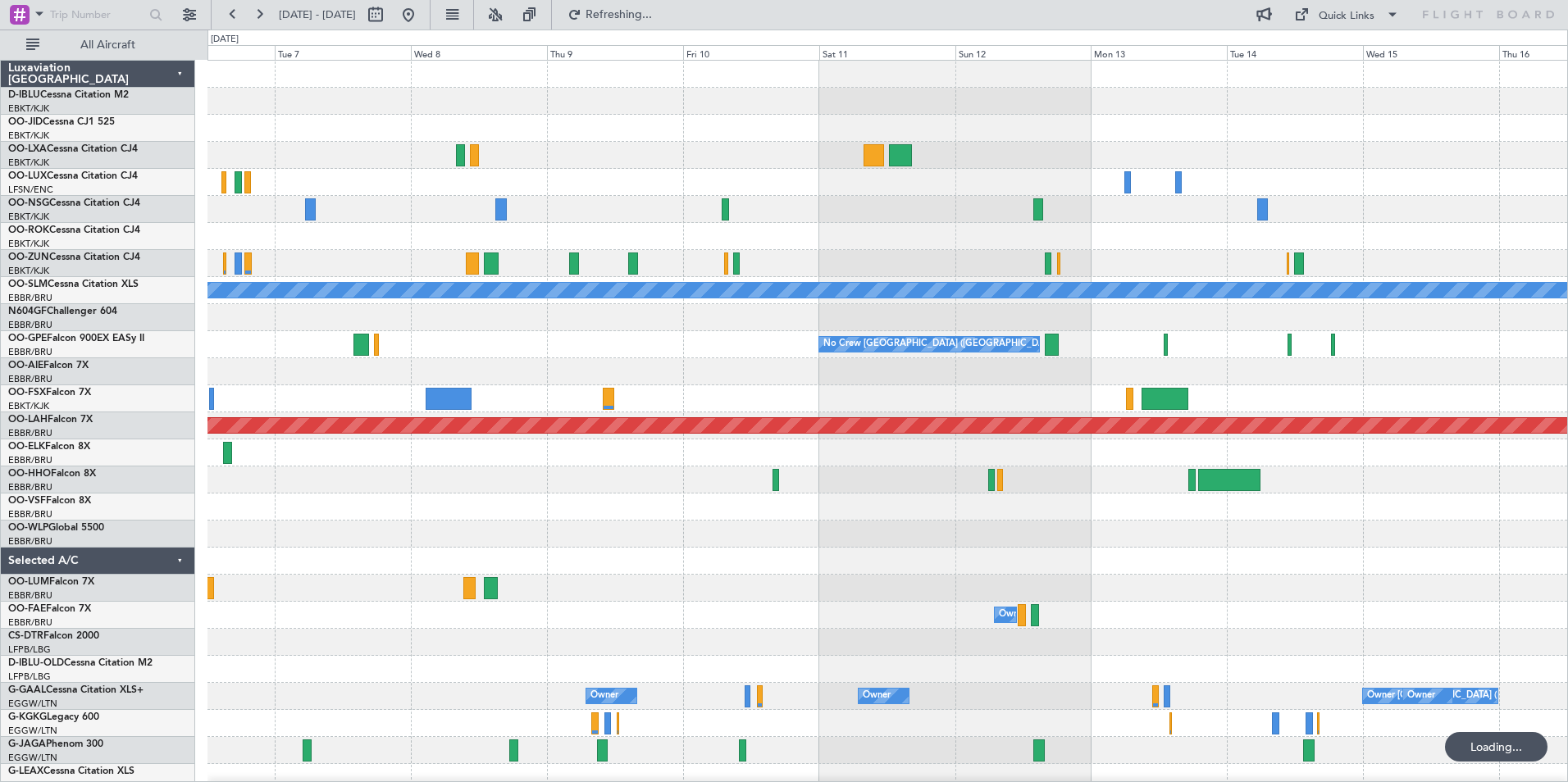
click at [493, 548] on div "A/C Unavailable [GEOGRAPHIC_DATA] No Crew [GEOGRAPHIC_DATA] (Brussels National)…" at bounding box center [887, 575] width 1360 height 1028
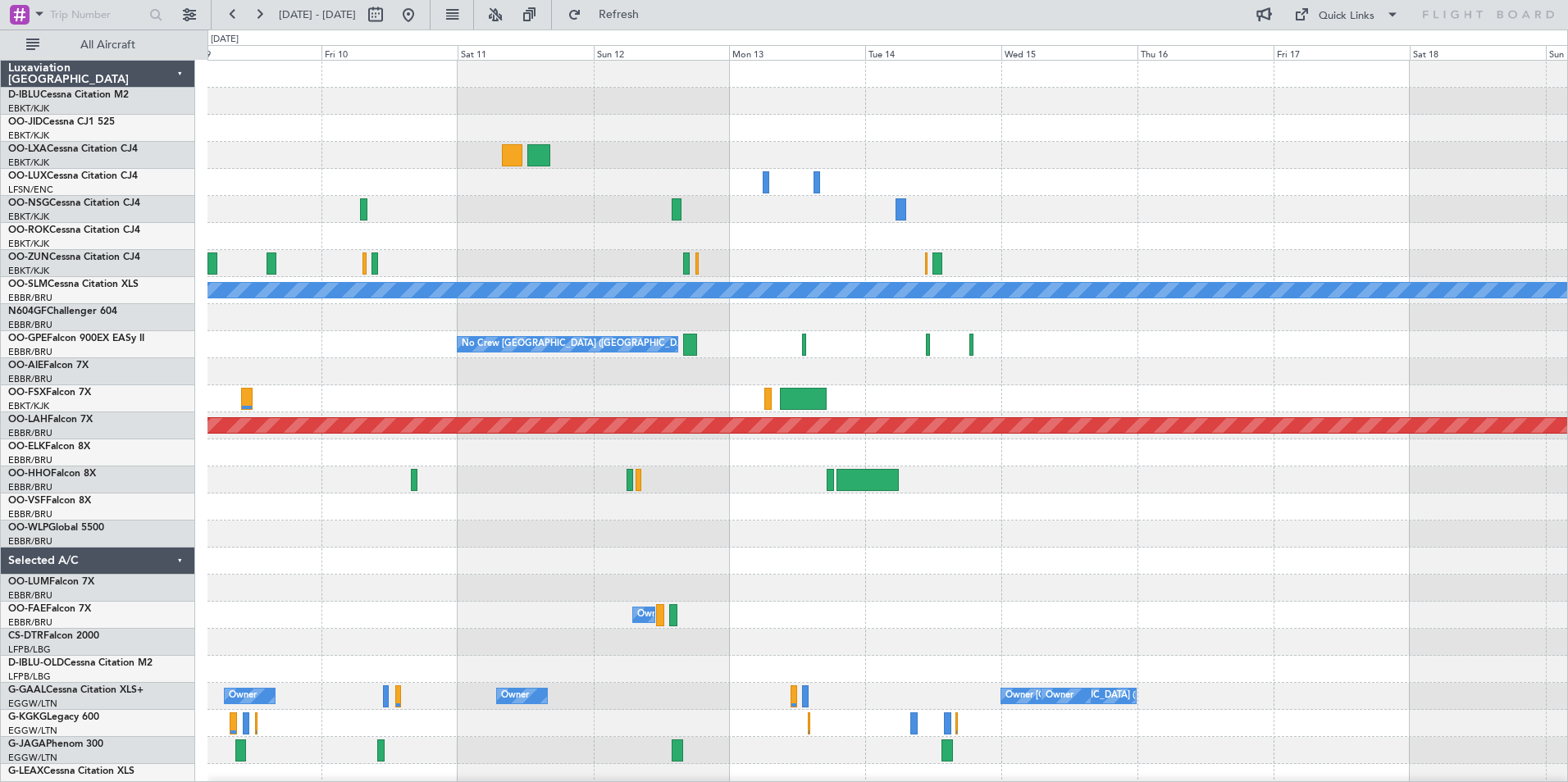
click at [590, 530] on div "A/C Unavailable [GEOGRAPHIC_DATA] No Crew [GEOGRAPHIC_DATA] (Brussels National)…" at bounding box center [887, 575] width 1360 height 1028
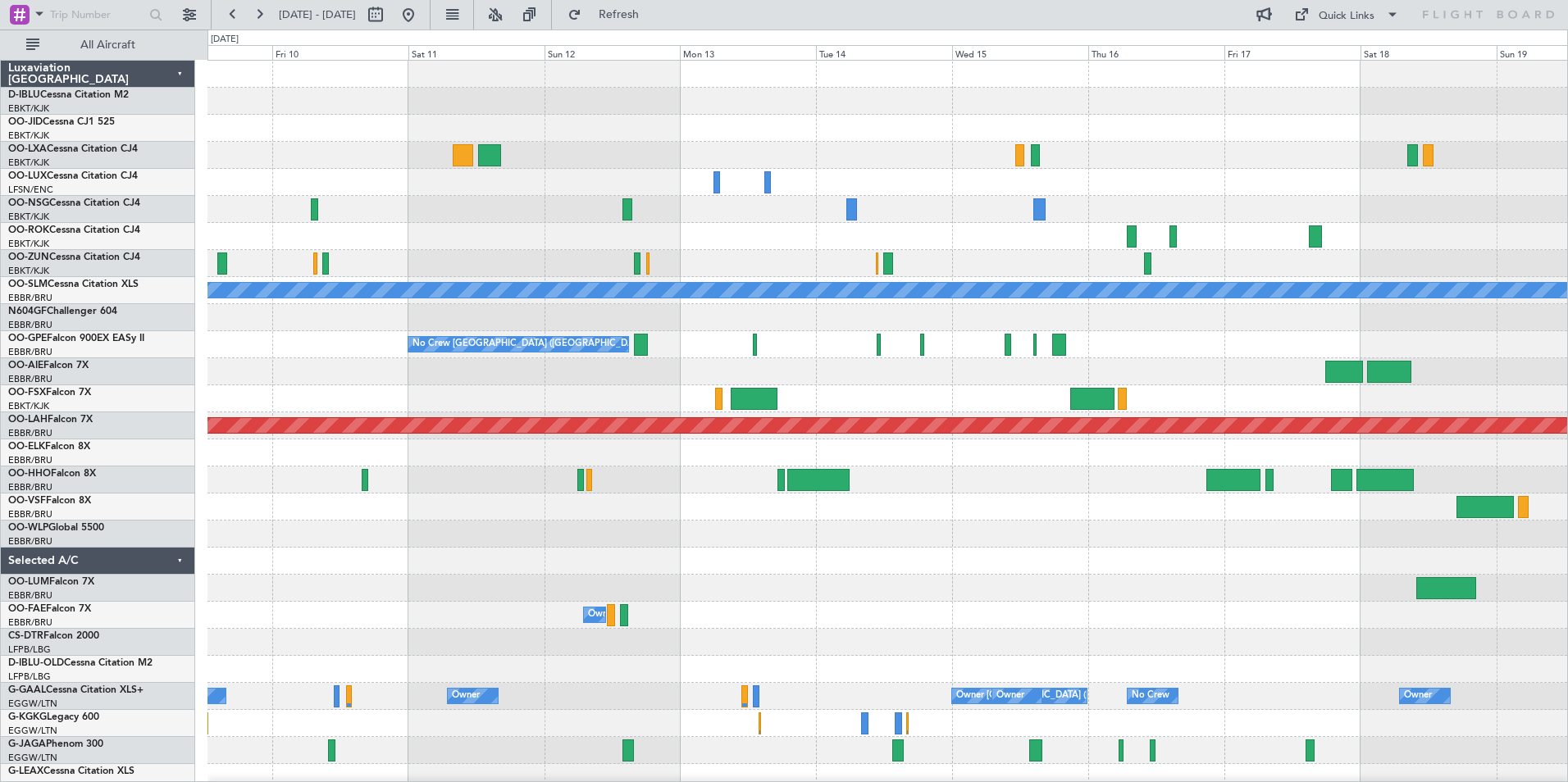
click at [971, 381] on div at bounding box center [887, 372] width 1360 height 27
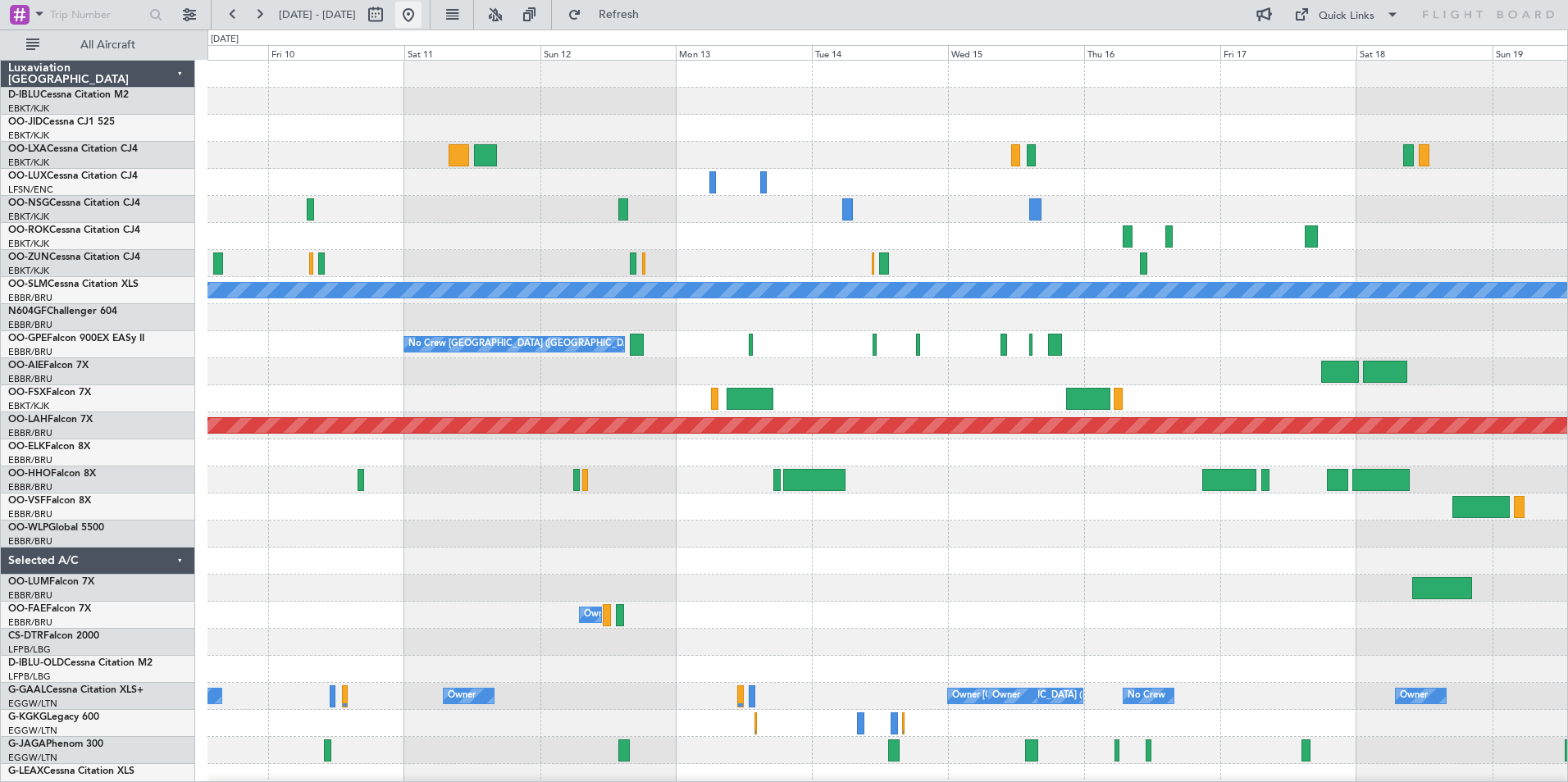
click at [421, 22] on button at bounding box center [409, 15] width 27 height 27
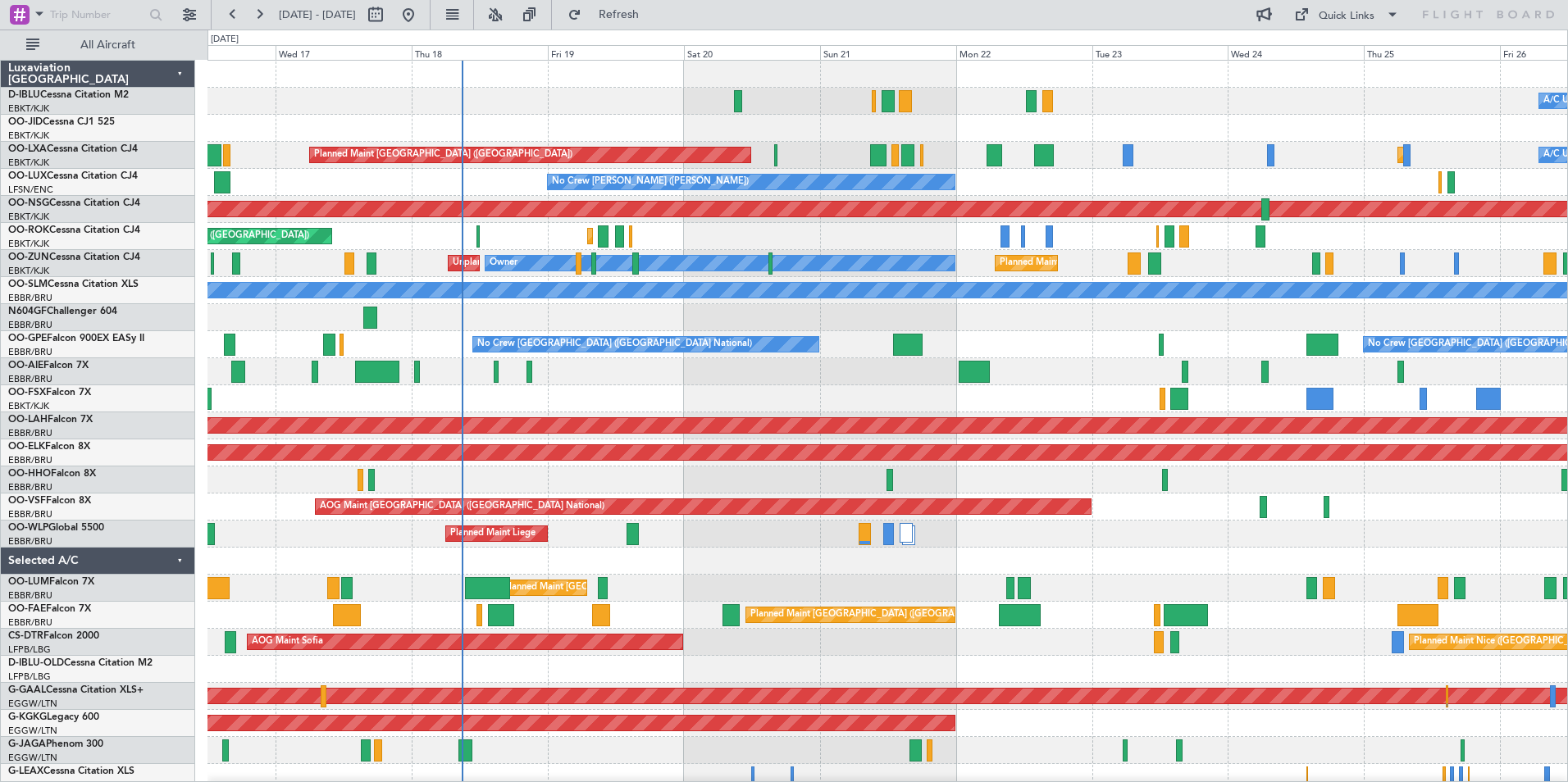
click at [772, 596] on div "A/C Unavailable [GEOGRAPHIC_DATA] ([GEOGRAPHIC_DATA] National) A/C Unavailable …" at bounding box center [887, 601] width 1360 height 1082
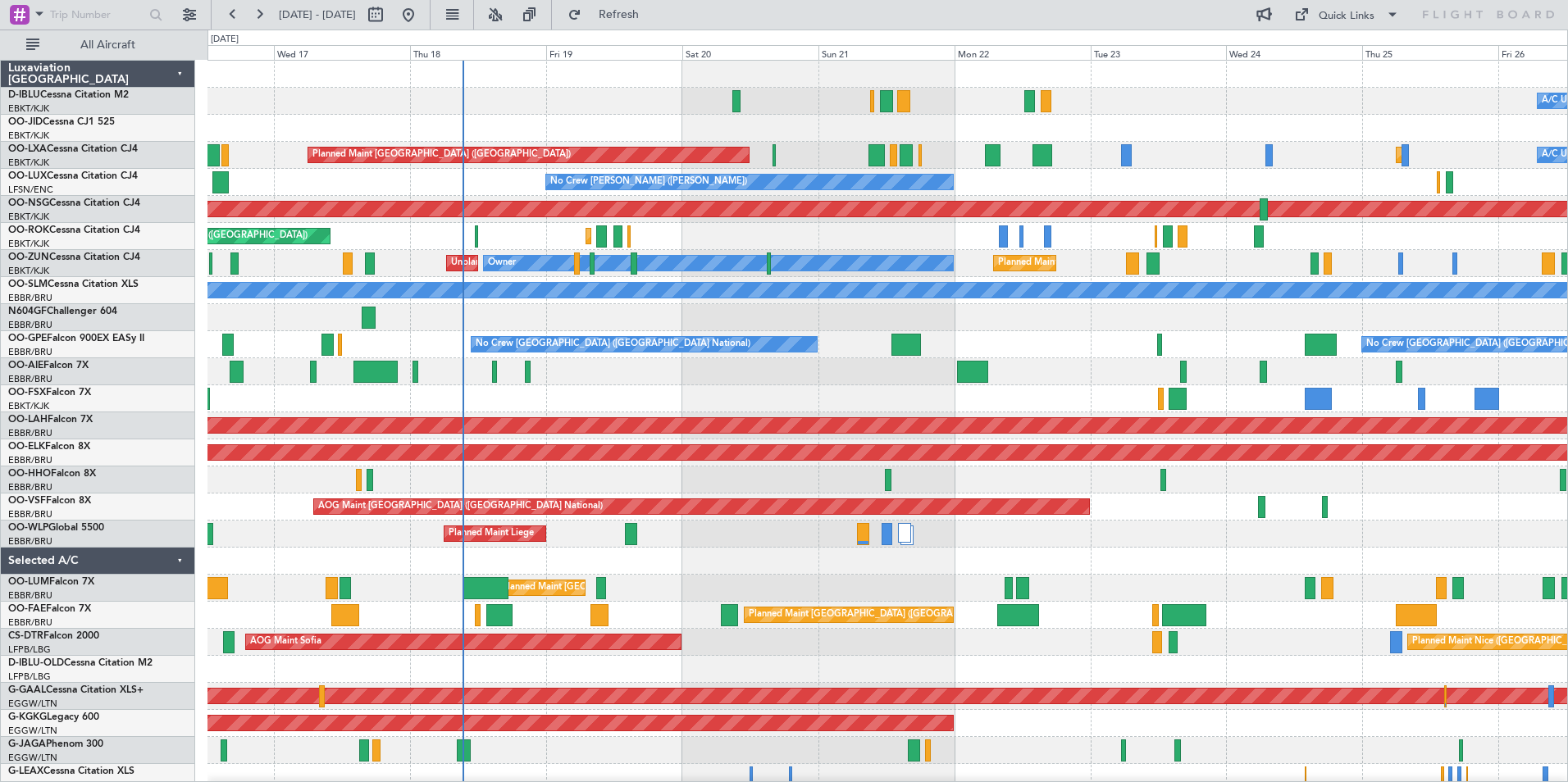
click at [1219, 347] on div "No Crew [GEOGRAPHIC_DATA] ([GEOGRAPHIC_DATA] National) No Crew [GEOGRAPHIC_DATA…" at bounding box center [887, 345] width 1360 height 27
click at [1318, 22] on button "Quick Links" at bounding box center [1346, 15] width 121 height 27
click at [1333, 52] on button "Trip Builder" at bounding box center [1347, 54] width 123 height 40
click at [1036, 347] on div "No Crew [GEOGRAPHIC_DATA] ([GEOGRAPHIC_DATA] National) No Crew [GEOGRAPHIC_DATA…" at bounding box center [887, 345] width 1360 height 27
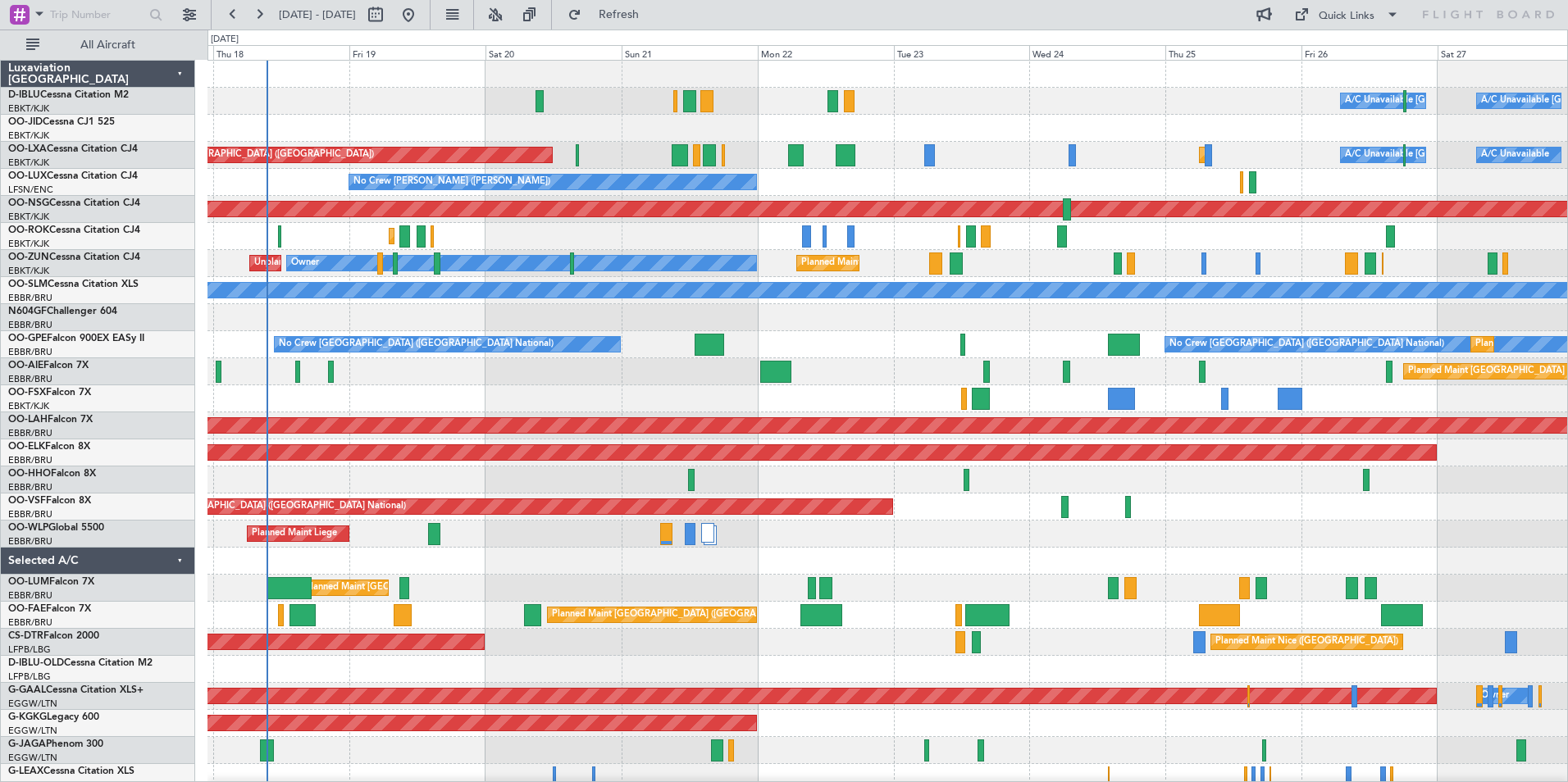
click at [988, 543] on div "Planned Maint Liege" at bounding box center [887, 534] width 1360 height 27
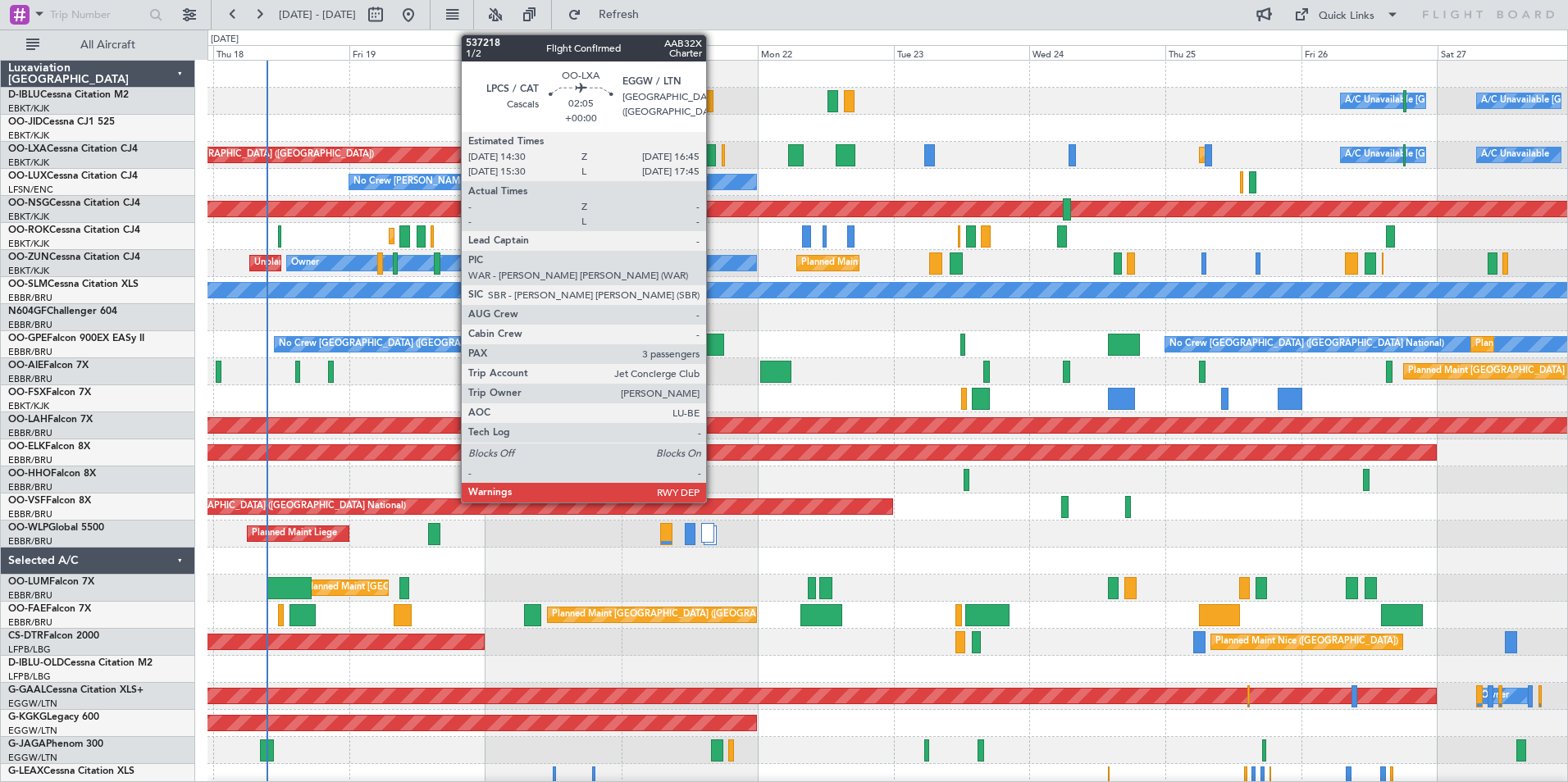
click at [714, 153] on div at bounding box center [709, 154] width 13 height 22
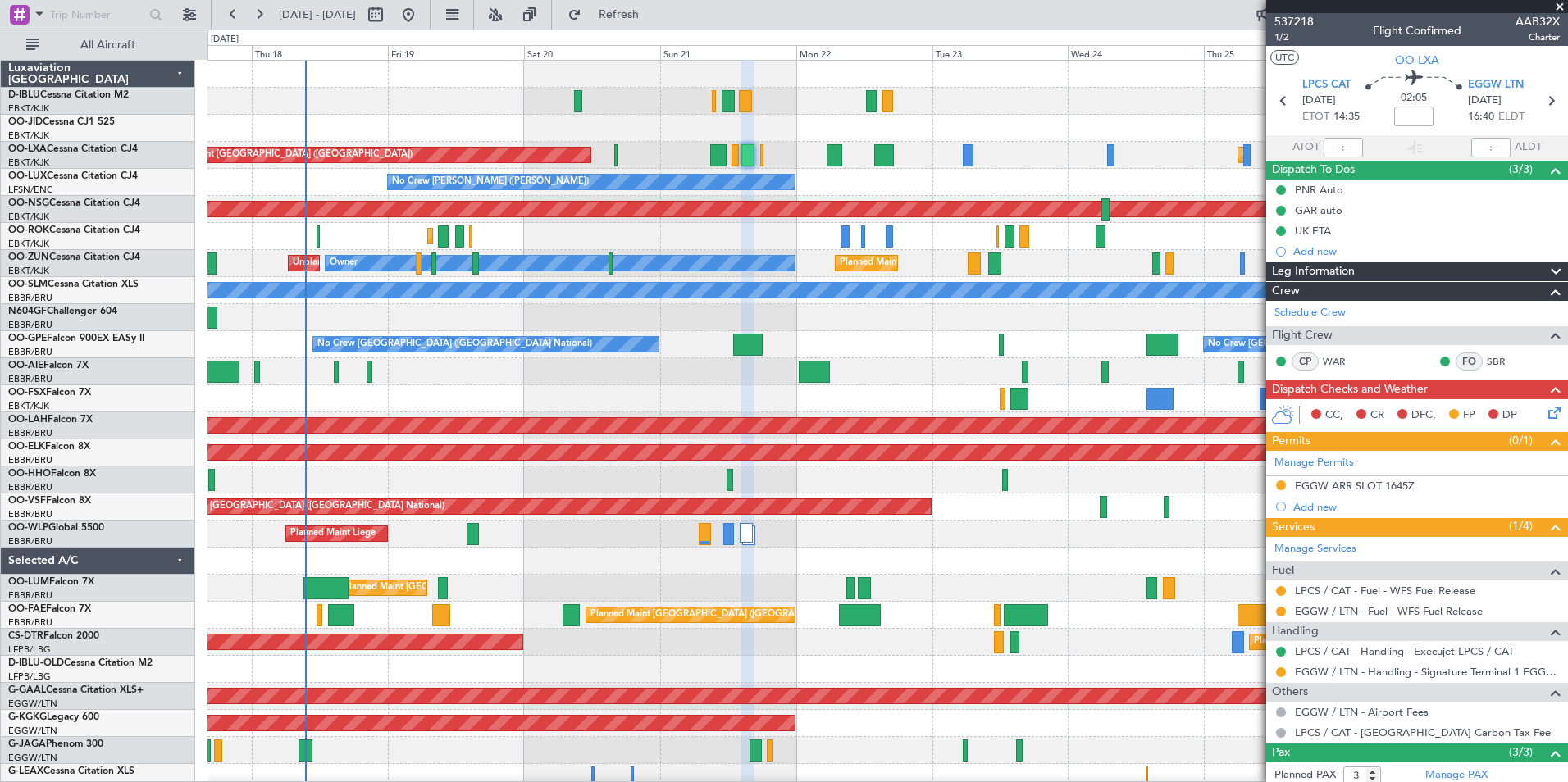
click at [537, 409] on div "AOG Maint Kortrijk-[GEOGRAPHIC_DATA]" at bounding box center [887, 399] width 1360 height 27
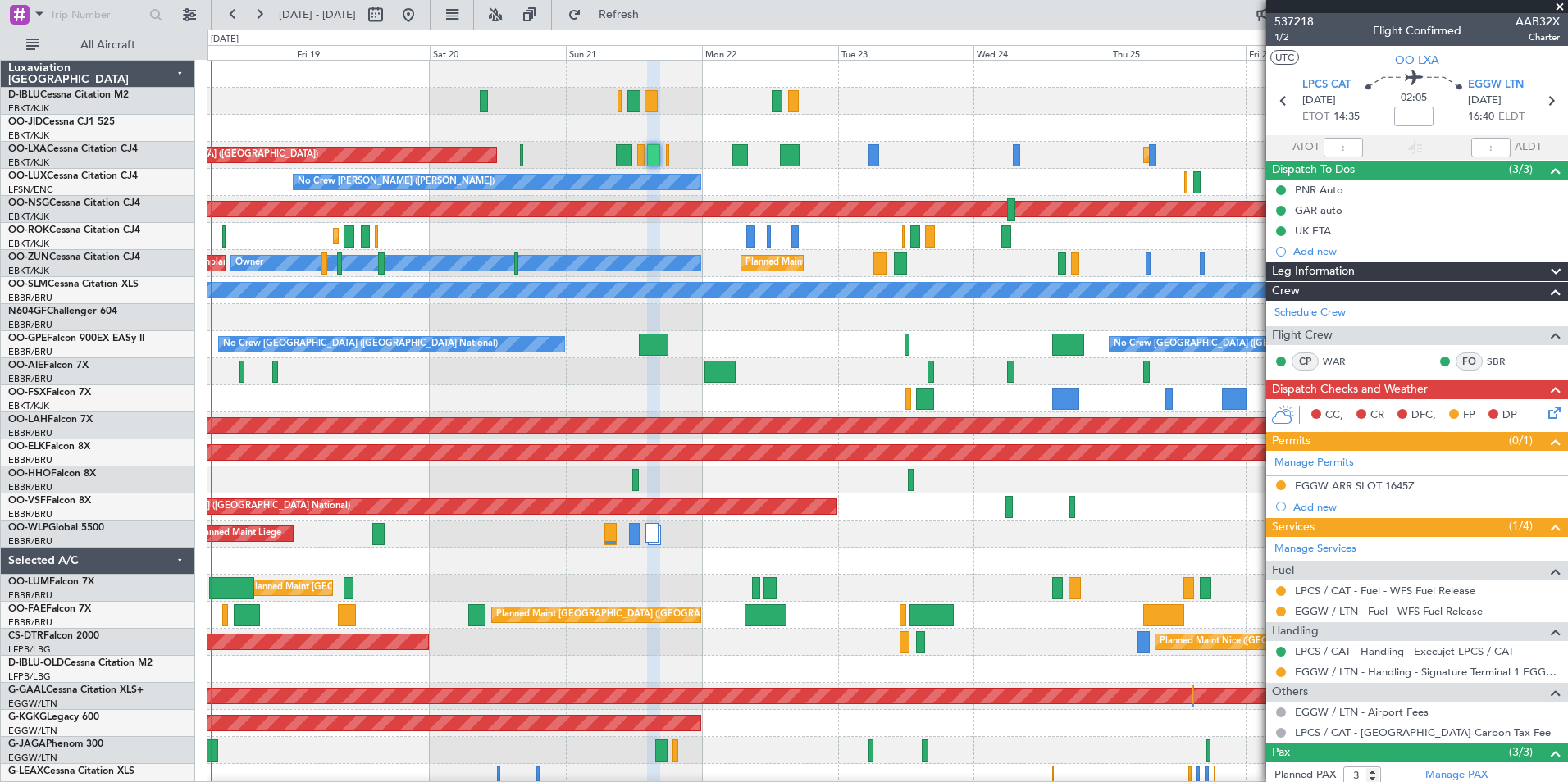
click at [1123, 574] on div "A/C Unavailable [GEOGRAPHIC_DATA] ([GEOGRAPHIC_DATA] National) A/C Unavailable …" at bounding box center [887, 575] width 1360 height 1028
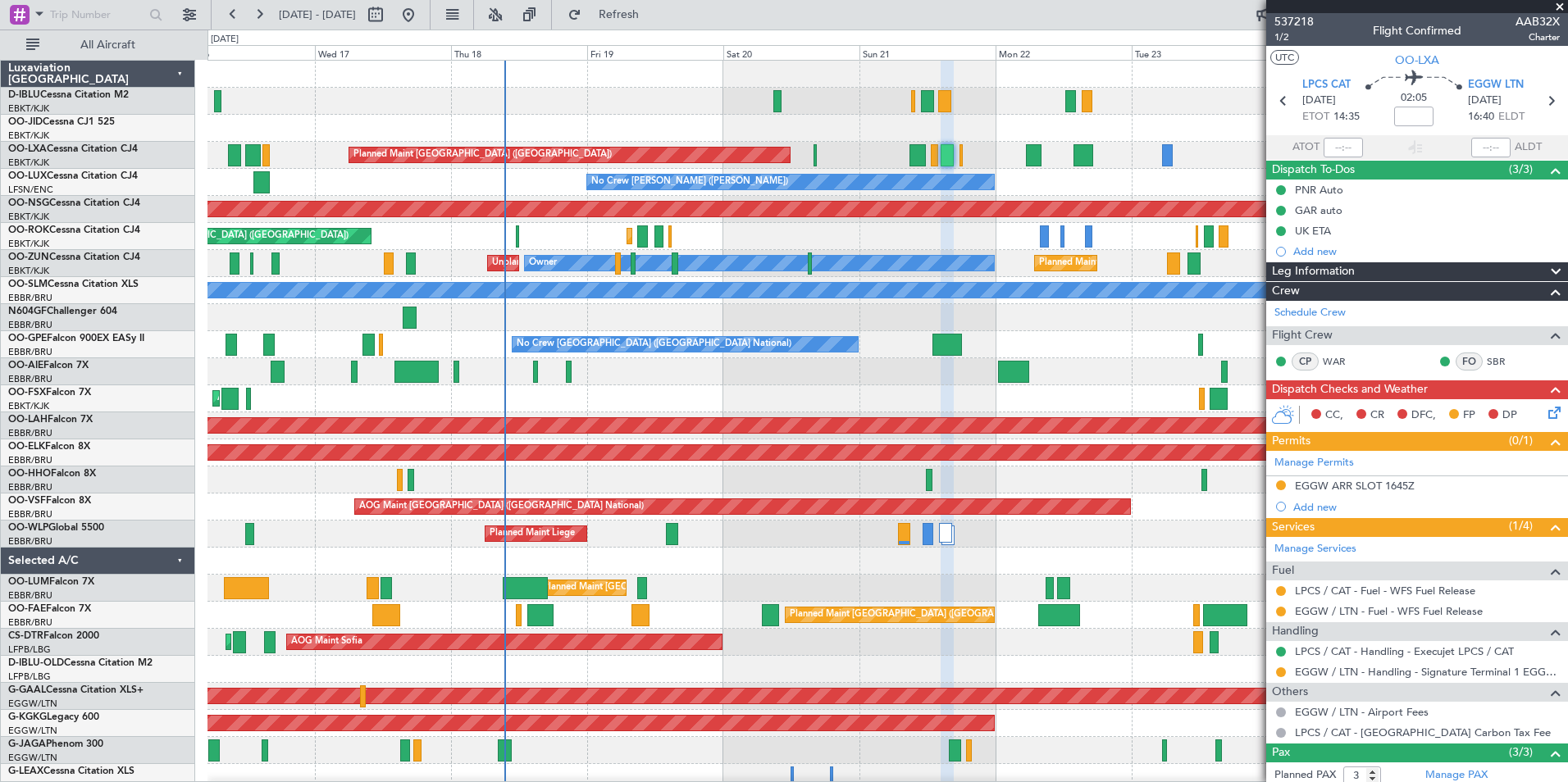
click at [1061, 544] on div "A/C Unavailable [GEOGRAPHIC_DATA] ([GEOGRAPHIC_DATA] National) A/C Unavailable …" at bounding box center [887, 575] width 1360 height 1028
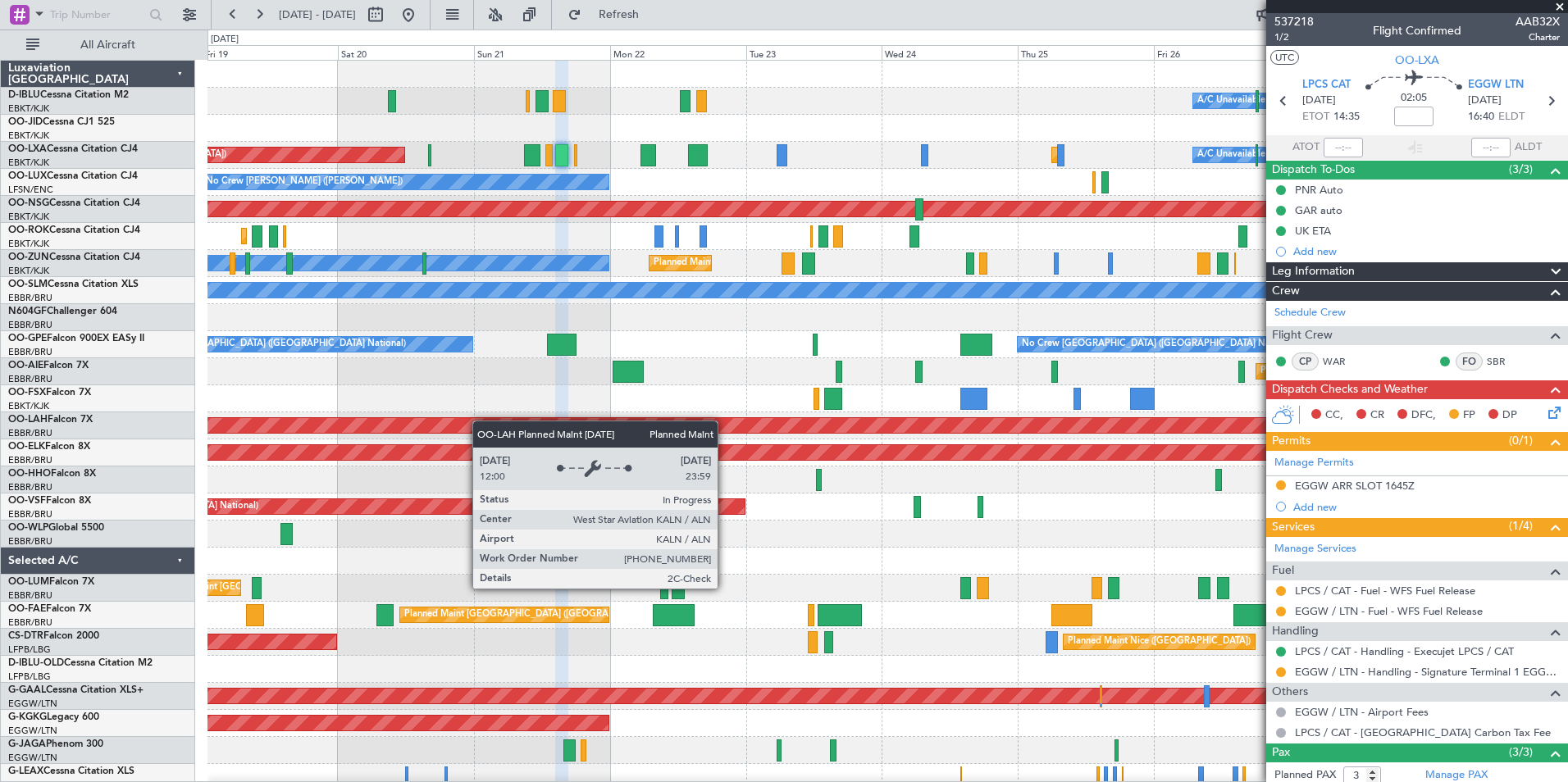
click at [372, 423] on div "A/C Unavailable [GEOGRAPHIC_DATA] ([GEOGRAPHIC_DATA] National) A/C Unavailable …" at bounding box center [887, 601] width 1360 height 1082
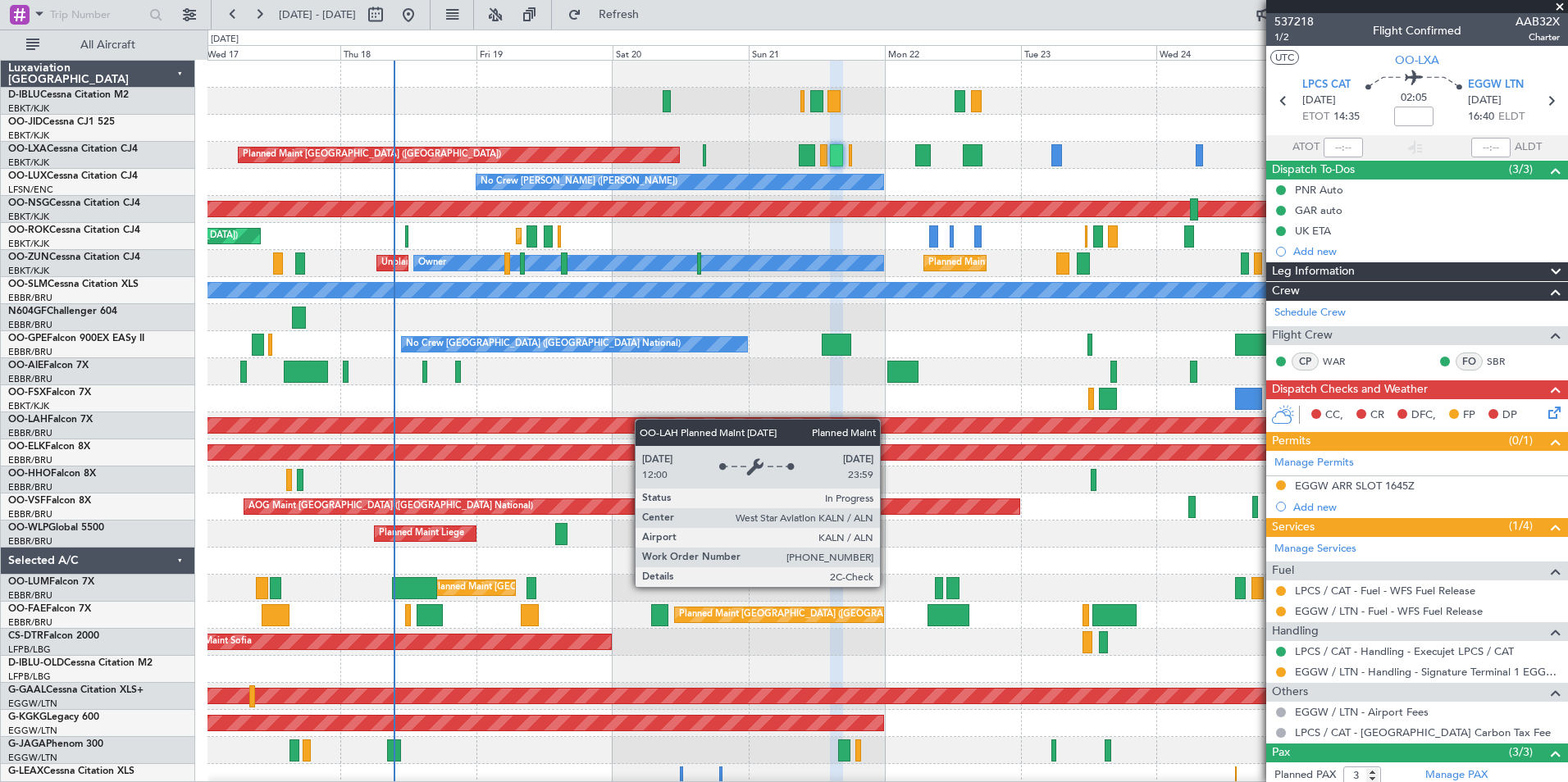
click at [852, 432] on div "A/C Unavailable [GEOGRAPHIC_DATA] ([GEOGRAPHIC_DATA] National) A/C Unavailable …" at bounding box center [887, 575] width 1360 height 1028
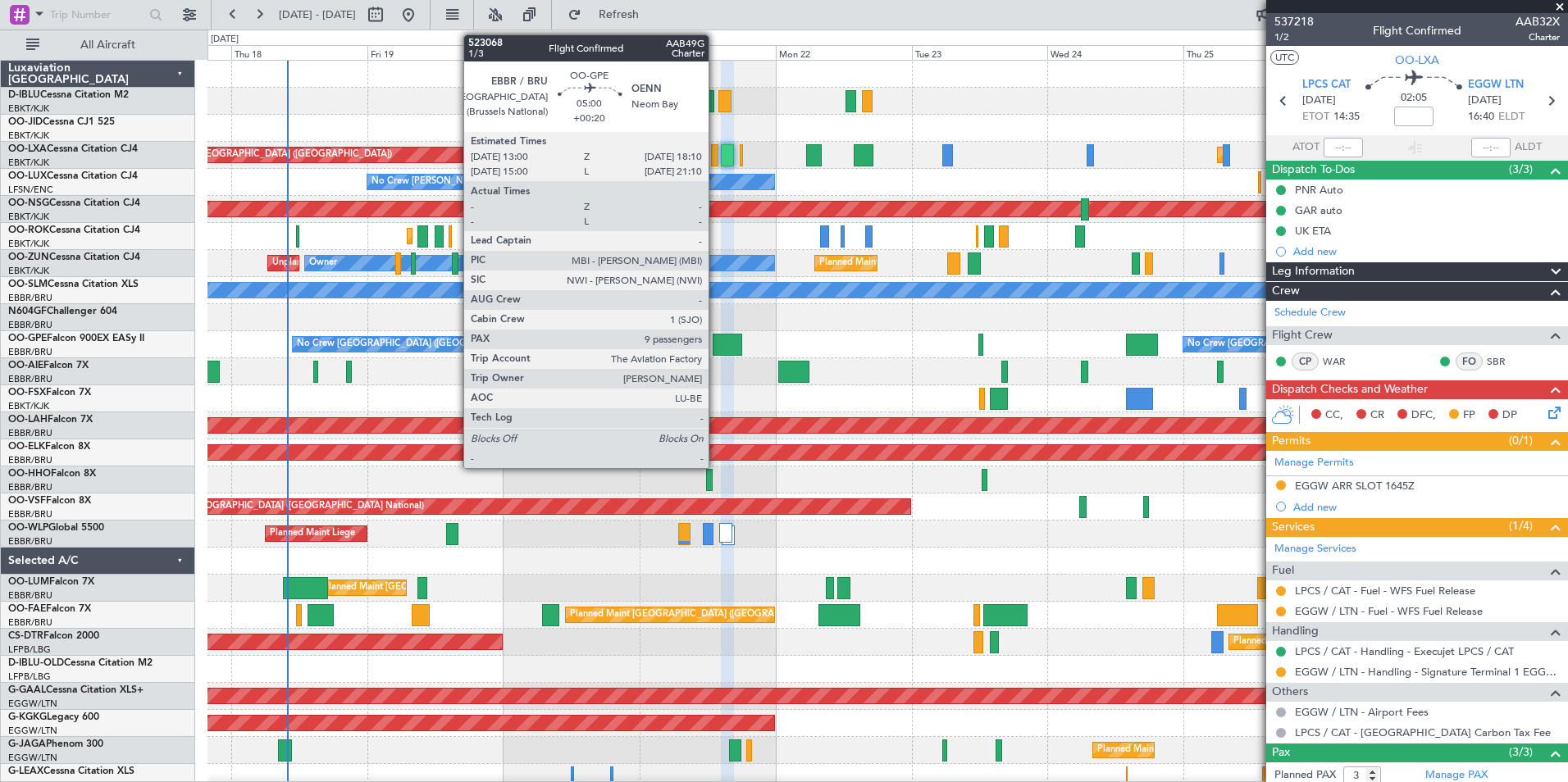
click at [718, 347] on div at bounding box center [727, 345] width 29 height 22
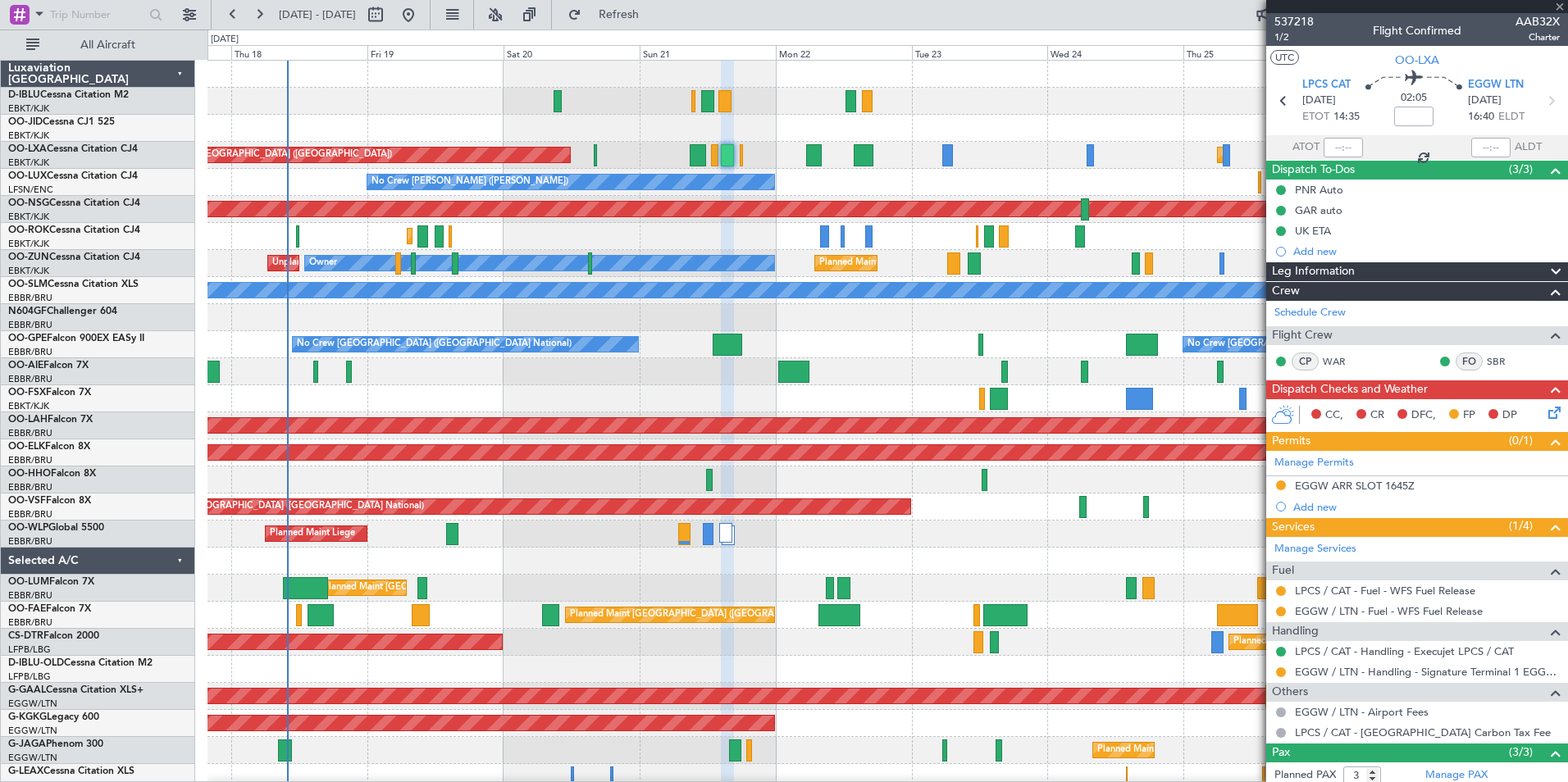
type input "+00:20"
type input "9"
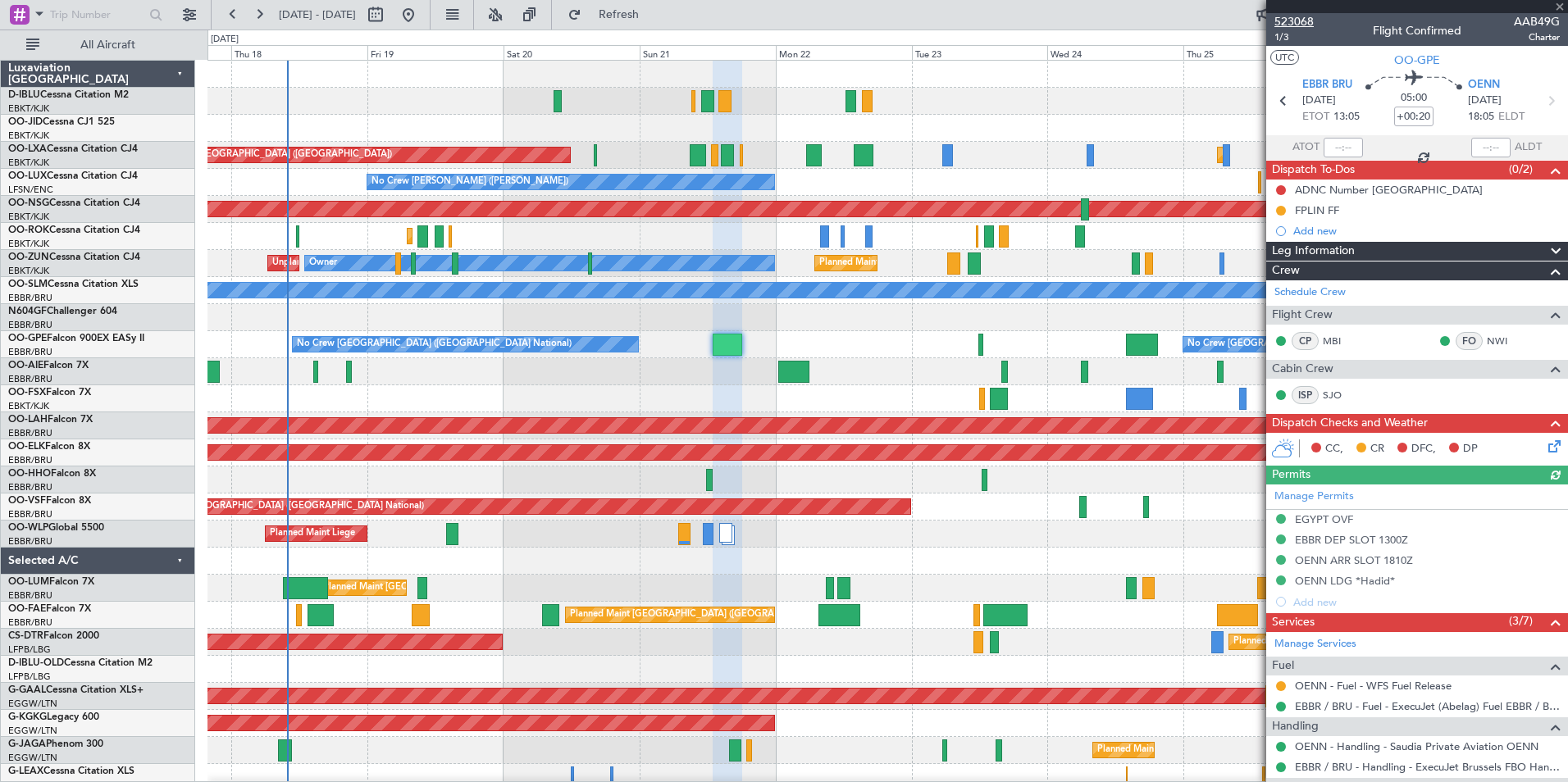
click at [1287, 19] on span "523068" at bounding box center [1294, 22] width 40 height 17
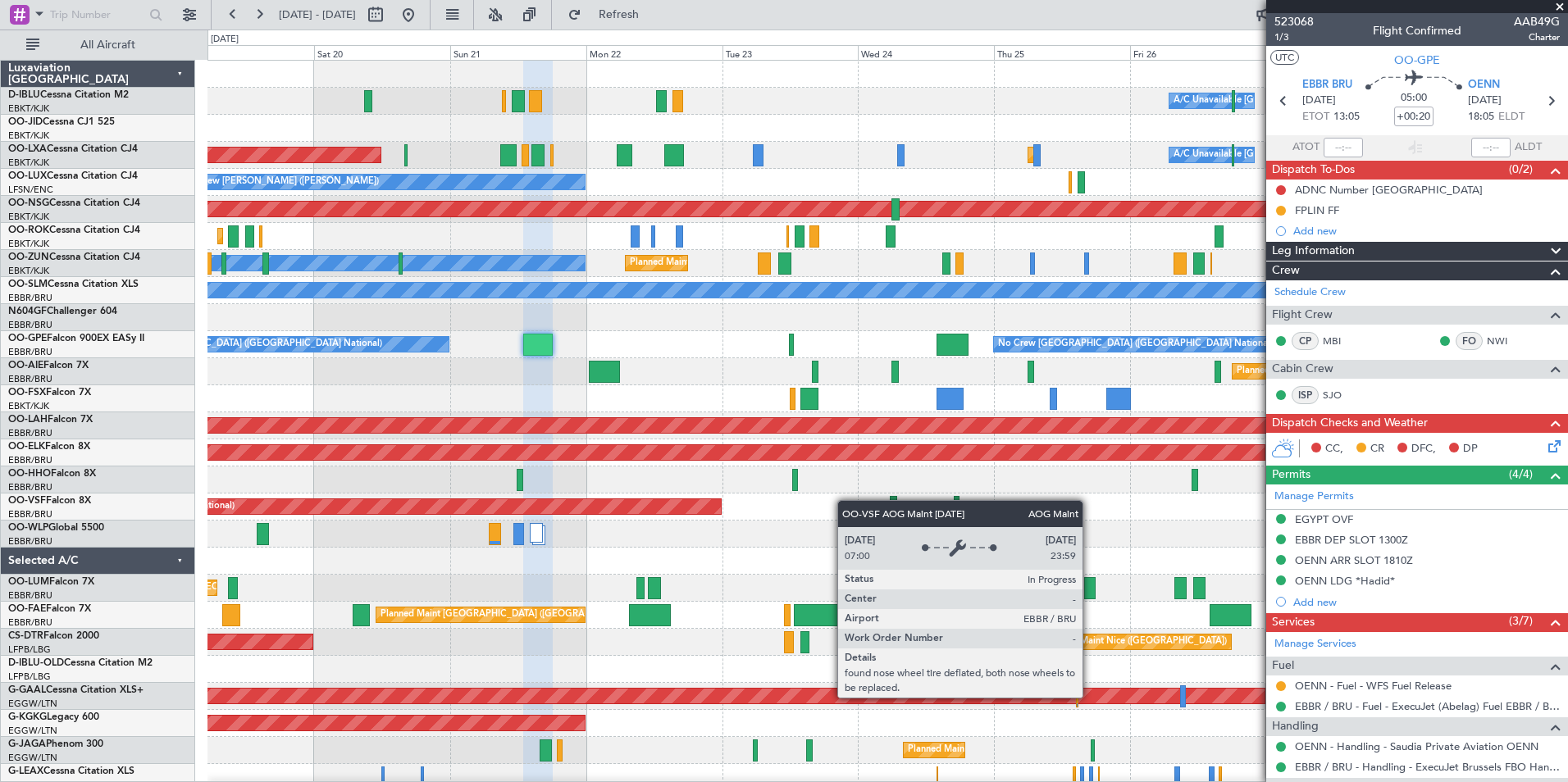
click at [698, 511] on div "A/C Unavailable [GEOGRAPHIC_DATA] ([GEOGRAPHIC_DATA] National) A/C Unavailable …" at bounding box center [887, 601] width 1360 height 1082
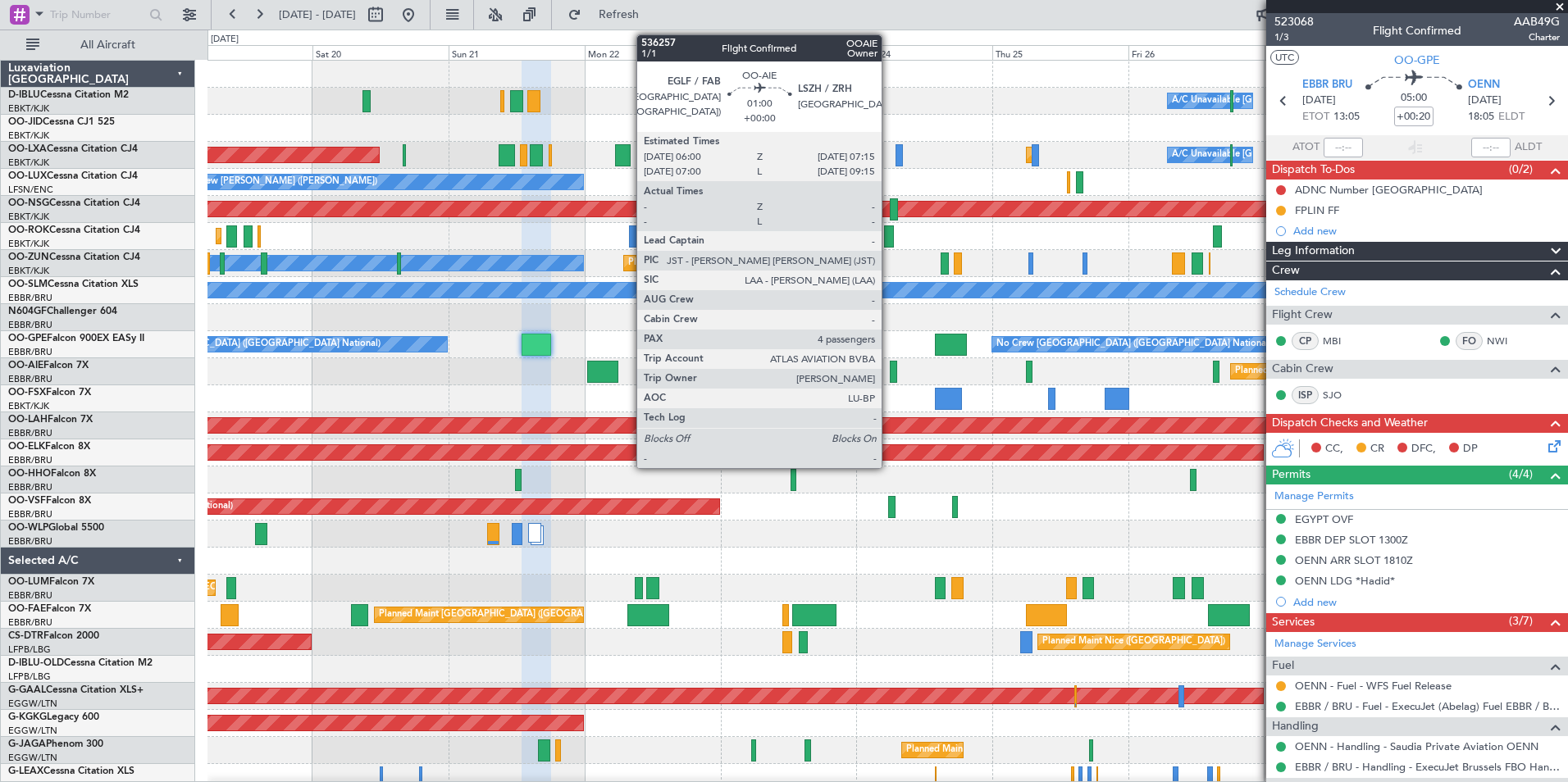
click at [890, 366] on div at bounding box center [894, 371] width 8 height 22
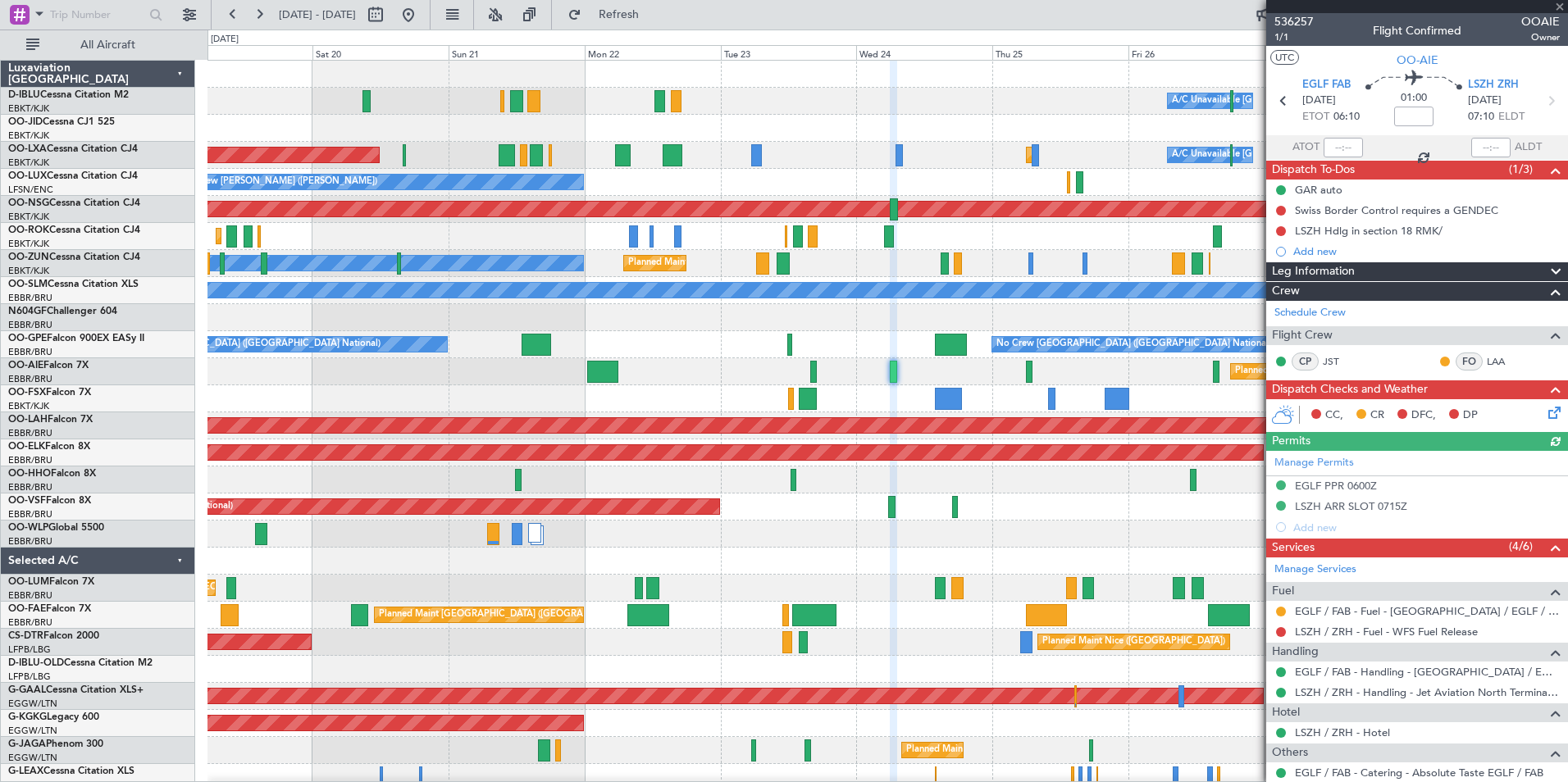
scroll to position [211, 0]
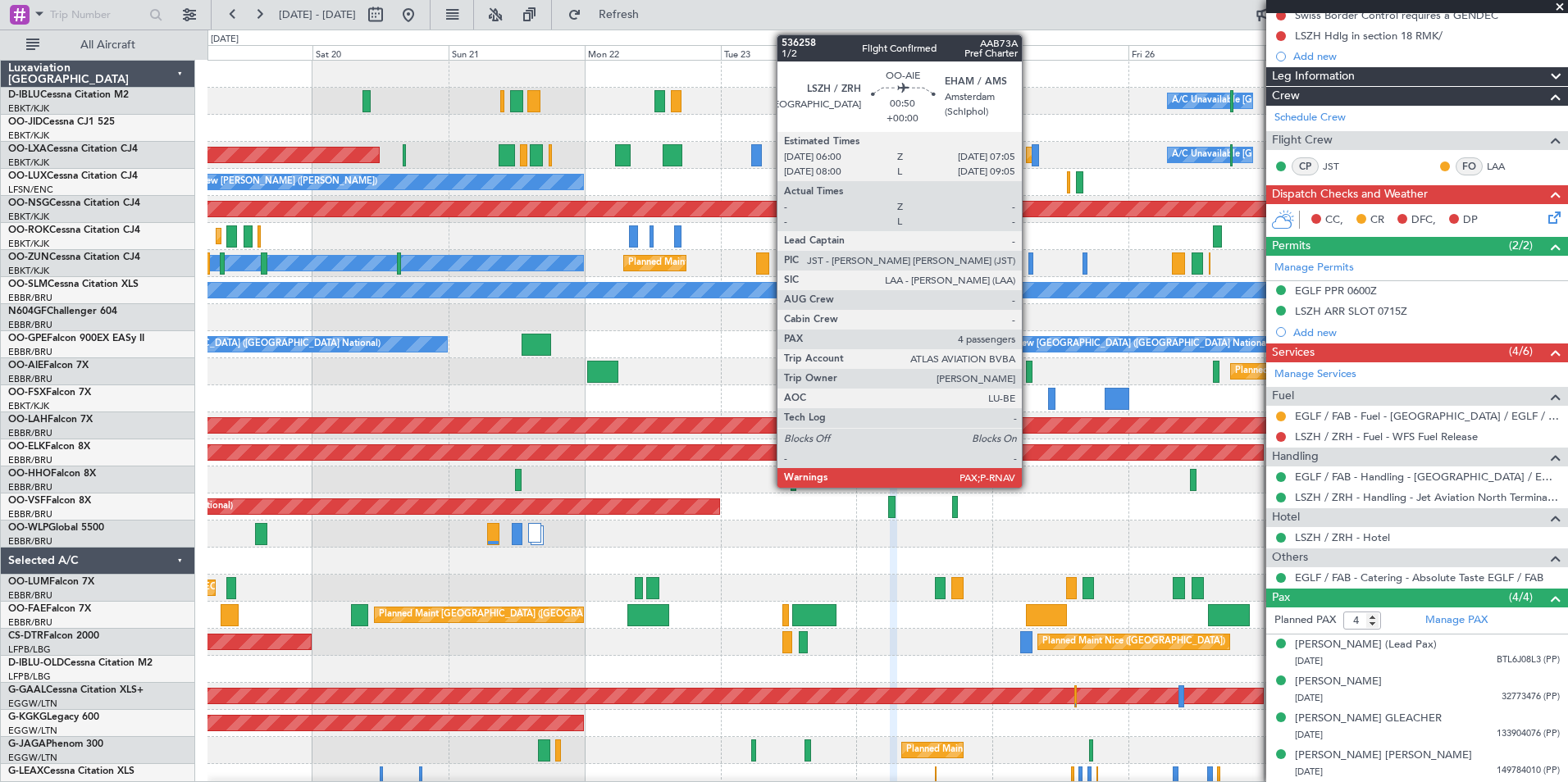
click at [1029, 367] on div at bounding box center [1029, 371] width 7 height 22
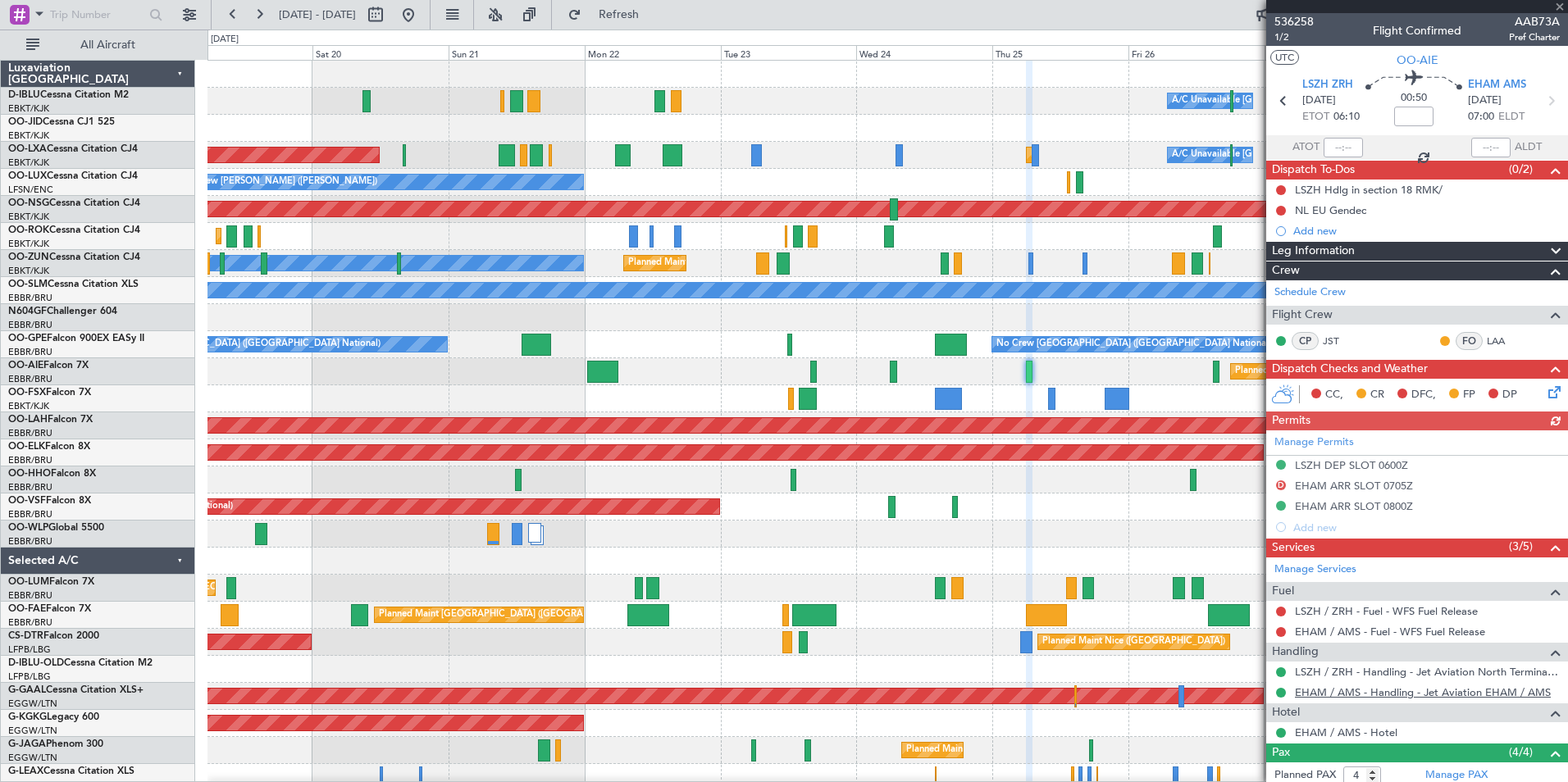
scroll to position [170, 0]
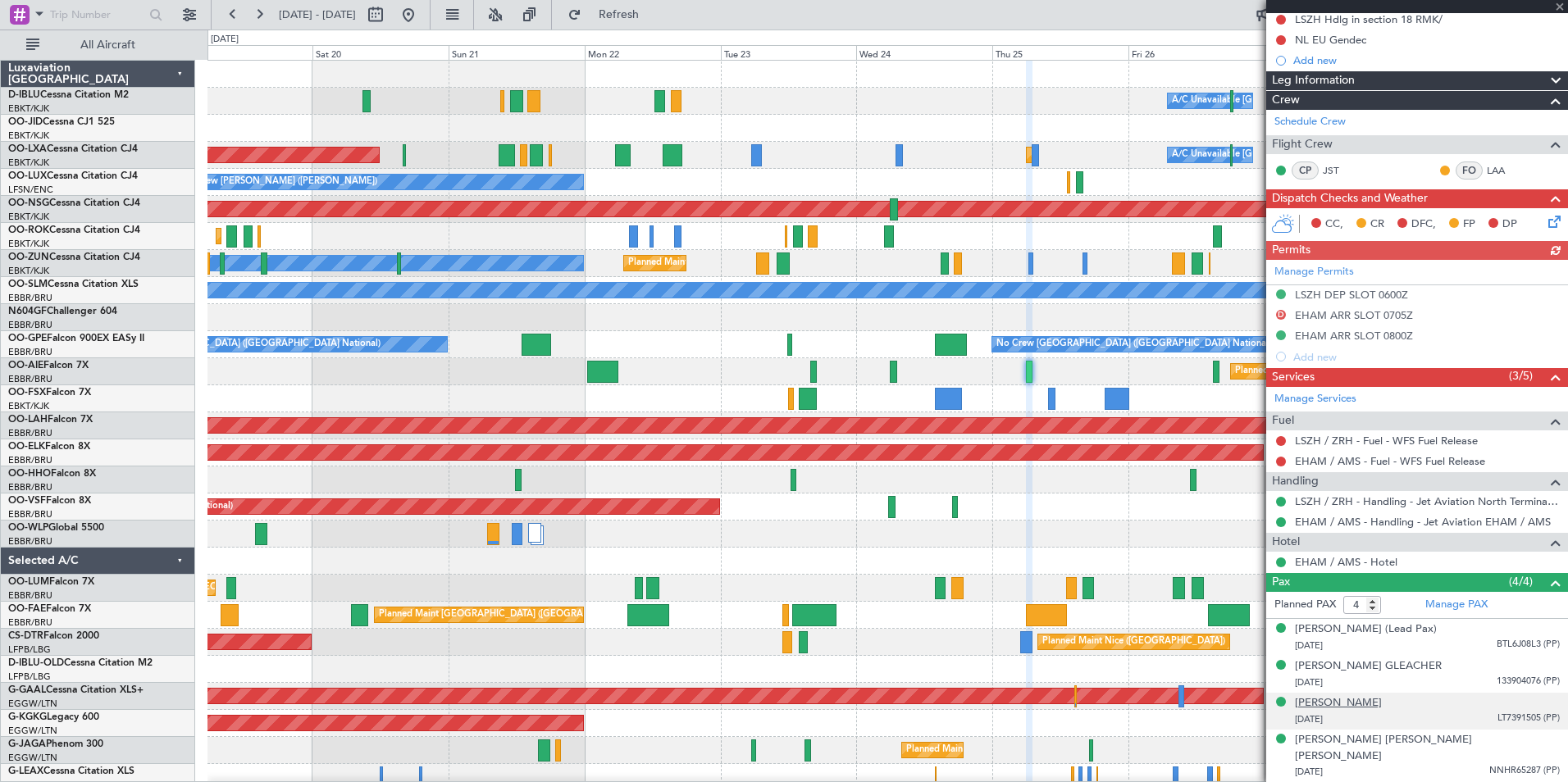
click at [1363, 712] on div "[PERSON_NAME]" at bounding box center [1339, 703] width 87 height 16
click at [1350, 712] on div "[PERSON_NAME]" at bounding box center [1339, 703] width 87 height 16
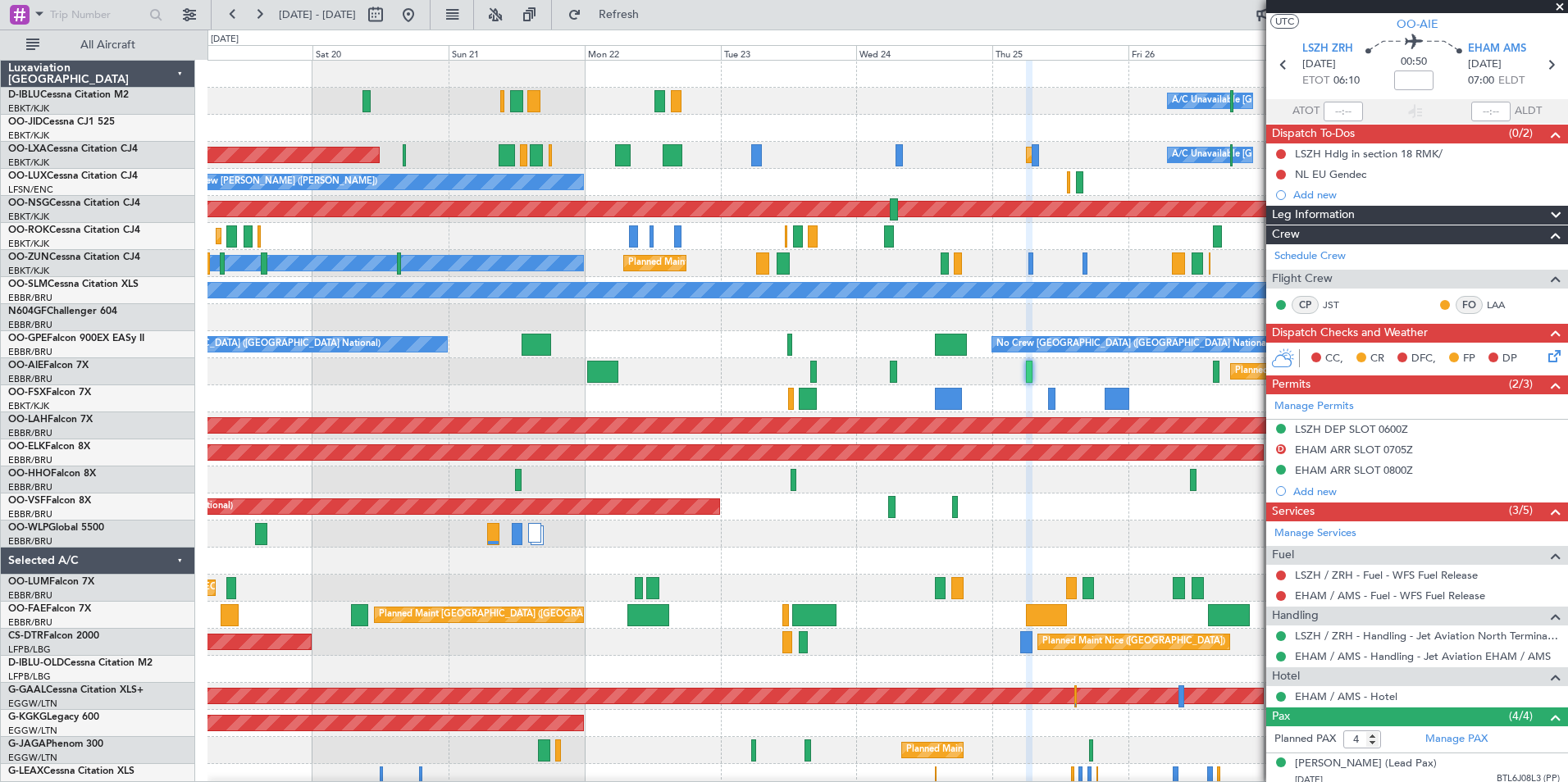
scroll to position [0, 0]
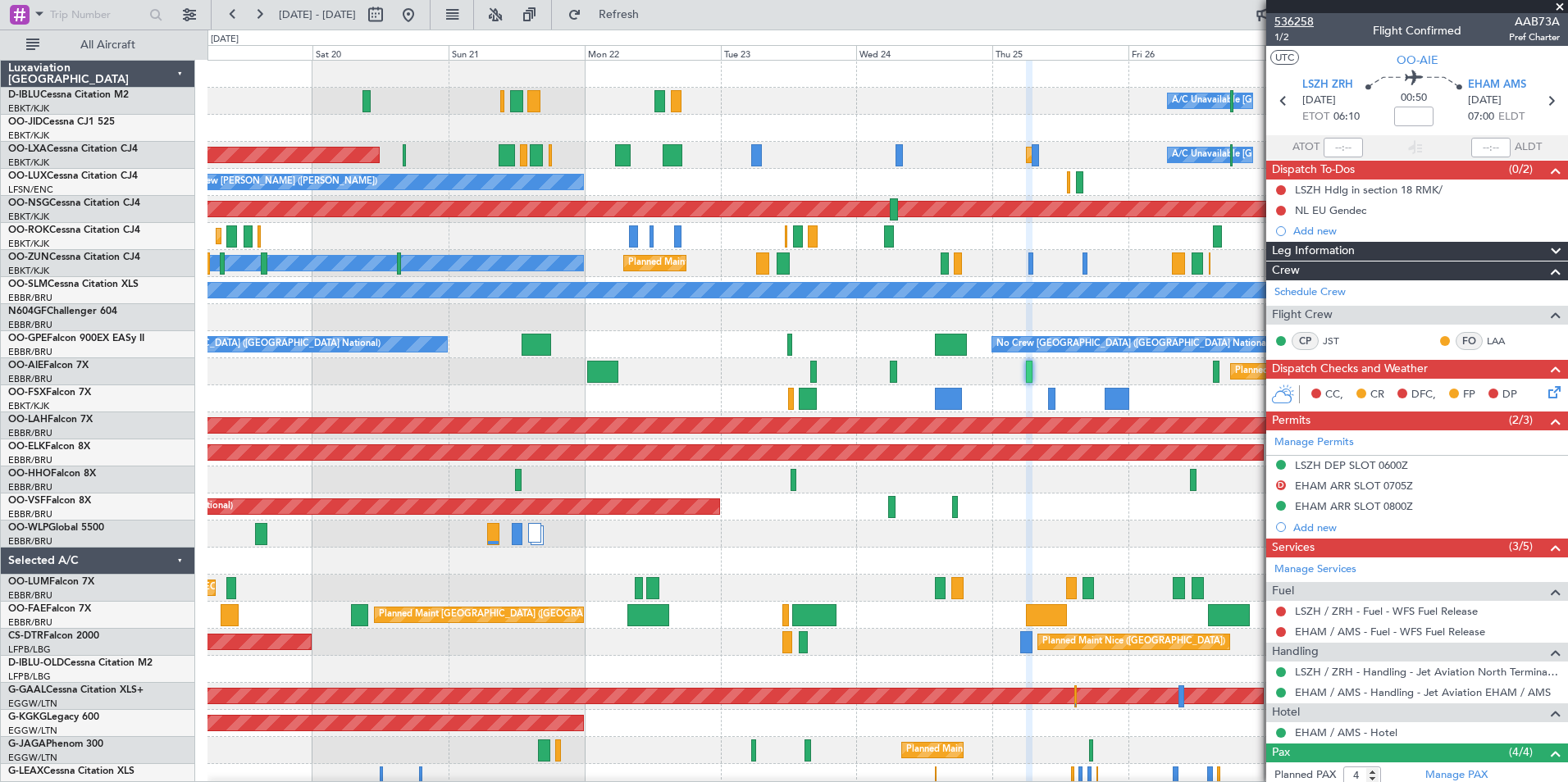
click at [1306, 22] on span "536258" at bounding box center [1294, 22] width 40 height 17
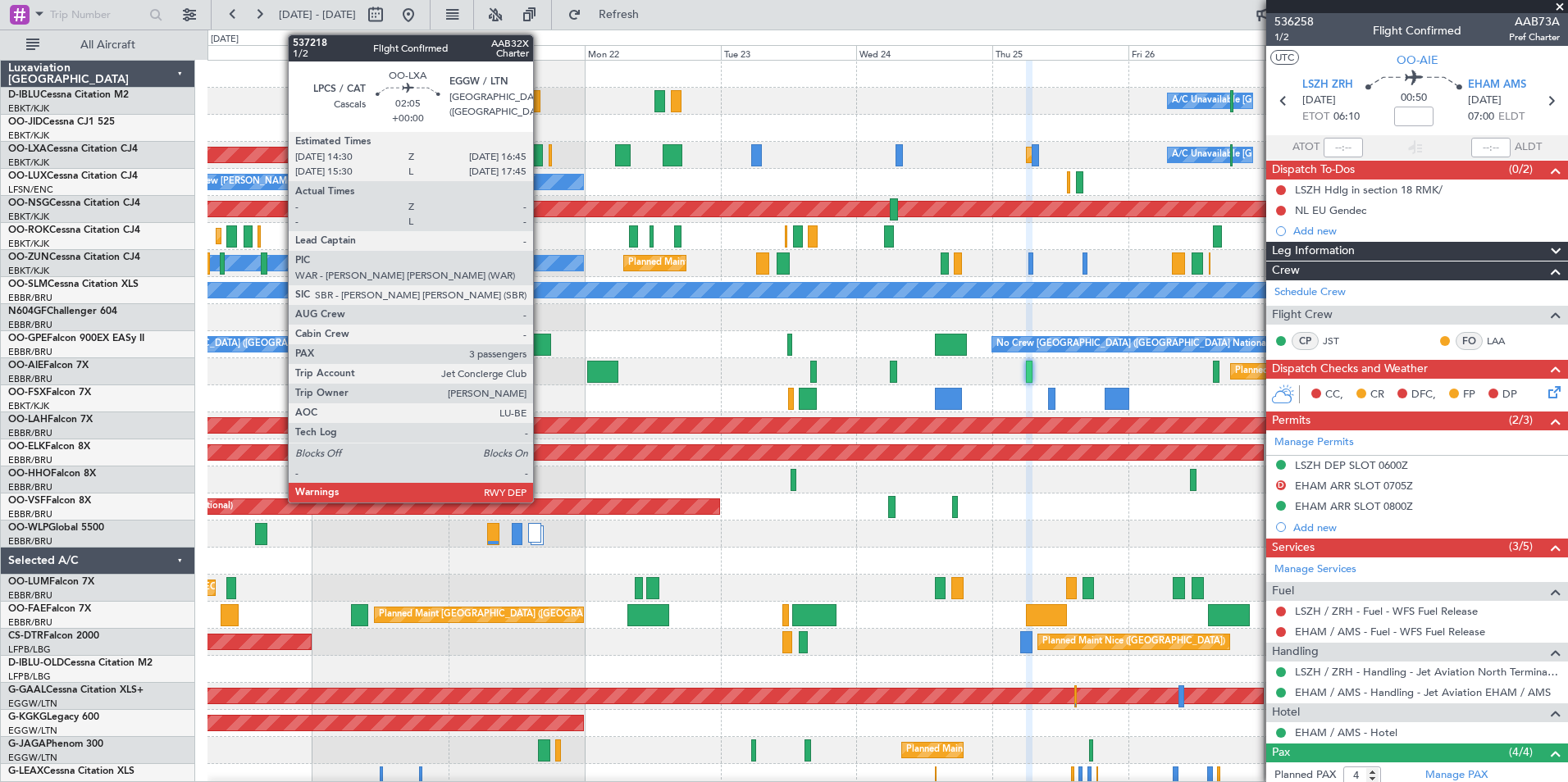
click at [541, 160] on div at bounding box center [537, 154] width 13 height 22
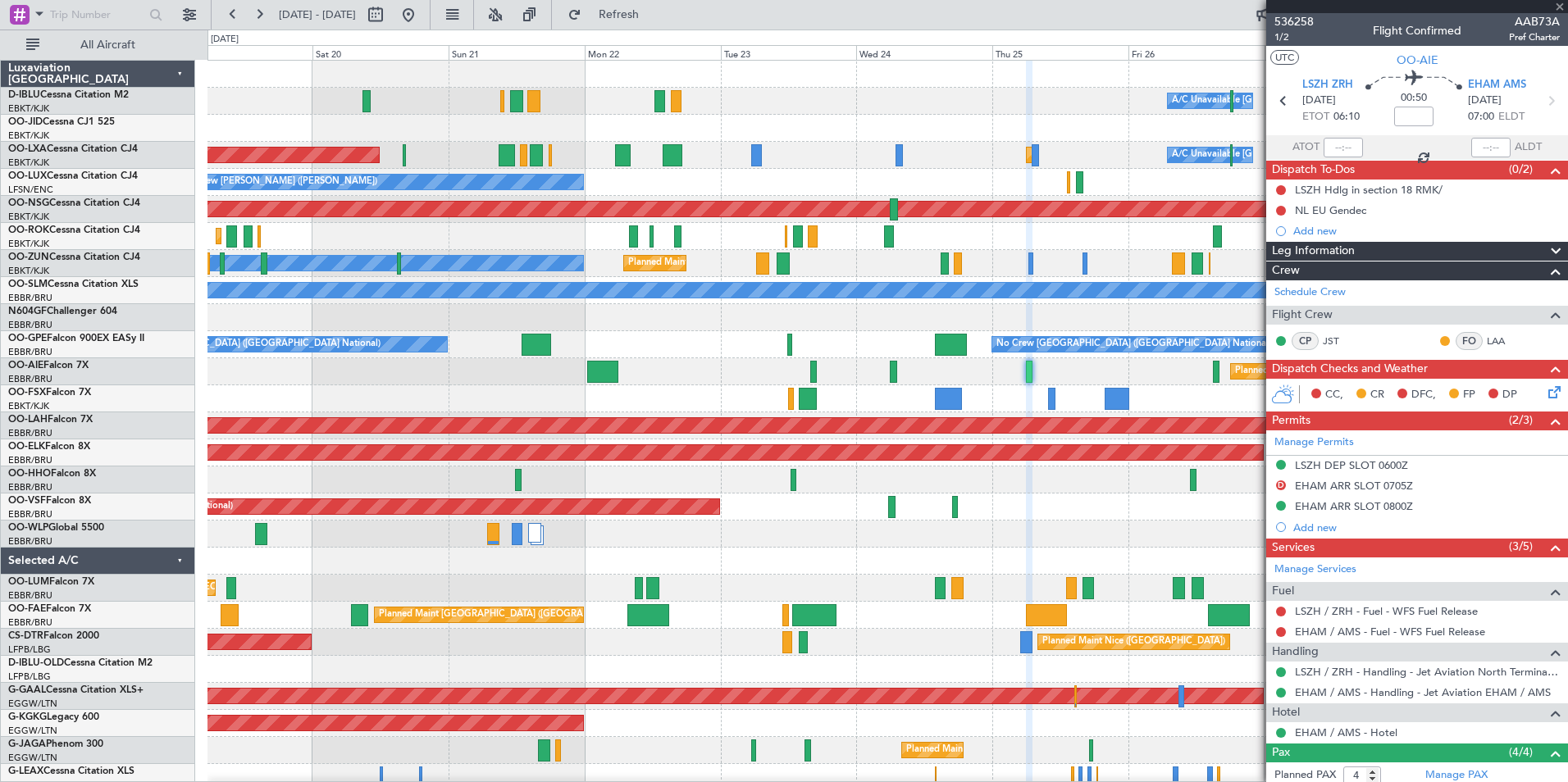
type input "3"
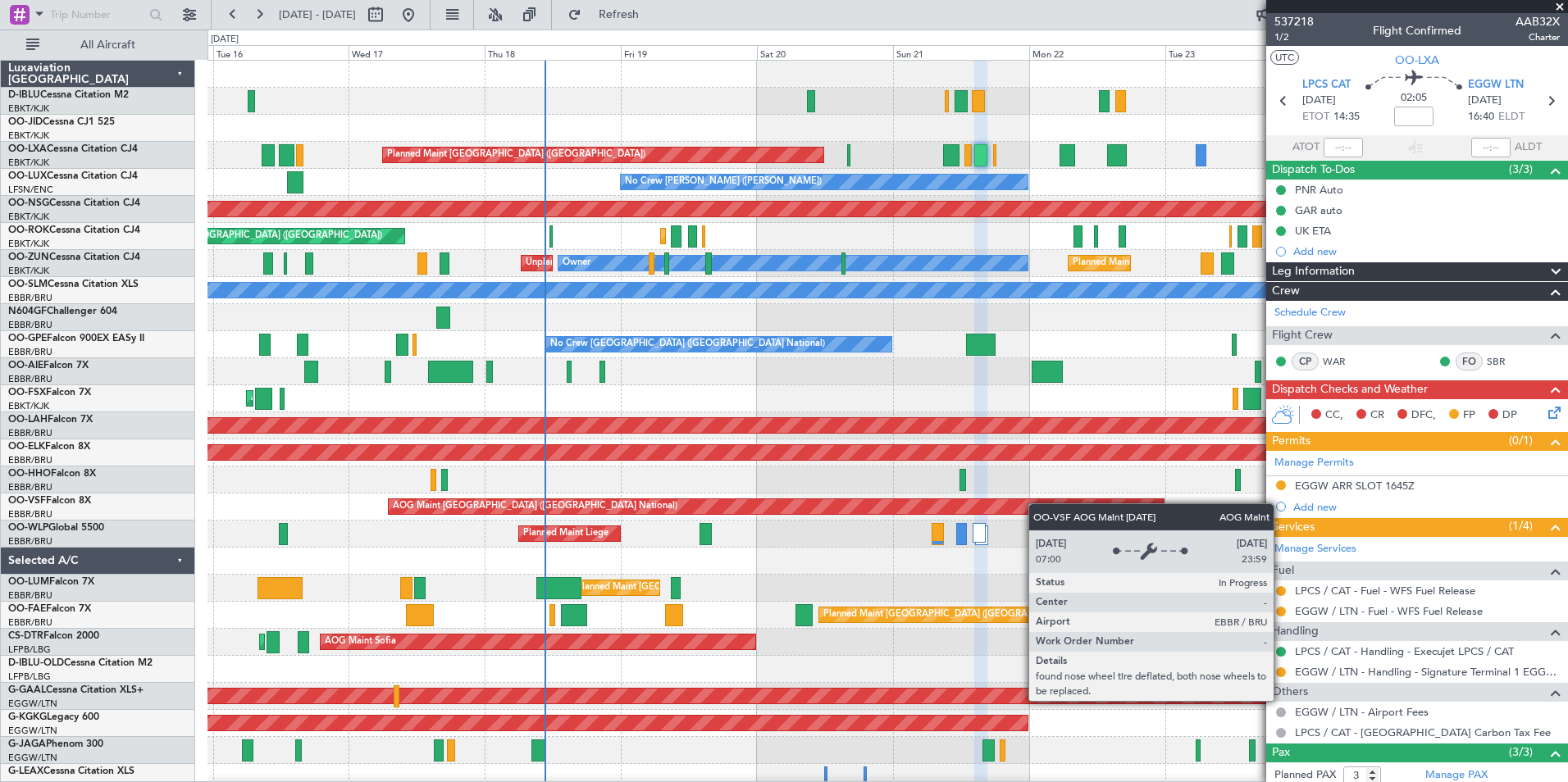
click at [1050, 504] on div "A/C Unavailable [GEOGRAPHIC_DATA] ([GEOGRAPHIC_DATA] National) A/C Unavailable …" at bounding box center [887, 575] width 1360 height 1028
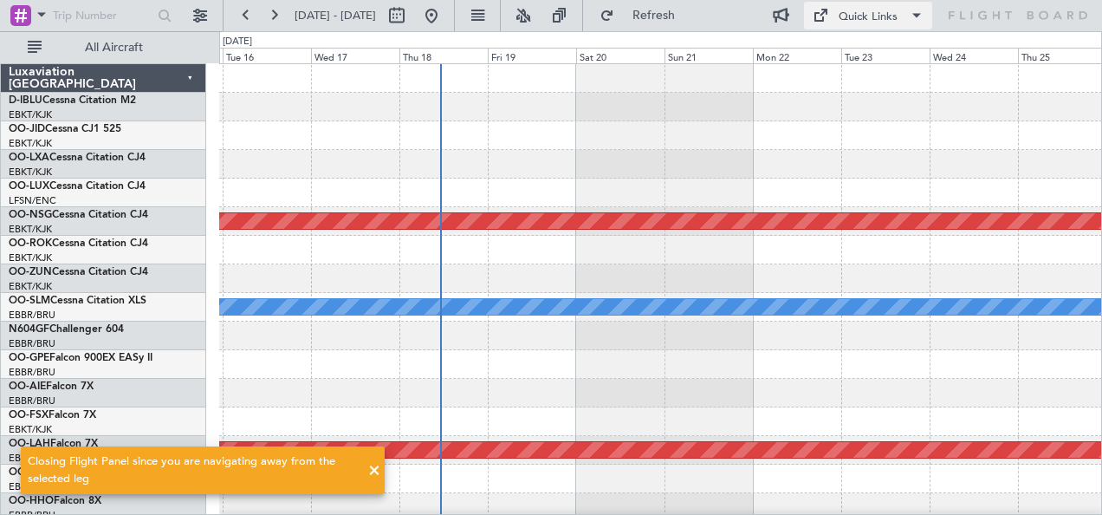
click at [873, 16] on div "Quick Links" at bounding box center [867, 17] width 59 height 17
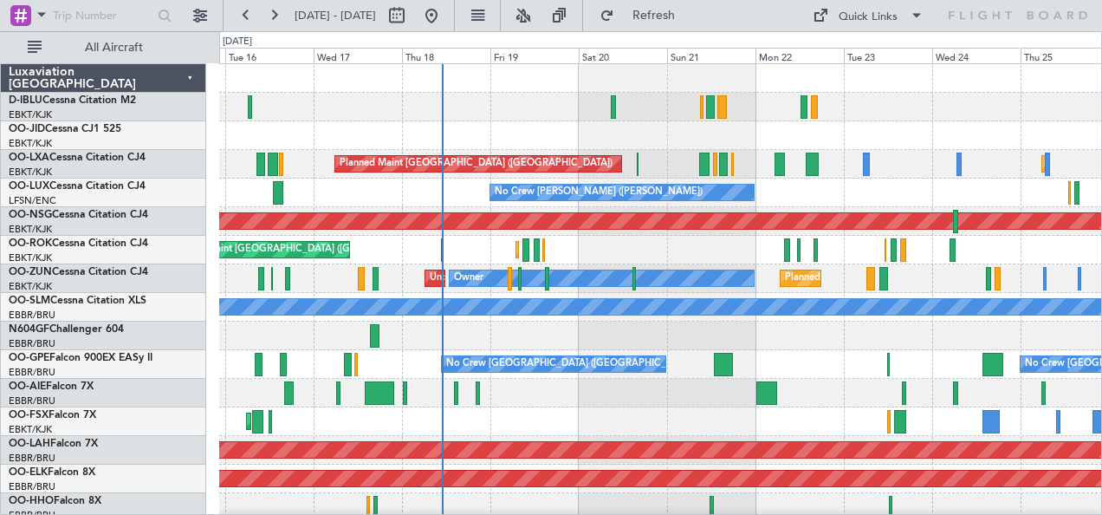
click at [812, 345] on div at bounding box center [660, 335] width 883 height 29
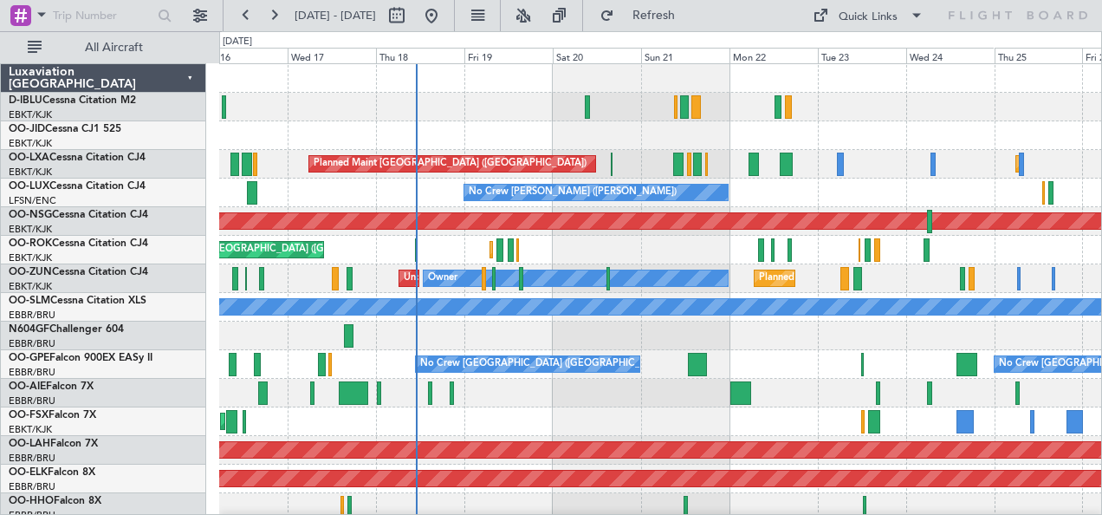
click at [812, 345] on div at bounding box center [660, 335] width 883 height 29
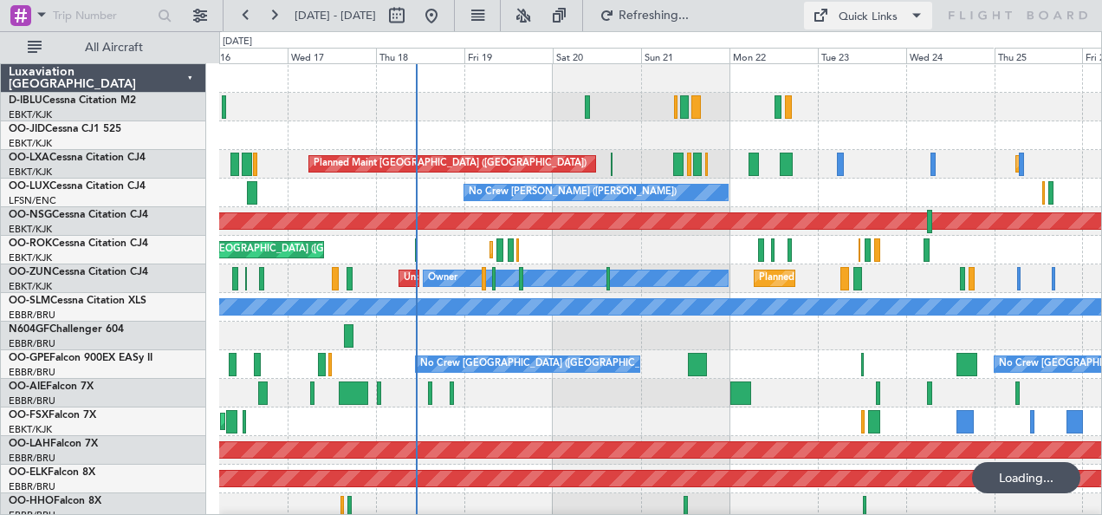
click at [879, 5] on button "Quick Links" at bounding box center [868, 16] width 128 height 28
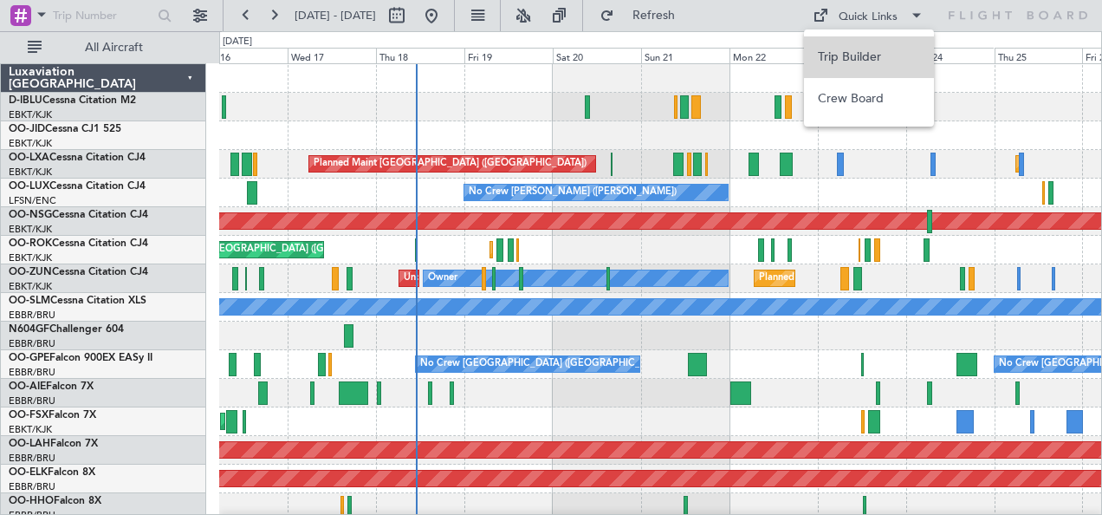
click at [870, 49] on button "Trip Builder" at bounding box center [869, 57] width 130 height 42
